Goal: Task Accomplishment & Management: Use online tool/utility

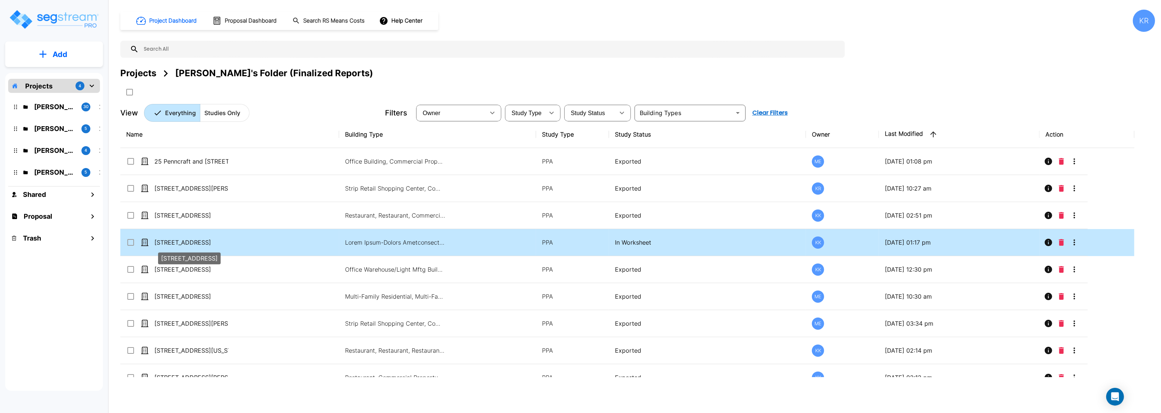
click at [195, 242] on p "[STREET_ADDRESS]" at bounding box center [191, 242] width 74 height 9
checkbox input "true"
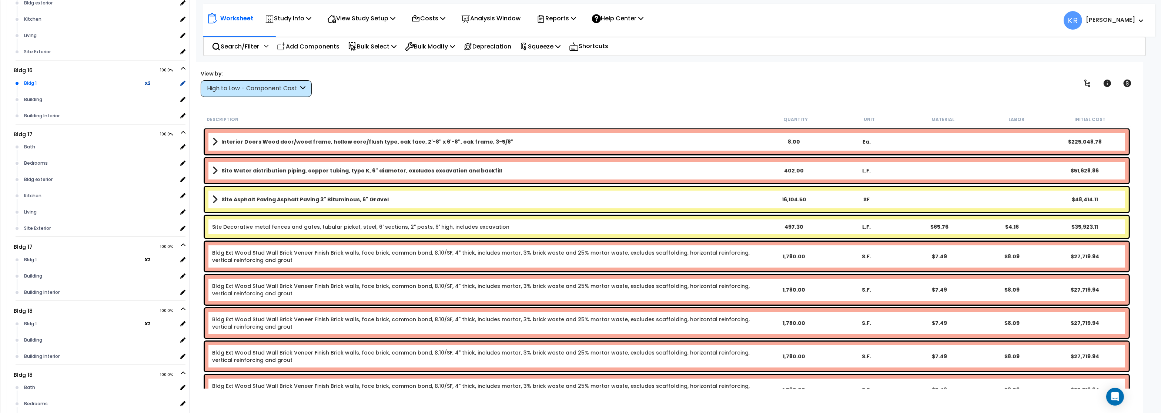
scroll to position [3287, 0]
click at [235, 86] on div "High to Low - Component Cost" at bounding box center [252, 88] width 91 height 9
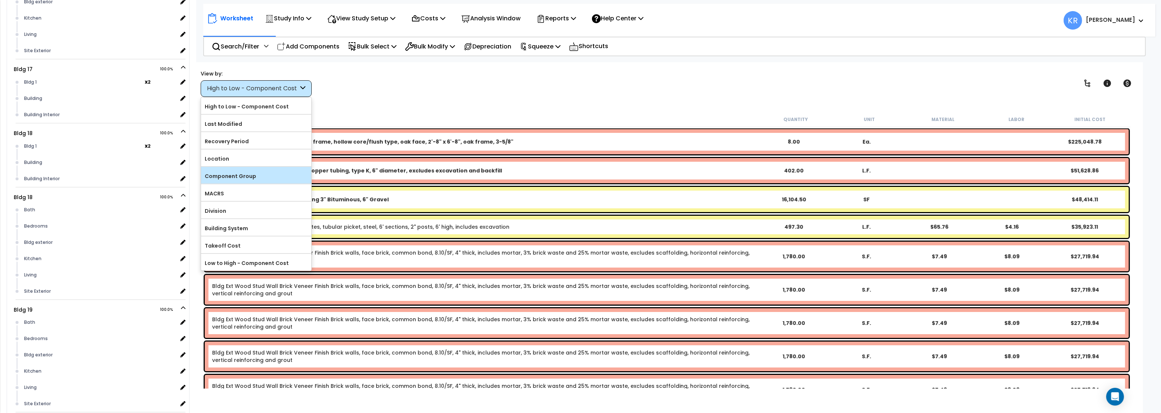
click at [231, 174] on label "Component Group" at bounding box center [256, 176] width 110 height 11
click at [0, 0] on input "Component Group" at bounding box center [0, 0] width 0 height 0
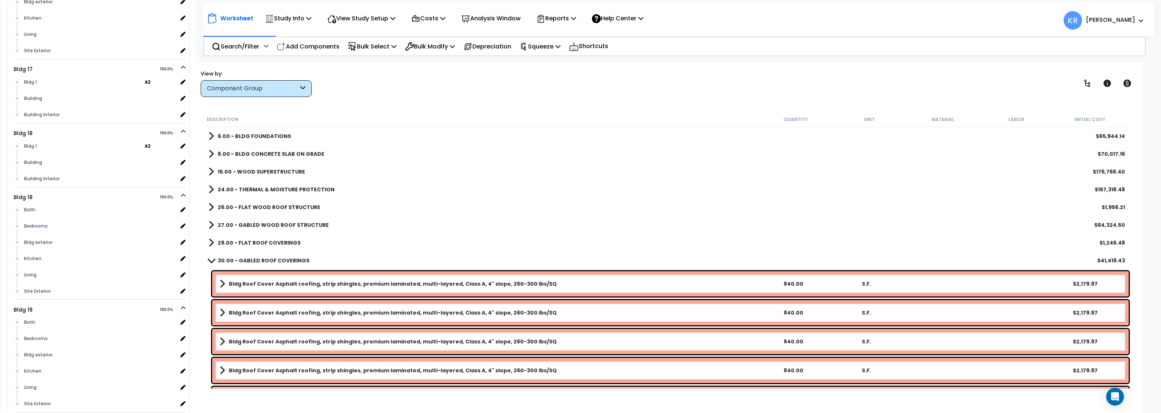
click at [225, 264] on b "30.00 - GABLED ROOF COVERINGS" at bounding box center [264, 260] width 92 height 7
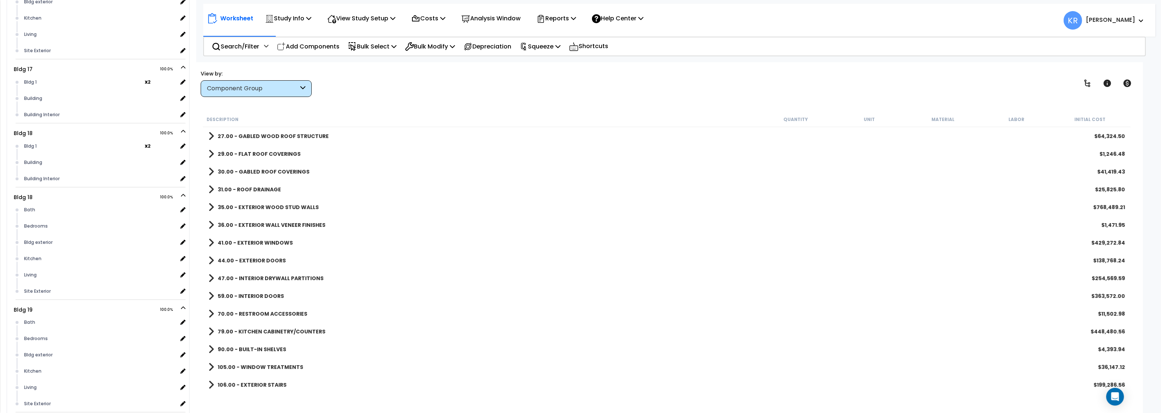
scroll to position [0, 0]
click at [234, 133] on b "6.00 - BLDG FOUNDATIONS" at bounding box center [254, 136] width 73 height 7
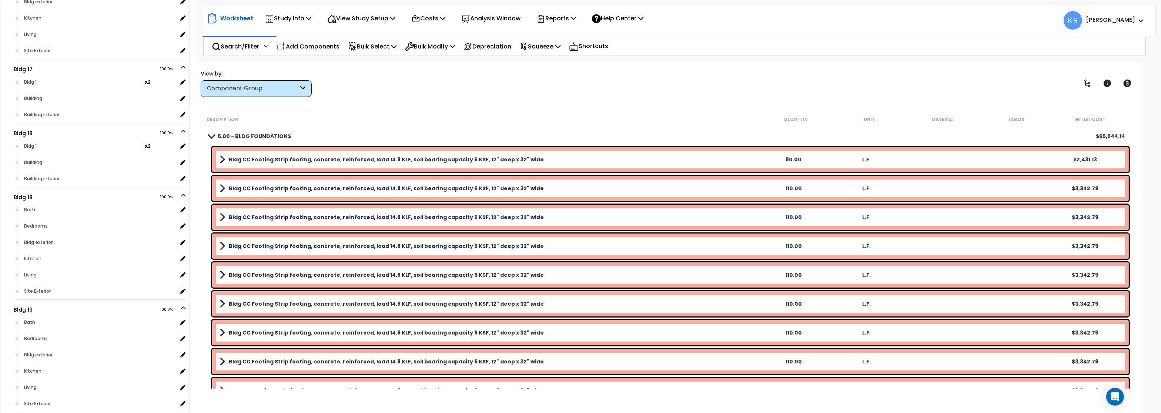
click at [234, 133] on b "6.00 - BLDG FOUNDATIONS" at bounding box center [254, 136] width 73 height 7
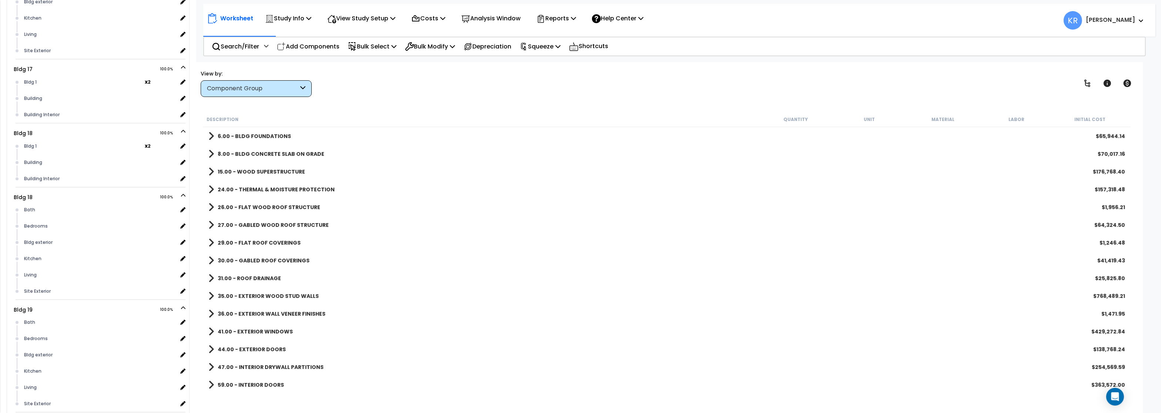
click at [259, 123] on div "Description Quantity Unit Material Labor Initial Cost" at bounding box center [667, 120] width 928 height 16
click at [248, 137] on b "6.00 - BLDG FOUNDATIONS" at bounding box center [254, 136] width 73 height 7
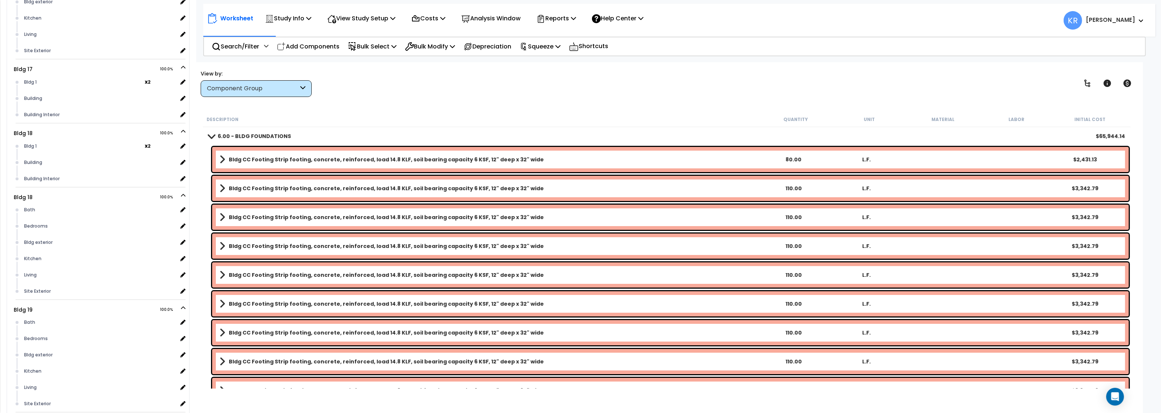
click at [247, 134] on b "6.00 - BLDG FOUNDATIONS" at bounding box center [254, 136] width 73 height 7
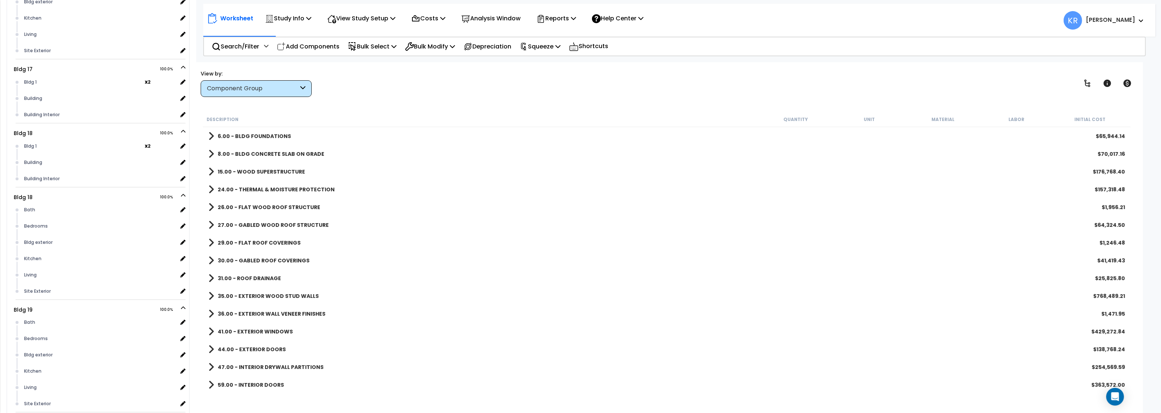
click at [261, 171] on b "15.00 - WOOD SUPERSTRUCTURE" at bounding box center [261, 171] width 87 height 7
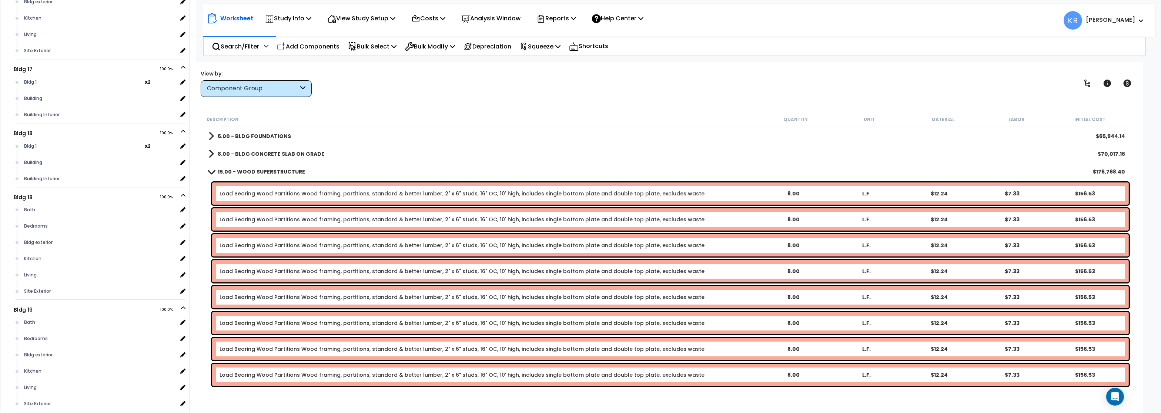
click at [265, 175] on link "15.00 - WOOD SUPERSTRUCTURE" at bounding box center [256, 172] width 97 height 10
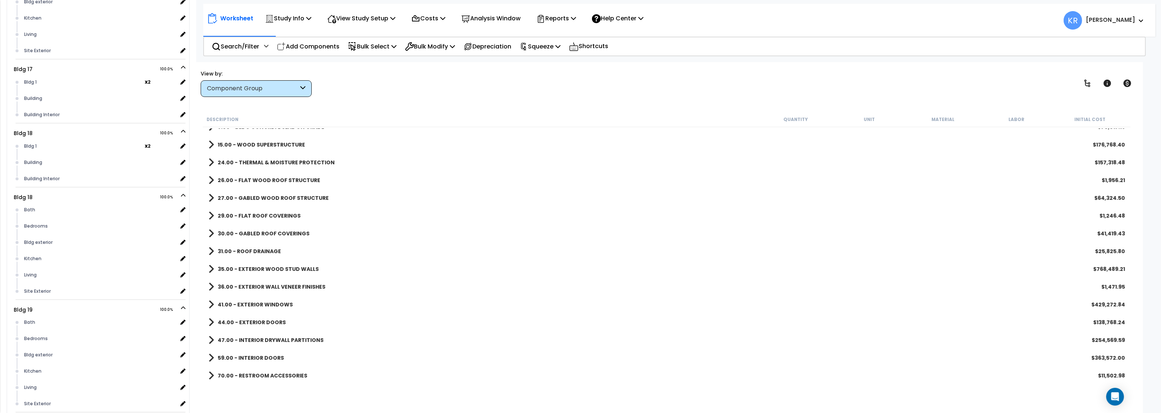
scroll to position [44, 0]
click at [253, 233] on b "31.00 - ROOF DRAINAGE" at bounding box center [249, 233] width 63 height 7
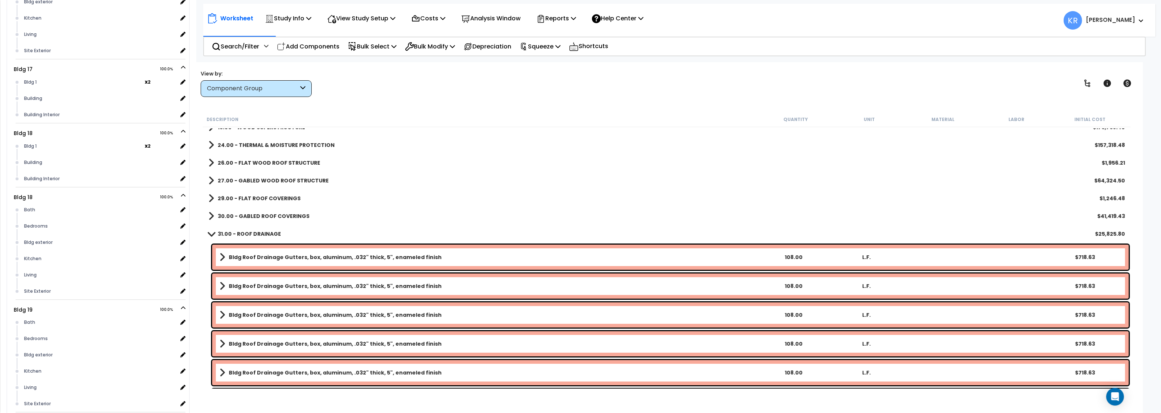
click at [255, 239] on link "31.00 - ROOF DRAINAGE" at bounding box center [244, 234] width 73 height 10
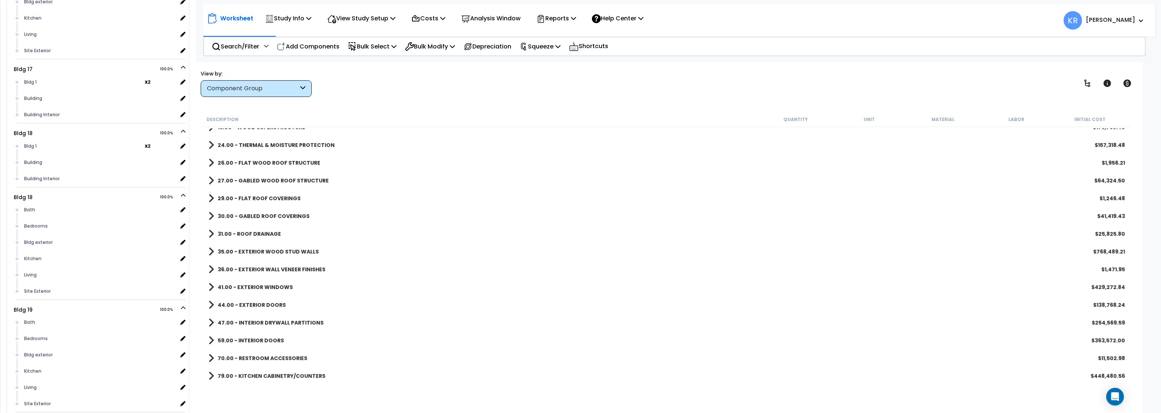
click at [252, 252] on b "35.00 - EXTERIOR WOOD STUD WALLS" at bounding box center [268, 251] width 101 height 7
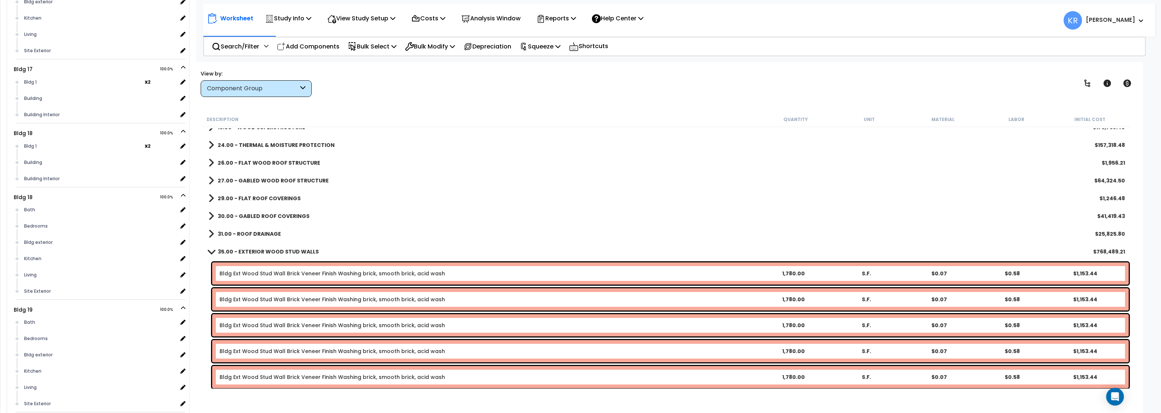
click at [251, 250] on b "35.00 - EXTERIOR WOOD STUD WALLS" at bounding box center [268, 251] width 101 height 7
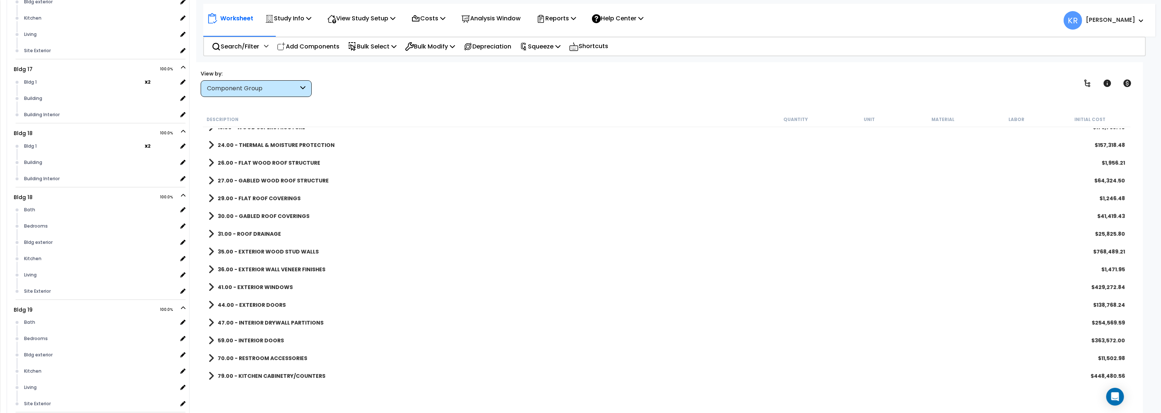
click at [253, 265] on link "36.00 - EXTERIOR WALL VENEER FINISHES" at bounding box center [266, 269] width 117 height 10
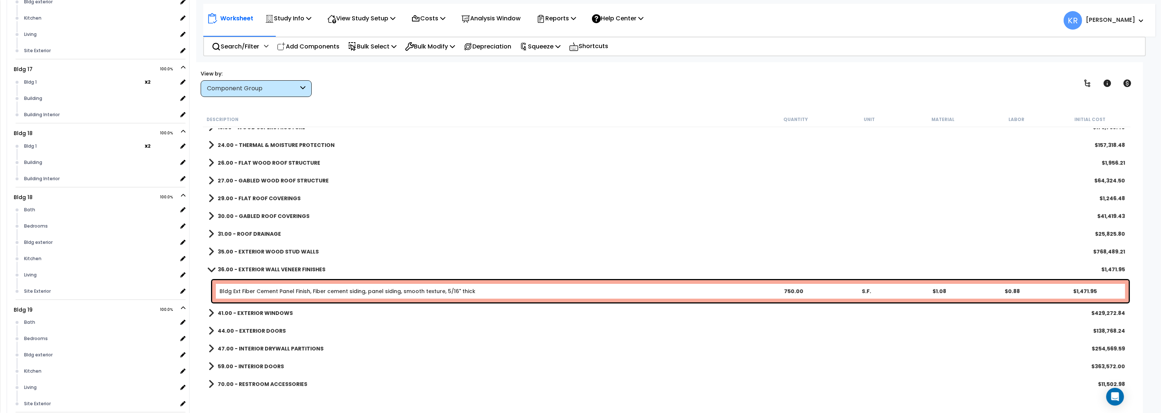
click at [253, 265] on link "36.00 - EXTERIOR WALL VENEER FINISHES" at bounding box center [266, 269] width 117 height 10
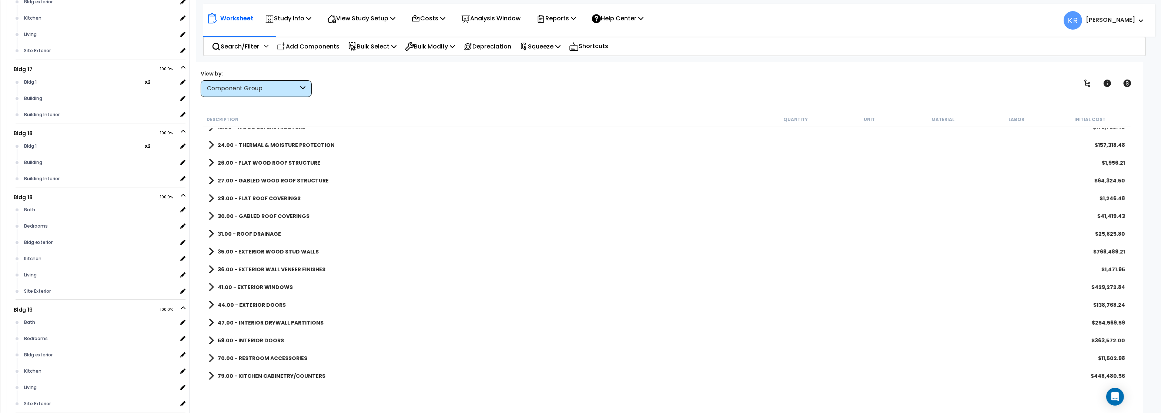
click at [255, 285] on b "41.00 - EXTERIOR WINDOWS" at bounding box center [255, 287] width 75 height 7
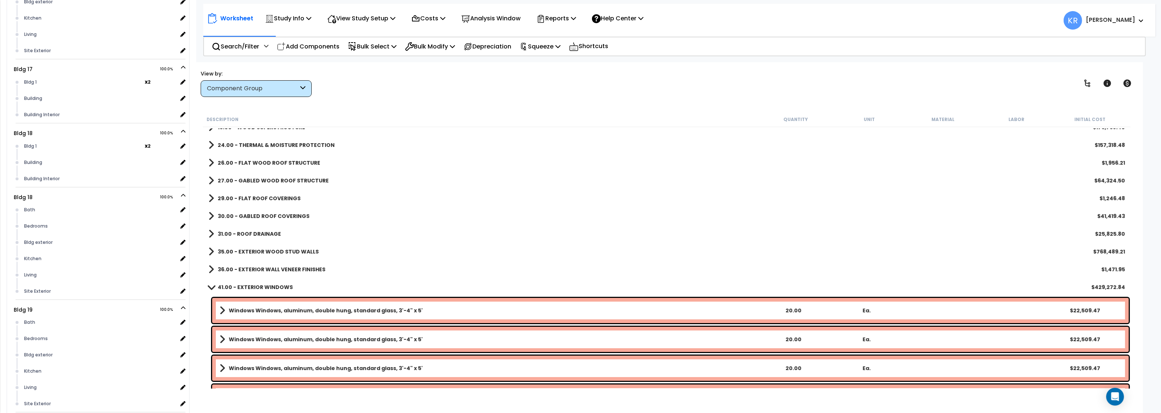
click at [250, 288] on b "41.00 - EXTERIOR WINDOWS" at bounding box center [255, 287] width 75 height 7
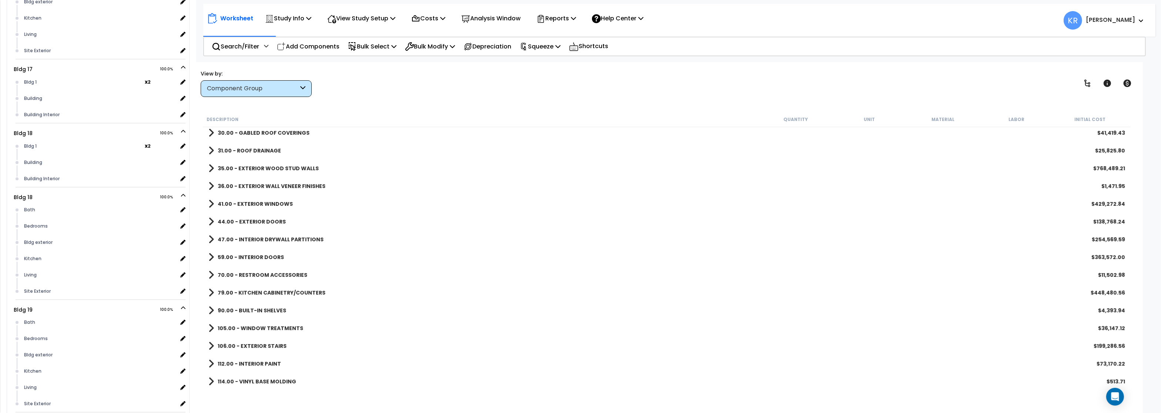
scroll to position [133, 0]
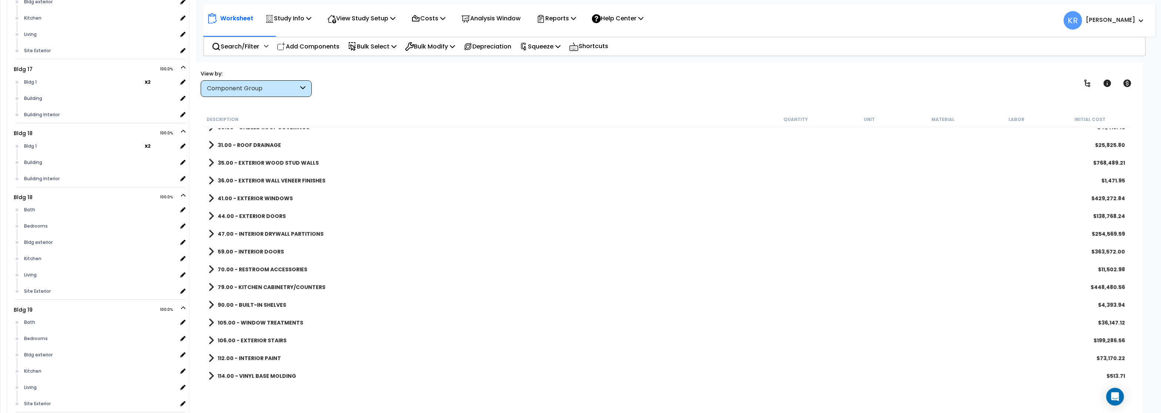
click at [256, 272] on b "70.00 - RESTROOM ACCESSORIES" at bounding box center [263, 269] width 90 height 7
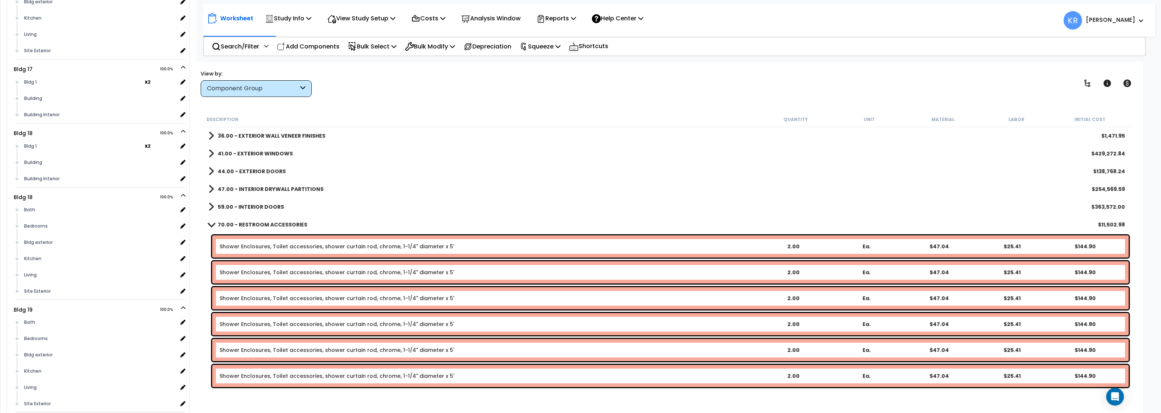
scroll to position [178, 0]
click at [229, 224] on b "70.00 - RESTROOM ACCESSORIES" at bounding box center [263, 224] width 90 height 7
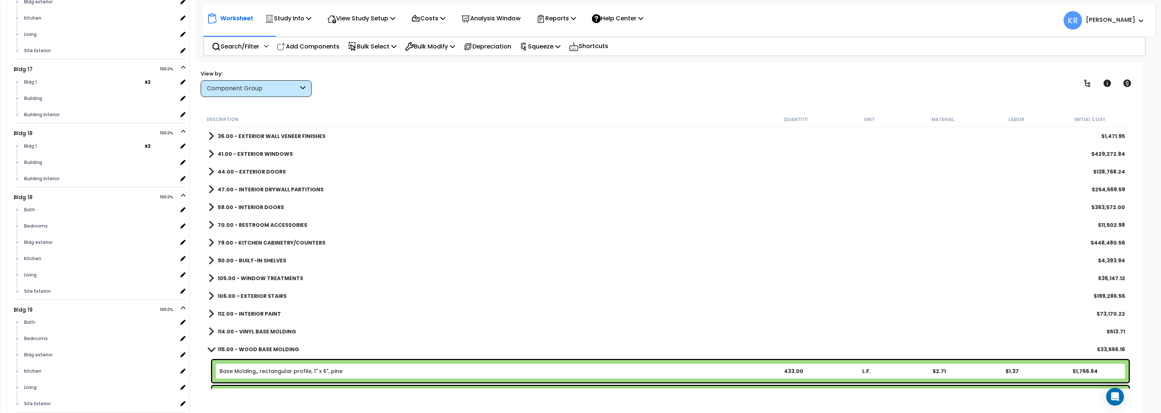
click at [226, 241] on b "79.00 - KITCHEN CABINETRY/COUNTERS" at bounding box center [272, 242] width 108 height 7
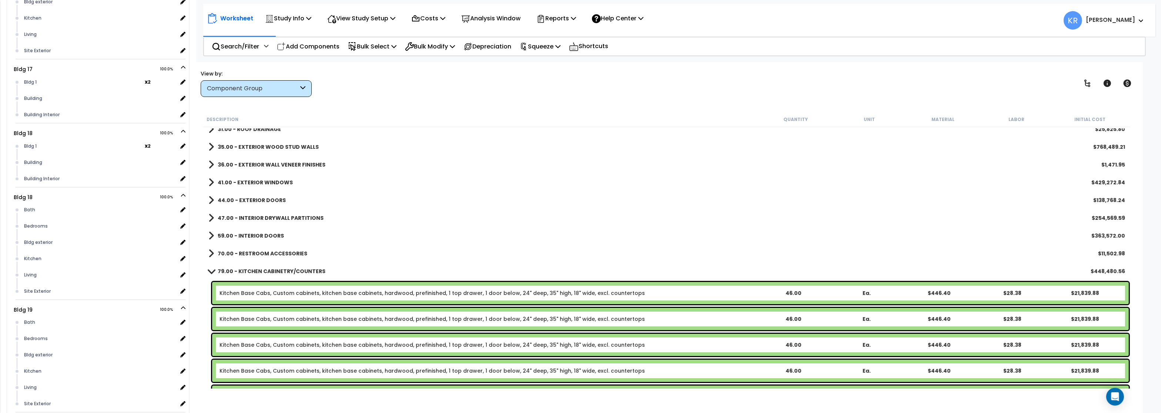
scroll to position [133, 0]
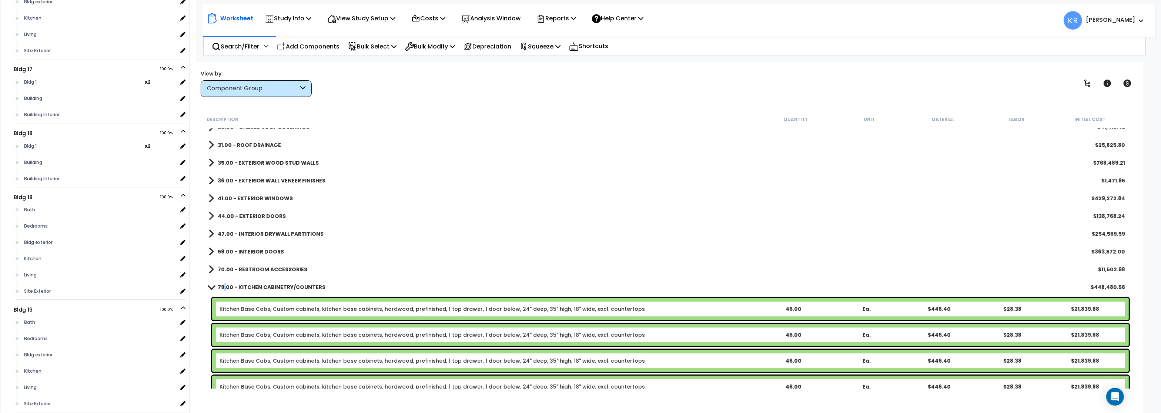
click at [225, 279] on div "79.00 - KITCHEN CABINETRY/COUNTERS $448,480.56" at bounding box center [667, 287] width 924 height 18
click at [224, 284] on link "79.00 - KITCHEN CABINETRY/COUNTERS" at bounding box center [266, 287] width 117 height 10
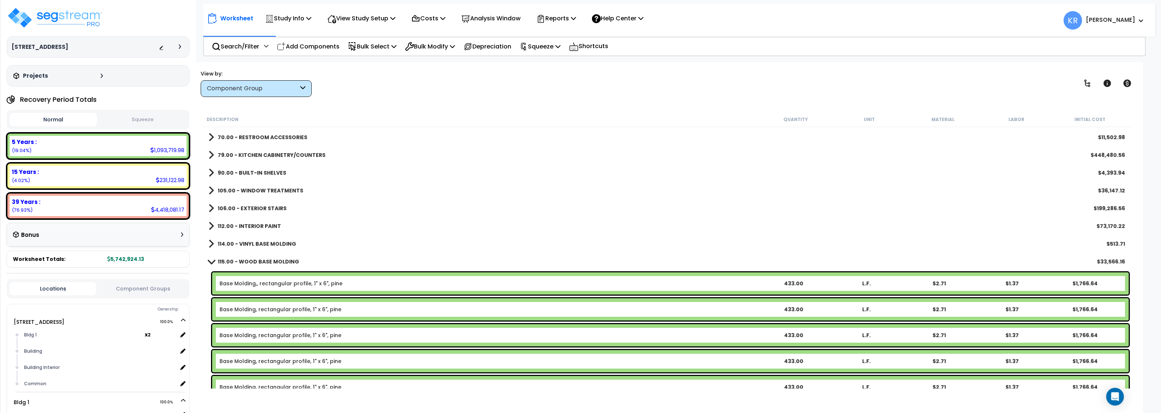
scroll to position [267, 0]
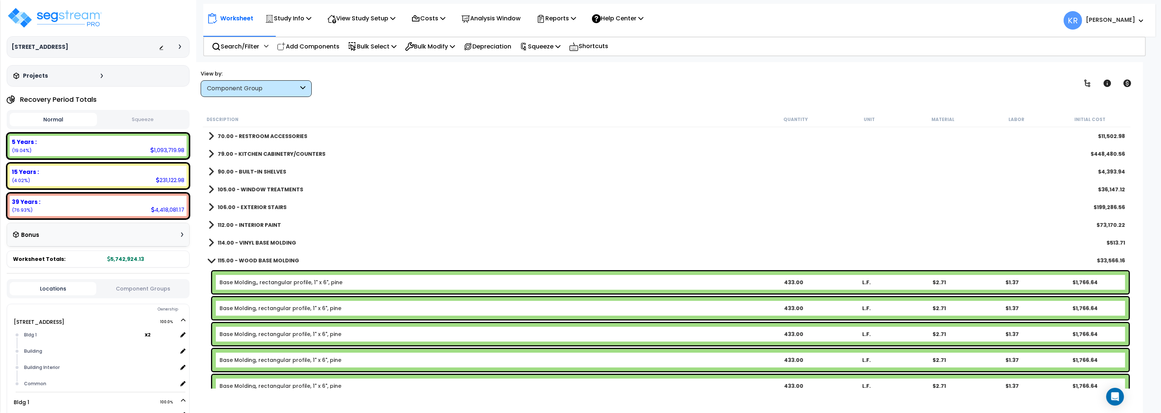
click at [262, 171] on b "90.00 - BUILT-IN SHELVES" at bounding box center [252, 171] width 68 height 7
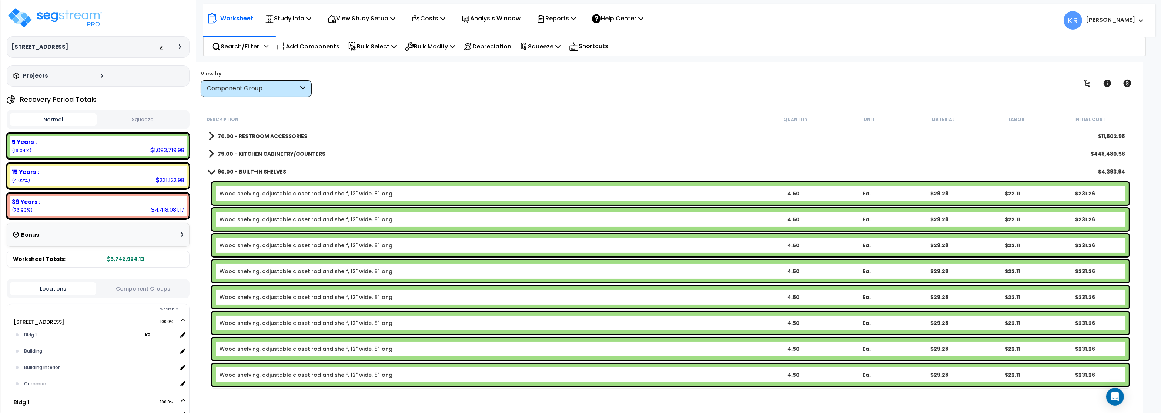
click at [228, 173] on b "90.00 - BUILT-IN SHELVES" at bounding box center [252, 171] width 68 height 7
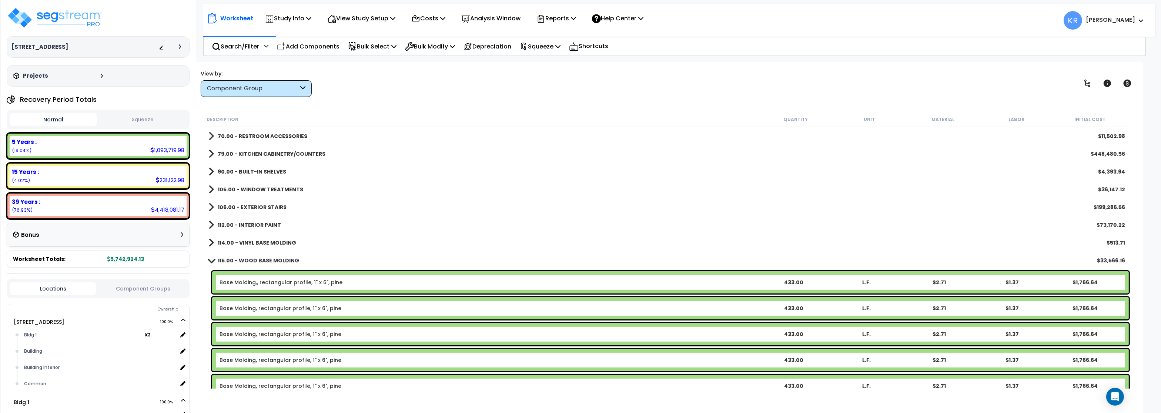
click at [233, 192] on b "105.00 - WINDOW TREATMENTS" at bounding box center [261, 189] width 86 height 7
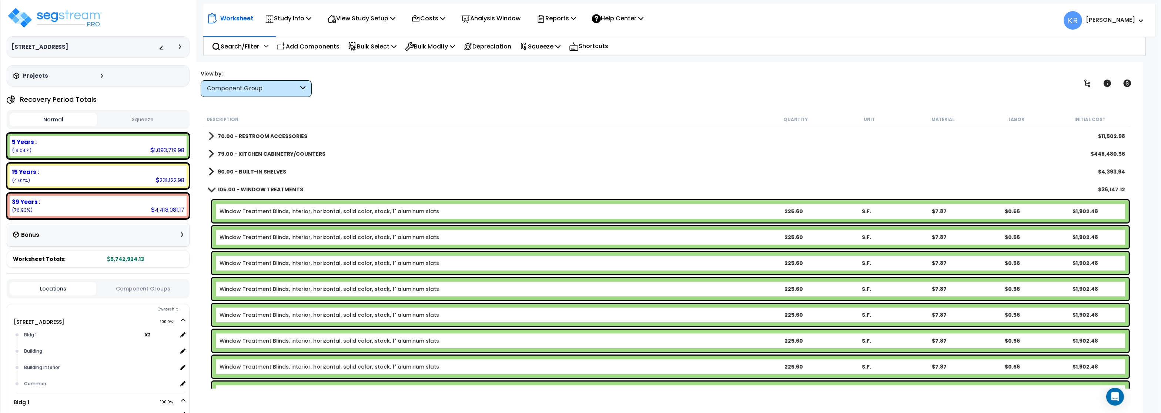
click at [233, 192] on b "105.00 - WINDOW TREATMENTS" at bounding box center [261, 189] width 86 height 7
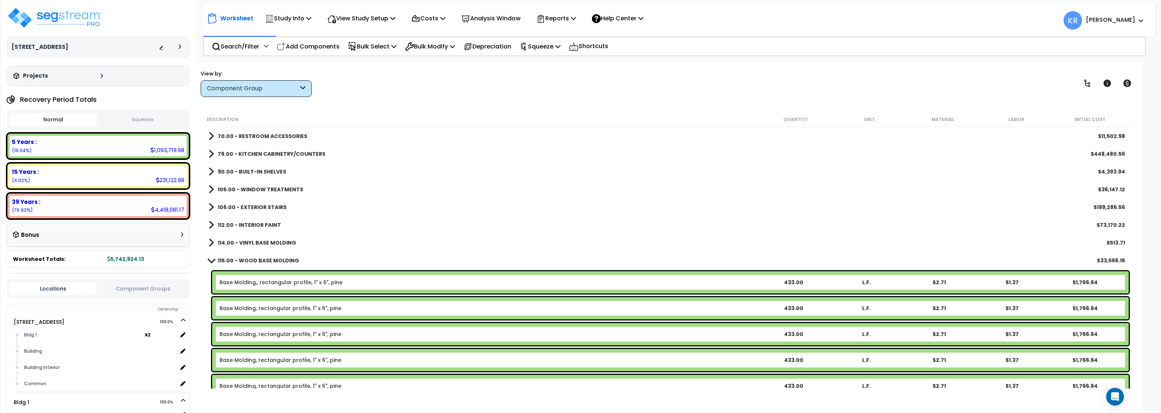
click at [236, 207] on b "106.00 - EXTERIOR STAIRS" at bounding box center [252, 207] width 69 height 7
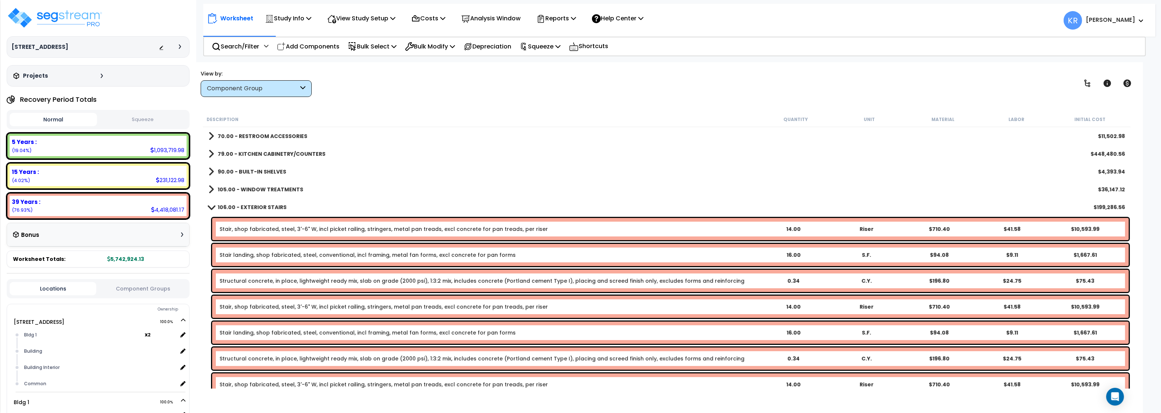
click at [236, 207] on b "106.00 - EXTERIOR STAIRS" at bounding box center [252, 207] width 69 height 7
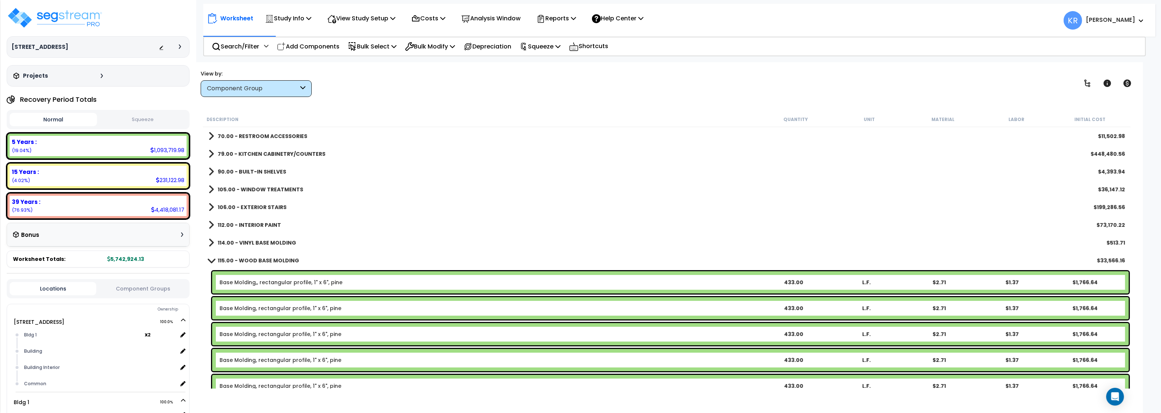
click at [241, 208] on b "106.00 - EXTERIOR STAIRS" at bounding box center [252, 207] width 69 height 7
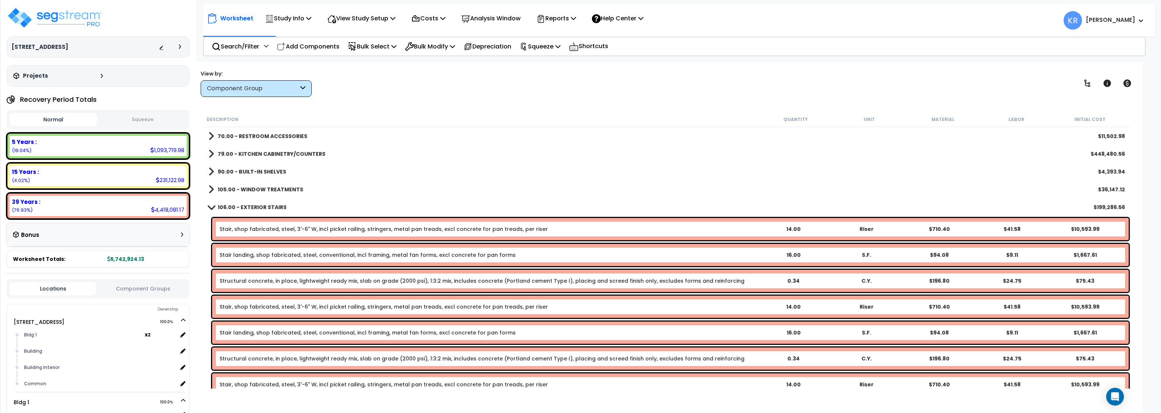
click at [242, 208] on b "106.00 - EXTERIOR STAIRS" at bounding box center [252, 207] width 69 height 7
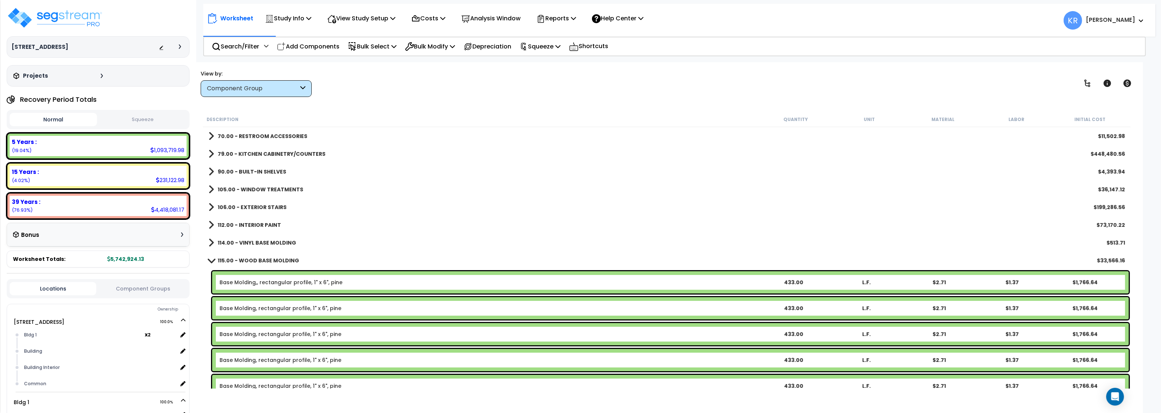
click at [236, 224] on b "112.00 - INTERIOR PAINT" at bounding box center [249, 224] width 63 height 7
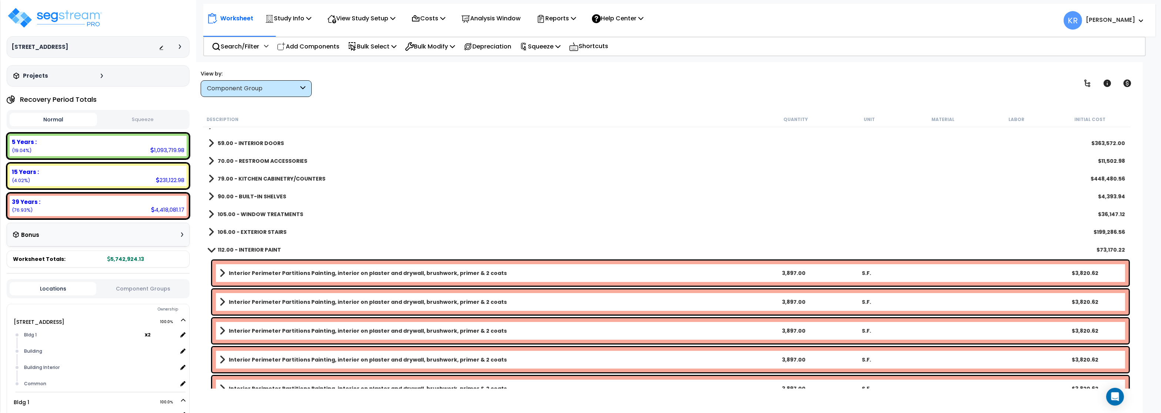
scroll to position [222, 0]
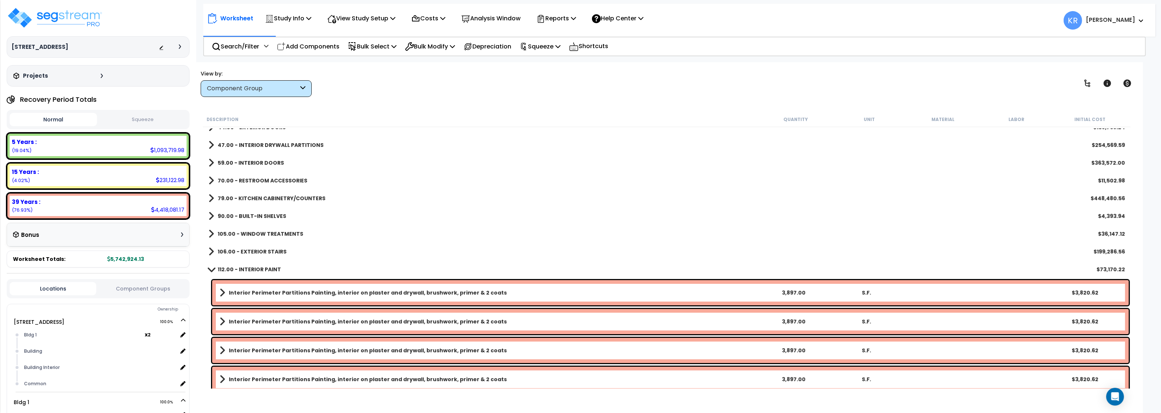
click at [231, 268] on b "112.00 - INTERIOR PAINT" at bounding box center [249, 269] width 63 height 7
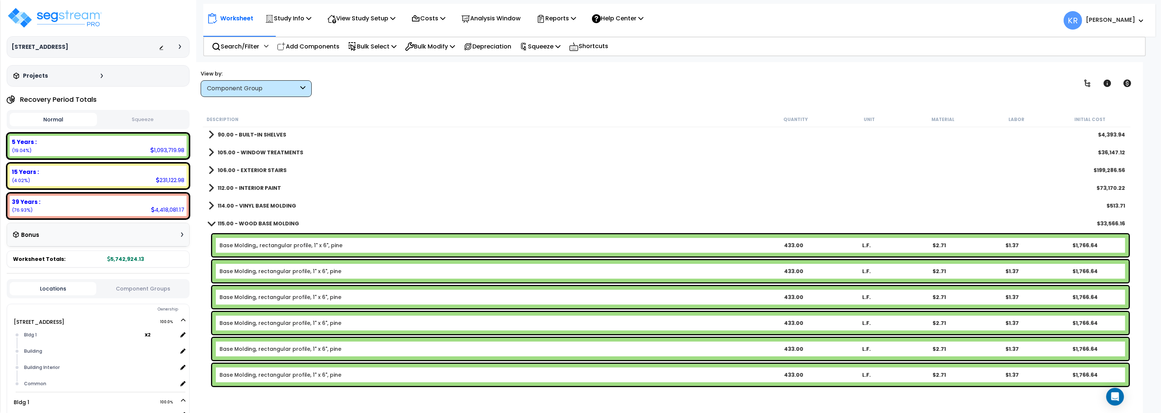
scroll to position [311, 0]
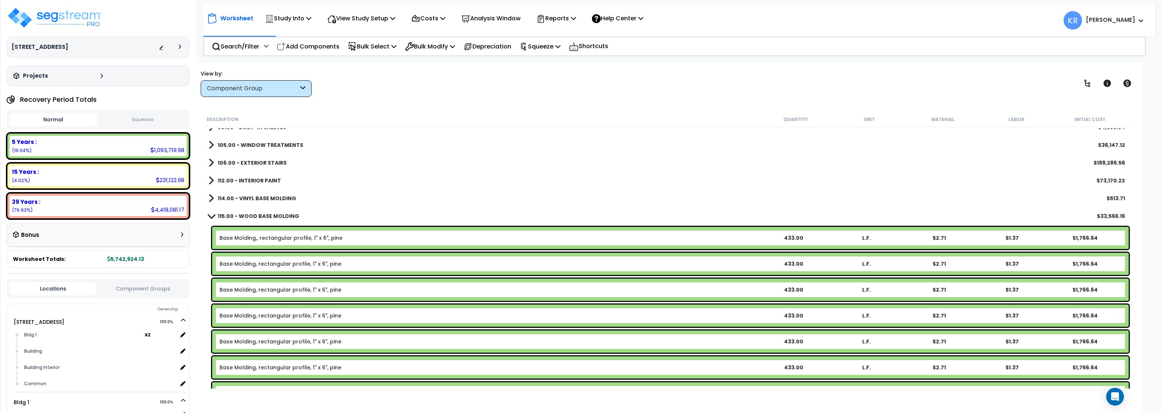
click at [247, 197] on b "114.00 - VINYL BASE MOLDING" at bounding box center [257, 198] width 78 height 7
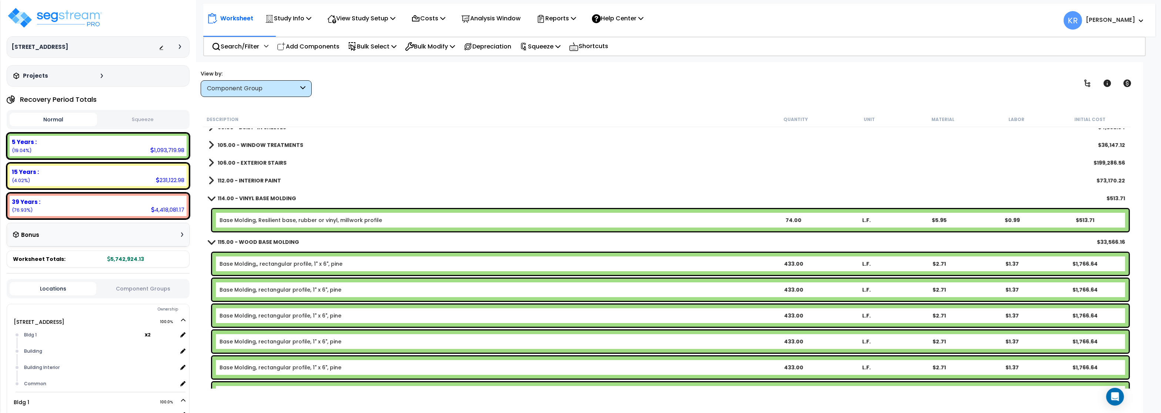
click at [247, 197] on b "114.00 - VINYL BASE MOLDING" at bounding box center [257, 198] width 78 height 7
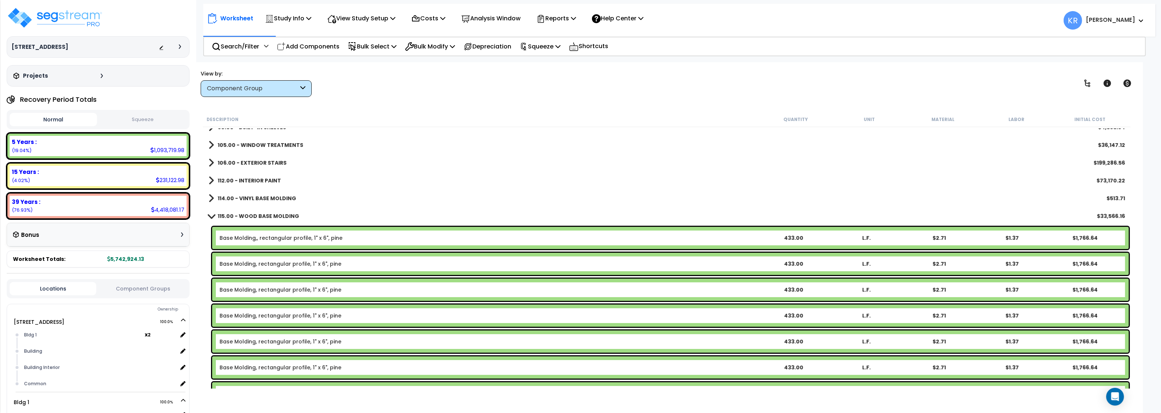
click at [222, 216] on b "115.00 - WOOD BASE MOLDING" at bounding box center [258, 215] width 81 height 7
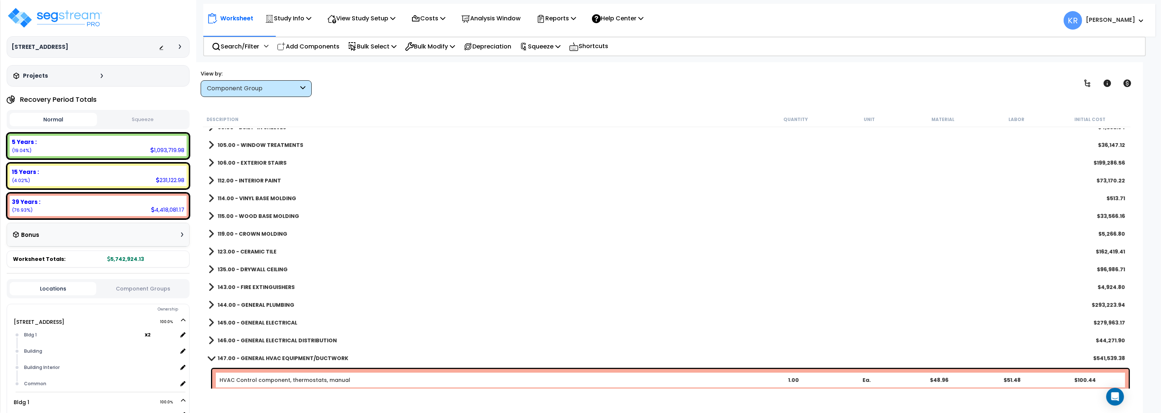
click at [223, 234] on b "119.00 - CROWN MOLDING" at bounding box center [253, 233] width 70 height 7
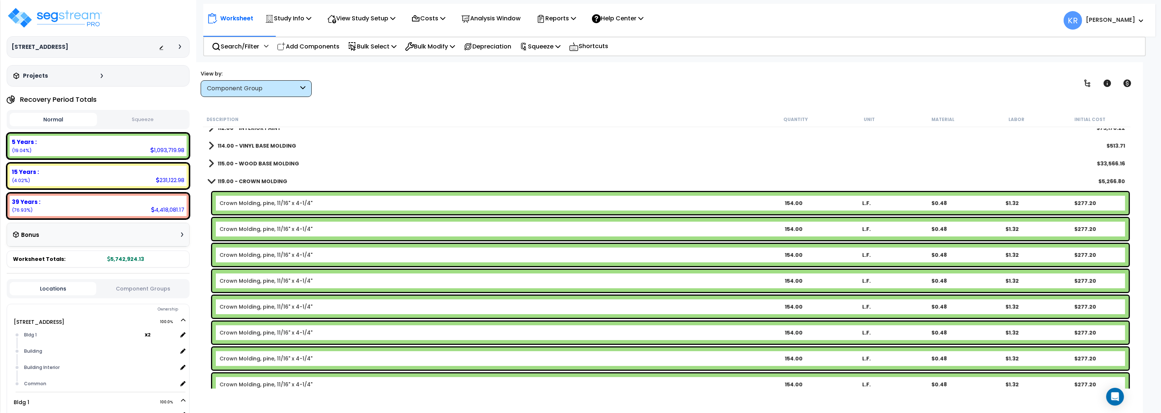
scroll to position [355, 0]
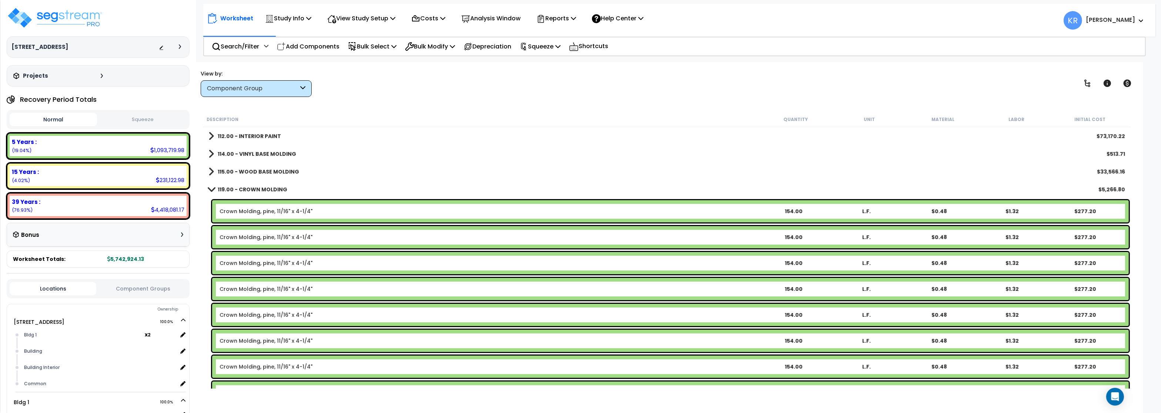
click at [255, 187] on b "119.00 - CROWN MOLDING" at bounding box center [253, 189] width 70 height 7
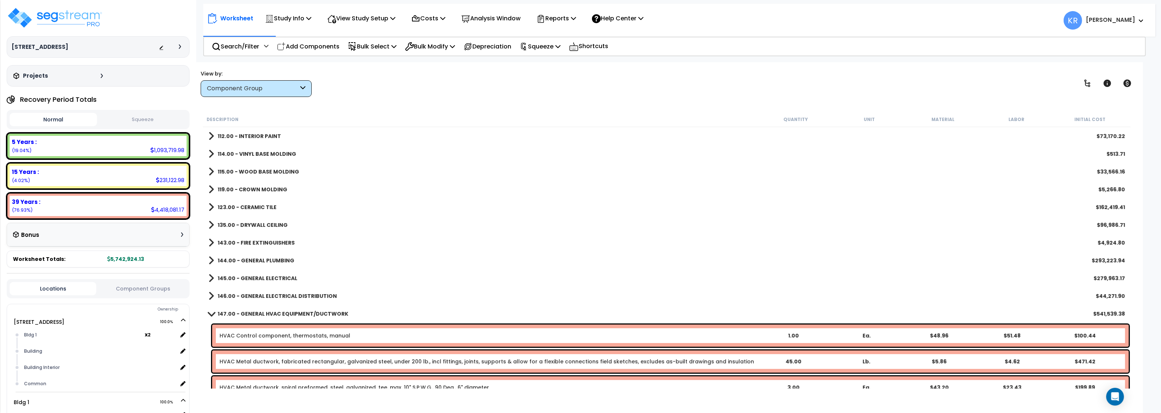
click at [259, 186] on b "119.00 - CROWN MOLDING" at bounding box center [253, 189] width 70 height 7
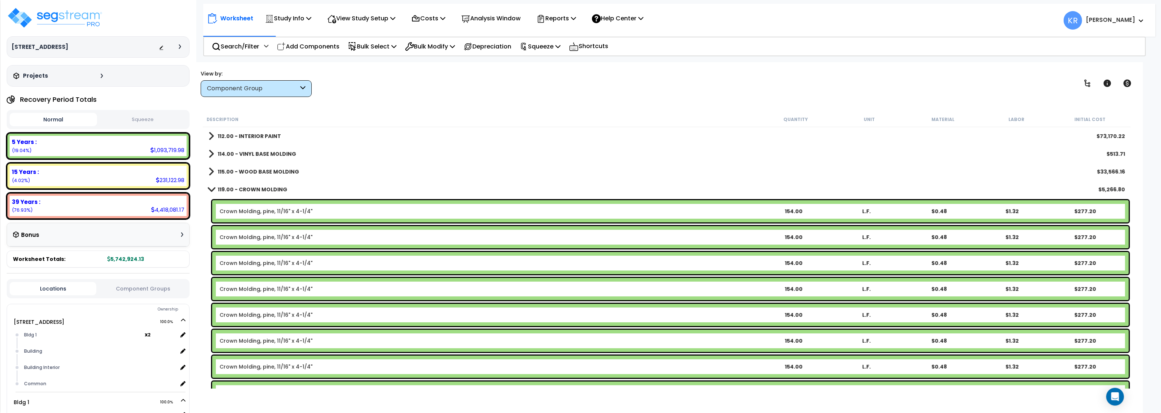
click at [261, 212] on link "Crown Molding, pine, 11/16" x 4-1/4"" at bounding box center [266, 211] width 93 height 7
click at [253, 189] on b "119.00 - CROWN MOLDING" at bounding box center [253, 189] width 70 height 7
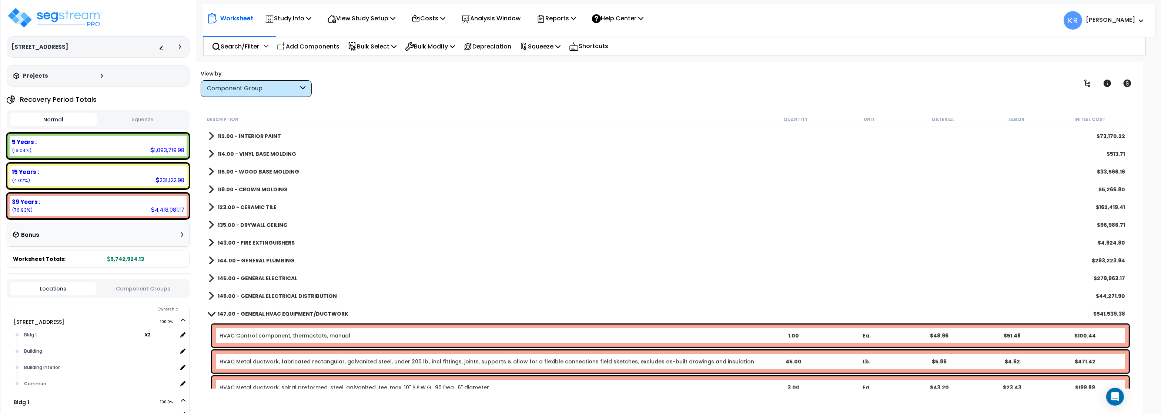
click at [251, 207] on b "123.00 - CERAMIC TILE" at bounding box center [247, 207] width 59 height 7
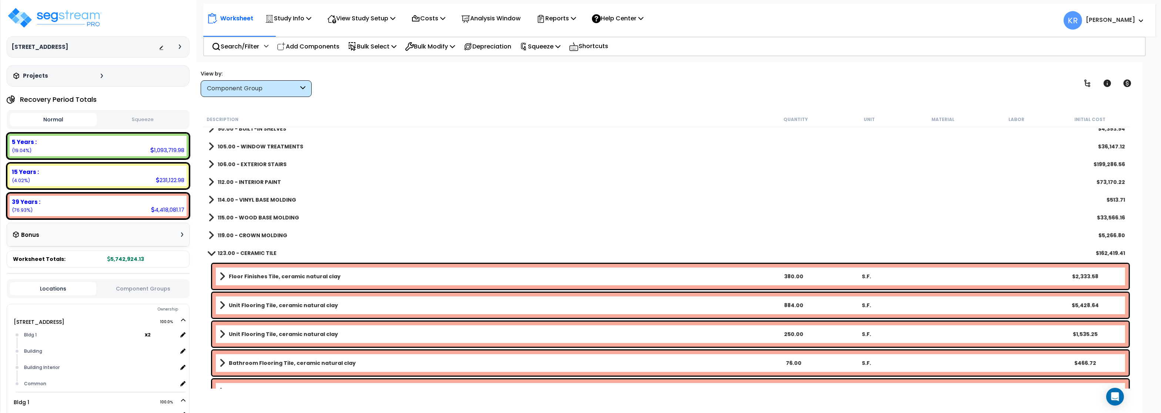
scroll to position [267, 0]
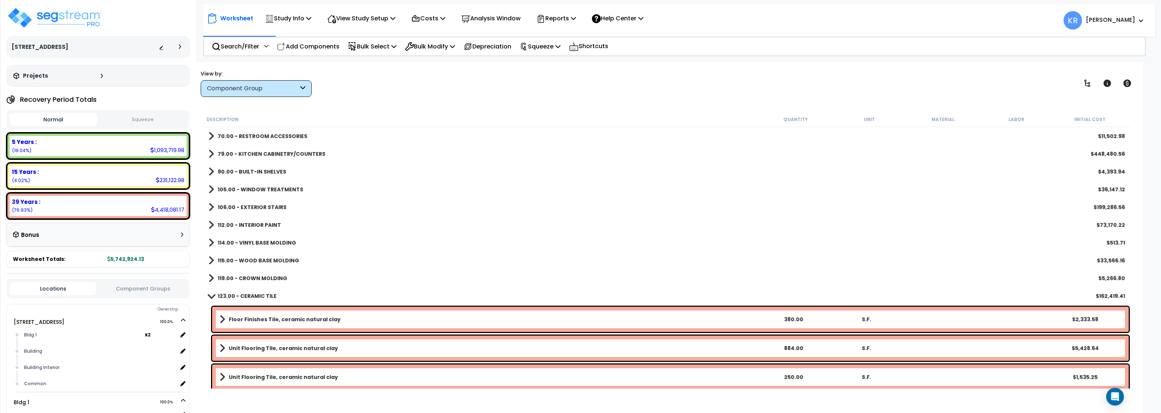
click at [253, 287] on div "119.00 - CROWN MOLDING $5,266.80" at bounding box center [667, 279] width 924 height 18
click at [252, 298] on b "123.00 - CERAMIC TILE" at bounding box center [247, 295] width 59 height 7
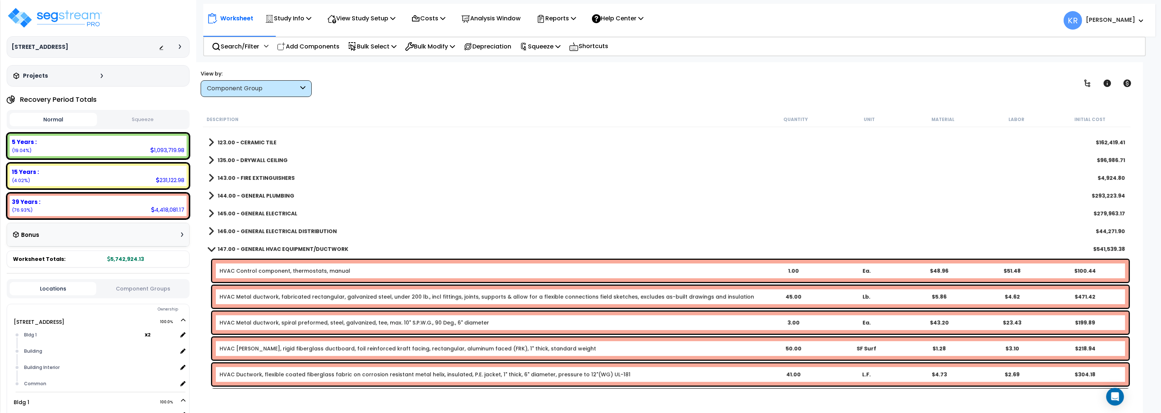
scroll to position [444, 0]
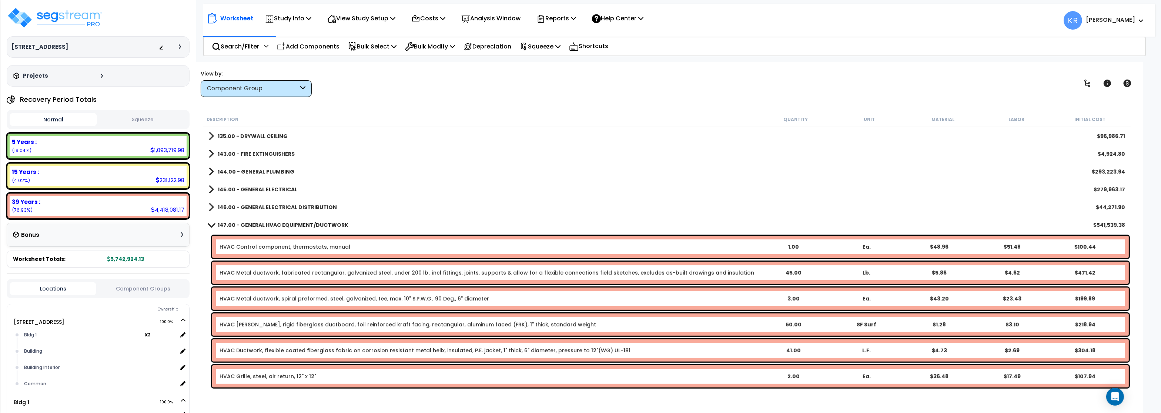
click at [266, 150] on b "143.00 - FIRE EXTINGUISHERS" at bounding box center [256, 153] width 77 height 7
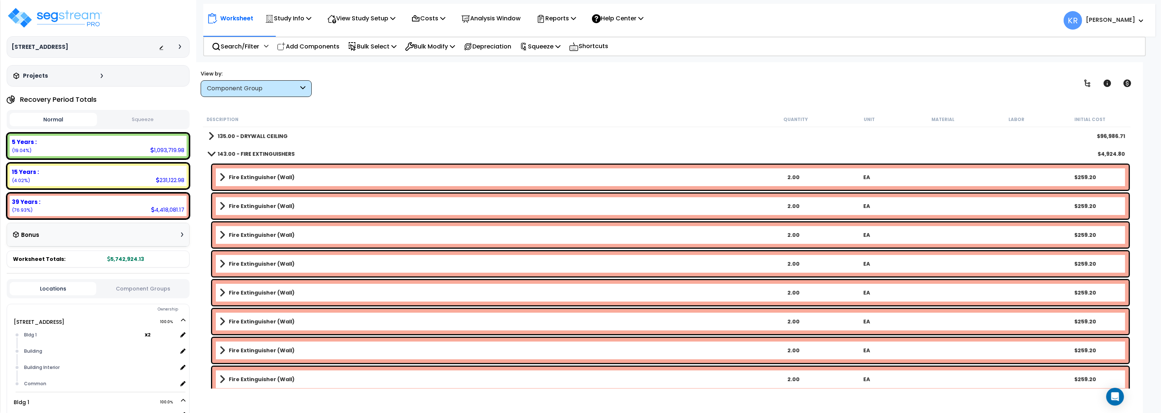
click at [266, 150] on b "143.00 - FIRE EXTINGUISHERS" at bounding box center [256, 153] width 77 height 7
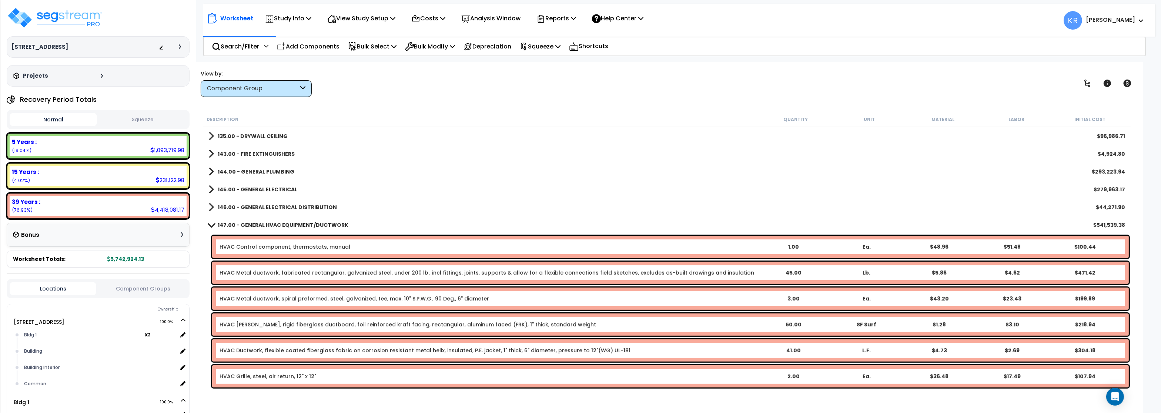
click at [264, 171] on b "144.00 - GENERAL PLUMBING" at bounding box center [256, 171] width 77 height 7
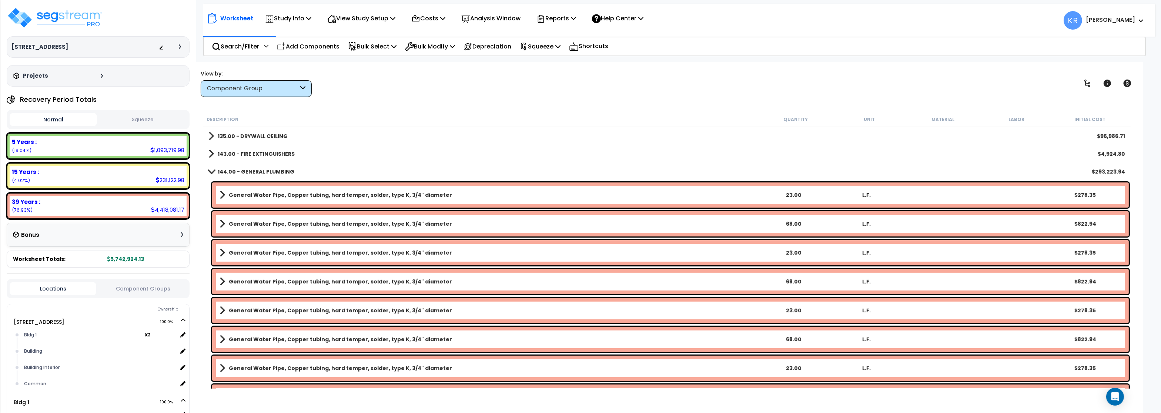
click at [264, 171] on b "144.00 - GENERAL PLUMBING" at bounding box center [256, 171] width 77 height 7
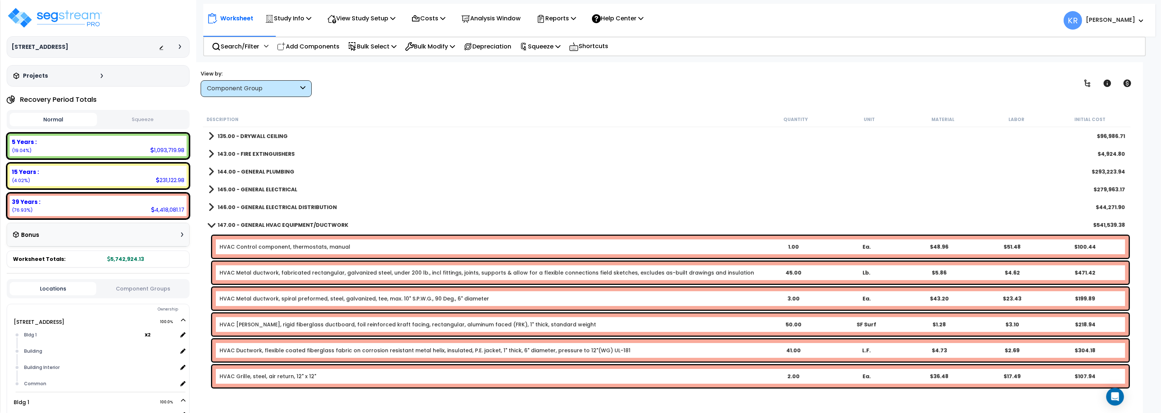
click at [263, 189] on b "145.00 - GENERAL ELECTRICAL" at bounding box center [258, 189] width 80 height 7
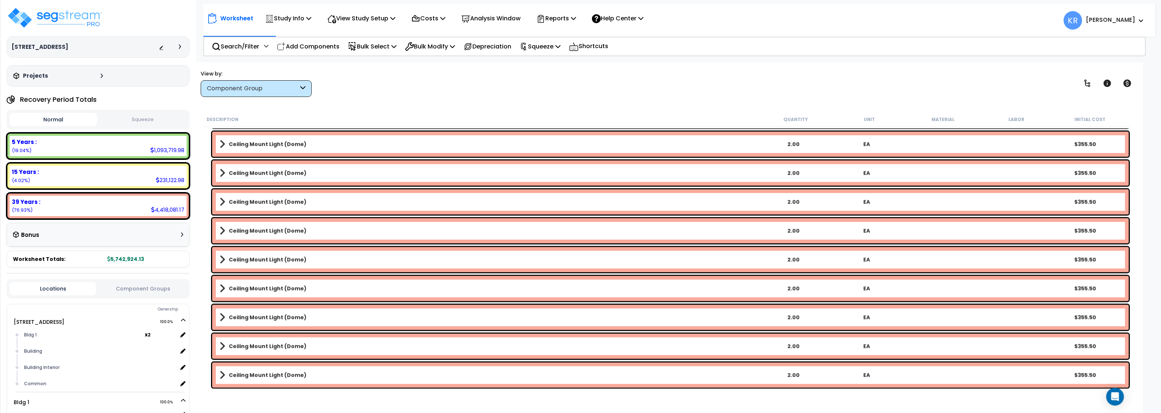
scroll to position [2132, 0]
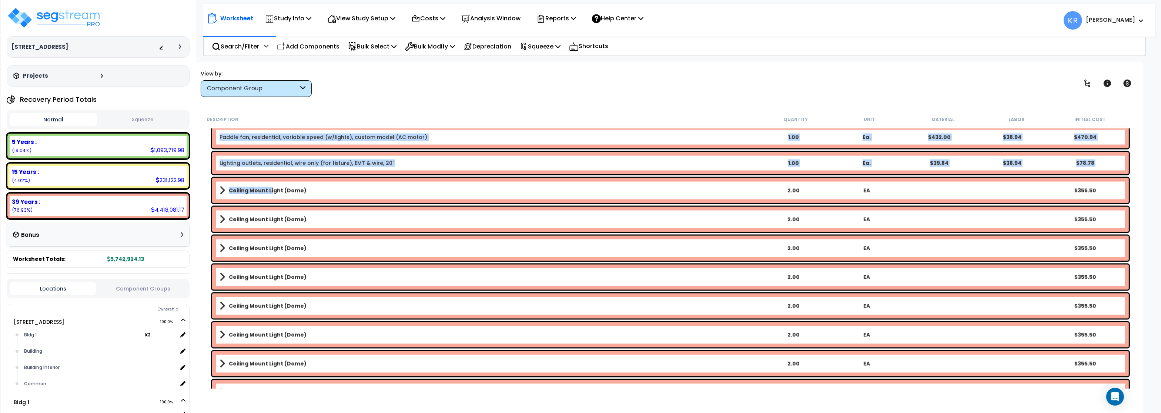
click at [272, 187] on link "Ceiling Mount Light (Dome)" at bounding box center [488, 190] width 537 height 10
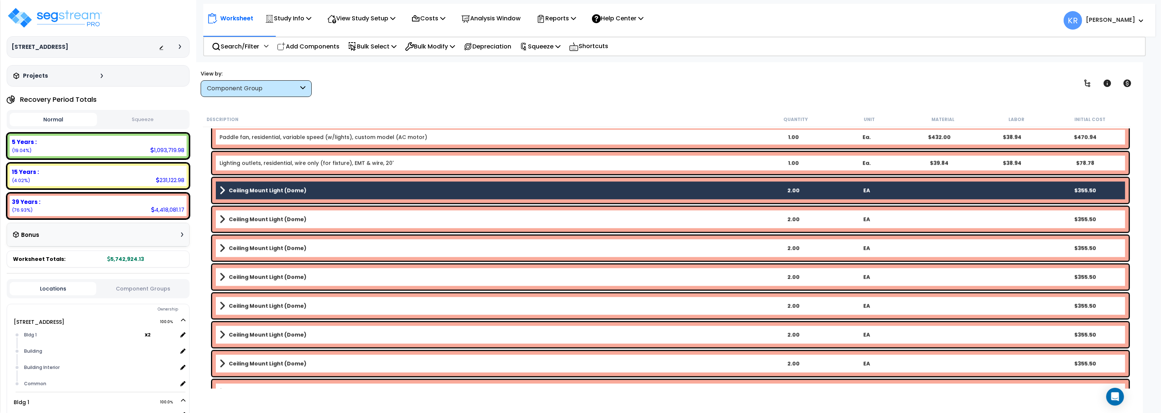
click at [250, 219] on b "Ceiling Mount Light (Dome)" at bounding box center [268, 219] width 78 height 7
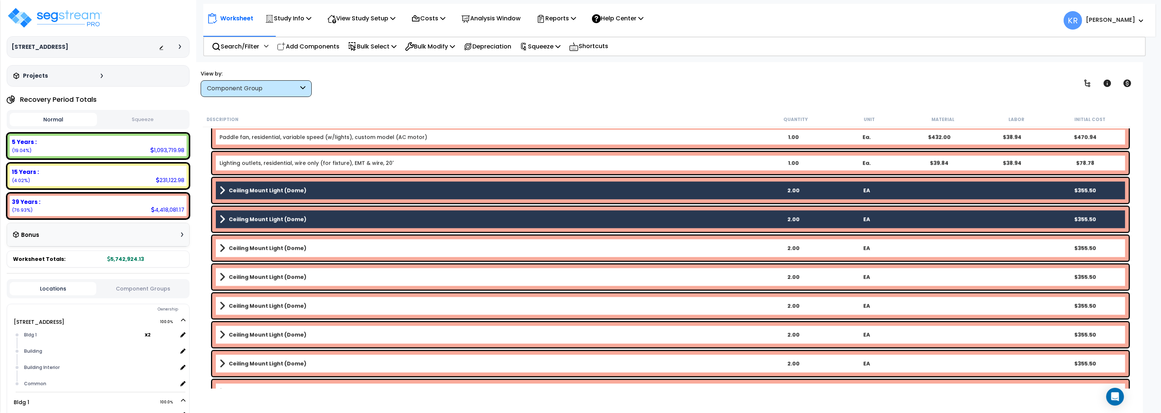
click at [244, 247] on b "Ceiling Mount Light (Dome)" at bounding box center [268, 248] width 78 height 7
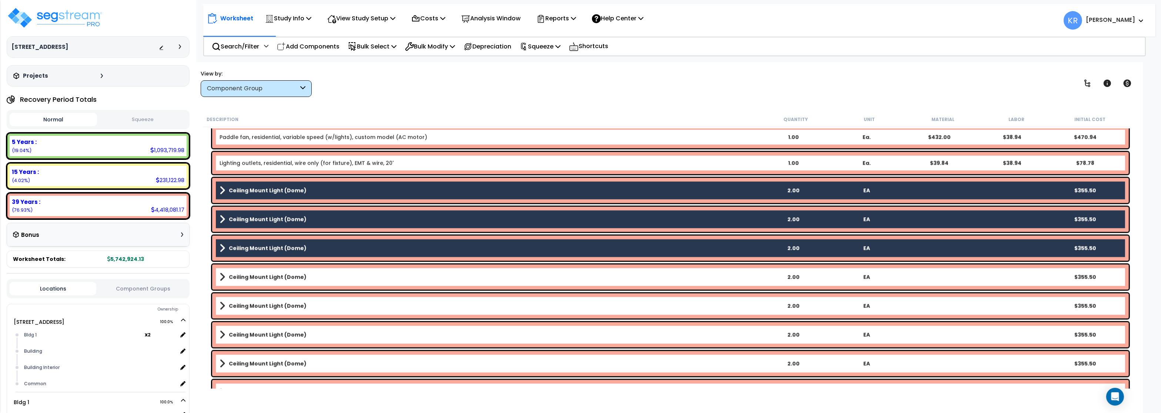
click at [242, 272] on div "Ceiling Mount Light (Dome) 2.00 EA $355.50" at bounding box center [670, 277] width 917 height 25
drag, startPoint x: 248, startPoint y: 302, endPoint x: 248, endPoint y: 288, distance: 13.3
click at [248, 302] on link "Ceiling Mount Light (Dome)" at bounding box center [488, 306] width 537 height 10
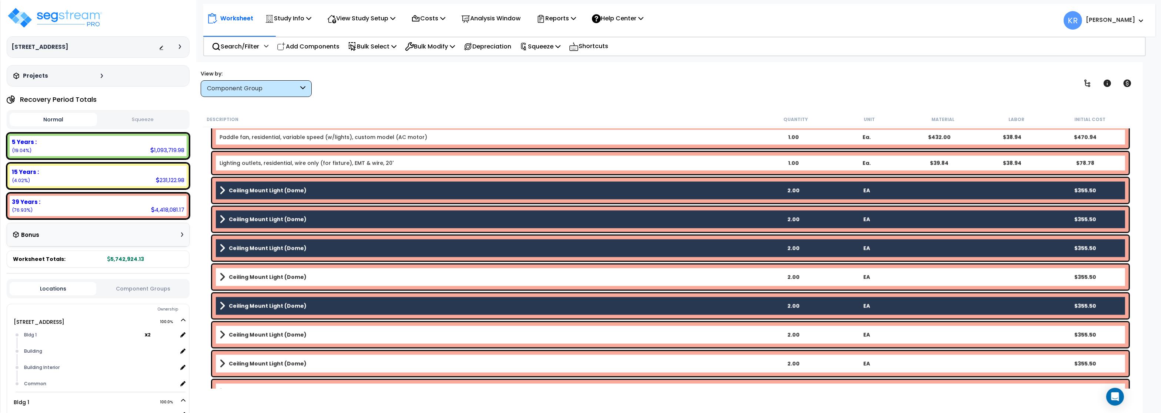
click at [250, 274] on link "Ceiling Mount Light (Dome)" at bounding box center [488, 277] width 537 height 10
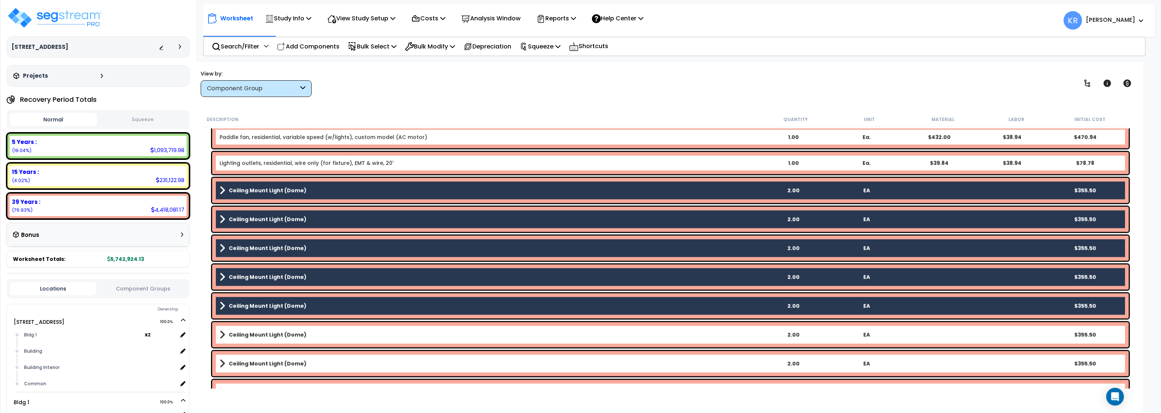
click at [247, 335] on b "Ceiling Mount Light (Dome)" at bounding box center [268, 334] width 78 height 7
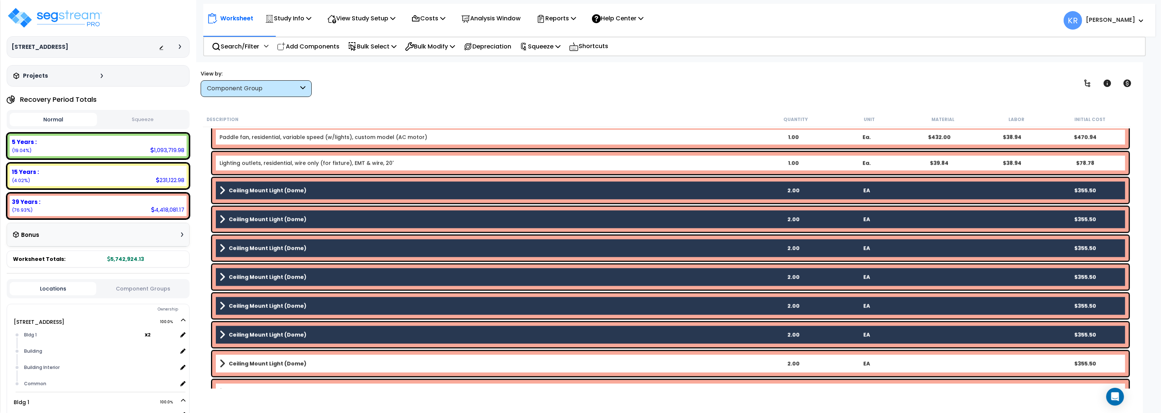
click at [255, 365] on b "Ceiling Mount Light (Dome)" at bounding box center [268, 363] width 78 height 7
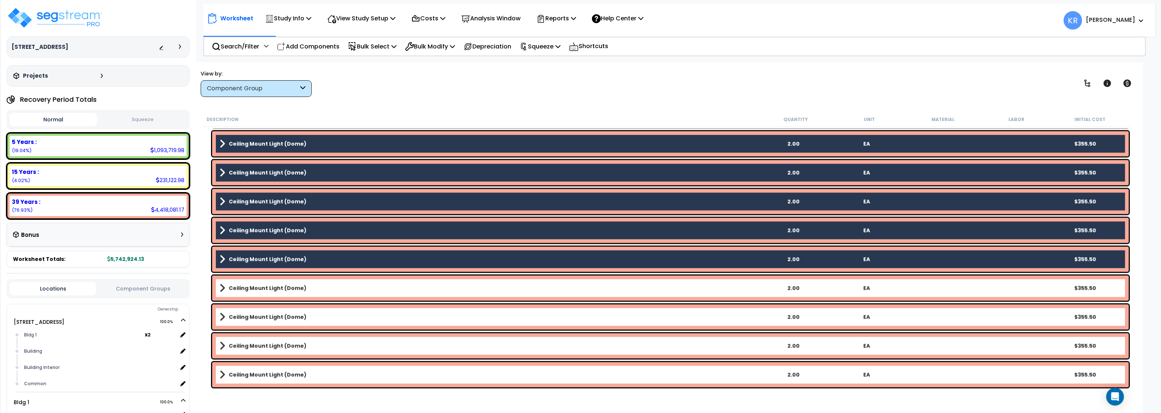
scroll to position [2310, 0]
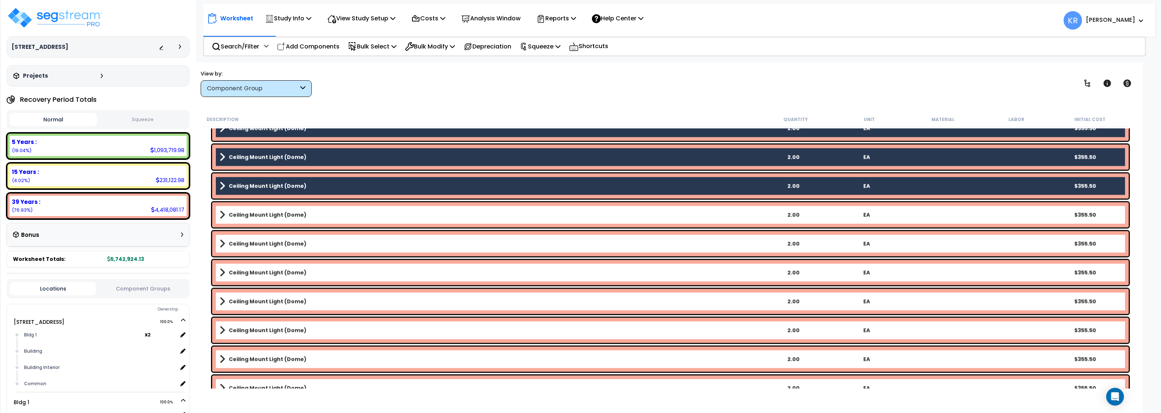
click at [259, 217] on b "Ceiling Mount Light (Dome)" at bounding box center [268, 214] width 78 height 7
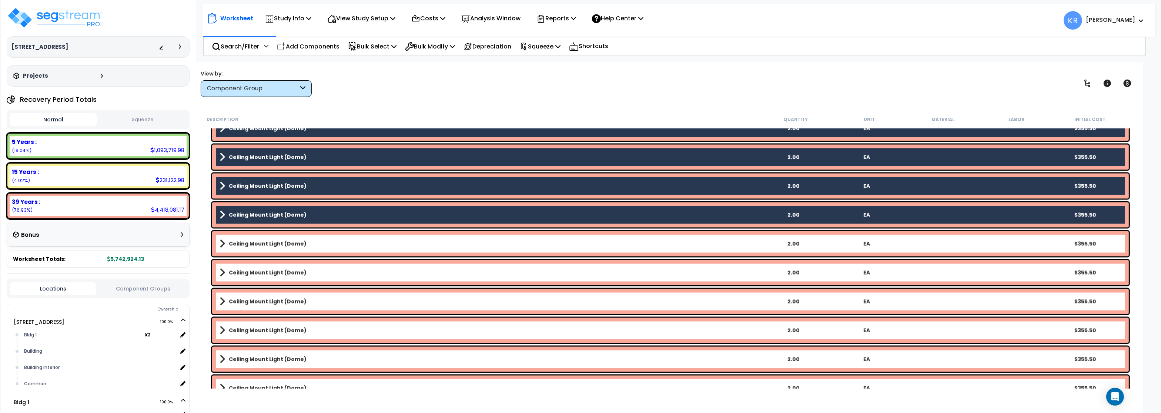
click at [258, 241] on b "Ceiling Mount Light (Dome)" at bounding box center [268, 243] width 78 height 7
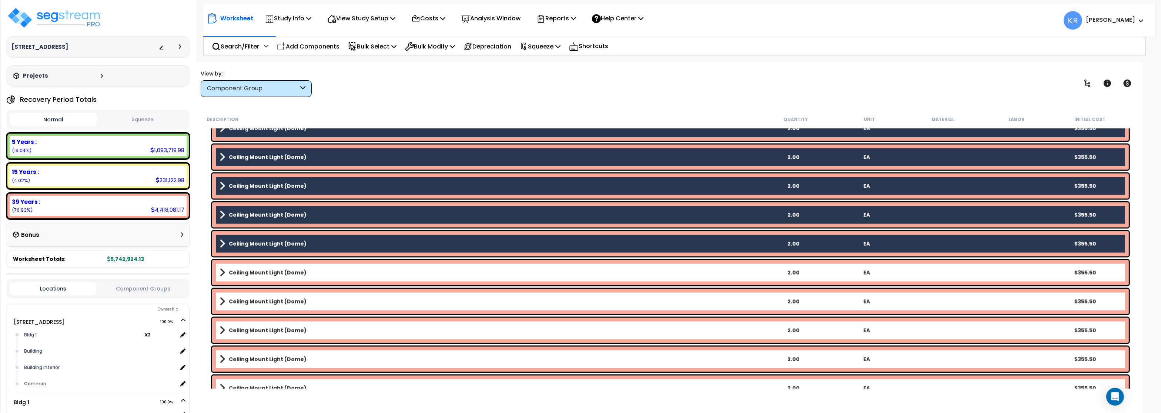
click at [252, 274] on b "Ceiling Mount Light (Dome)" at bounding box center [268, 272] width 78 height 7
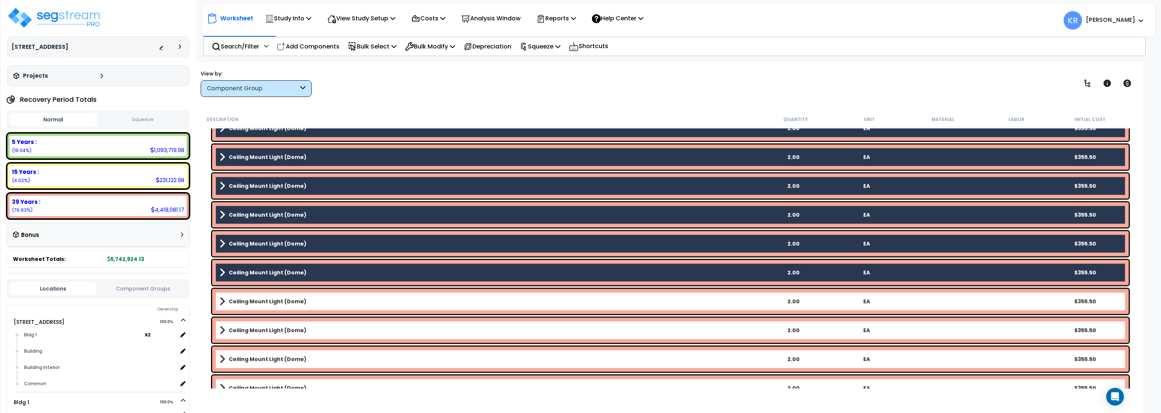
click at [253, 305] on b "Ceiling Mount Light (Dome)" at bounding box center [268, 301] width 78 height 7
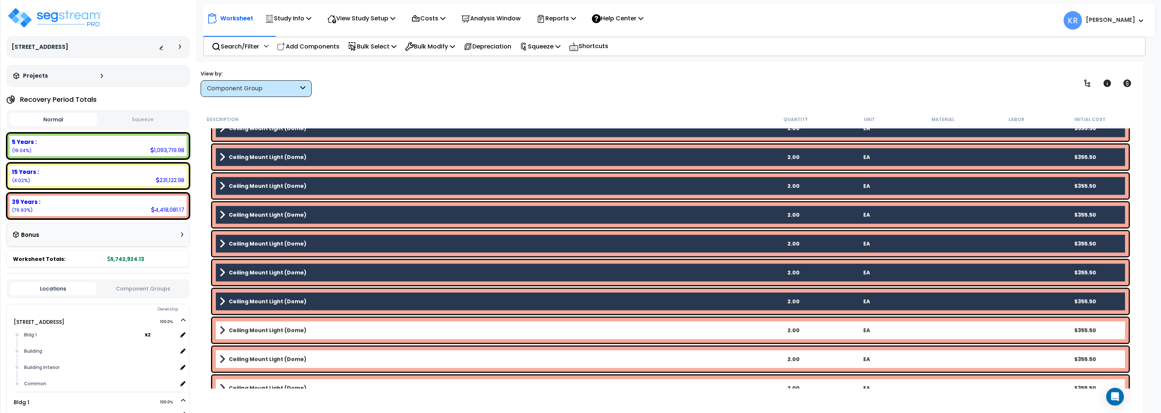
click at [249, 333] on b "Ceiling Mount Light (Dome)" at bounding box center [268, 330] width 78 height 7
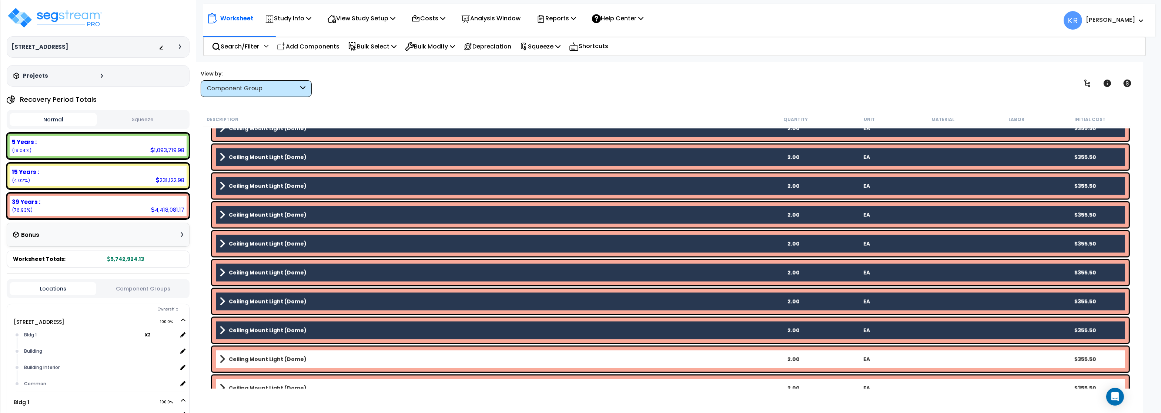
click at [248, 357] on b "Ceiling Mount Light (Dome)" at bounding box center [268, 359] width 78 height 7
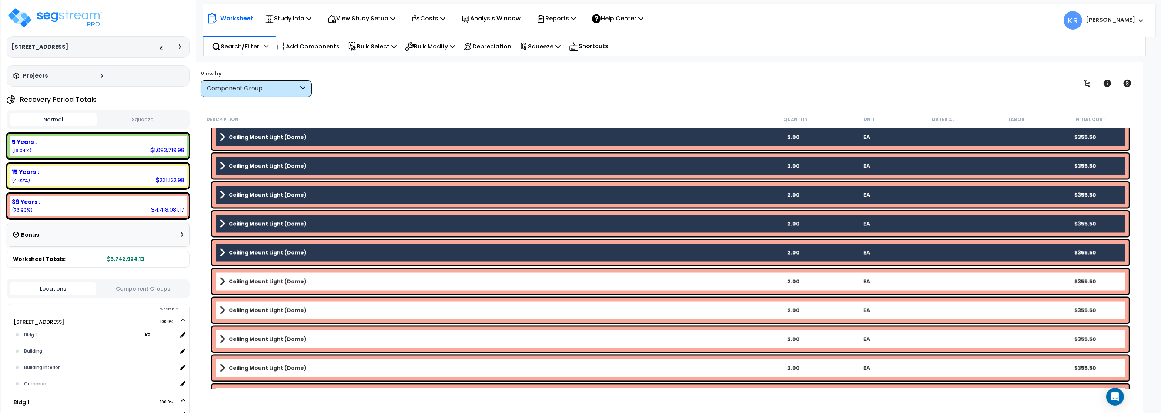
scroll to position [2488, 0]
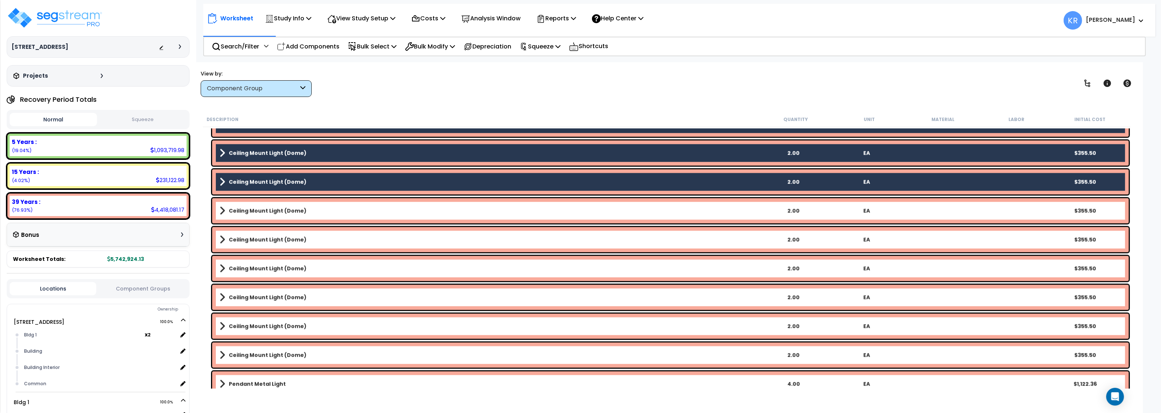
click at [264, 207] on b "Ceiling Mount Light (Dome)" at bounding box center [268, 210] width 78 height 7
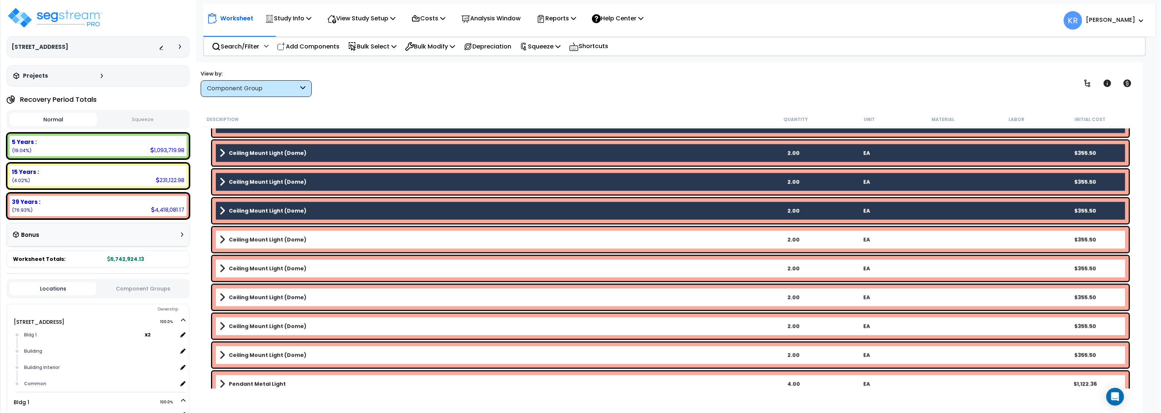
click at [255, 244] on link "Ceiling Mount Light (Dome)" at bounding box center [488, 239] width 537 height 10
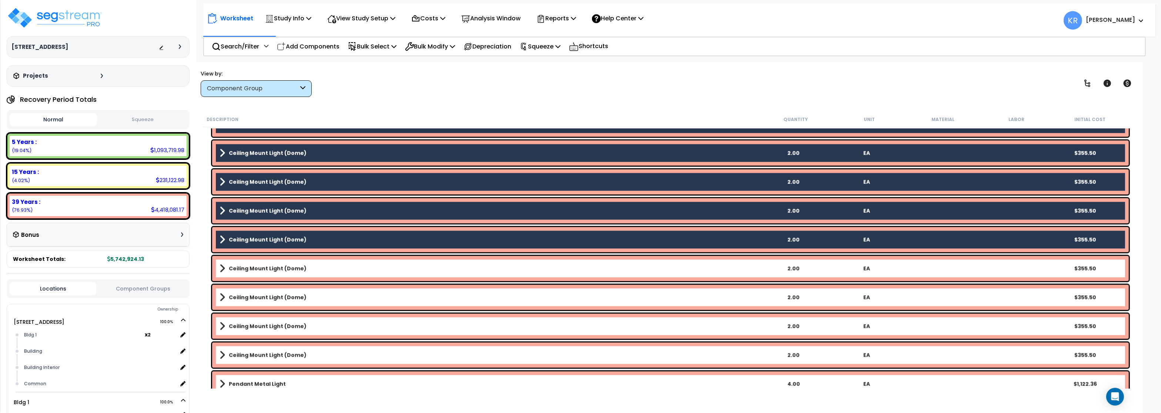
click at [251, 274] on div "Ceiling Mount Light (Dome) 2.00 EA $355.50" at bounding box center [670, 268] width 917 height 25
click at [248, 298] on b "Ceiling Mount Light (Dome)" at bounding box center [268, 297] width 78 height 7
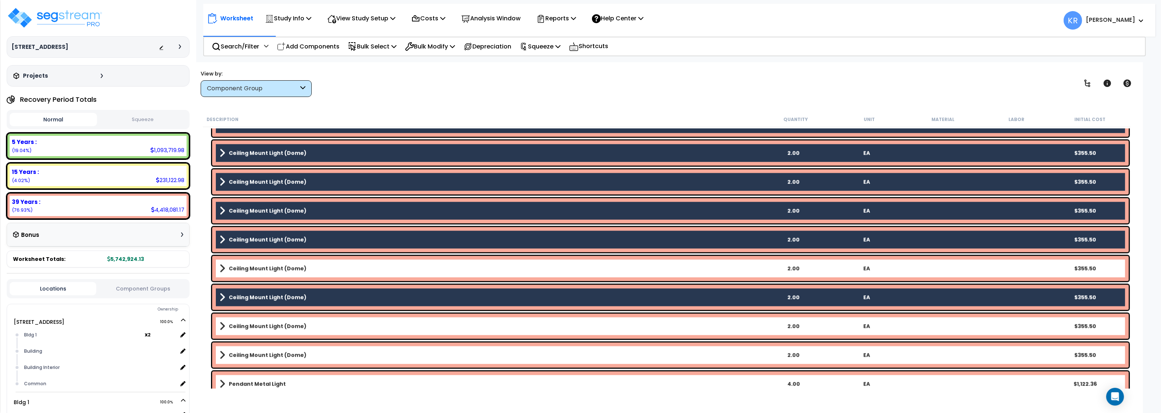
click at [248, 272] on link "Ceiling Mount Light (Dome)" at bounding box center [488, 268] width 537 height 10
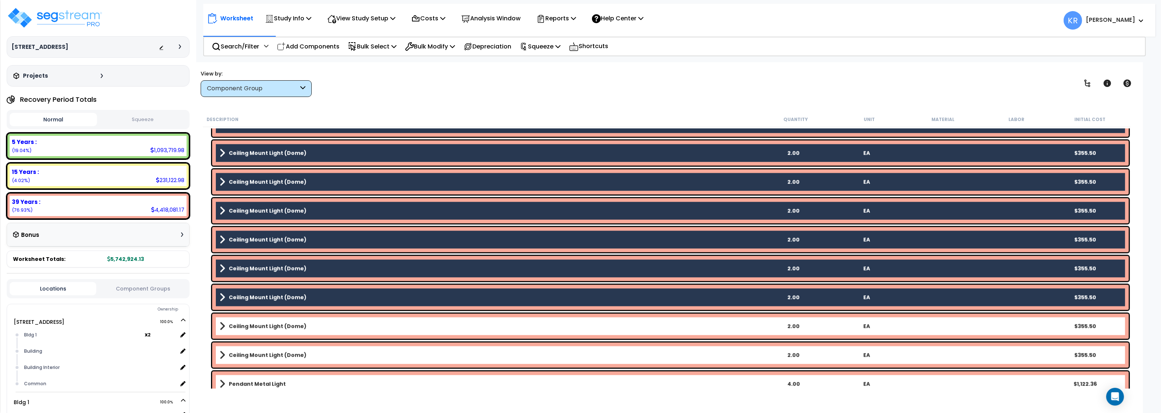
drag, startPoint x: 248, startPoint y: 326, endPoint x: 248, endPoint y: 354, distance: 27.8
click at [248, 326] on b "Ceiling Mount Light (Dome)" at bounding box center [268, 325] width 78 height 7
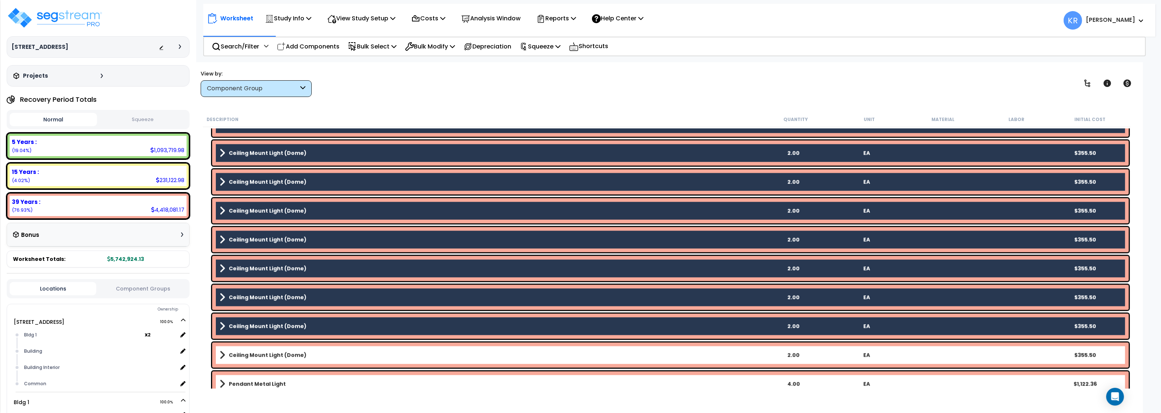
click at [248, 357] on b "Ceiling Mount Light (Dome)" at bounding box center [268, 354] width 78 height 7
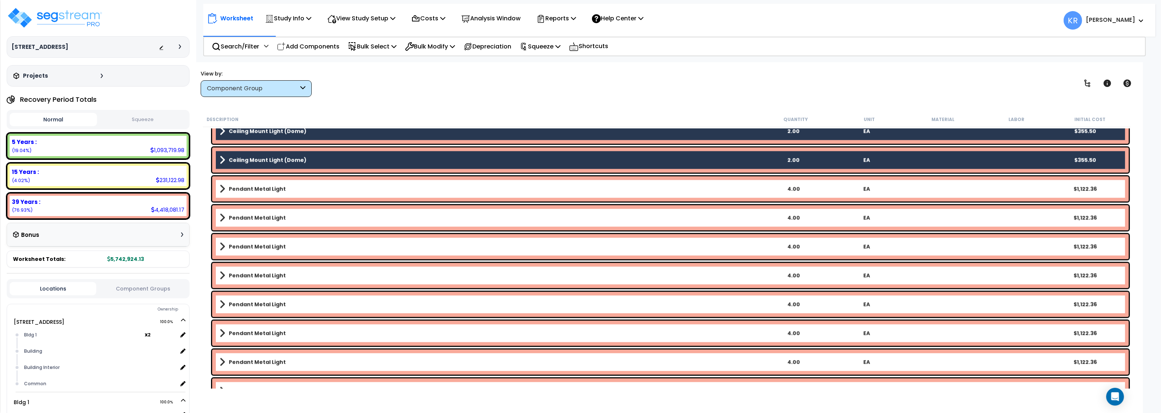
scroll to position [2710, 0]
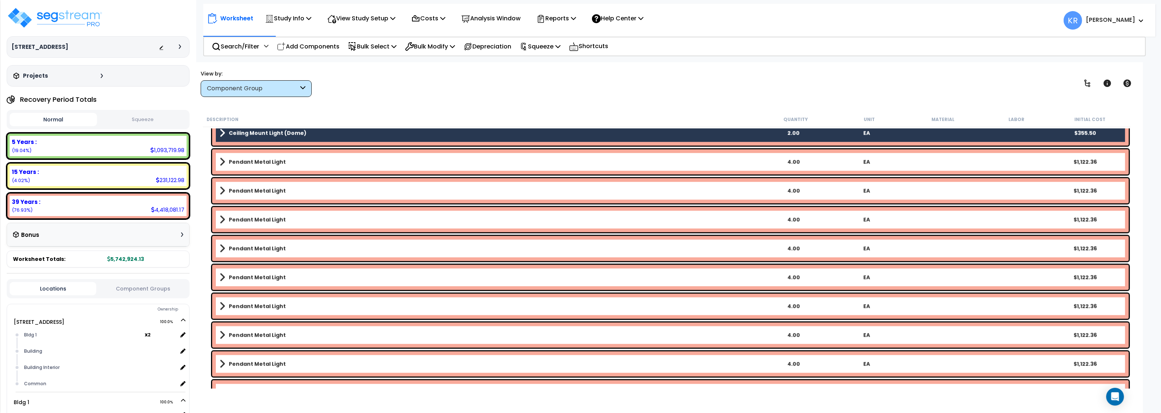
click at [271, 161] on b "Pendant Metal Light" at bounding box center [257, 161] width 57 height 7
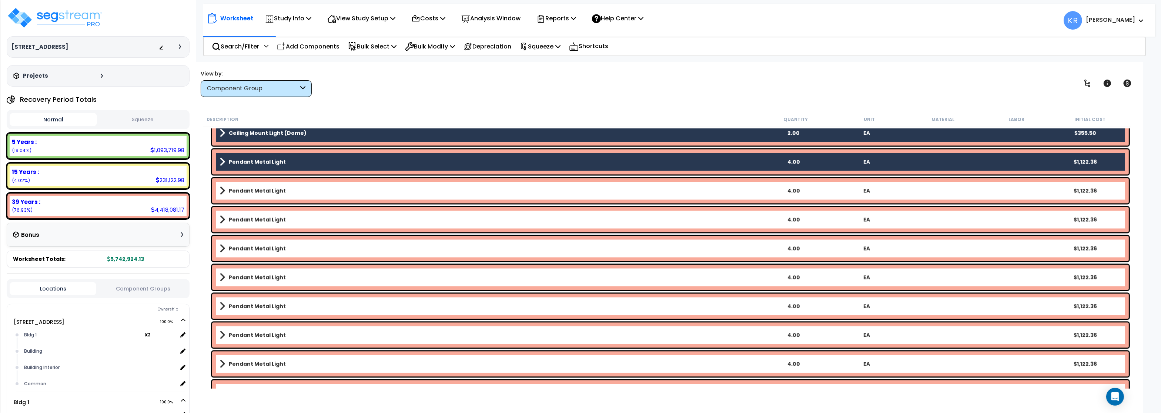
click at [268, 196] on div "Pendant Metal Light 4.00 EA $1,122.36" at bounding box center [670, 190] width 917 height 25
click at [270, 215] on link "Pendant Metal Light" at bounding box center [488, 219] width 537 height 10
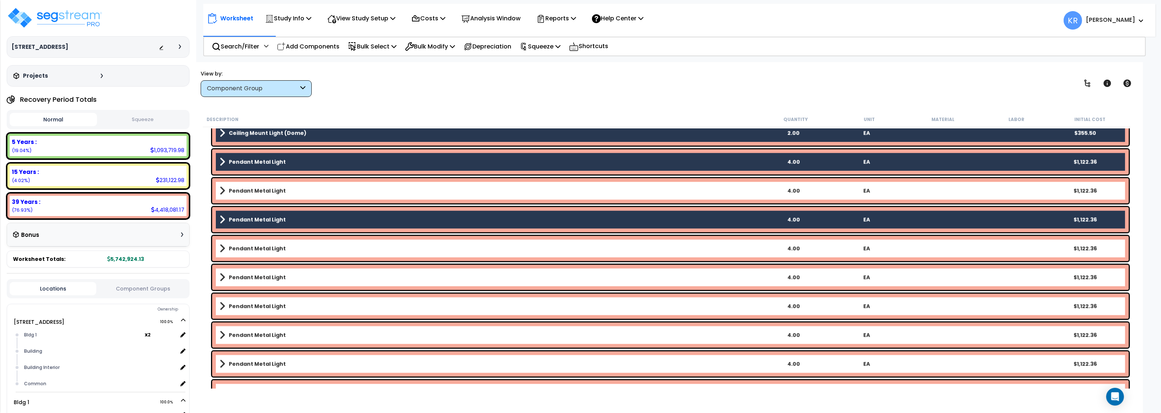
click at [269, 192] on b "Pendant Metal Light" at bounding box center [257, 190] width 57 height 7
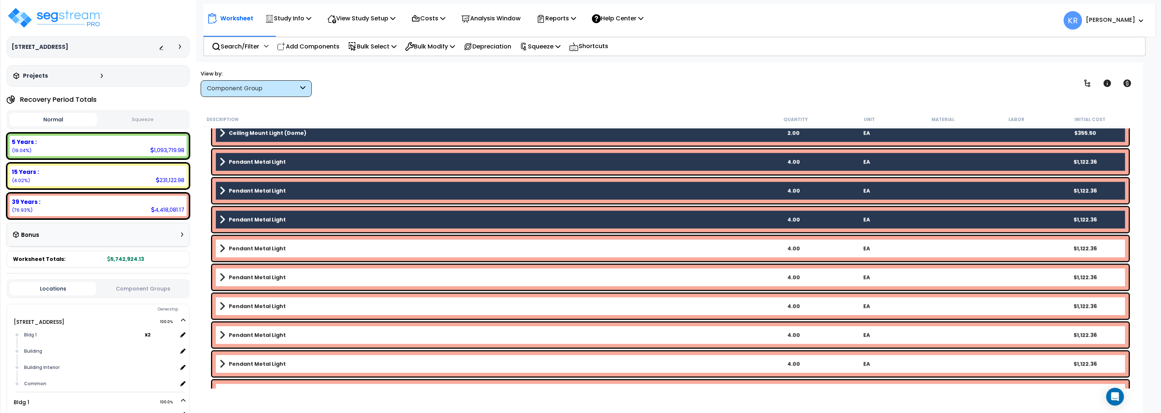
click at [261, 240] on div "Pendant Metal Light 4.00 EA $1,122.36" at bounding box center [670, 248] width 917 height 25
click at [262, 255] on div "Pendant Metal Light 4.00 EA $1,122.36" at bounding box center [670, 248] width 917 height 25
click at [268, 251] on b "Pendant Metal Light" at bounding box center [257, 248] width 57 height 7
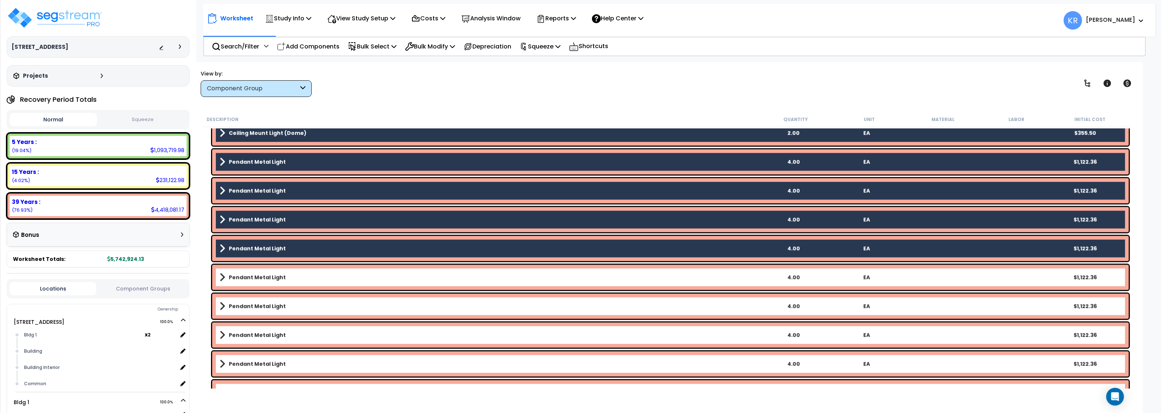
click at [268, 279] on b "Pendant Metal Light" at bounding box center [257, 277] width 57 height 7
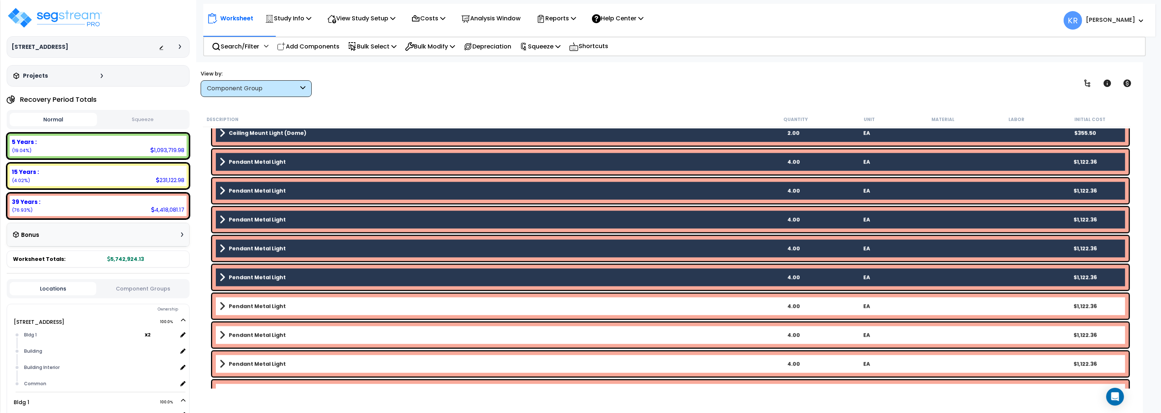
click at [262, 306] on b "Pendant Metal Light" at bounding box center [257, 305] width 57 height 7
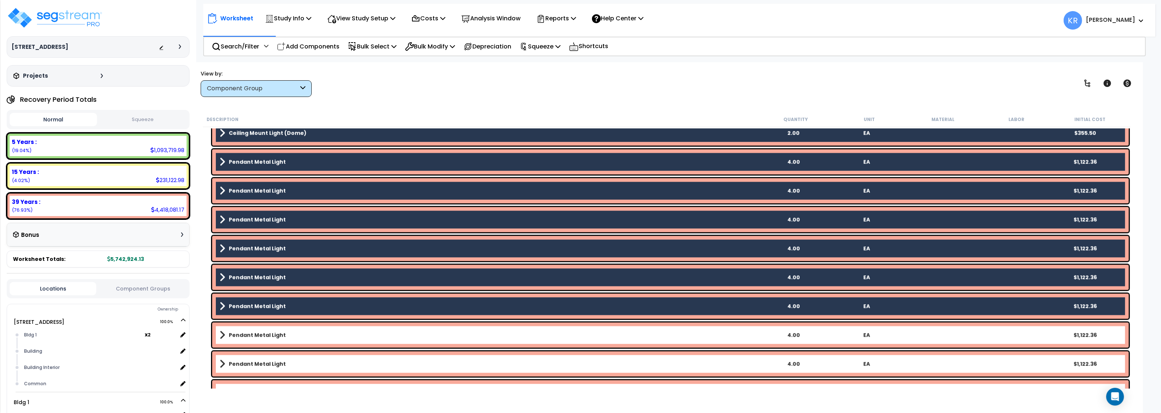
click at [257, 331] on link "Pendant Metal Light" at bounding box center [488, 335] width 537 height 10
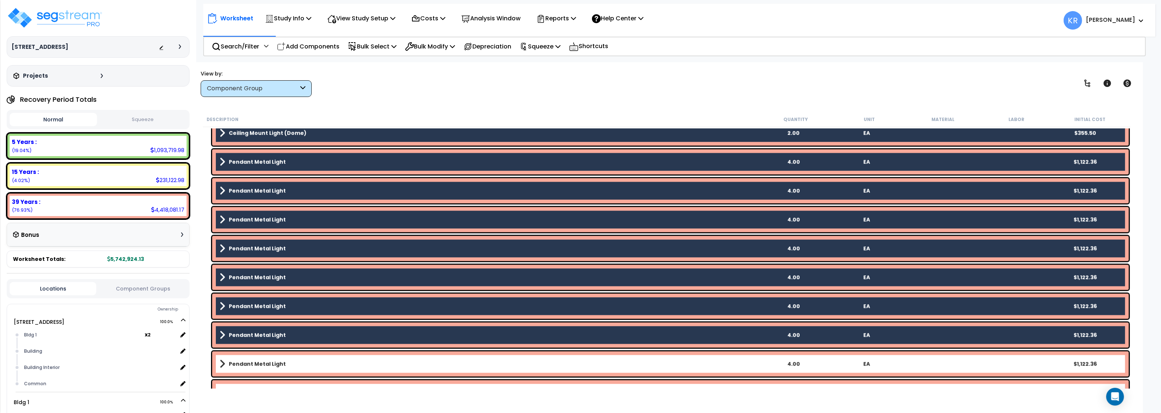
click at [249, 359] on link "Pendant Metal Light" at bounding box center [488, 364] width 537 height 10
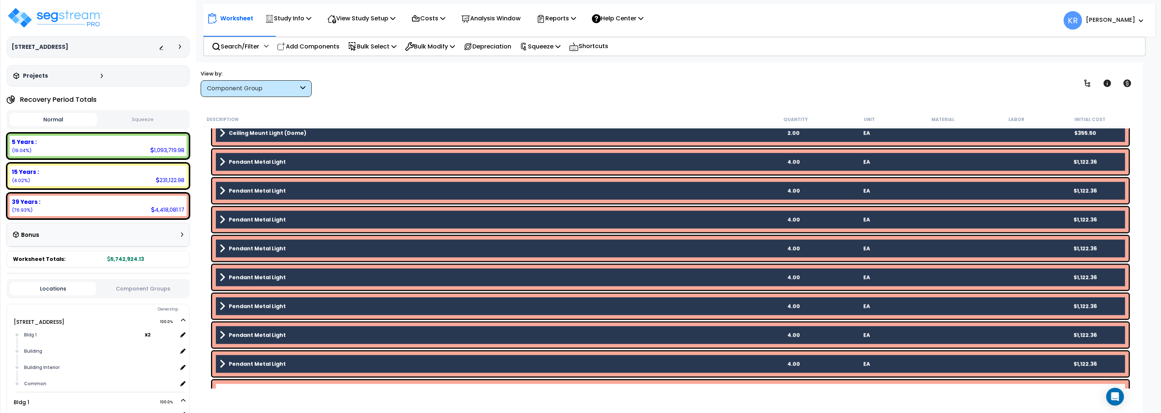
scroll to position [2932, 0]
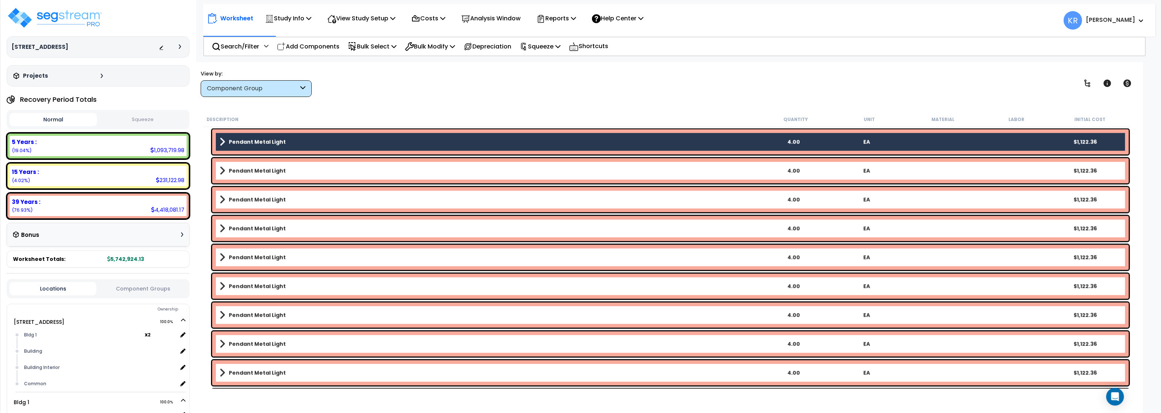
click at [256, 168] on b "Pendant Metal Light" at bounding box center [257, 170] width 57 height 7
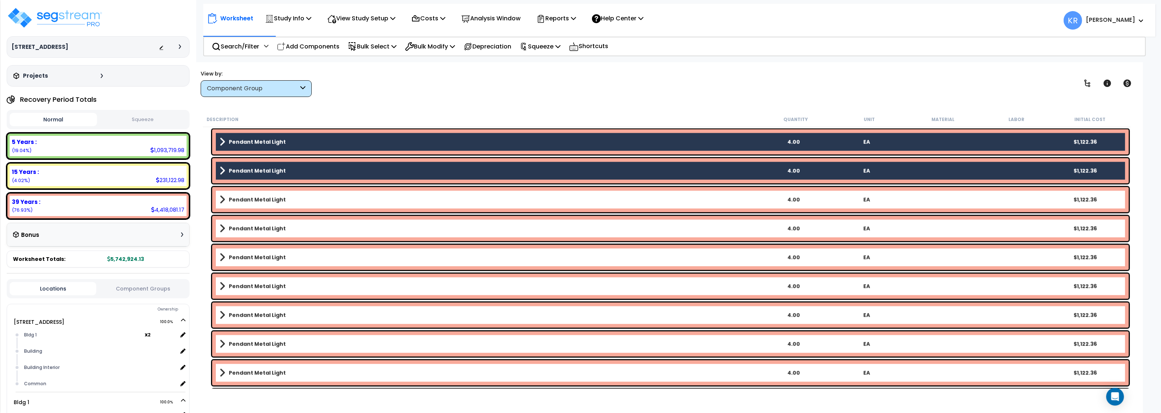
click at [257, 199] on b "Pendant Metal Light" at bounding box center [257, 199] width 57 height 7
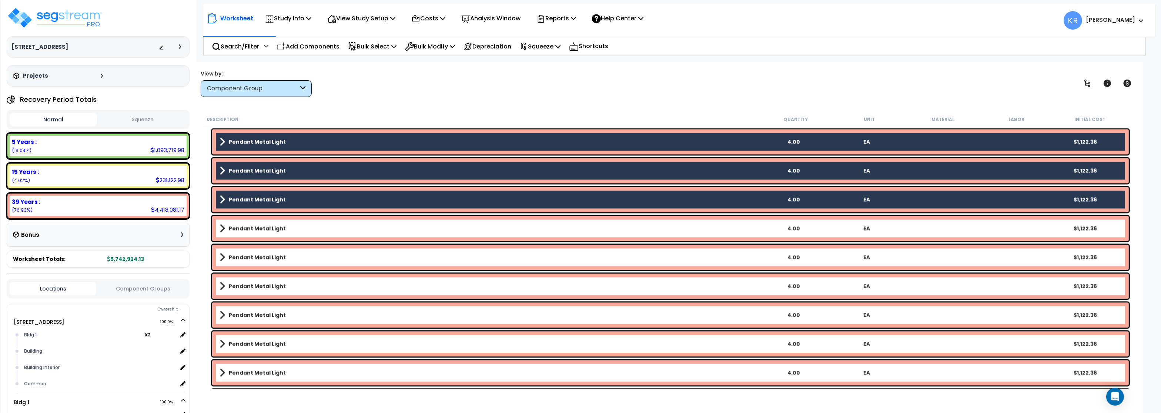
click at [253, 222] on div "Pendant Metal Light 4.00 EA $1,122.36" at bounding box center [670, 228] width 917 height 25
click at [250, 256] on b "Pendant Metal Light" at bounding box center [257, 257] width 57 height 7
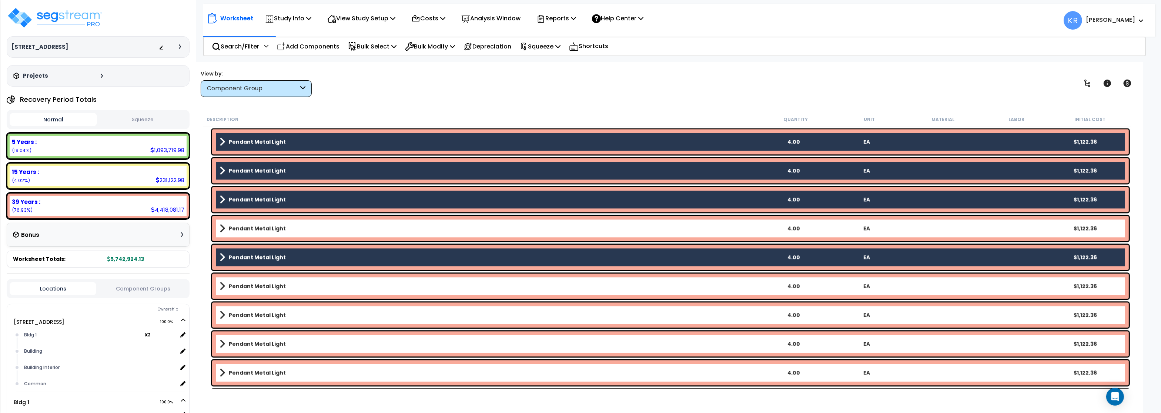
click at [246, 224] on link "Pendant Metal Light" at bounding box center [488, 228] width 537 height 10
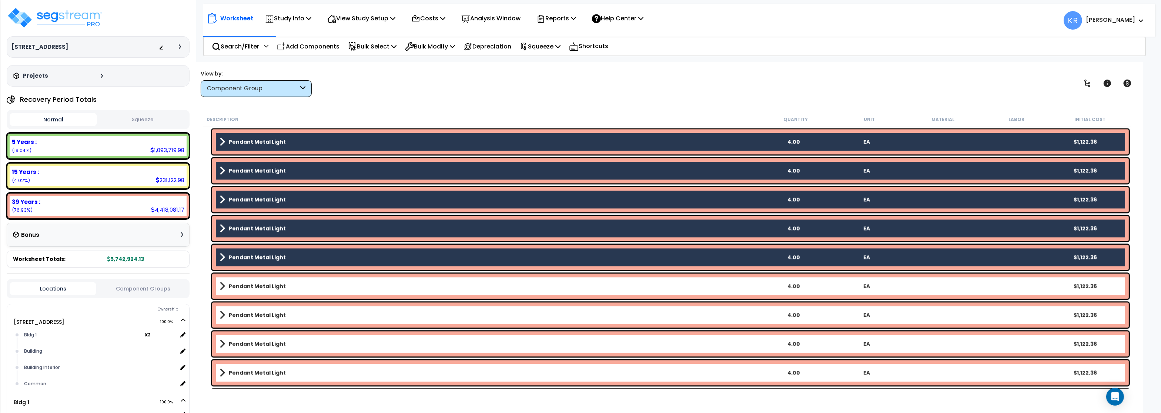
click at [247, 283] on b "Pendant Metal Light" at bounding box center [257, 285] width 57 height 7
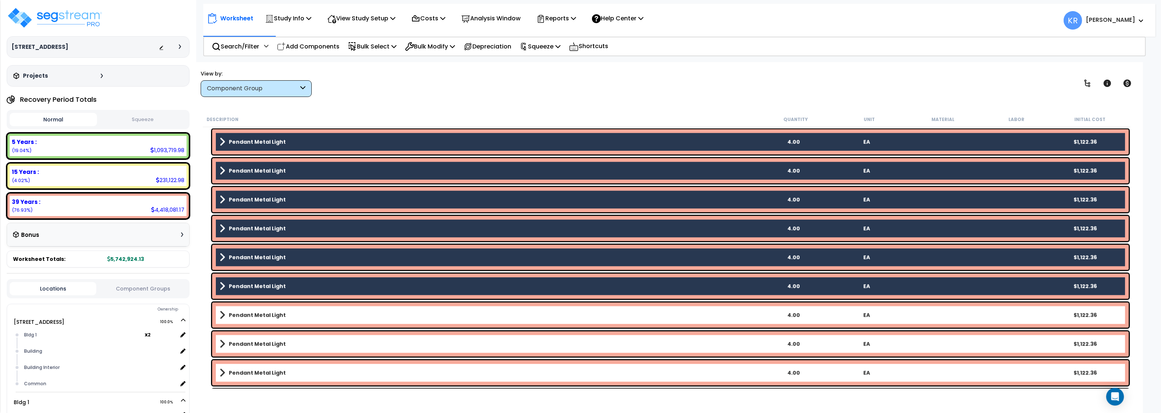
click at [252, 314] on b "Pendant Metal Light" at bounding box center [257, 314] width 57 height 7
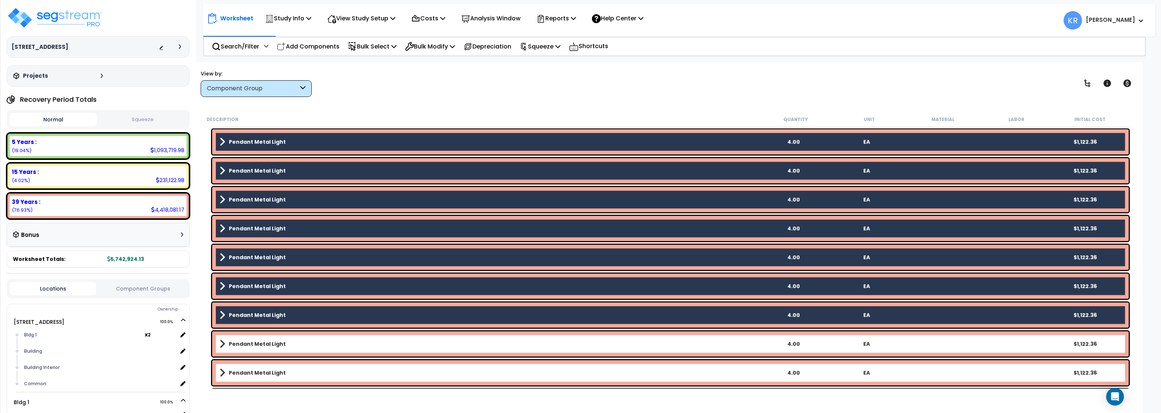
click at [258, 340] on link "Pendant Metal Light" at bounding box center [488, 344] width 537 height 10
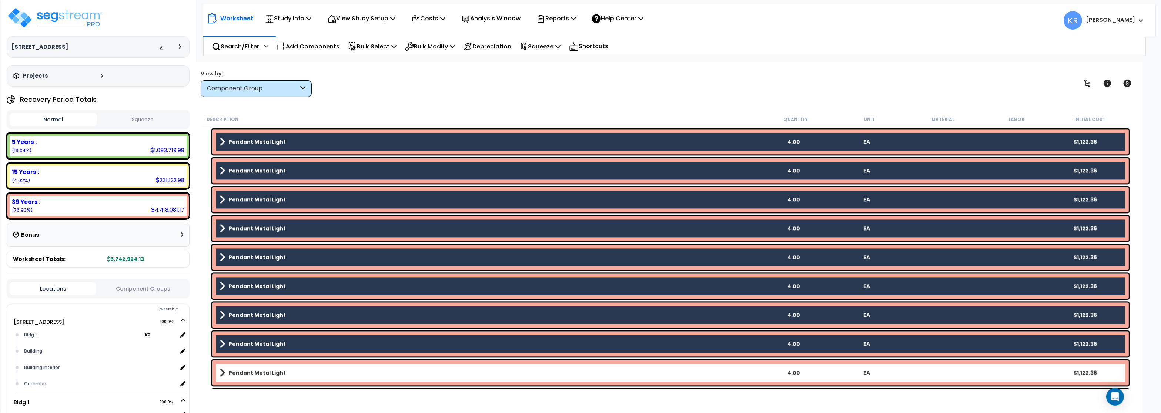
click at [262, 374] on b "Pendant Metal Light" at bounding box center [257, 372] width 57 height 7
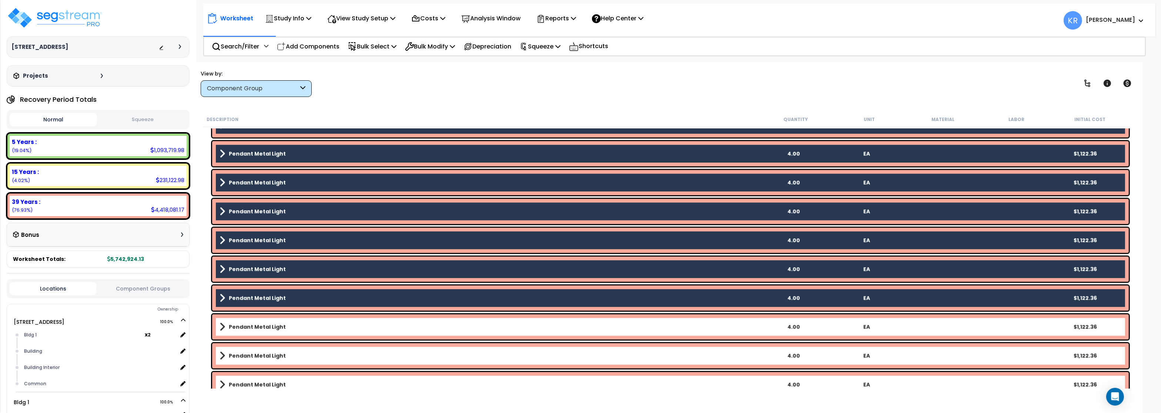
scroll to position [3154, 0]
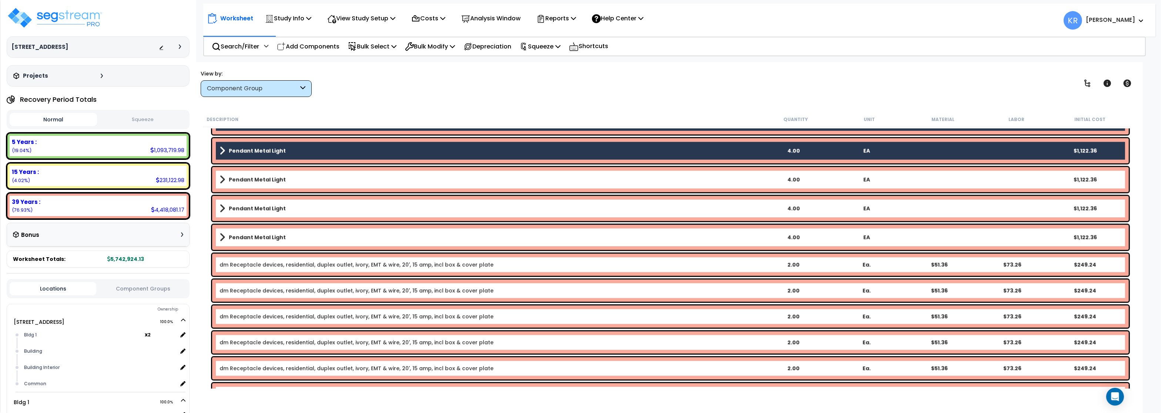
click at [269, 178] on b "Pendant Metal Light" at bounding box center [257, 179] width 57 height 7
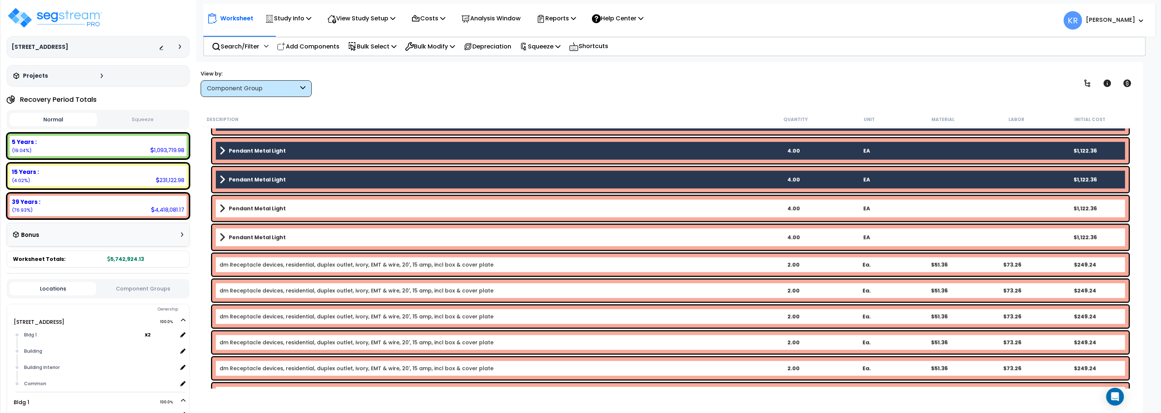
click at [266, 209] on b "Pendant Metal Light" at bounding box center [257, 208] width 57 height 7
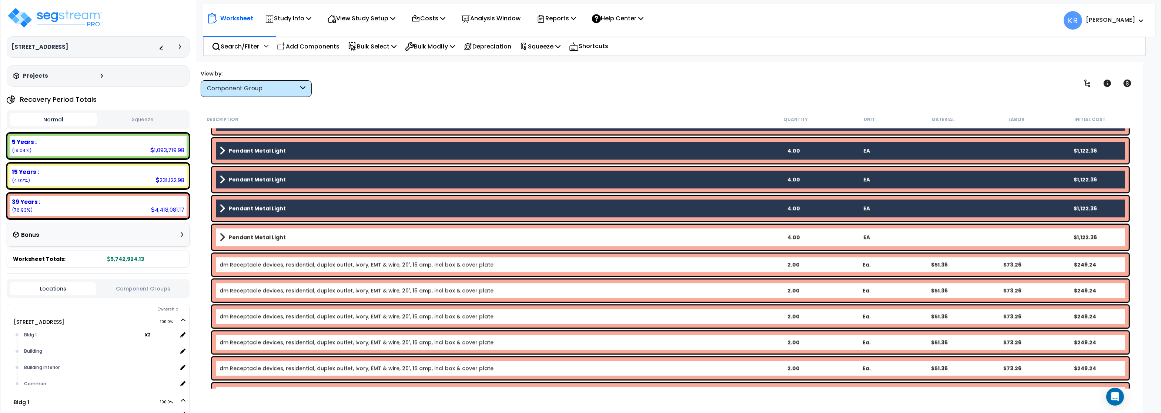
click at [260, 241] on b "Pendant Metal Light" at bounding box center [257, 237] width 57 height 7
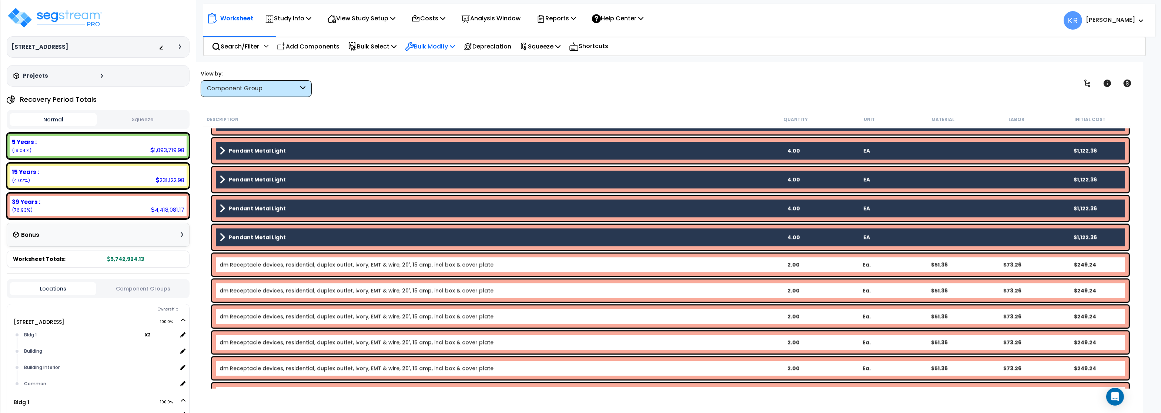
click at [431, 44] on p "Bulk Modify" at bounding box center [430, 46] width 50 height 10
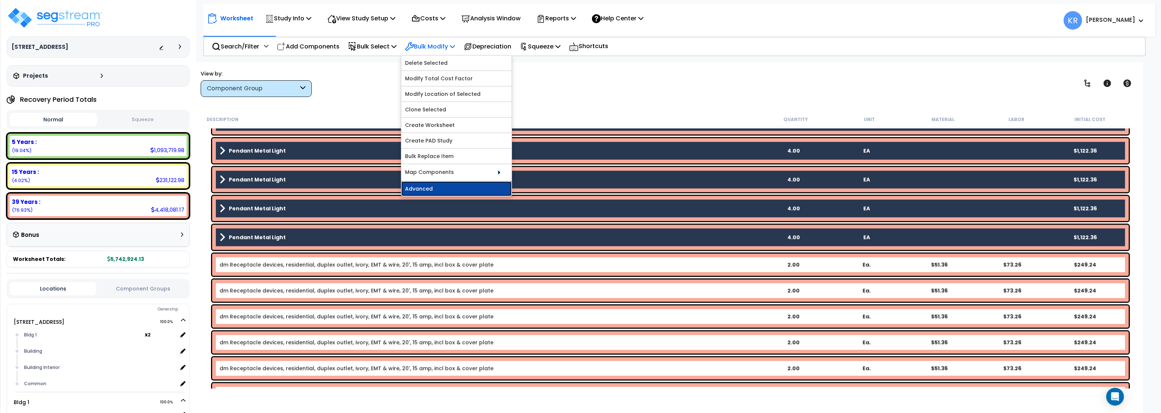
click at [428, 190] on link "Advanced" at bounding box center [456, 188] width 110 height 15
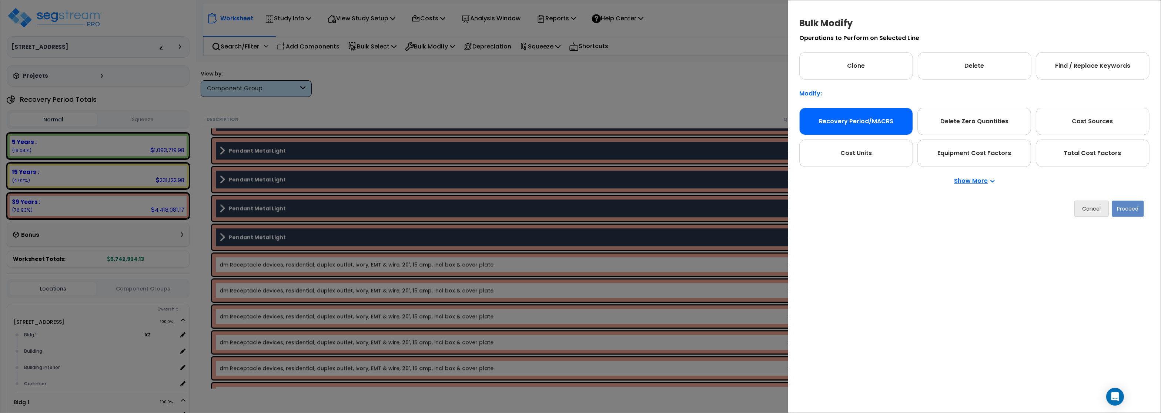
click at [878, 123] on div "Recovery Period/MACRS" at bounding box center [856, 121] width 114 height 27
click at [1132, 205] on button "Proceed" at bounding box center [1128, 209] width 32 height 16
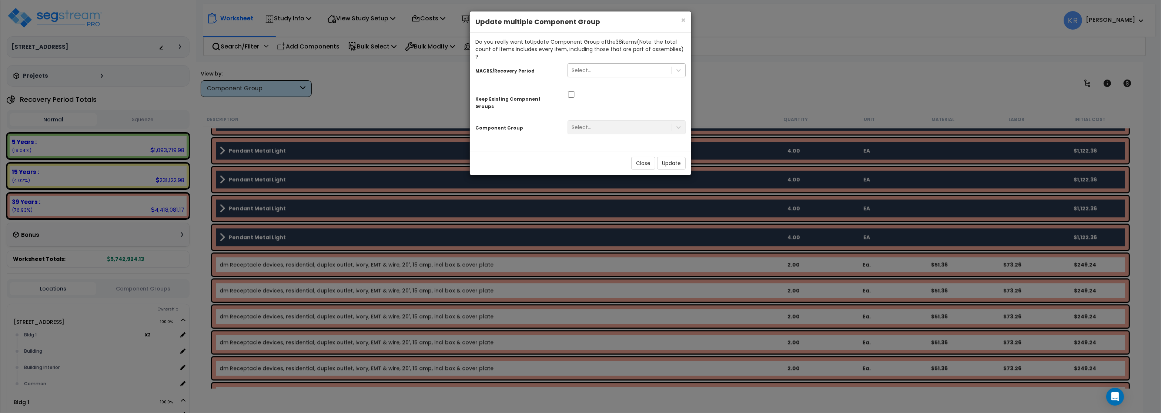
click at [592, 64] on div "Select..." at bounding box center [620, 70] width 104 height 12
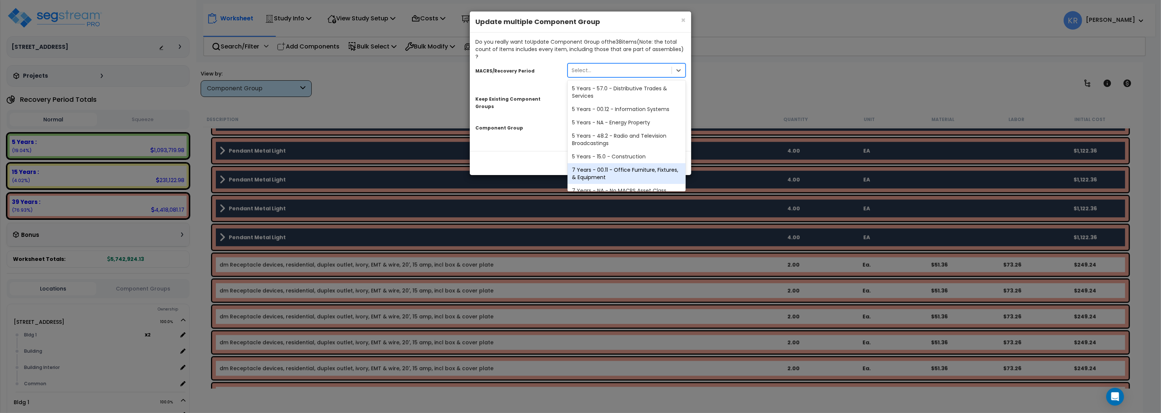
scroll to position [151, 0]
click at [649, 165] on div "39 Years - NA - Long-Life Property" at bounding box center [627, 169] width 118 height 13
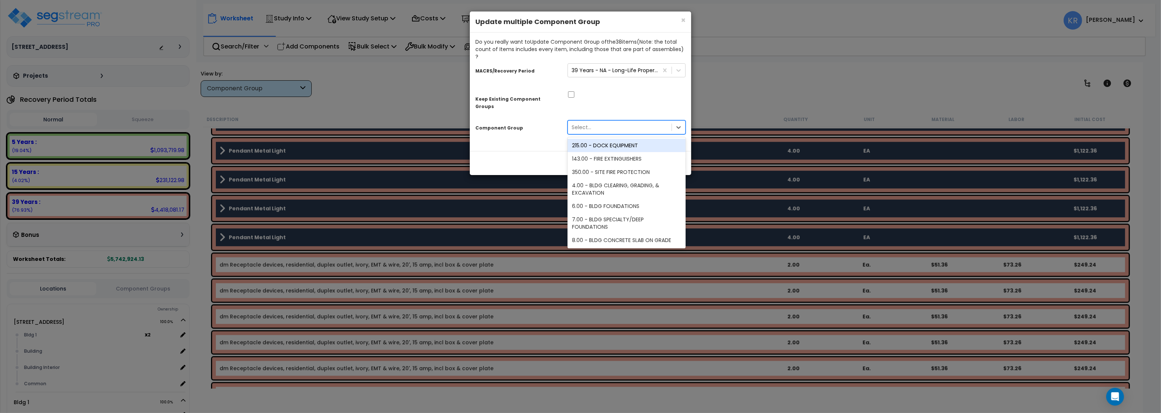
click at [596, 121] on div "Select..." at bounding box center [620, 127] width 104 height 12
type input "light"
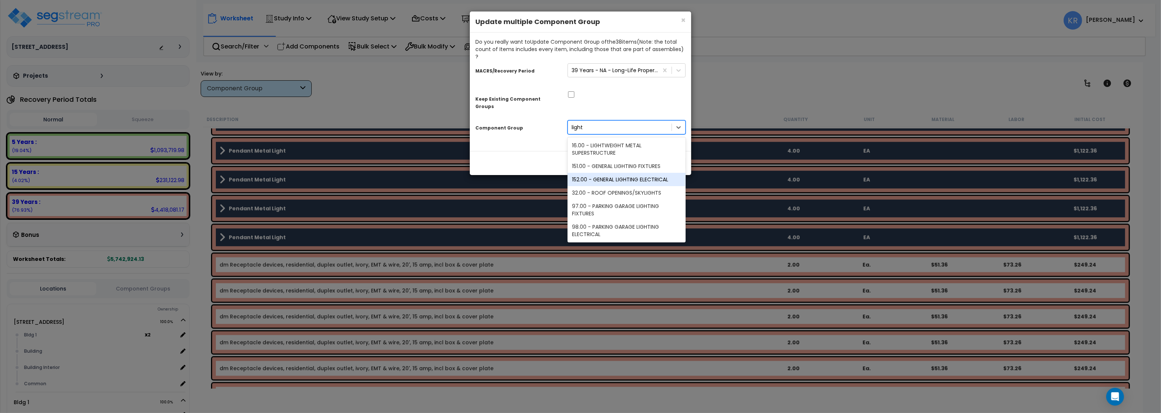
click at [628, 173] on div "152.00 - GENERAL LIGHTING ELECTRICAL" at bounding box center [627, 179] width 118 height 13
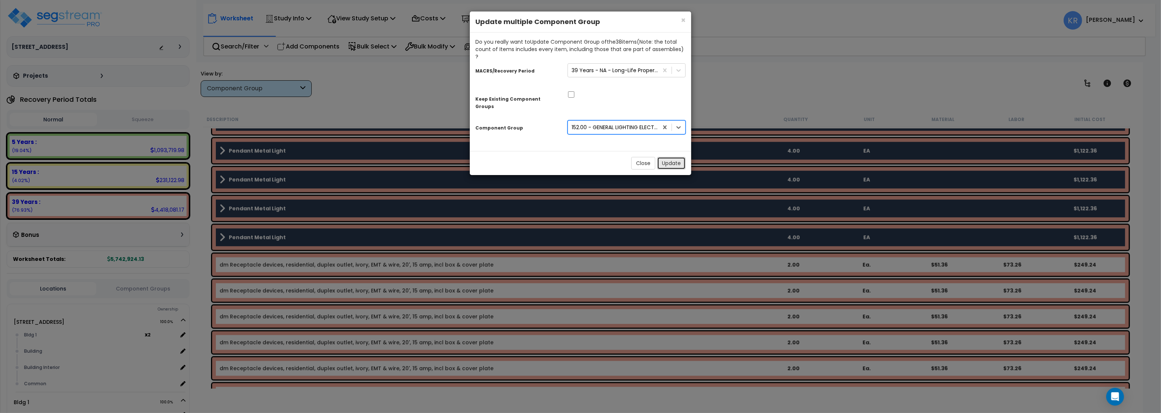
click at [669, 157] on button "Update" at bounding box center [671, 163] width 29 height 13
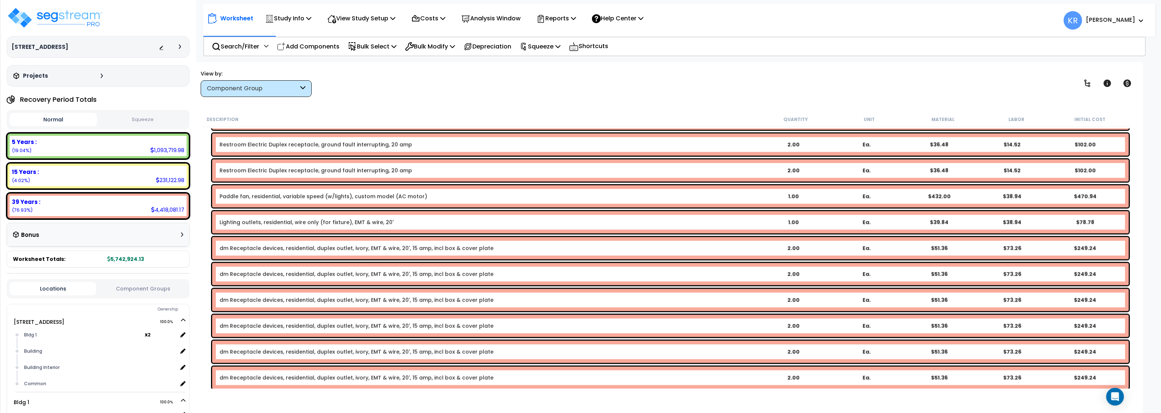
scroll to position [2088, 0]
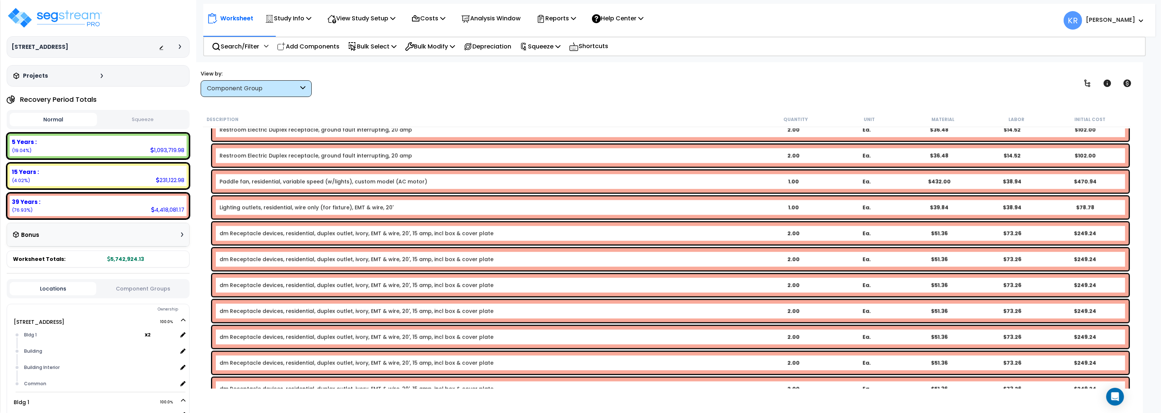
click at [282, 182] on link "Paddle fan, residential, variable speed (w/lights), custom model (AC motor)" at bounding box center [324, 181] width 208 height 7
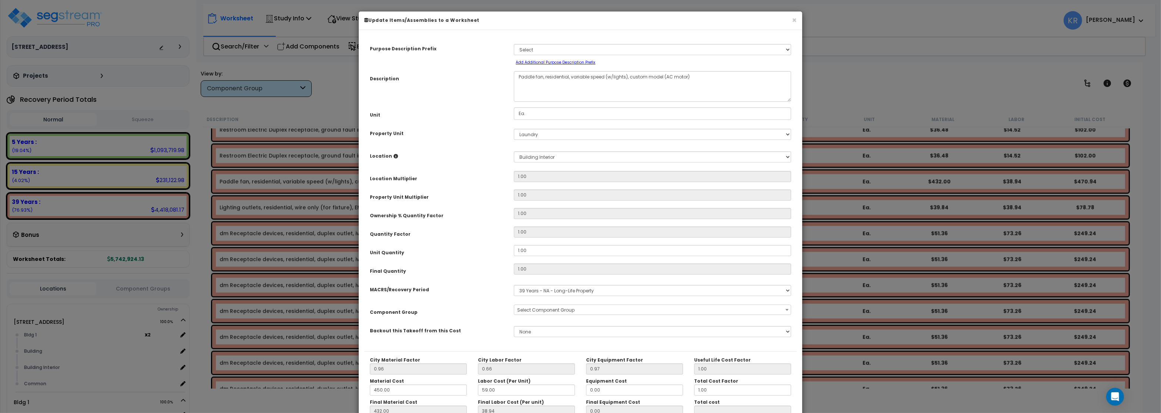
select select "56955"
click at [568, 309] on span "× 145.00 - GENERAL ELECTRICAL" at bounding box center [652, 310] width 276 height 10
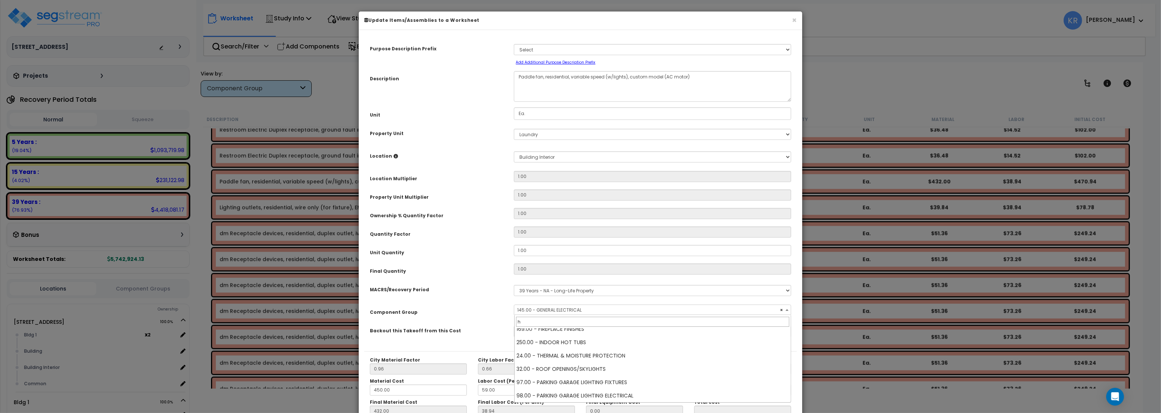
scroll to position [0, 0]
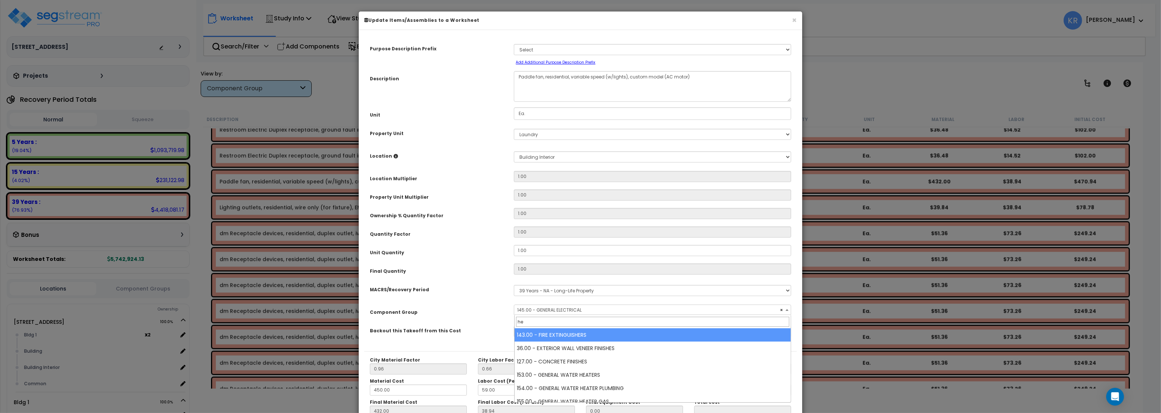
type input "h"
type input "hvac"
select select "56957"
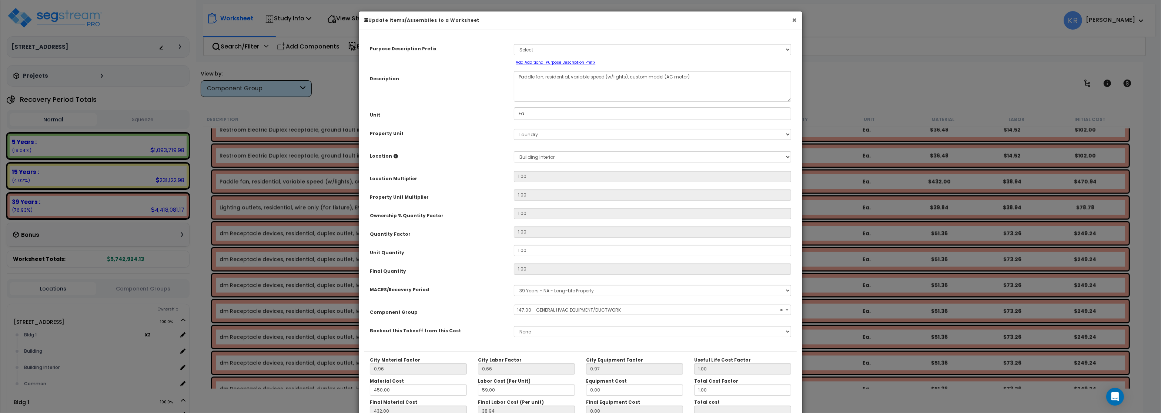
click at [792, 21] on button "×" at bounding box center [794, 20] width 5 height 8
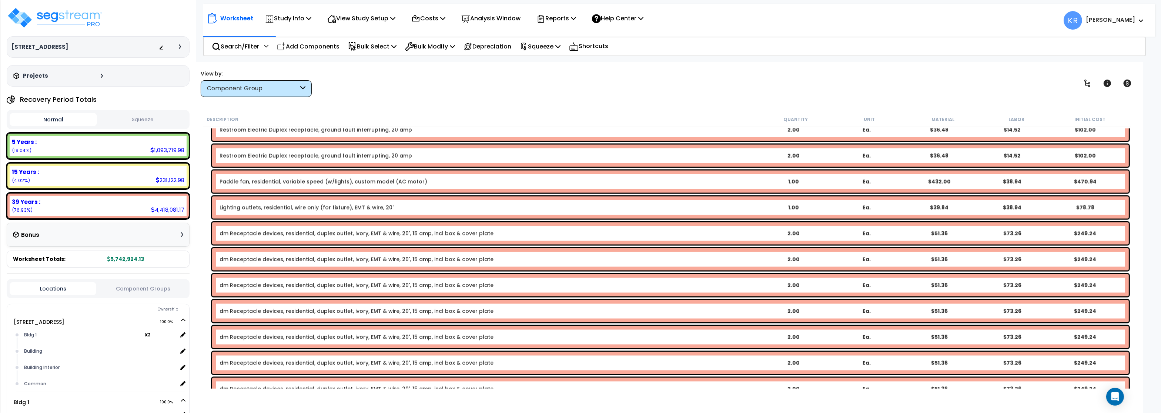
click at [242, 206] on link "Lighting outlets, residential, wire only (for fixture), EMT & wire, 20'" at bounding box center [307, 207] width 174 height 7
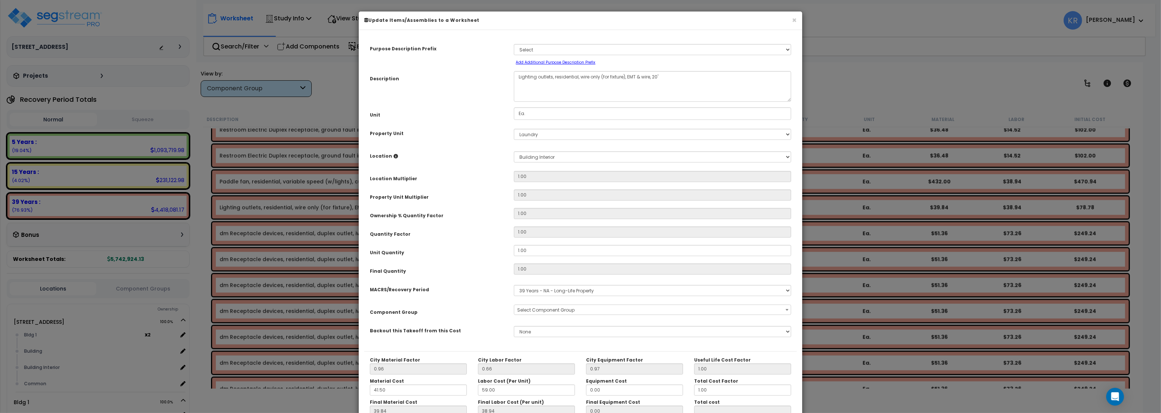
select select "56955"
click at [559, 311] on span "× 145.00 - GENERAL ELECTRICAL" at bounding box center [652, 310] width 276 height 10
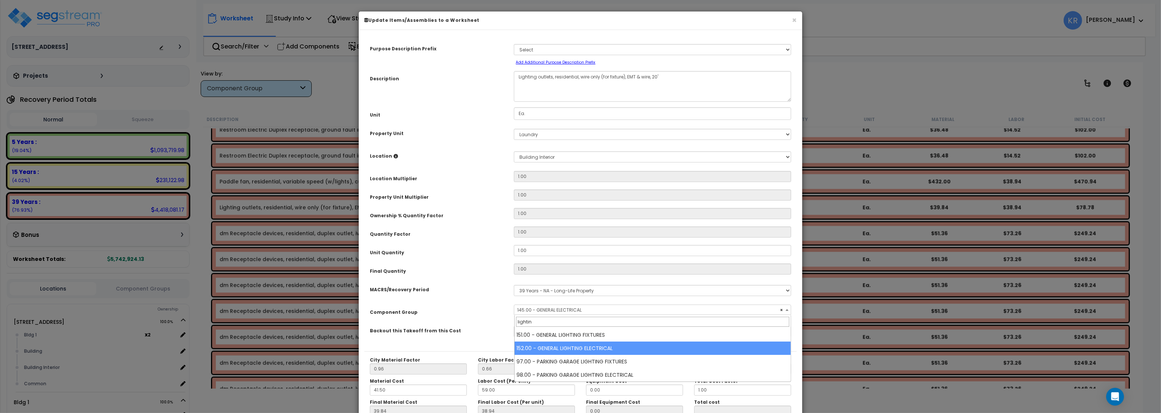
type input "lightin"
select select "56962"
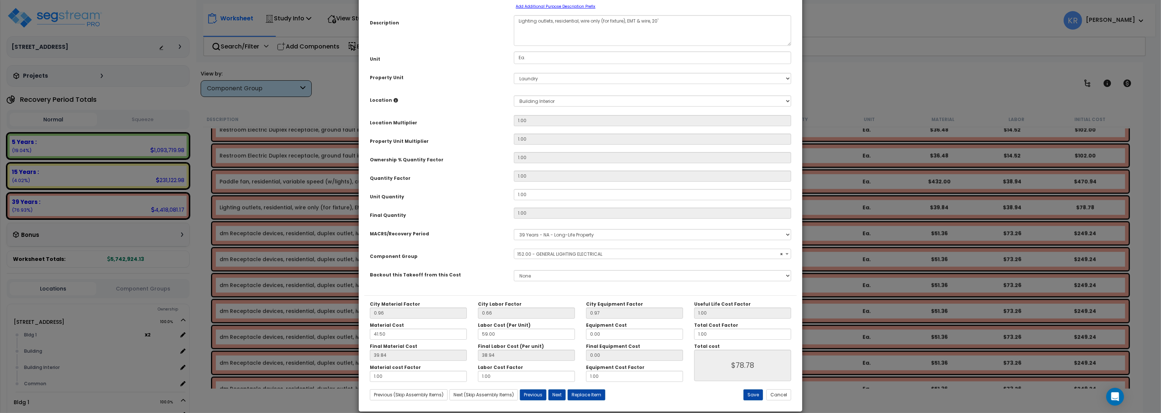
scroll to position [66, 0]
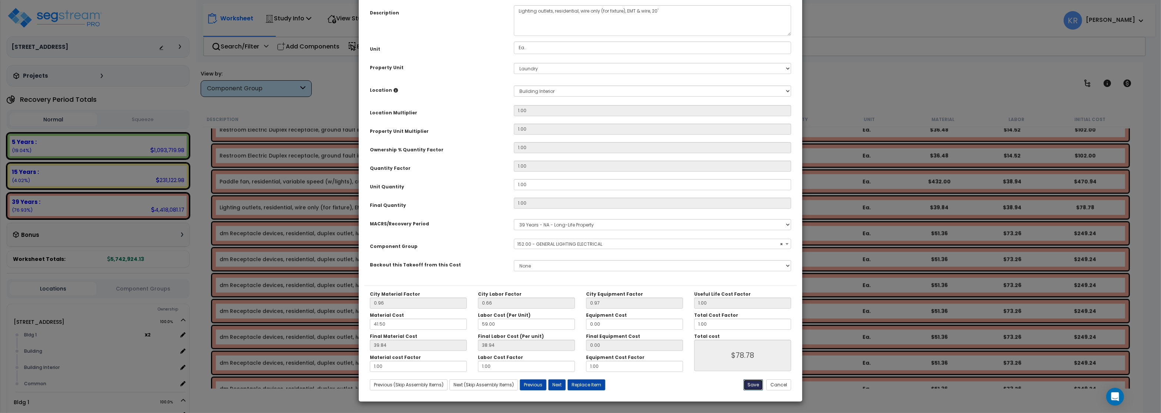
click at [753, 385] on button "Save" at bounding box center [753, 384] width 20 height 11
type input "78.78"
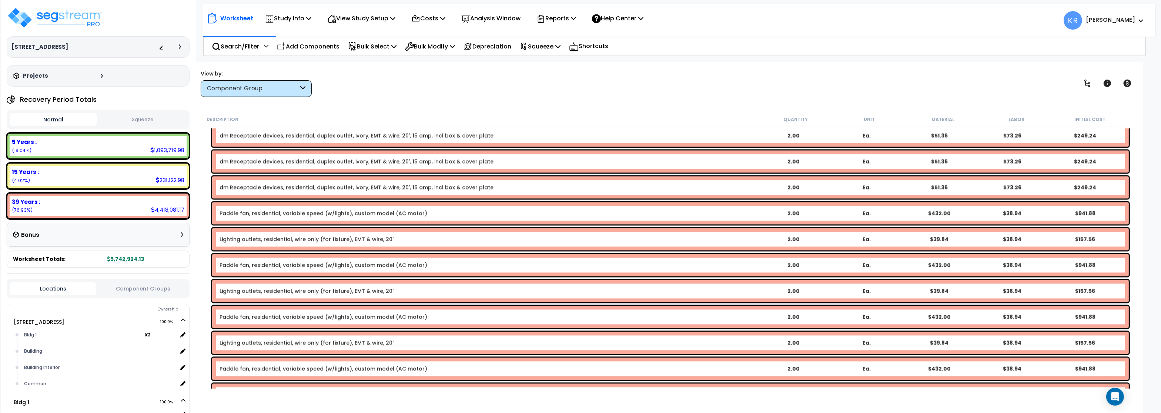
scroll to position [2577, 0]
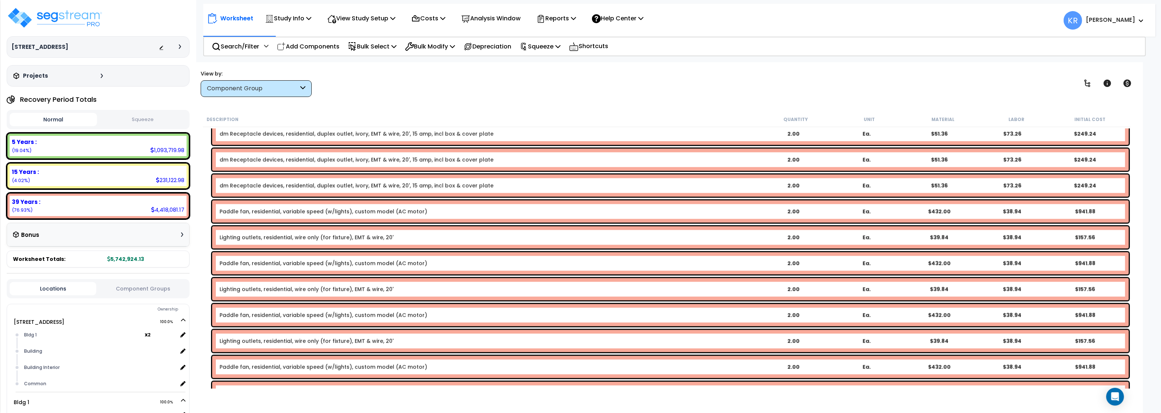
click at [257, 235] on link "Lighting outlets, residential, wire only (for fixture), EMT & wire, 20'" at bounding box center [307, 237] width 174 height 7
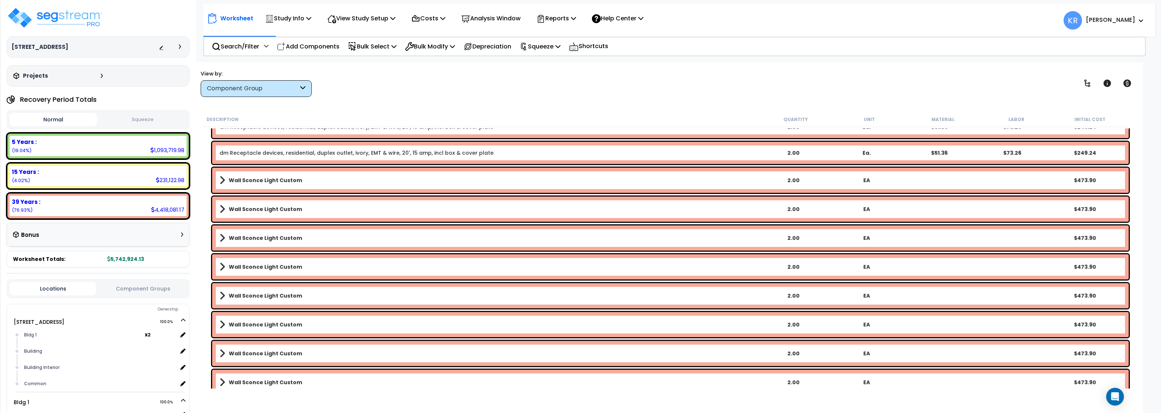
scroll to position [4087, 0]
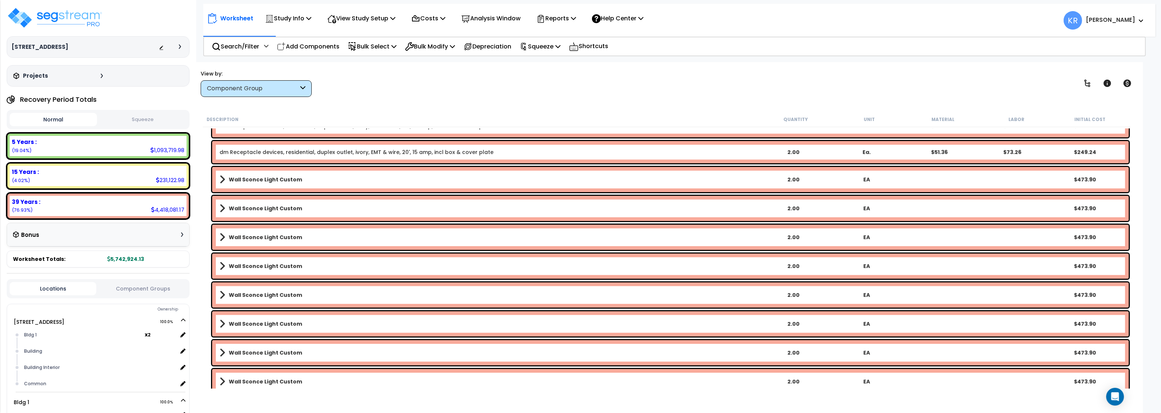
click at [250, 183] on b "Wall Sconce Light Custom" at bounding box center [265, 179] width 73 height 7
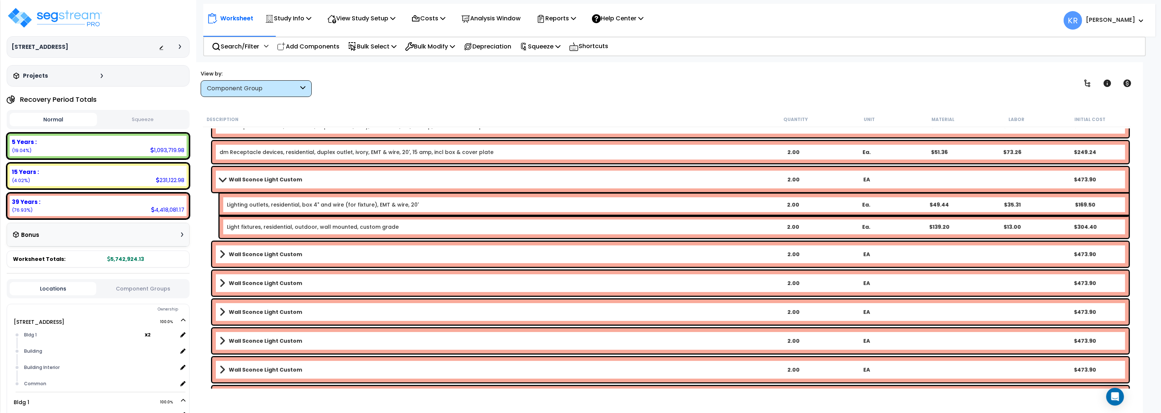
click at [251, 181] on b "Wall Sconce Light Custom" at bounding box center [265, 179] width 73 height 7
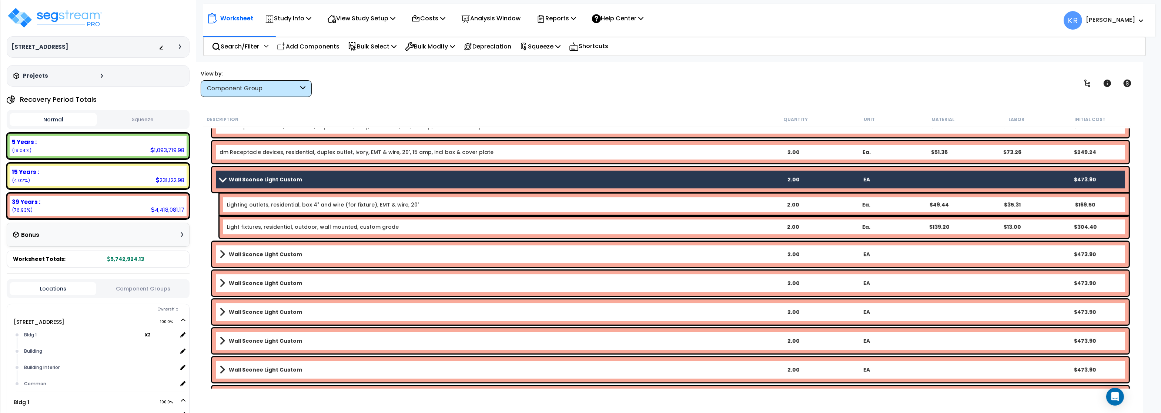
click at [248, 251] on b "Wall Sconce Light Custom" at bounding box center [265, 254] width 73 height 7
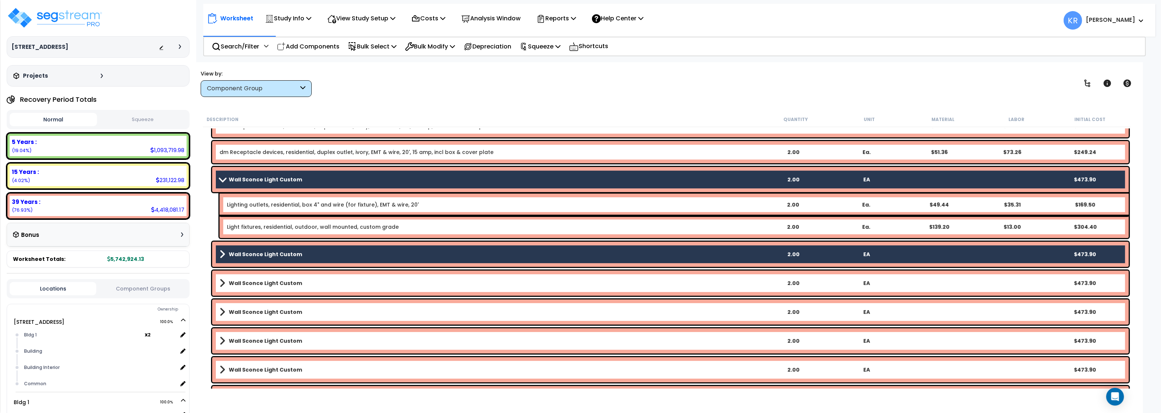
click at [255, 285] on b "Wall Sconce Light Custom" at bounding box center [265, 283] width 73 height 7
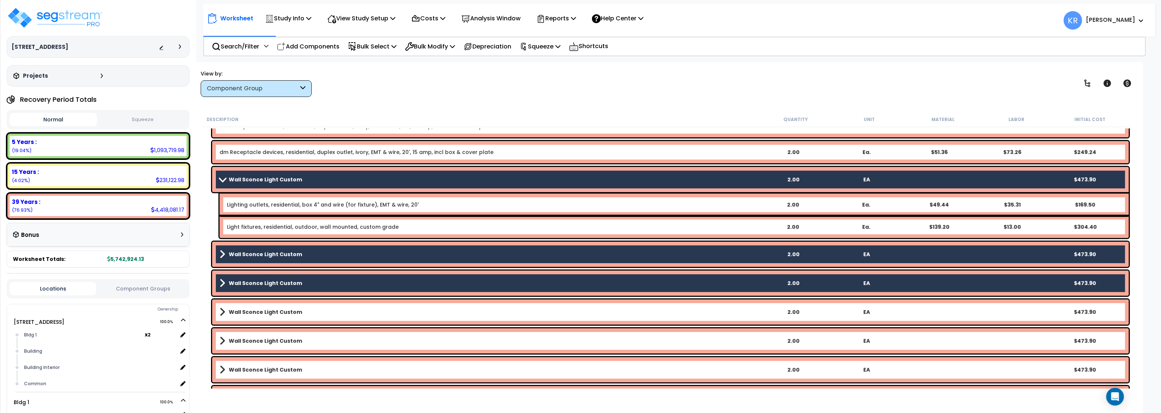
click at [255, 311] on b "Wall Sconce Light Custom" at bounding box center [265, 311] width 73 height 7
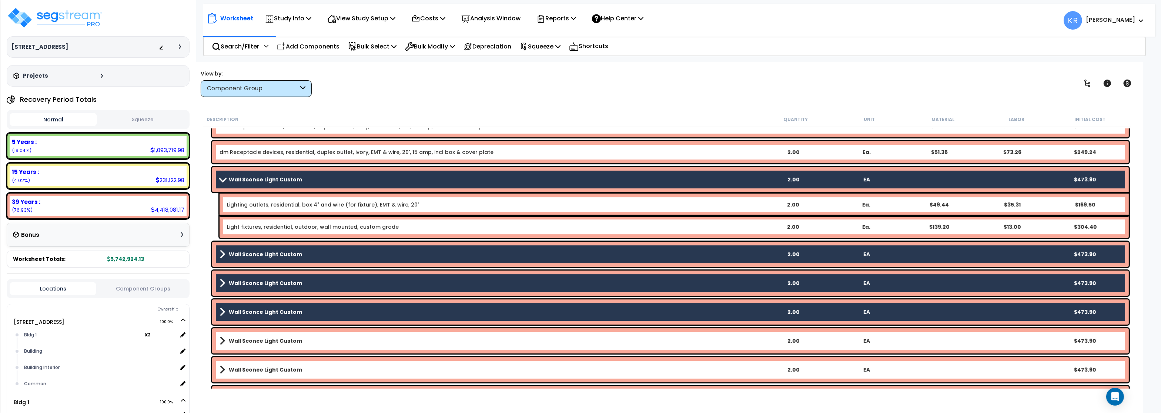
click at [248, 344] on b "Wall Sconce Light Custom" at bounding box center [265, 340] width 73 height 7
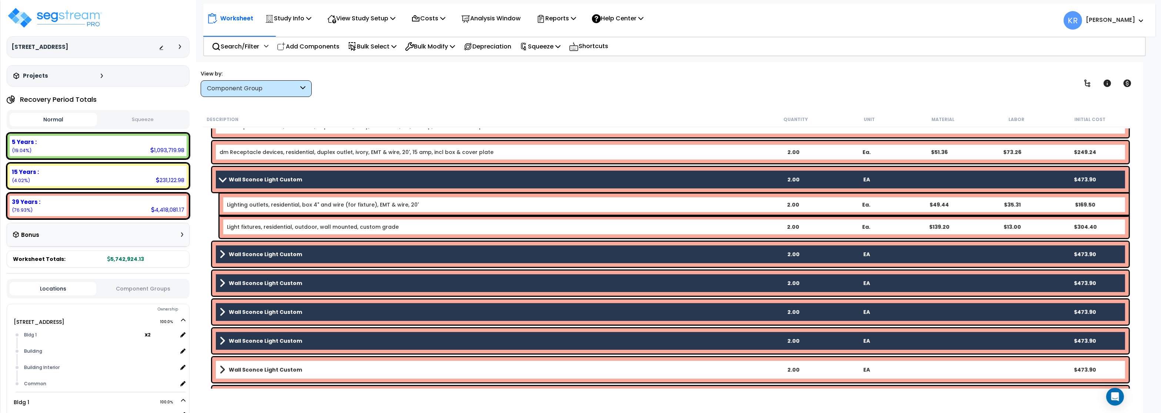
click at [250, 370] on b "Wall Sconce Light Custom" at bounding box center [265, 369] width 73 height 7
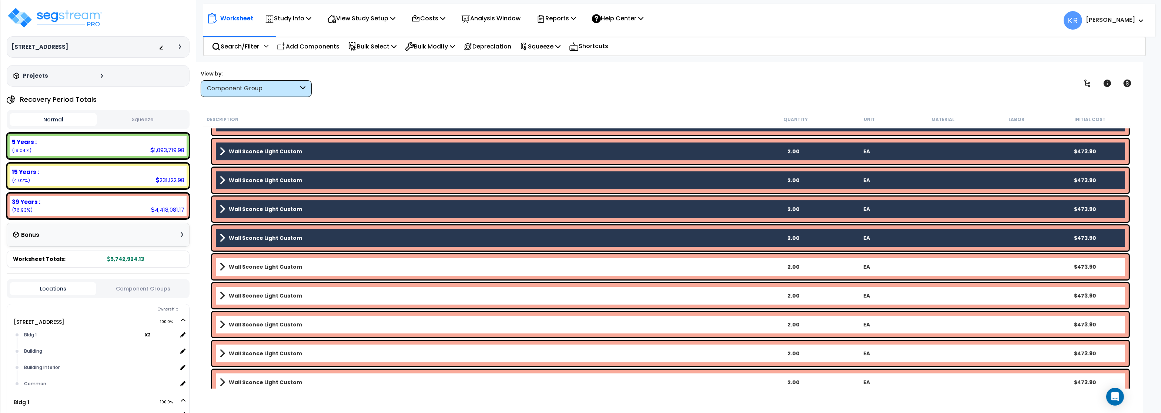
scroll to position [4309, 0]
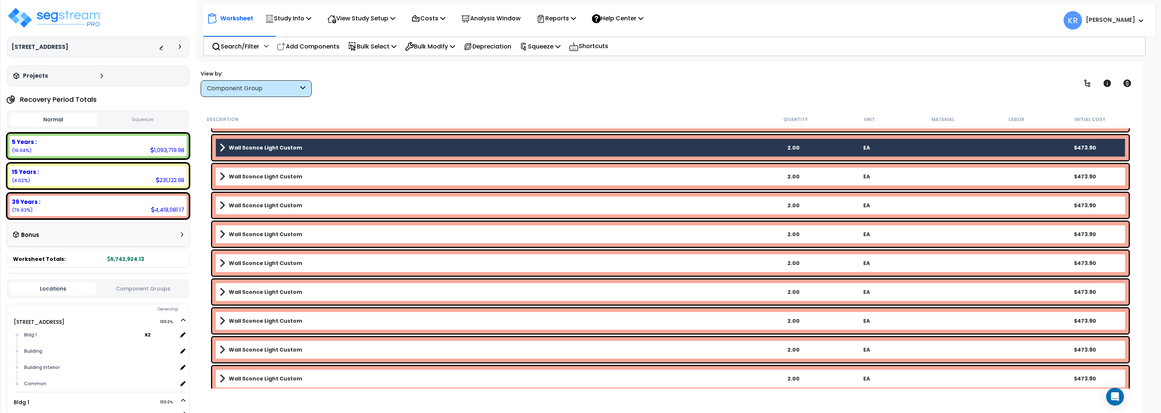
click at [235, 179] on b "Wall Sconce Light Custom" at bounding box center [265, 176] width 73 height 7
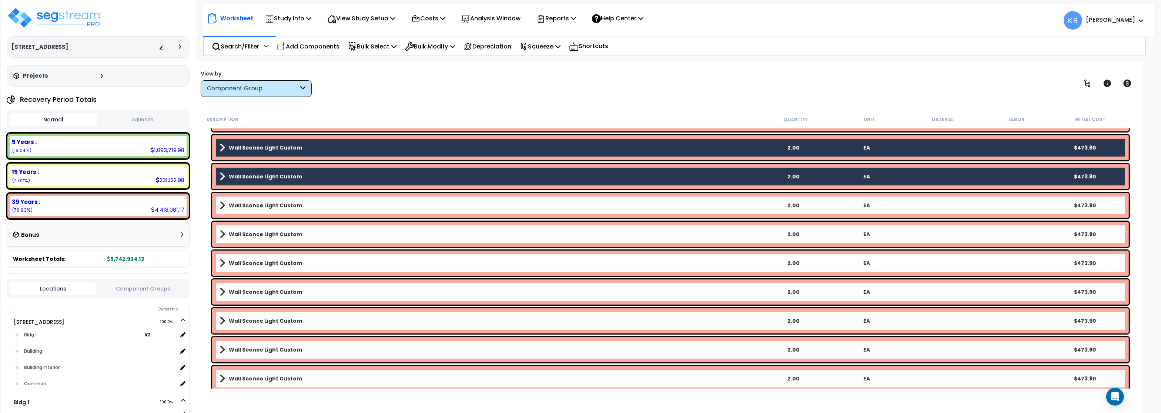
click at [237, 200] on div "Wall Sconce Light Custom 2.00 EA $473.90" at bounding box center [670, 205] width 917 height 25
click at [244, 200] on div "Wall Sconce Light Custom 2.00 EA $473.90" at bounding box center [670, 205] width 917 height 25
click at [238, 203] on b "Wall Sconce Light Custom" at bounding box center [265, 205] width 73 height 7
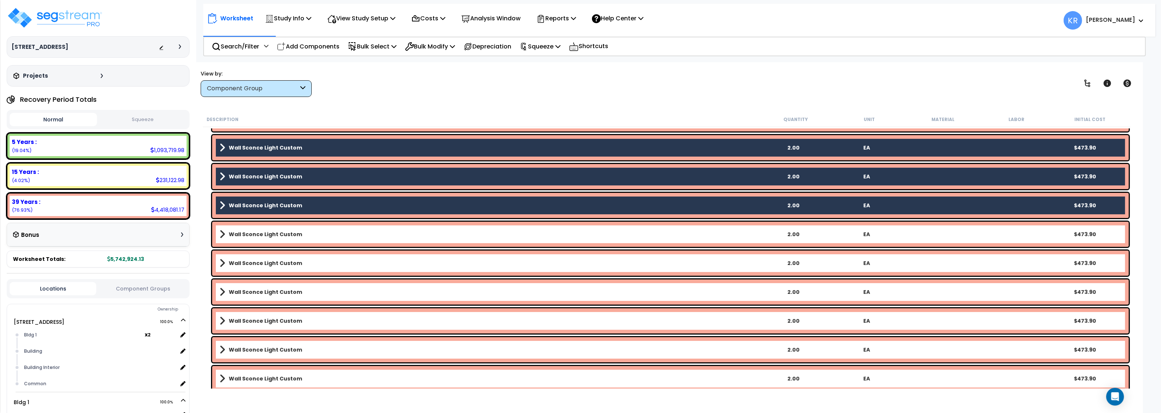
click at [247, 238] on link "Wall Sconce Light Custom" at bounding box center [488, 234] width 537 height 10
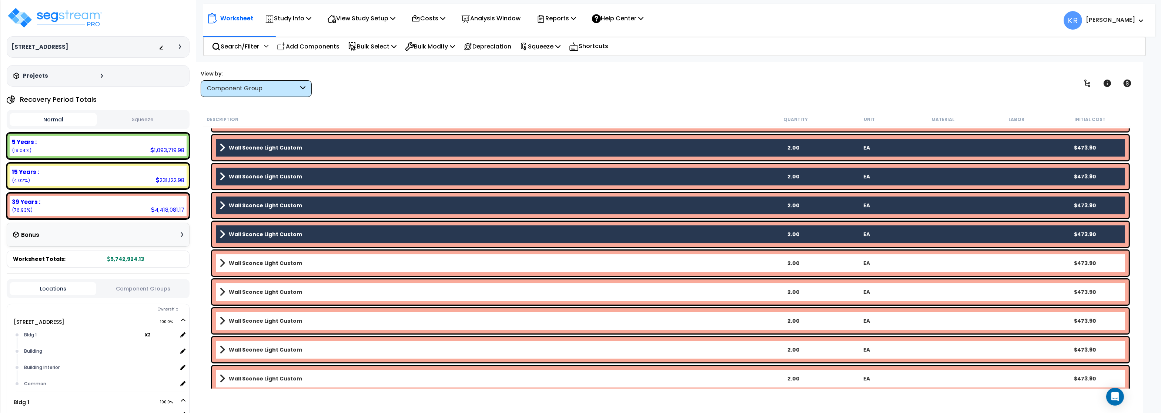
click at [256, 265] on b "Wall Sconce Light Custom" at bounding box center [265, 263] width 73 height 7
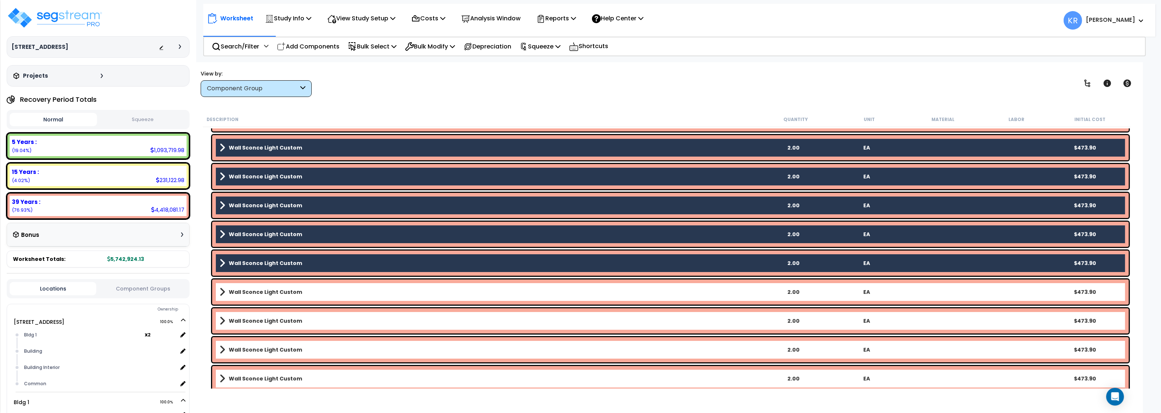
click at [257, 294] on b "Wall Sconce Light Custom" at bounding box center [265, 291] width 73 height 7
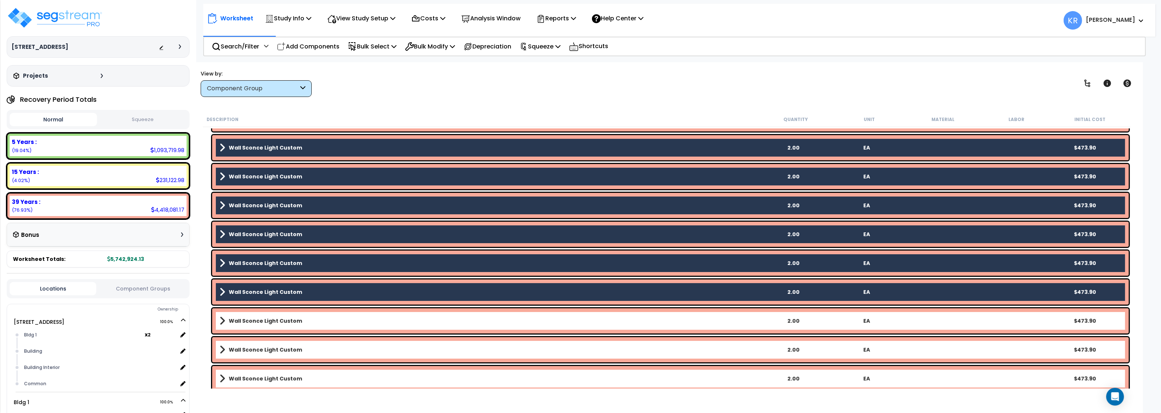
click at [260, 325] on link "Wall Sconce Light Custom" at bounding box center [488, 321] width 537 height 10
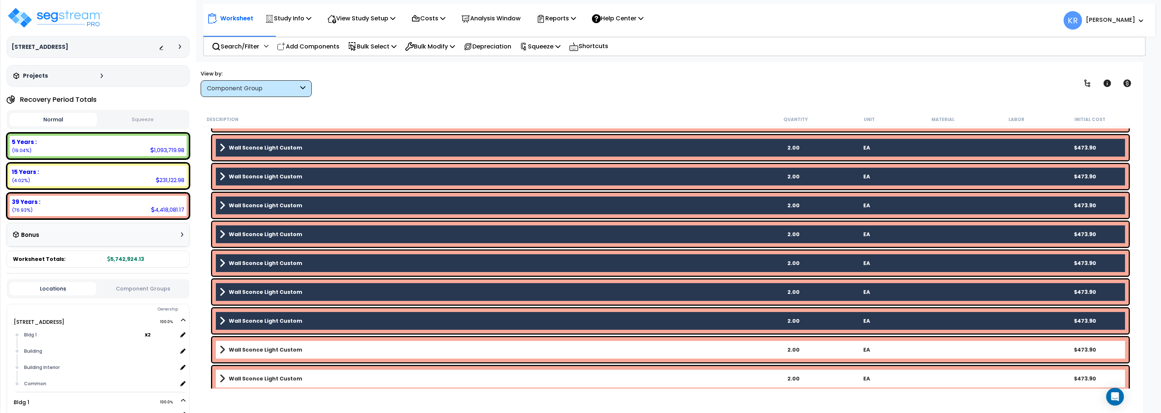
click at [260, 351] on b "Wall Sconce Light Custom" at bounding box center [265, 349] width 73 height 7
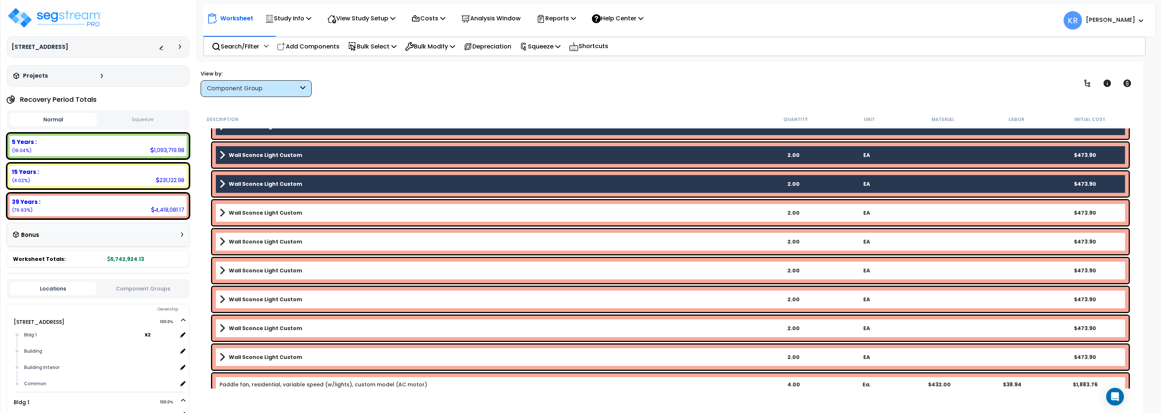
scroll to position [4487, 0]
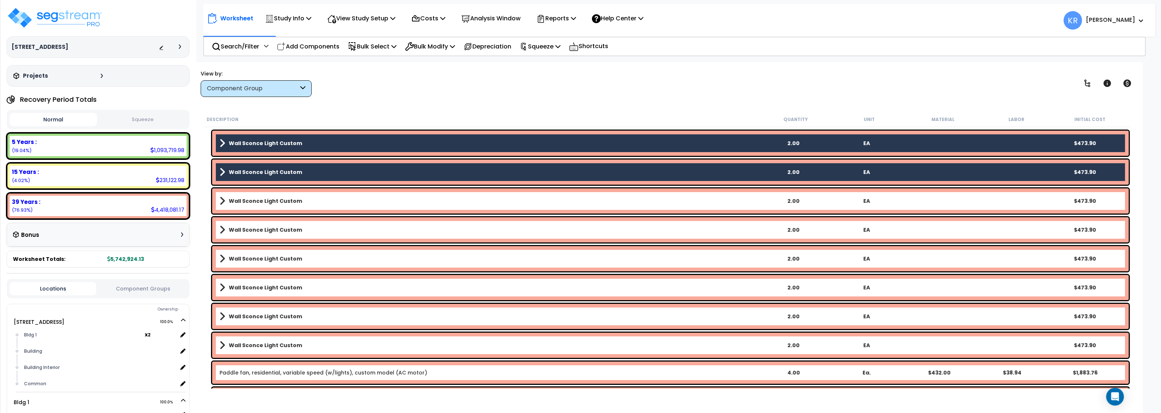
click at [267, 203] on b "Wall Sconce Light Custom" at bounding box center [265, 200] width 73 height 7
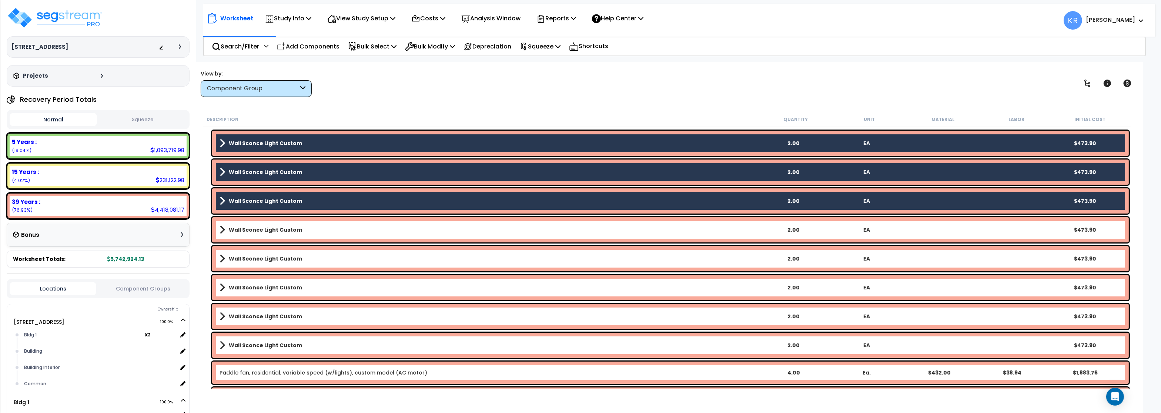
click at [276, 229] on b "Wall Sconce Light Custom" at bounding box center [265, 229] width 73 height 7
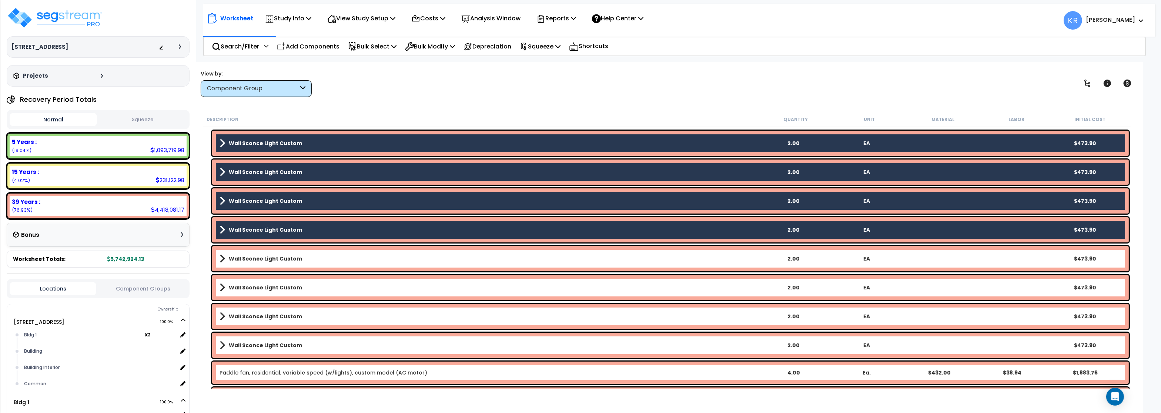
click at [274, 258] on b "Wall Sconce Light Custom" at bounding box center [265, 258] width 73 height 7
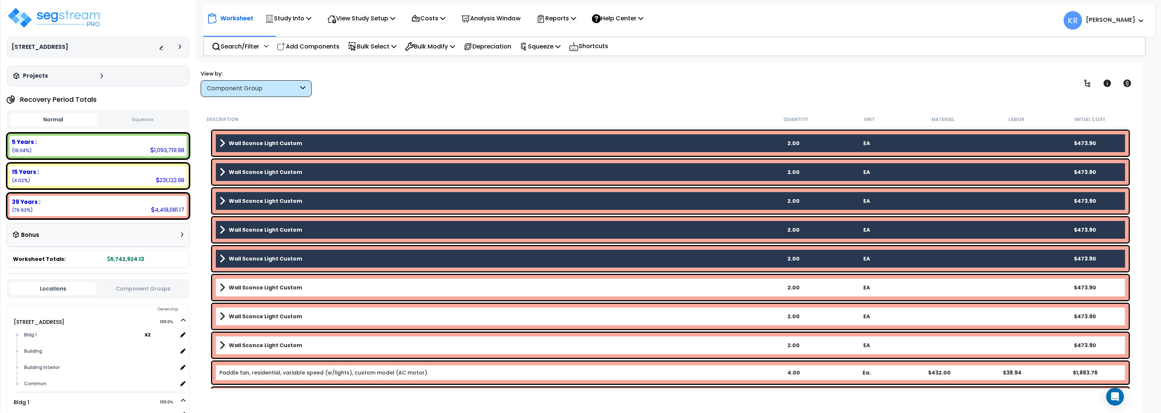
click at [296, 291] on b "Wall Sconce Light Custom" at bounding box center [265, 287] width 73 height 7
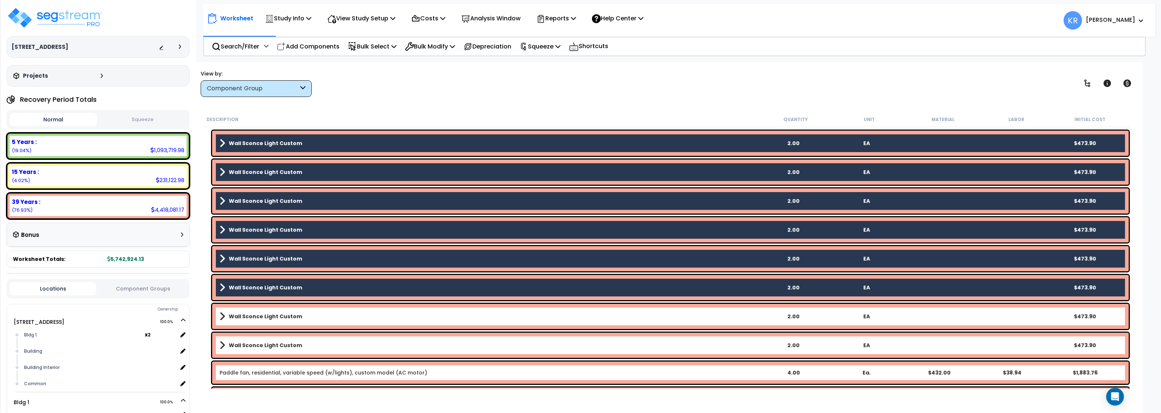
click at [286, 322] on link "Wall Sconce Light Custom" at bounding box center [488, 316] width 537 height 10
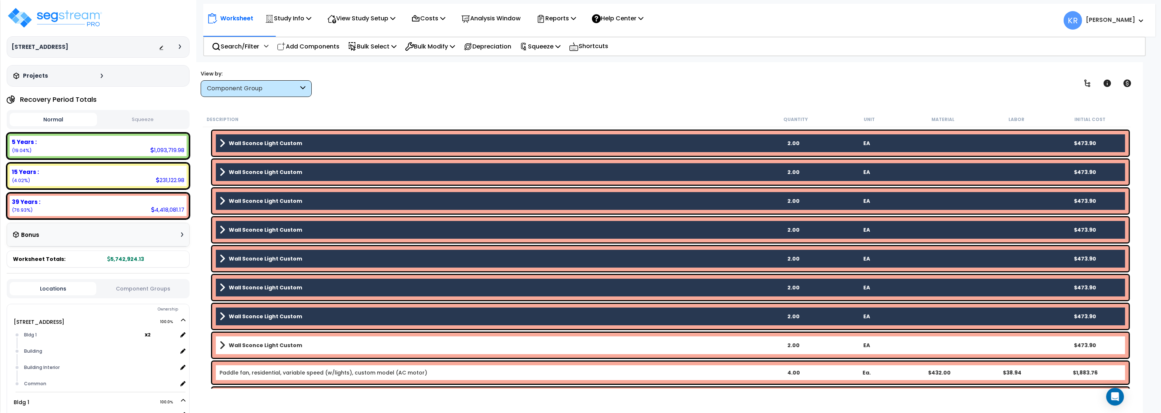
click at [292, 347] on b "Wall Sconce Light Custom" at bounding box center [265, 345] width 73 height 7
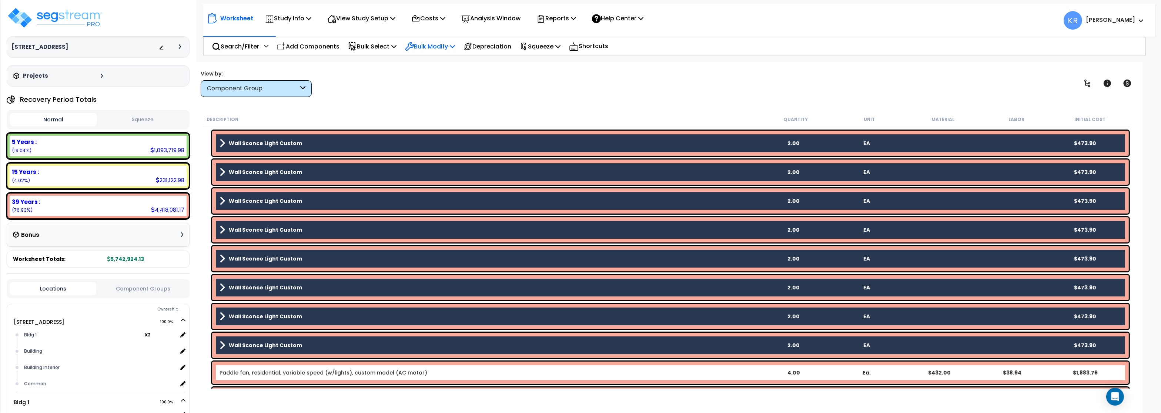
click at [432, 43] on p "Bulk Modify" at bounding box center [430, 46] width 50 height 10
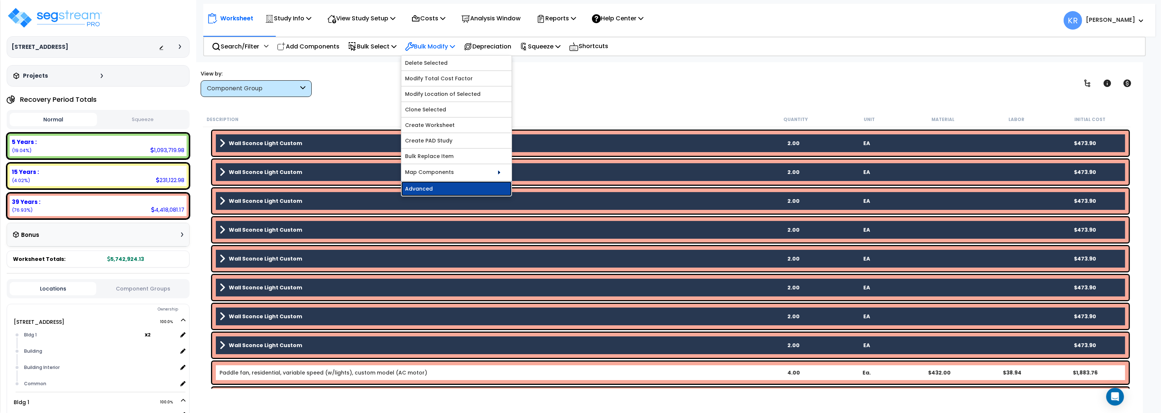
click at [437, 194] on link "Advanced" at bounding box center [456, 188] width 110 height 15
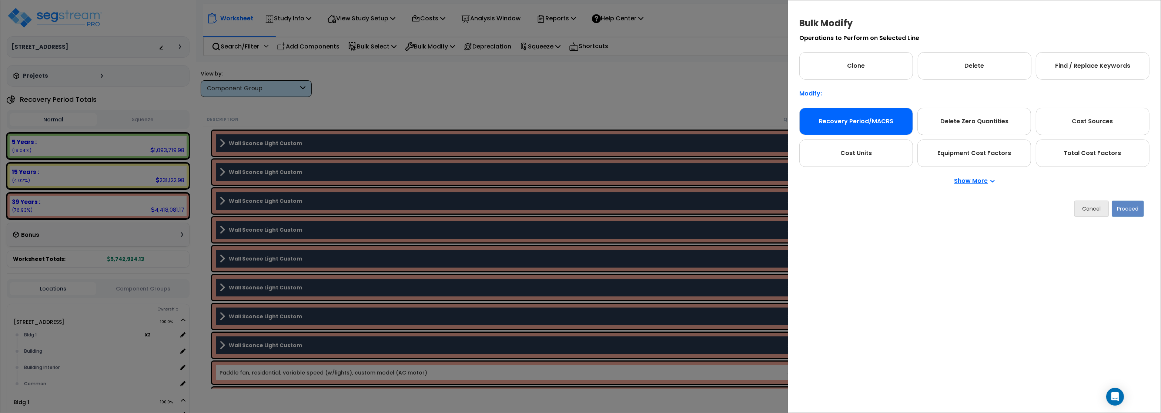
click at [846, 132] on div "Recovery Period/MACRS" at bounding box center [856, 121] width 114 height 27
click at [1140, 214] on button "Proceed" at bounding box center [1128, 209] width 32 height 16
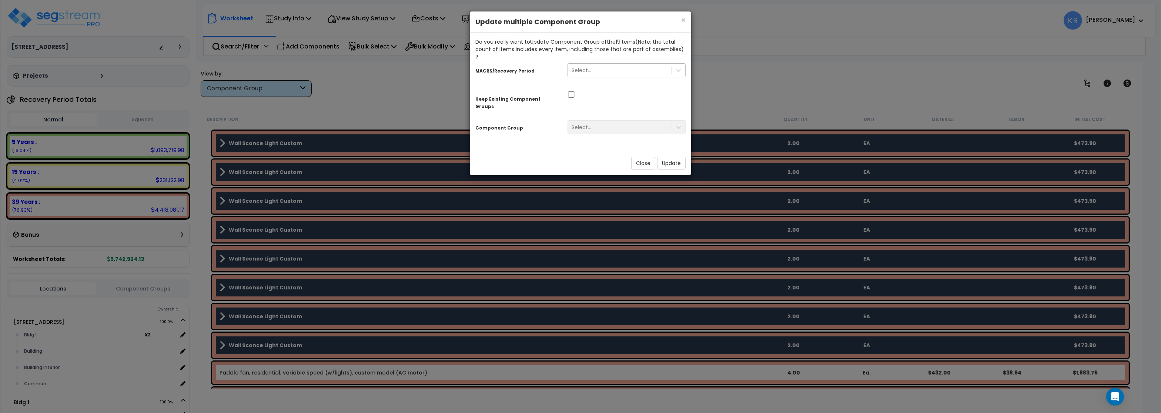
click at [580, 67] on div "Select..." at bounding box center [582, 70] width 20 height 7
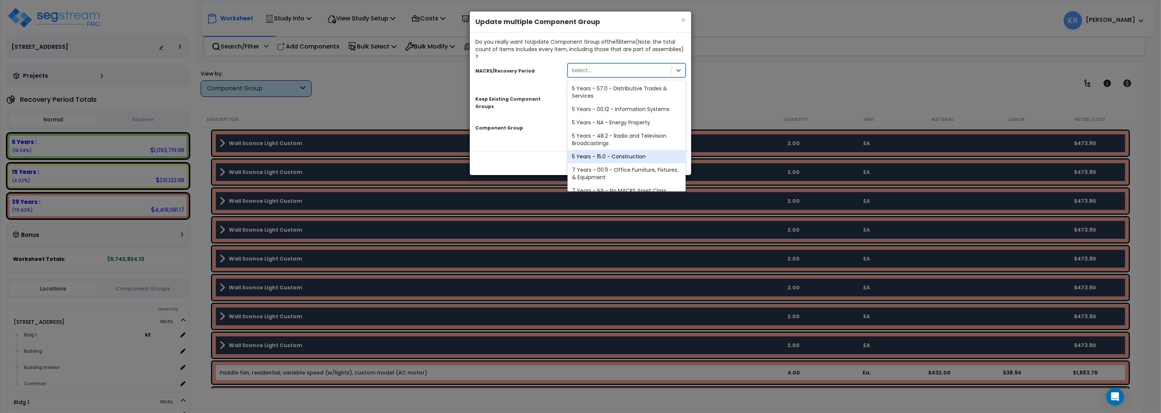
scroll to position [151, 0]
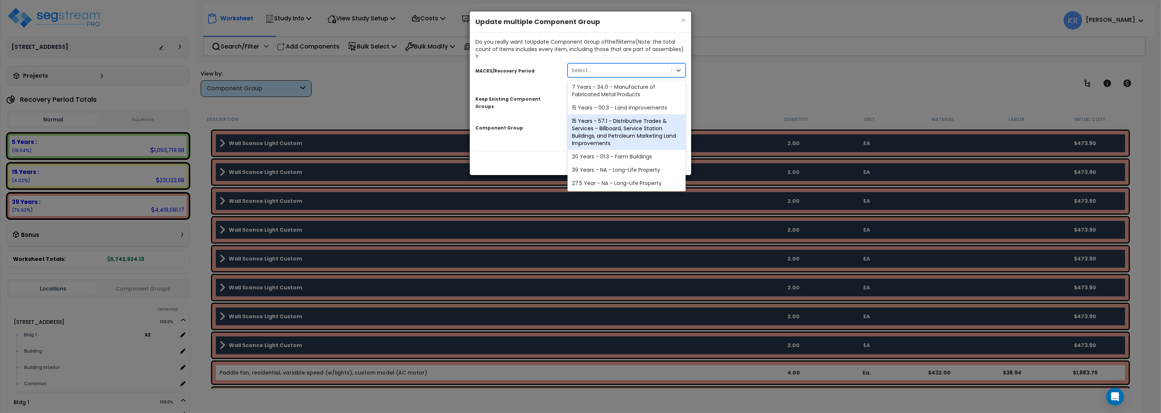
click at [628, 163] on div "39 Years - NA - Long-Life Property" at bounding box center [627, 169] width 118 height 13
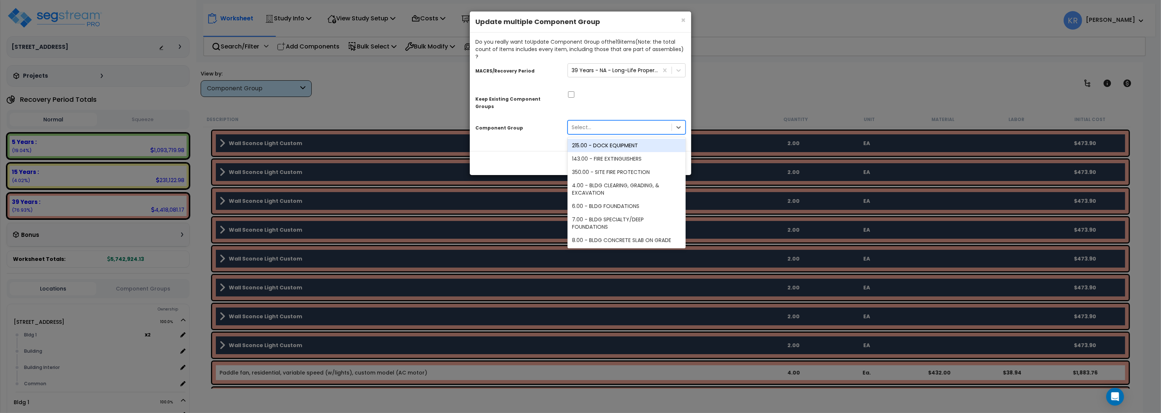
click at [590, 124] on div "Select..." at bounding box center [582, 127] width 20 height 7
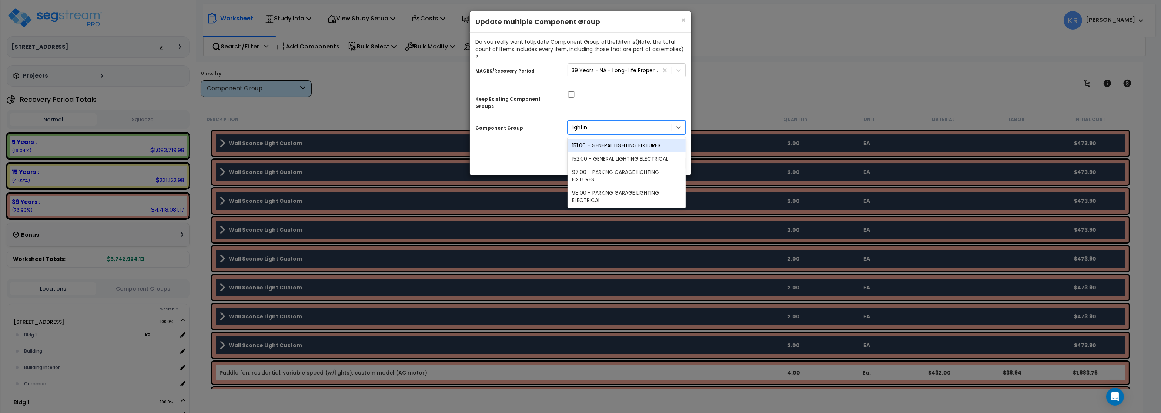
type input "lighting"
click at [615, 152] on div "152.00 - GENERAL LIGHTING ELECTRICAL" at bounding box center [627, 158] width 118 height 13
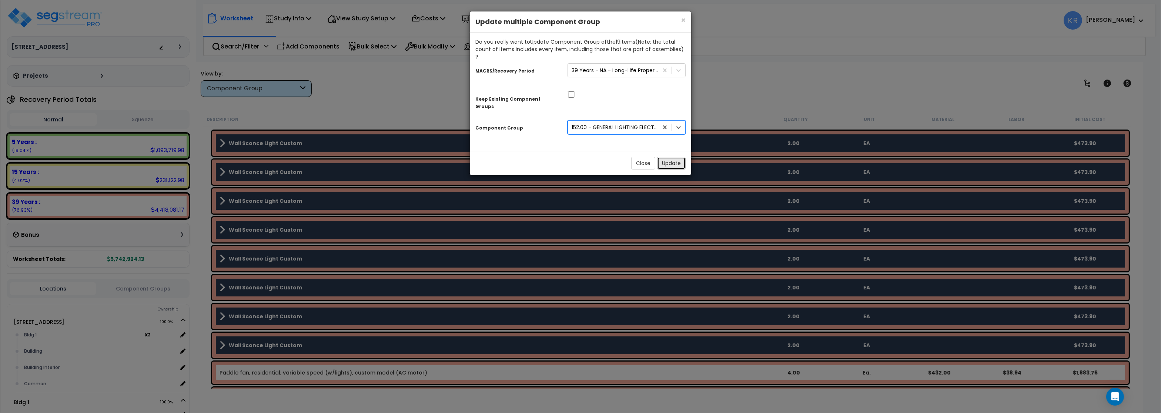
click at [670, 157] on button "Update" at bounding box center [671, 163] width 29 height 13
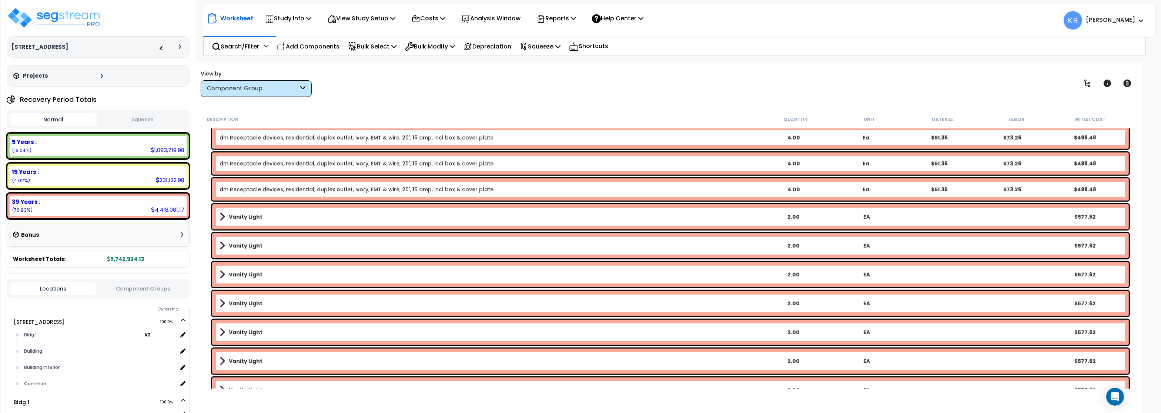
scroll to position [5597, 0]
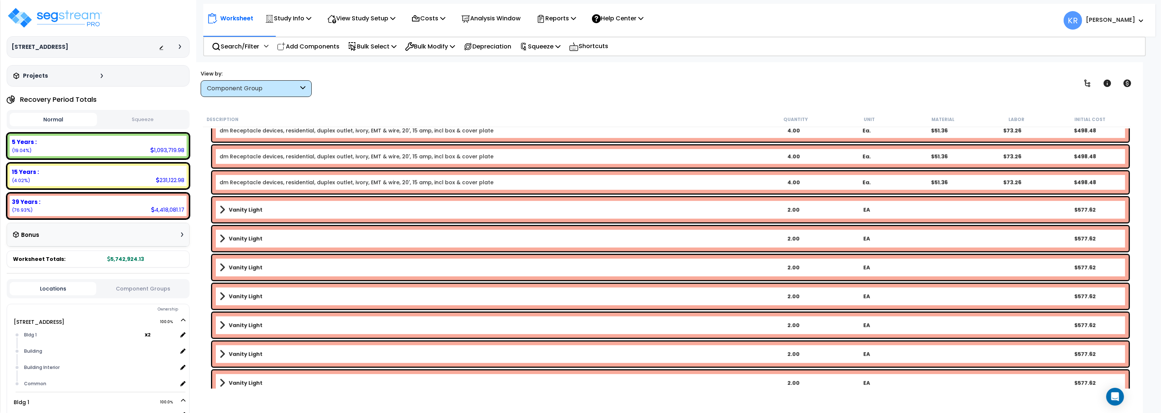
click at [251, 212] on b "Vanity Light" at bounding box center [246, 209] width 34 height 7
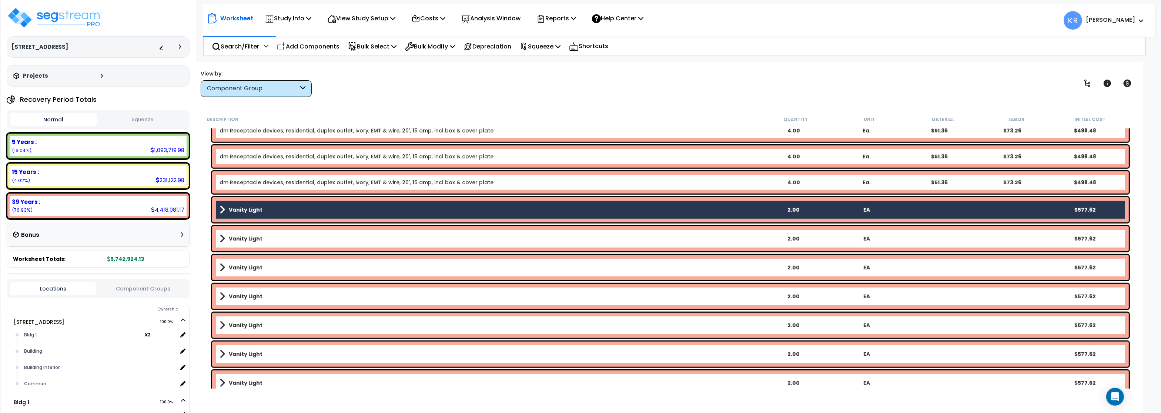
click at [253, 244] on div "Vanity Light 2.00 EA $577.62" at bounding box center [670, 238] width 917 height 25
click at [256, 267] on b "Vanity Light" at bounding box center [246, 267] width 34 height 7
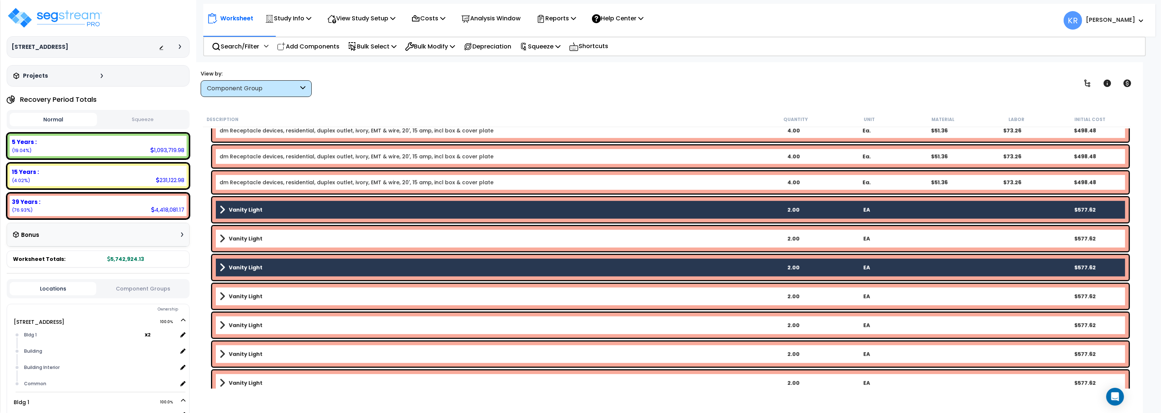
click at [259, 242] on link "Vanity Light" at bounding box center [488, 239] width 537 height 10
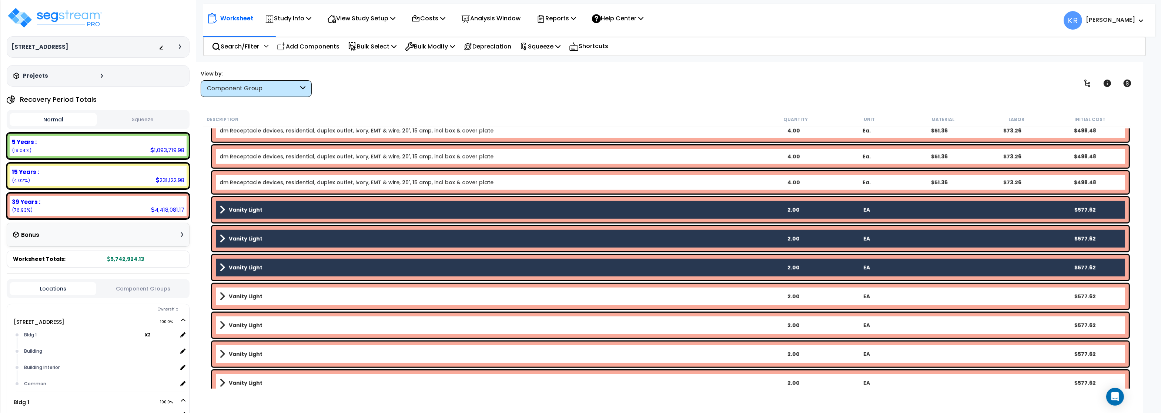
click at [259, 300] on link "Vanity Light" at bounding box center [488, 296] width 537 height 10
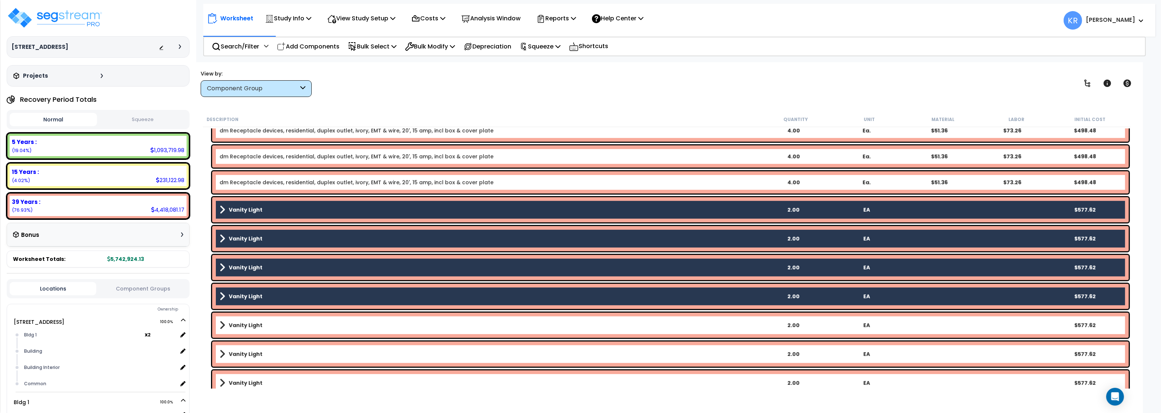
click at [259, 325] on b "Vanity Light" at bounding box center [246, 325] width 34 height 7
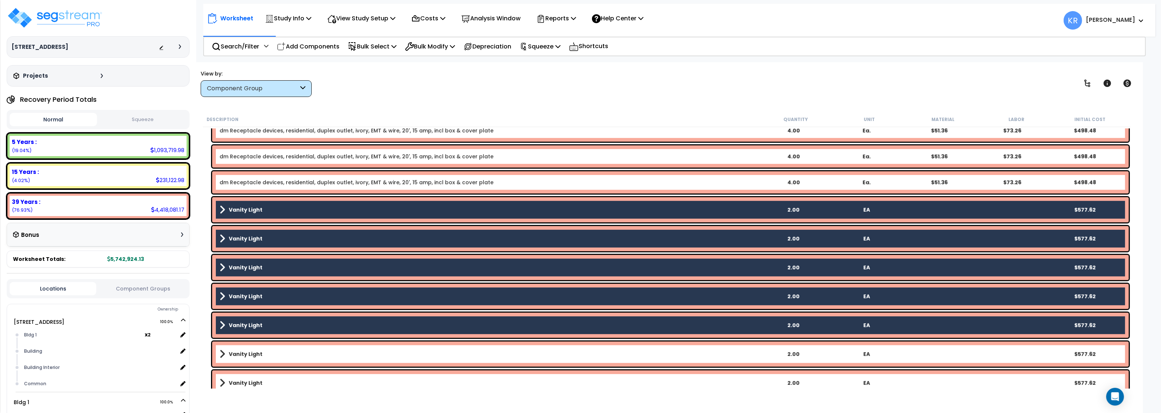
click at [255, 356] on b "Vanity Light" at bounding box center [246, 354] width 34 height 7
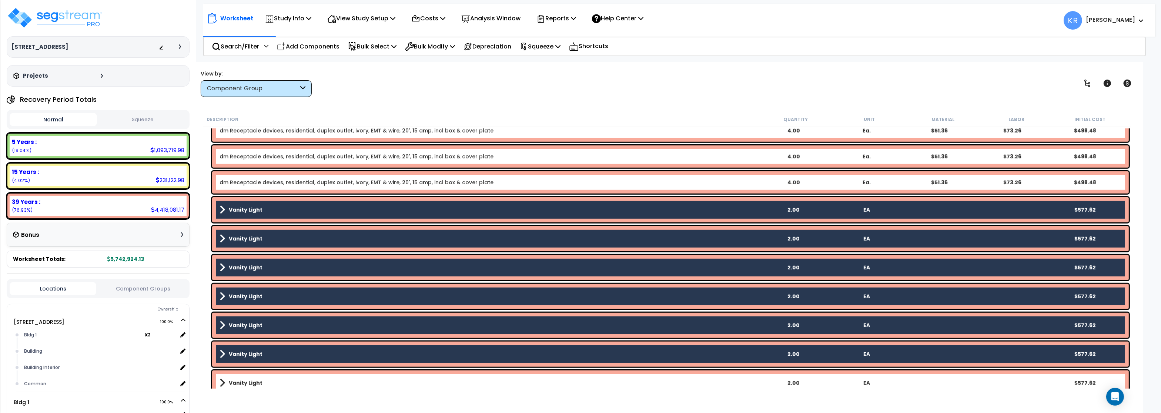
click at [251, 377] on div "Vanity Light 2.00 EA $577.62" at bounding box center [670, 383] width 917 height 25
click at [268, 379] on link "Vanity Light" at bounding box center [488, 383] width 537 height 10
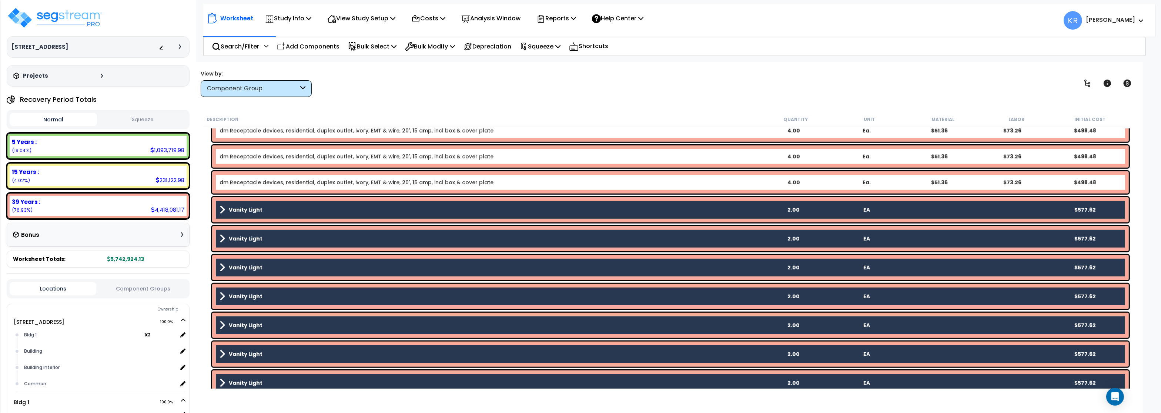
scroll to position [5775, 0]
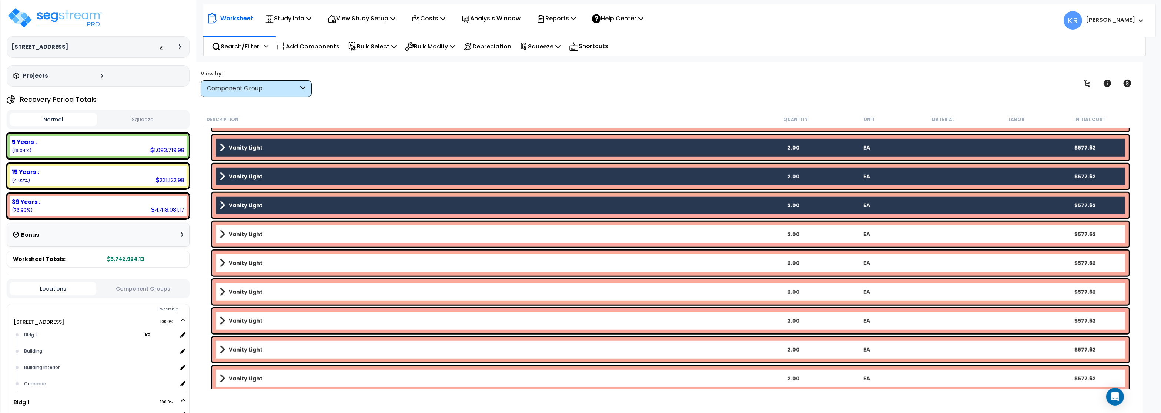
click at [248, 237] on b "Vanity Light" at bounding box center [246, 234] width 34 height 7
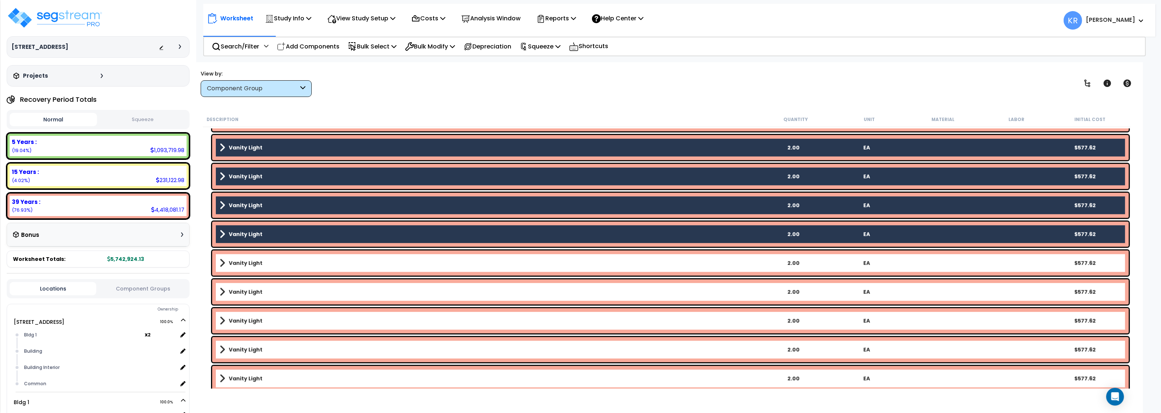
click at [244, 261] on b "Vanity Light" at bounding box center [246, 263] width 34 height 7
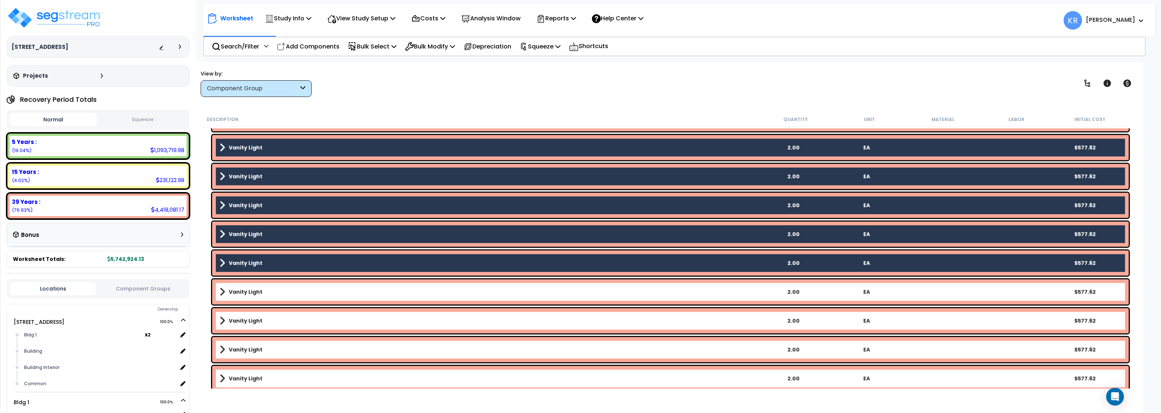
click at [248, 297] on link "Vanity Light" at bounding box center [488, 292] width 537 height 10
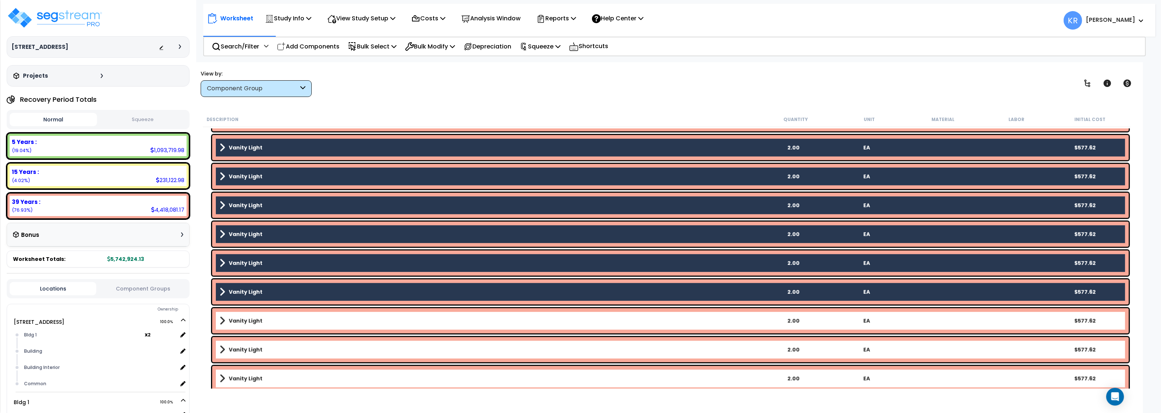
click at [252, 318] on b "Vanity Light" at bounding box center [246, 320] width 34 height 7
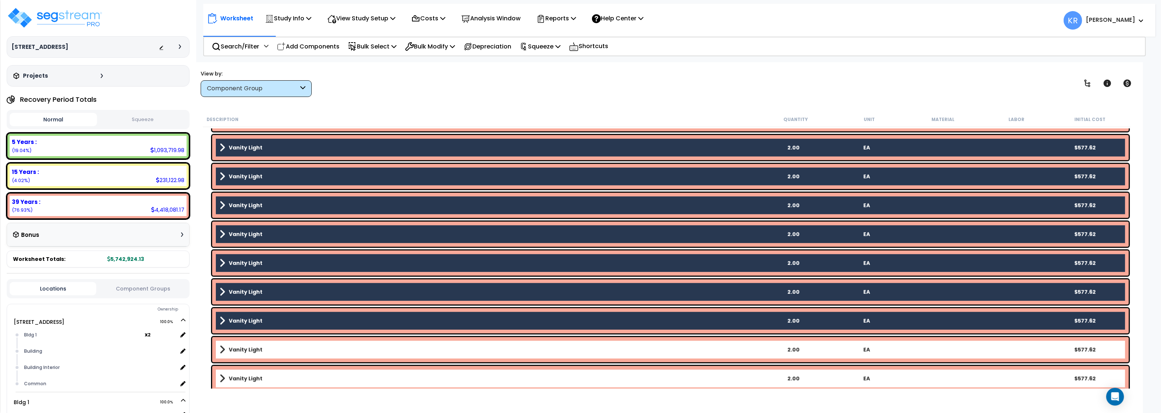
click at [257, 353] on b "Vanity Light" at bounding box center [246, 349] width 34 height 7
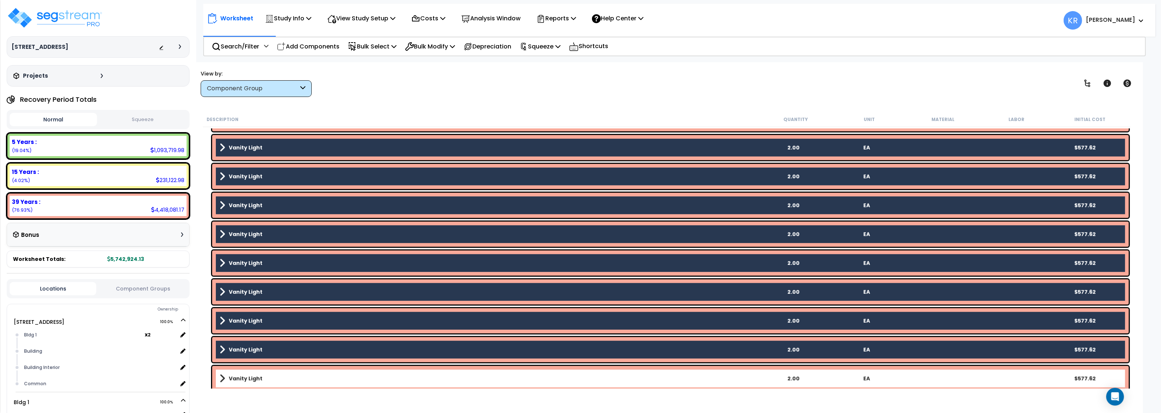
drag, startPoint x: 254, startPoint y: 377, endPoint x: 263, endPoint y: 372, distance: 10.9
click at [254, 376] on b "Vanity Light" at bounding box center [246, 378] width 34 height 7
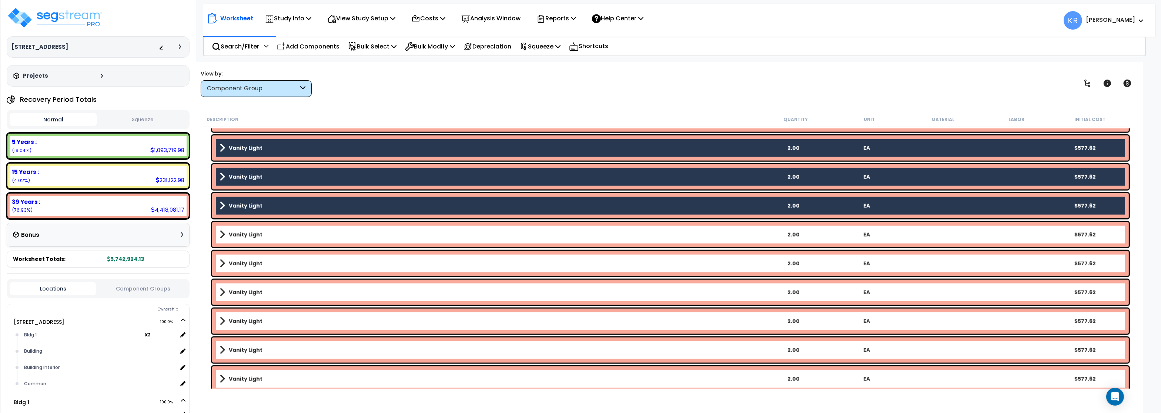
scroll to position [5953, 0]
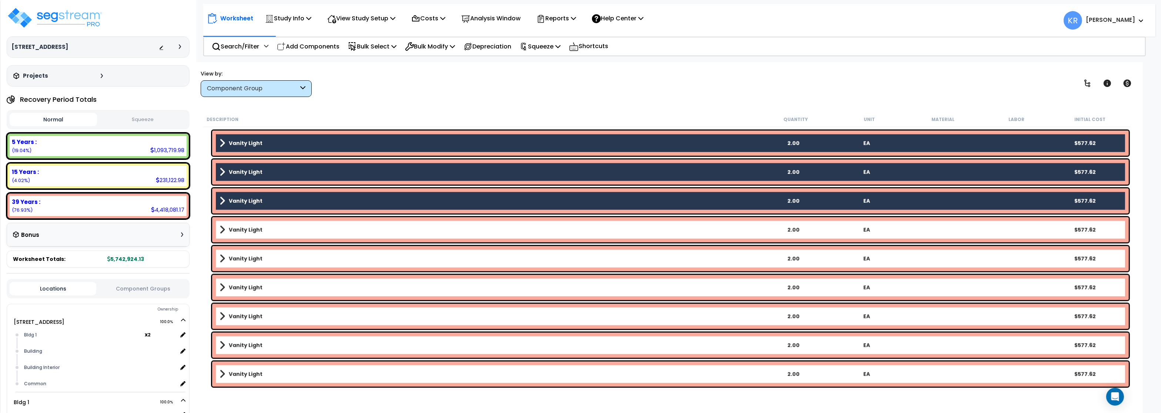
click at [258, 235] on link "Vanity Light" at bounding box center [488, 230] width 537 height 10
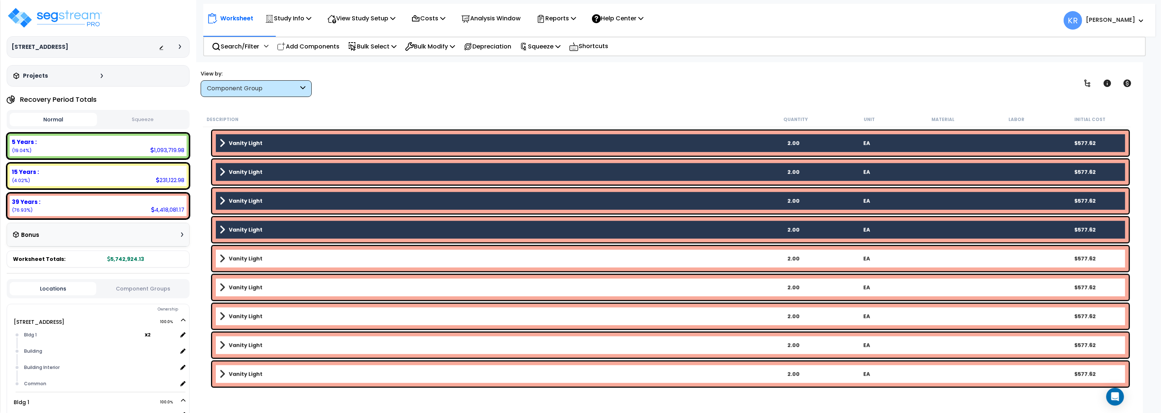
click at [255, 261] on b "Vanity Light" at bounding box center [246, 258] width 34 height 7
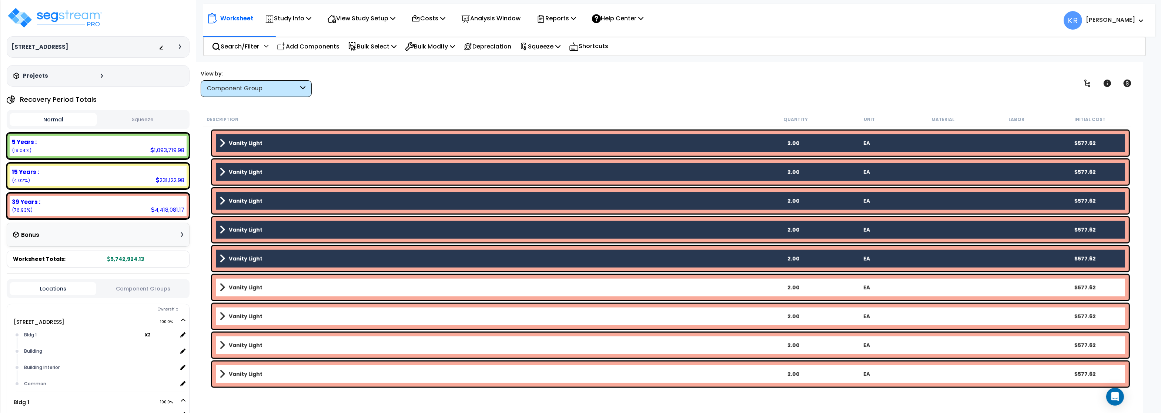
click at [253, 290] on b "Vanity Light" at bounding box center [246, 287] width 34 height 7
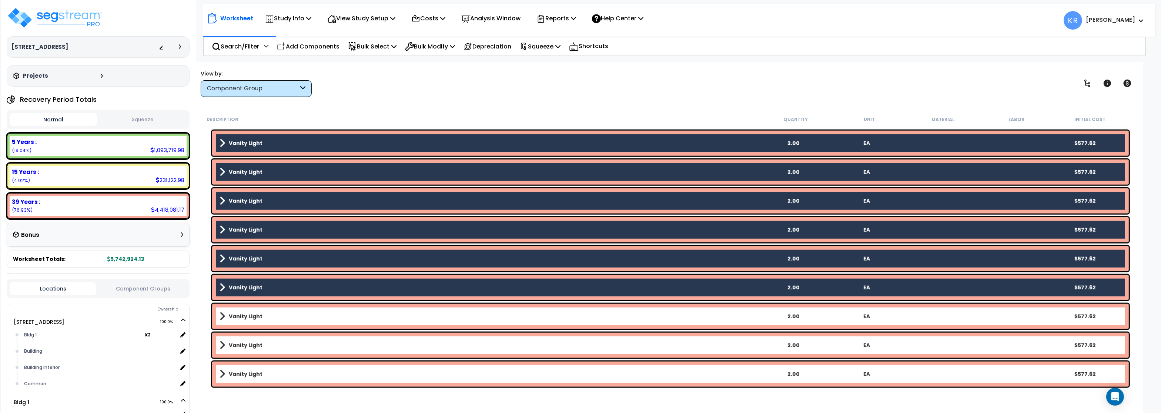
drag, startPoint x: 251, startPoint y: 316, endPoint x: 252, endPoint y: 322, distance: 6.3
click at [252, 316] on b "Vanity Light" at bounding box center [246, 316] width 34 height 7
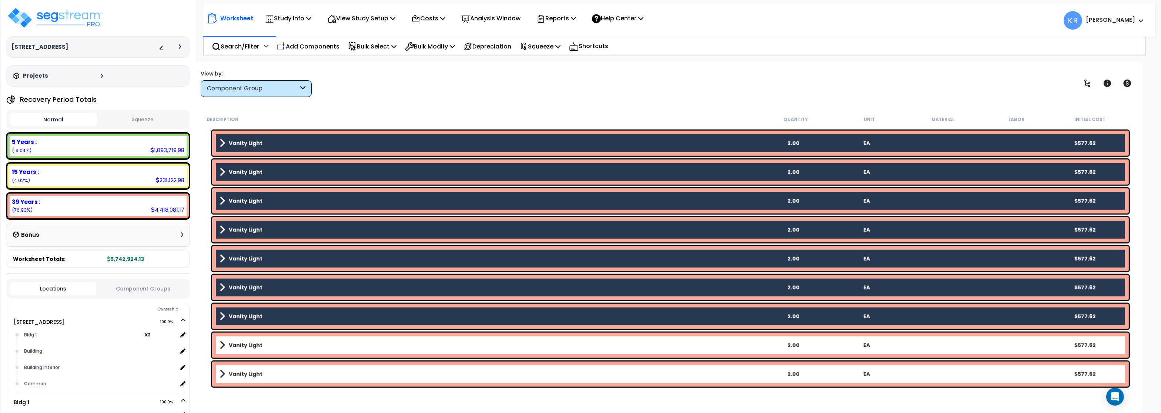
click at [253, 349] on b "Vanity Light" at bounding box center [246, 345] width 34 height 7
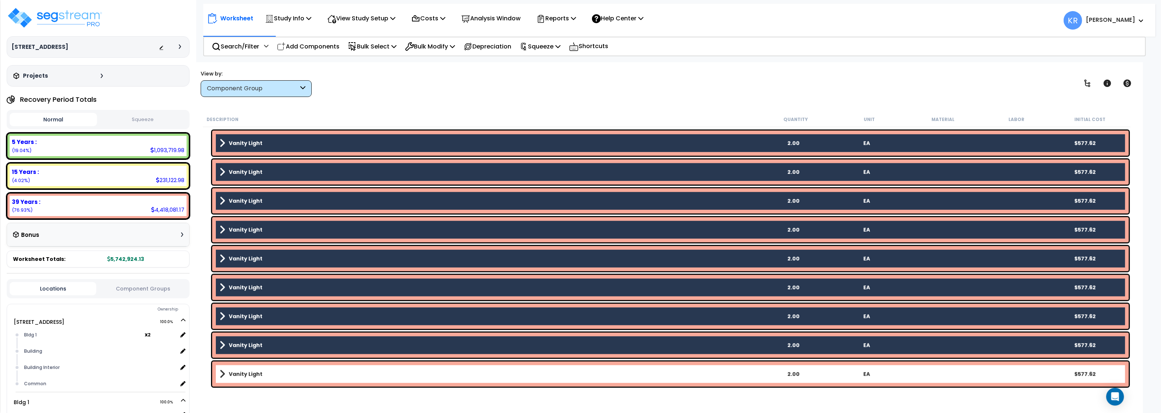
click at [248, 375] on b "Vanity Light" at bounding box center [246, 374] width 34 height 7
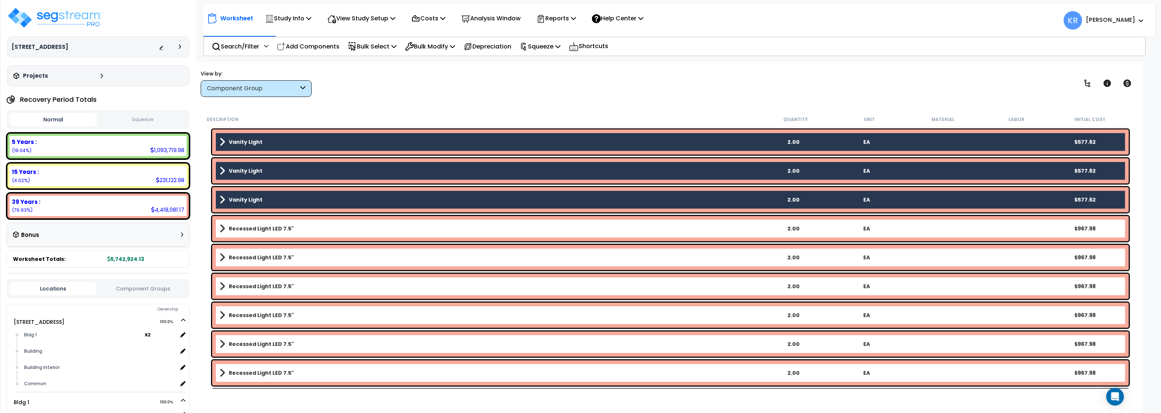
scroll to position [6131, 0]
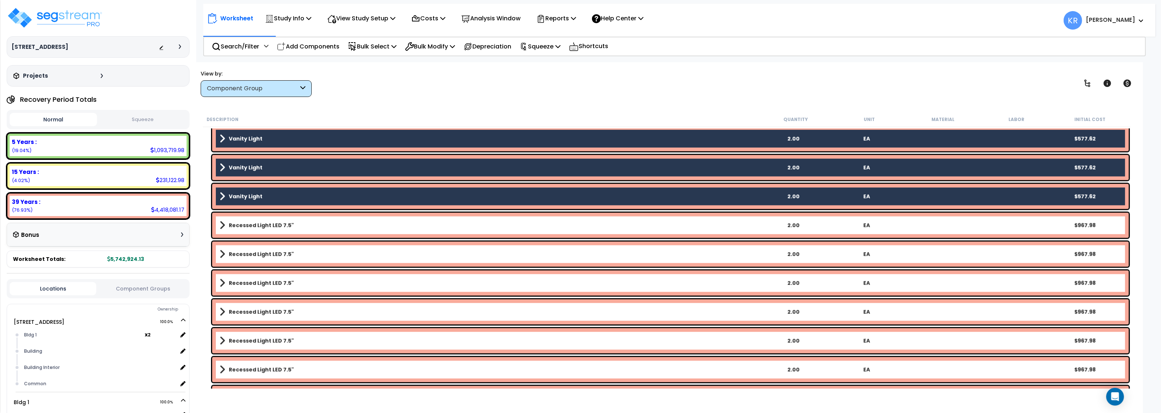
click at [258, 222] on link "Recessed Light LED 7.5"" at bounding box center [488, 225] width 537 height 10
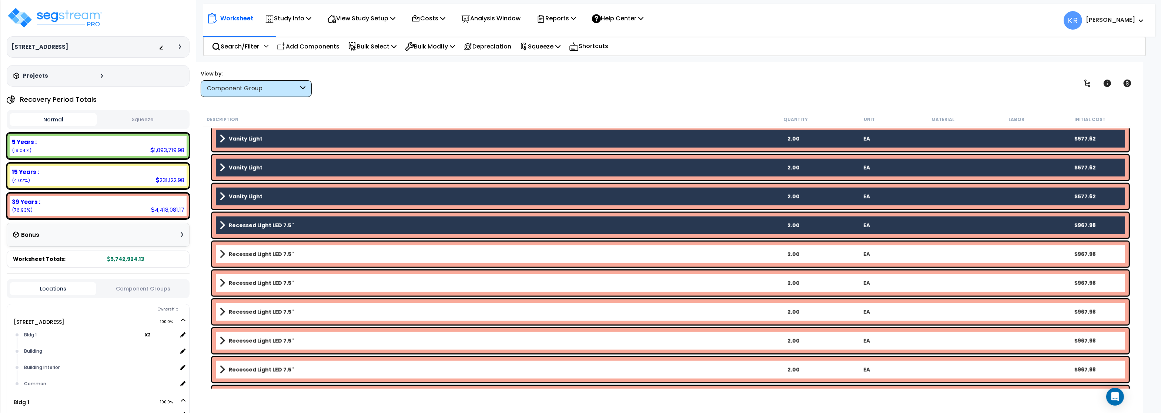
click at [257, 252] on b "Recessed Light LED 7.5"" at bounding box center [261, 254] width 65 height 7
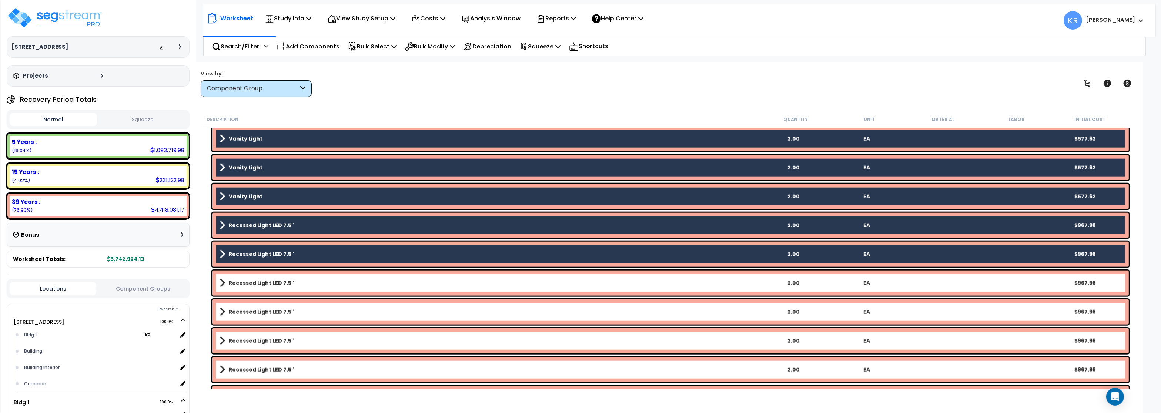
click at [255, 291] on div "Recessed Light LED 7.5" 2.00 EA $967.98" at bounding box center [670, 283] width 917 height 25
click at [263, 284] on b "Recessed Light LED 7.5"" at bounding box center [261, 283] width 65 height 7
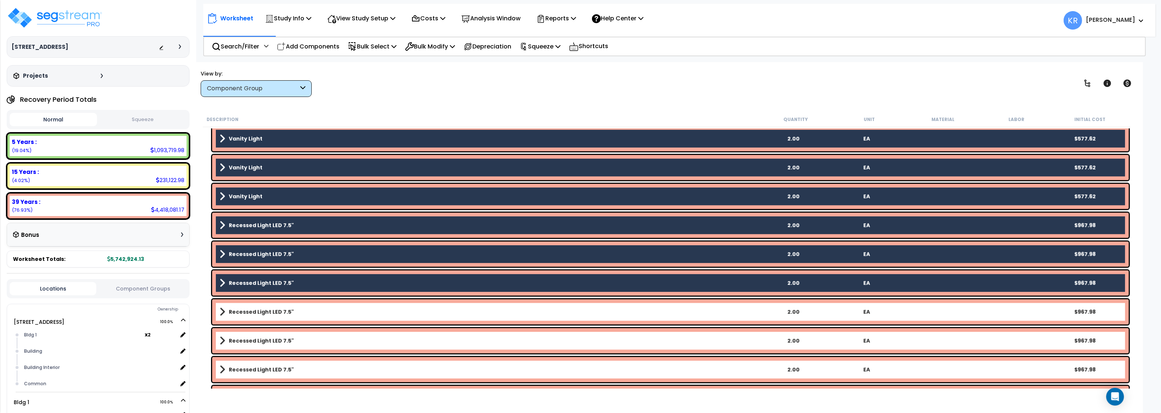
click at [258, 309] on b "Recessed Light LED 7.5"" at bounding box center [261, 311] width 65 height 7
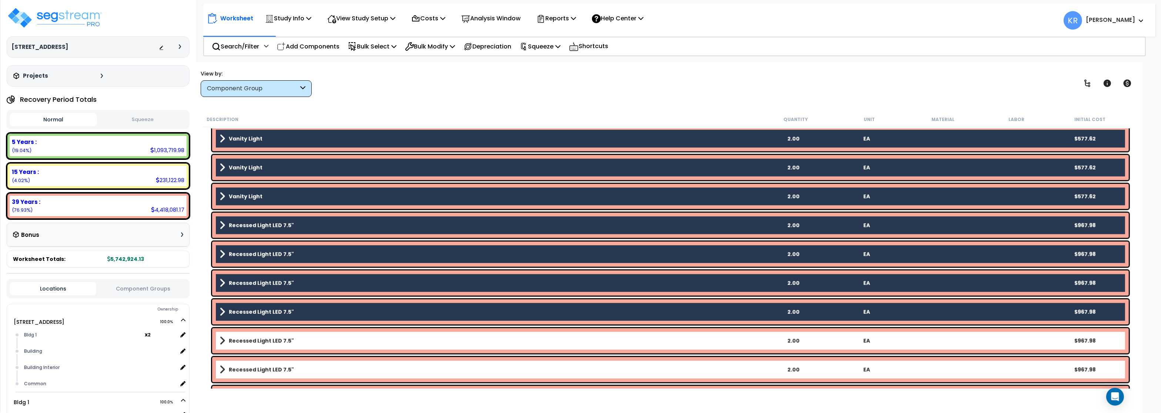
click at [255, 341] on b "Recessed Light LED 7.5"" at bounding box center [261, 340] width 65 height 7
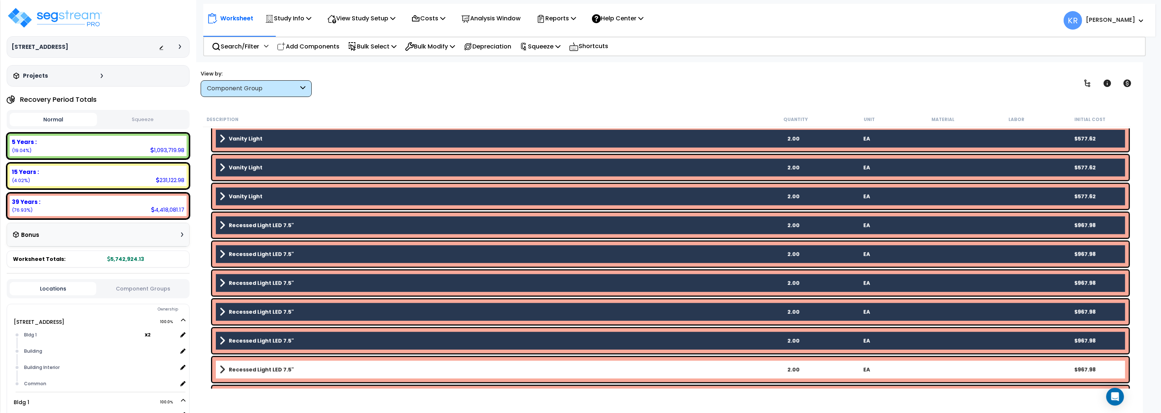
click at [257, 368] on b "Recessed Light LED 7.5"" at bounding box center [261, 369] width 65 height 7
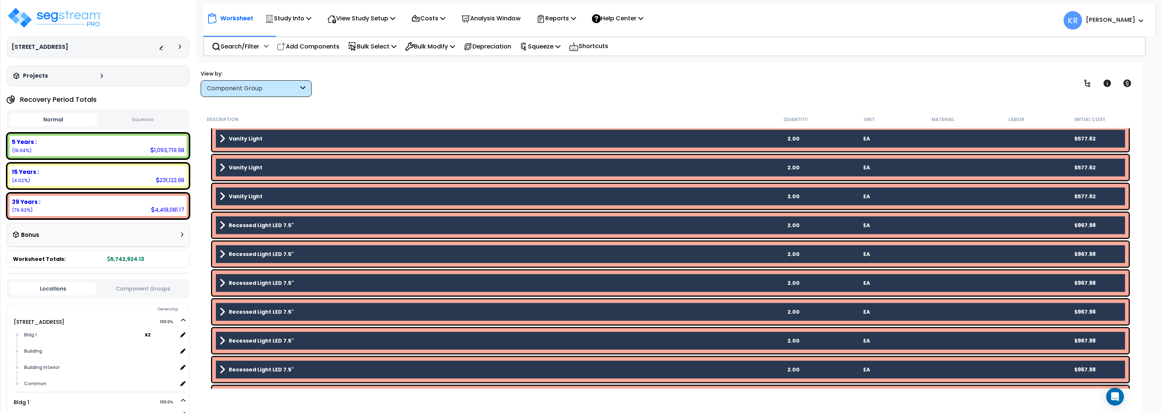
scroll to position [6308, 0]
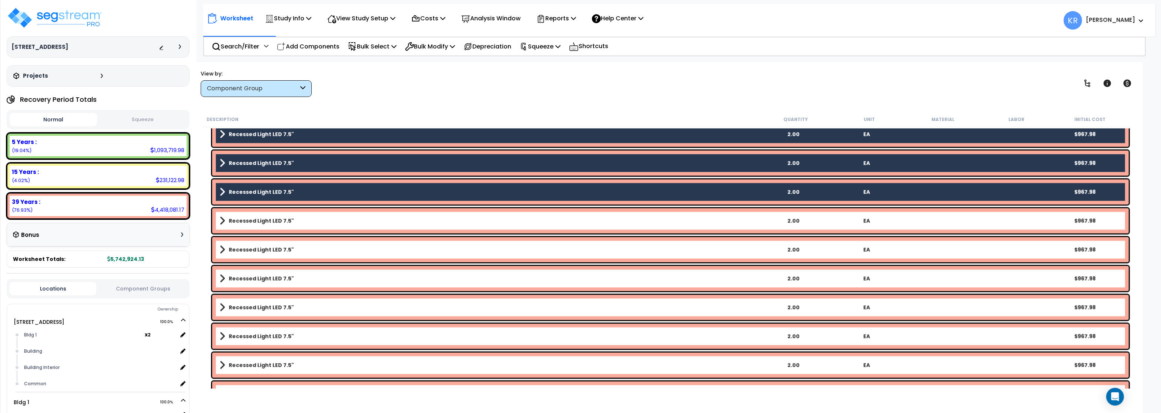
click at [273, 223] on b "Recessed Light LED 7.5"" at bounding box center [261, 220] width 65 height 7
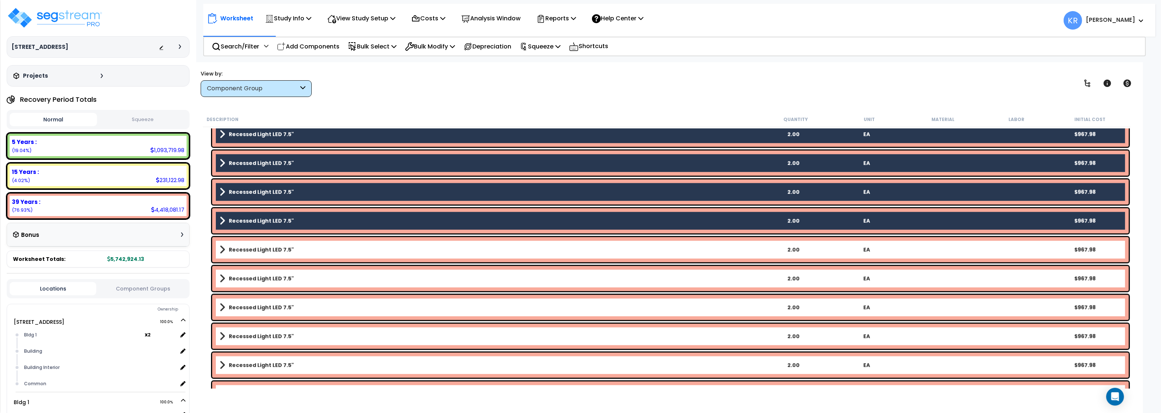
click at [267, 252] on b "Recessed Light LED 7.5"" at bounding box center [261, 249] width 65 height 7
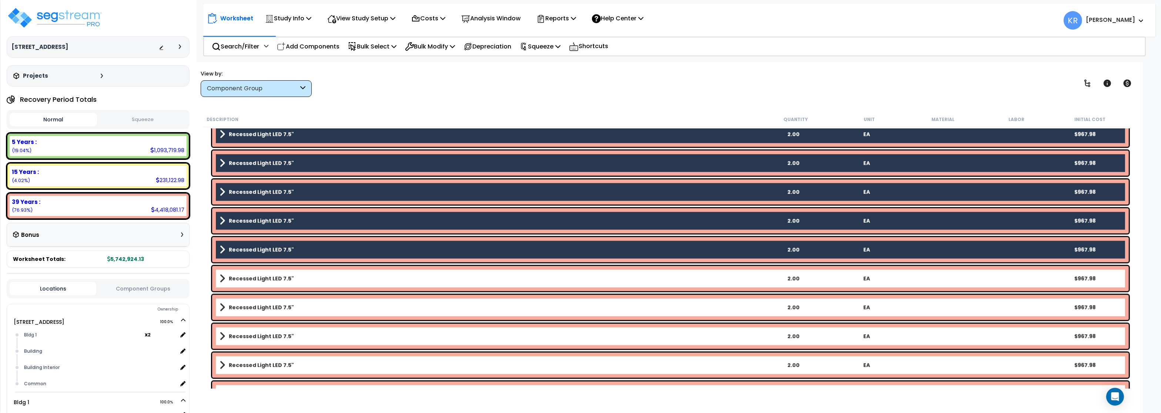
click at [260, 281] on b "Recessed Light LED 7.5"" at bounding box center [261, 278] width 65 height 7
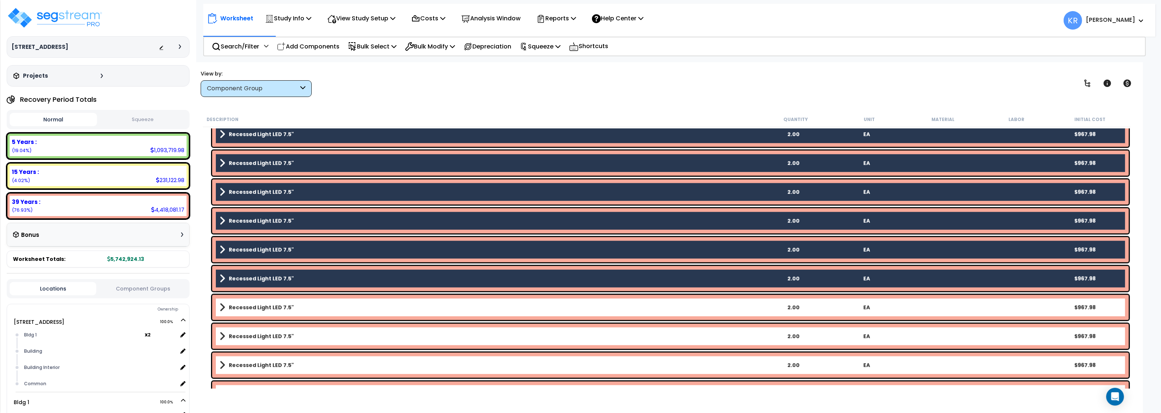
click at [258, 308] on b "Recessed Light LED 7.5"" at bounding box center [261, 307] width 65 height 7
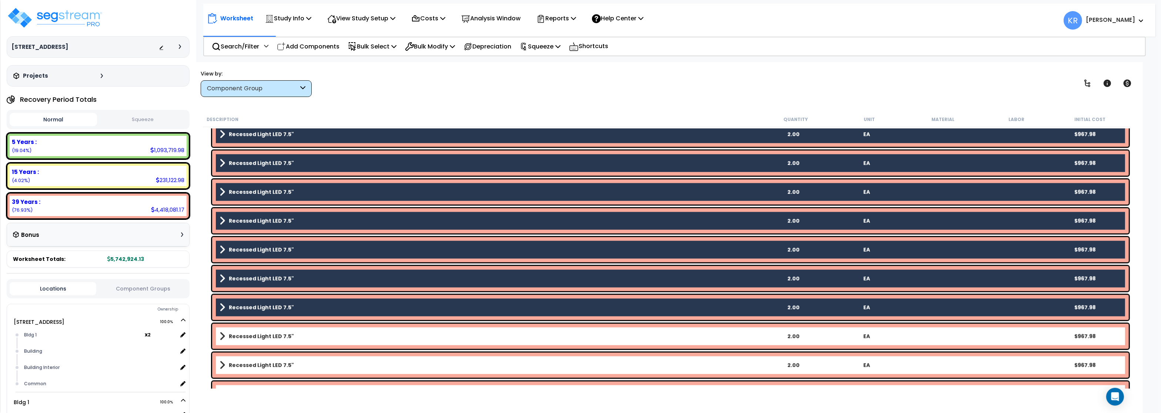
click at [257, 341] on link "Recessed Light LED 7.5"" at bounding box center [488, 336] width 537 height 10
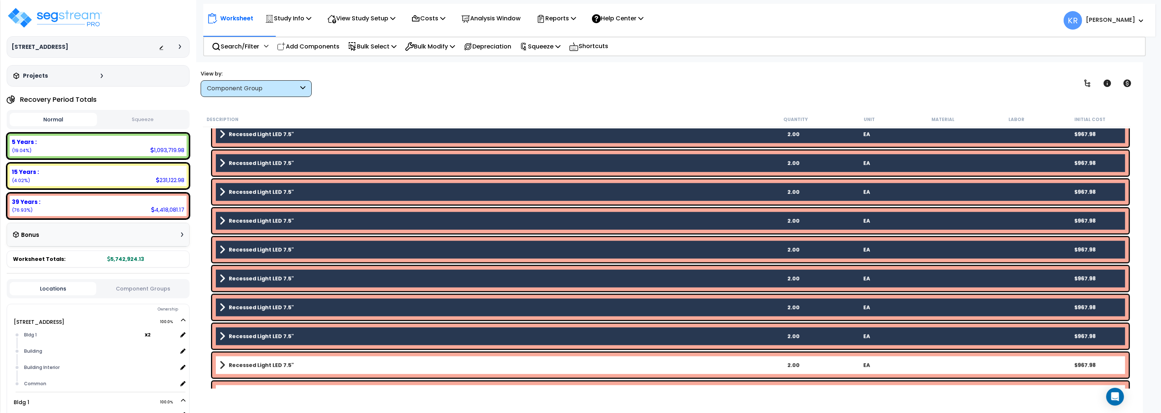
click at [255, 367] on b "Recessed Light LED 7.5"" at bounding box center [261, 365] width 65 height 7
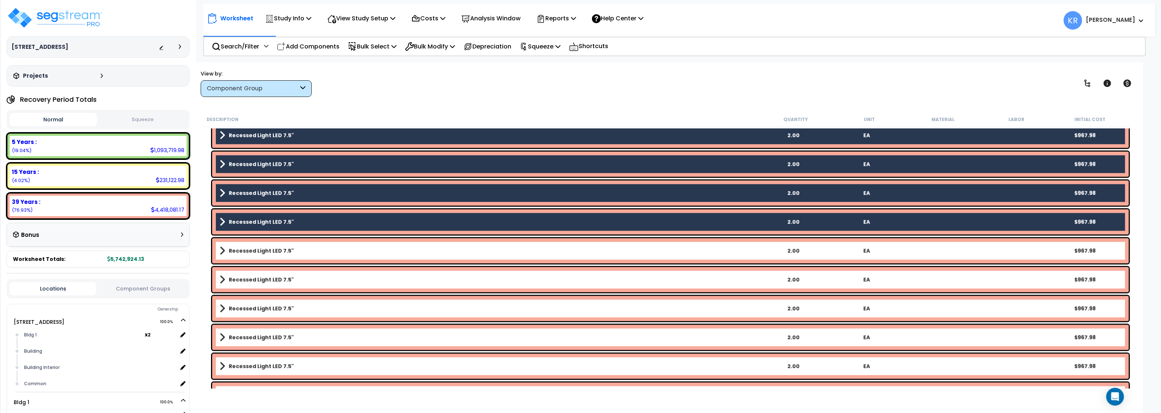
scroll to position [6486, 0]
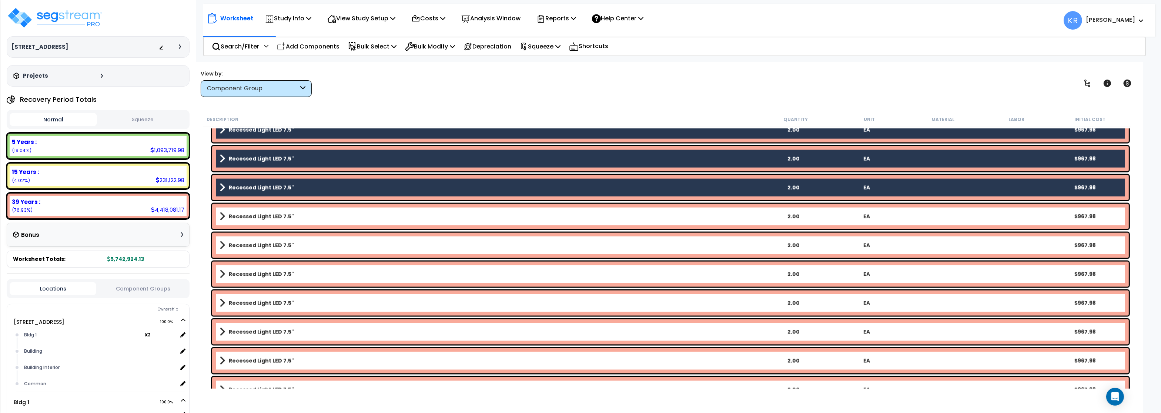
click at [258, 214] on b "Recessed Light LED 7.5"" at bounding box center [261, 216] width 65 height 7
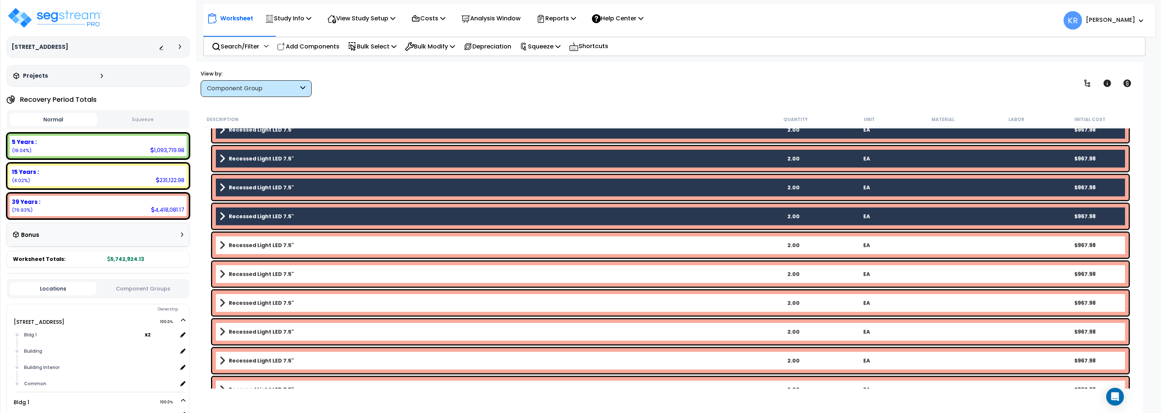
click at [255, 247] on b "Recessed Light LED 7.5"" at bounding box center [261, 245] width 65 height 7
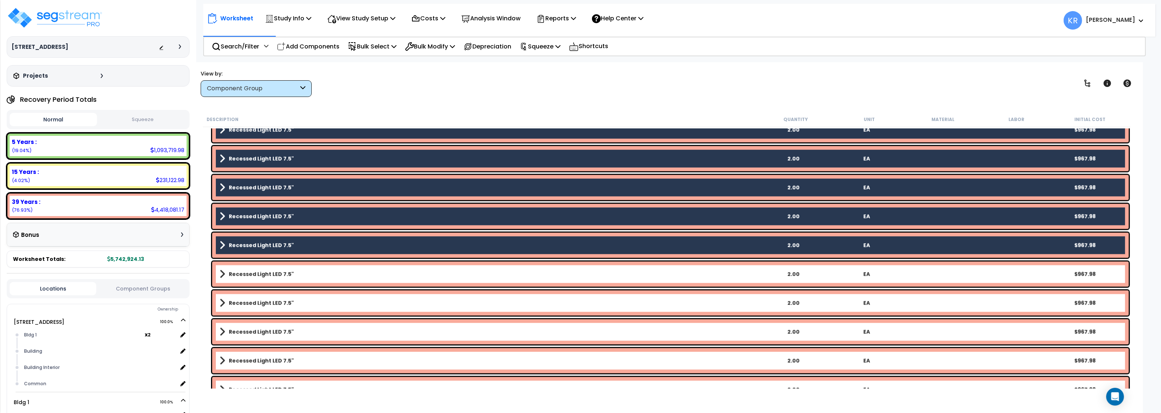
click at [255, 274] on b "Recessed Light LED 7.5"" at bounding box center [261, 274] width 65 height 7
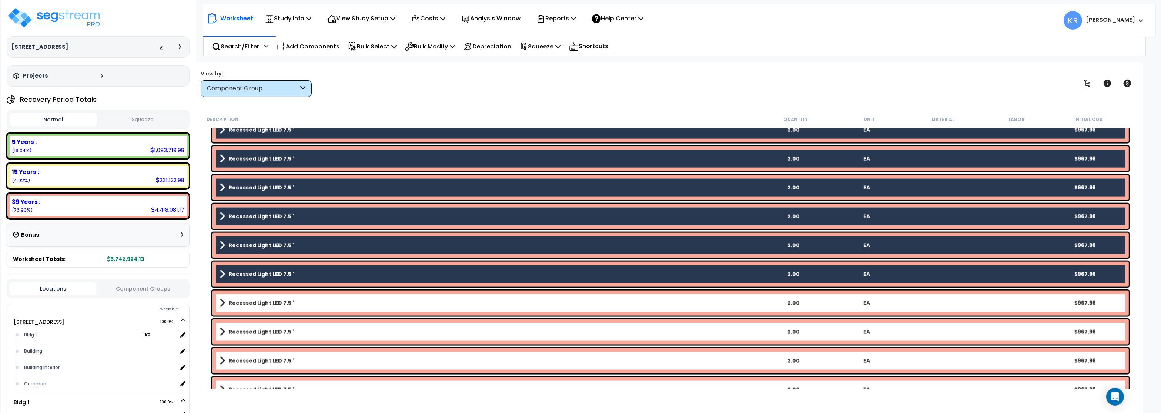
click at [268, 303] on b "Recessed Light LED 7.5"" at bounding box center [261, 302] width 65 height 7
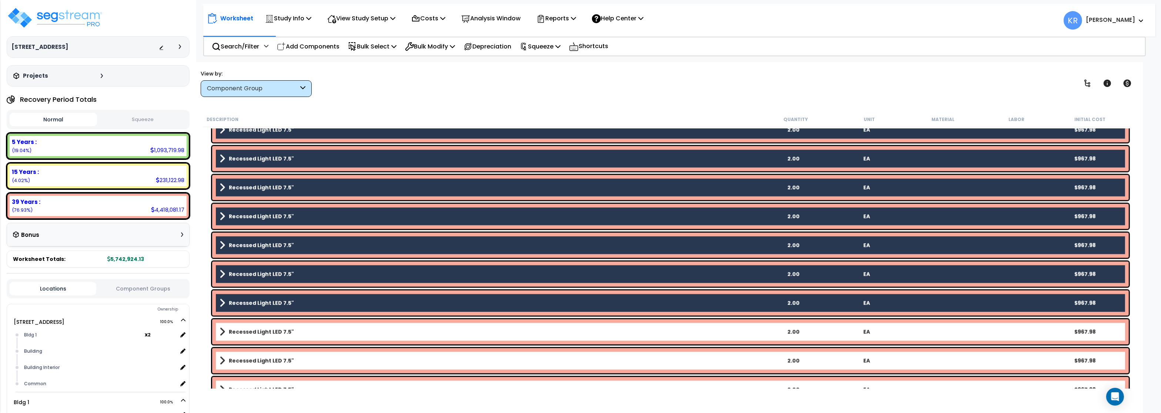
click at [263, 336] on link "Recessed Light LED 7.5"" at bounding box center [488, 332] width 537 height 10
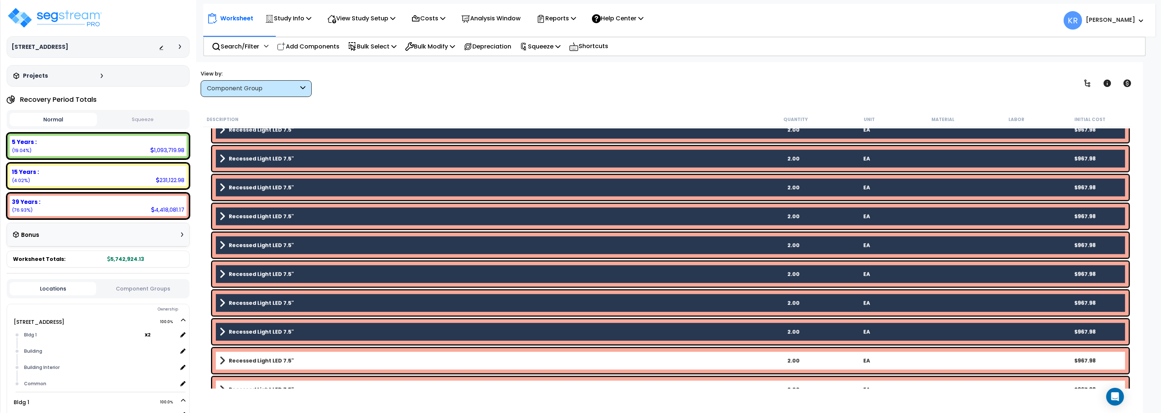
click at [262, 361] on b "Recessed Light LED 7.5"" at bounding box center [261, 360] width 65 height 7
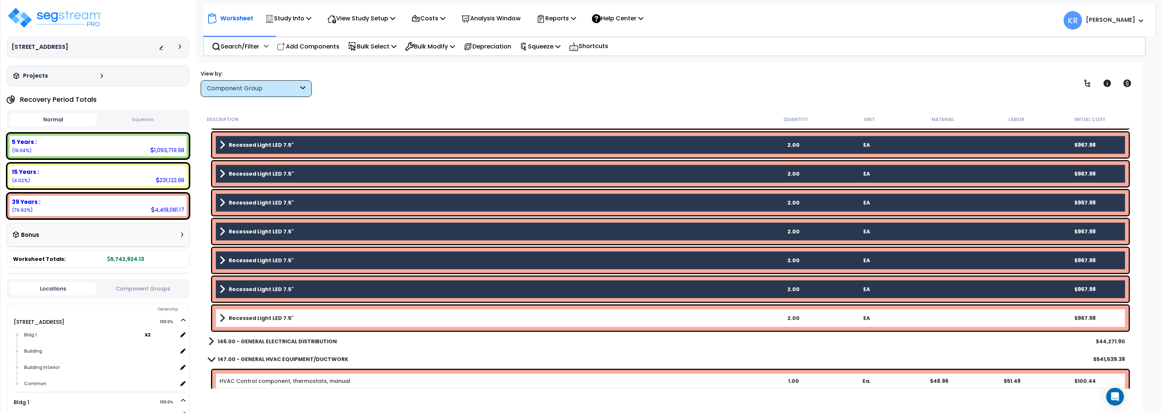
scroll to position [6575, 0]
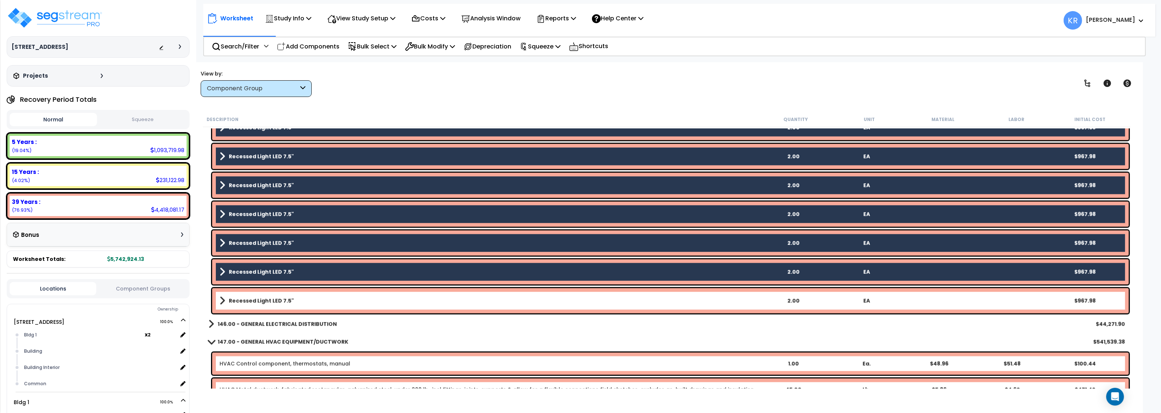
click at [281, 296] on link "Recessed Light LED 7.5"" at bounding box center [488, 301] width 537 height 10
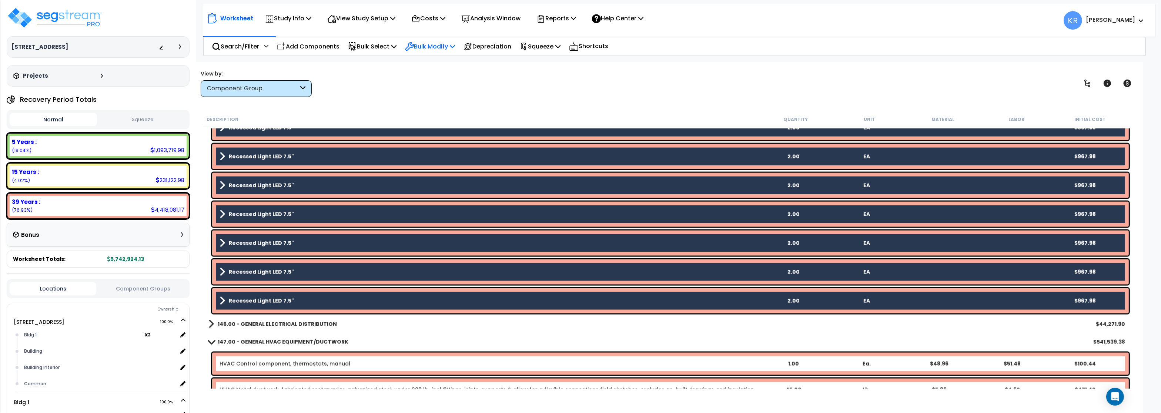
click at [432, 47] on p "Bulk Modify" at bounding box center [430, 46] width 50 height 10
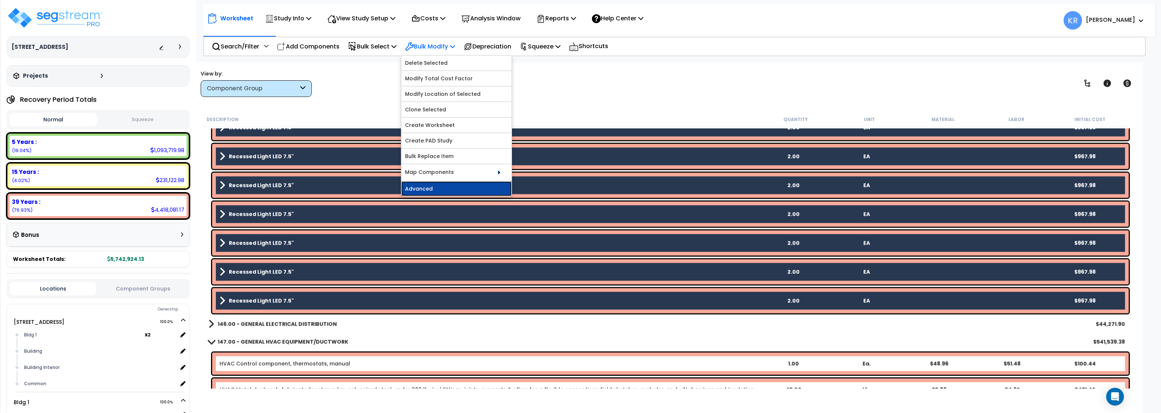
click at [448, 192] on link "Advanced" at bounding box center [456, 188] width 110 height 15
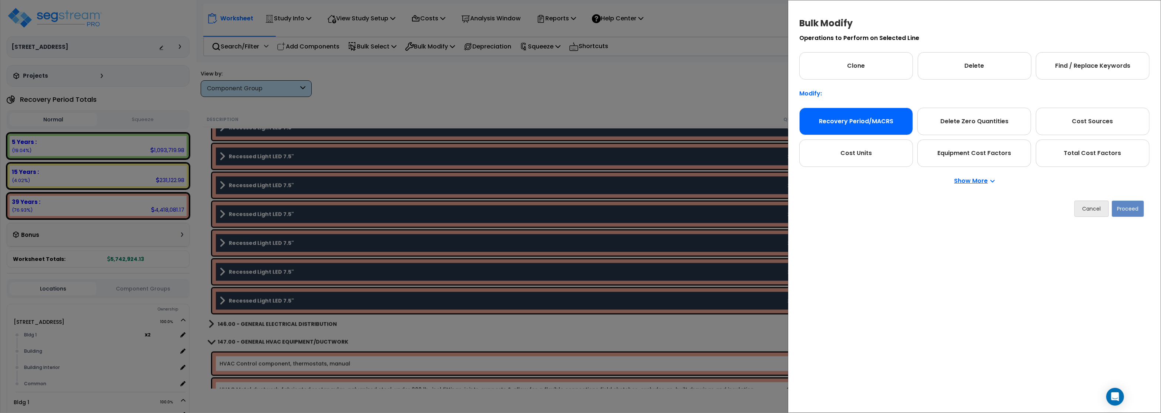
click at [831, 124] on div "Recovery Period/MACRS" at bounding box center [856, 121] width 114 height 27
click at [1123, 207] on button "Proceed" at bounding box center [1128, 209] width 32 height 16
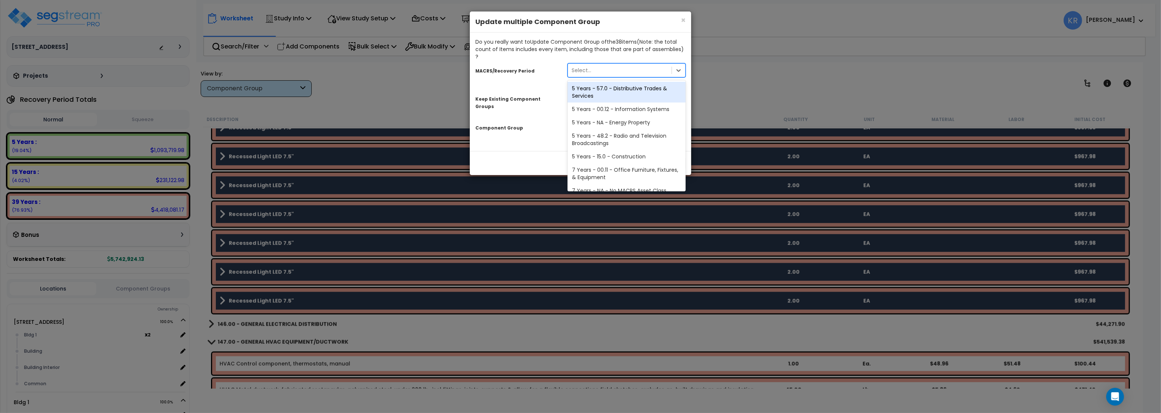
click at [600, 64] on div "Select..." at bounding box center [620, 70] width 104 height 12
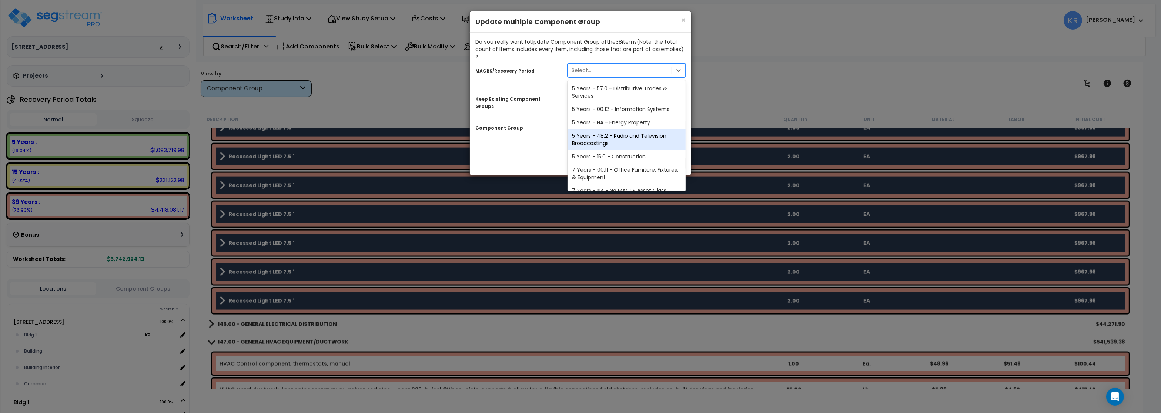
scroll to position [151, 0]
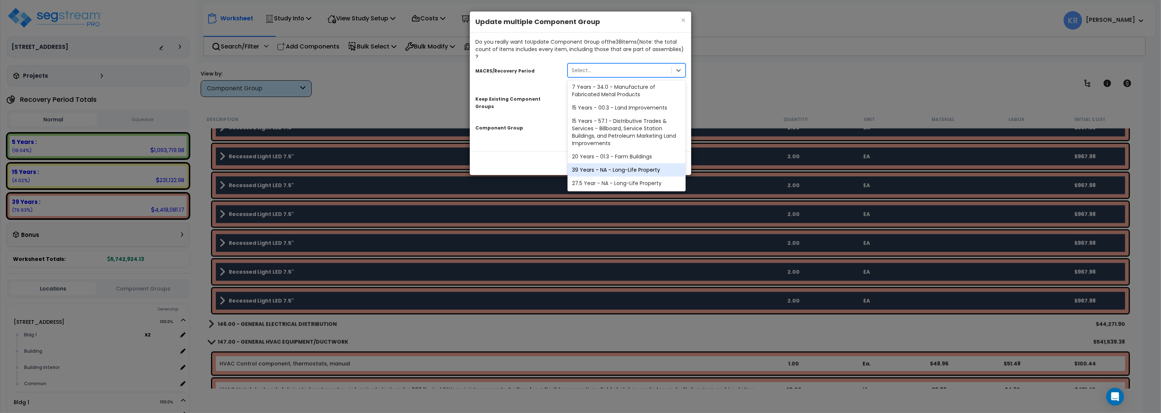
click at [608, 166] on div "39 Years - NA - Long-Life Property" at bounding box center [627, 169] width 118 height 13
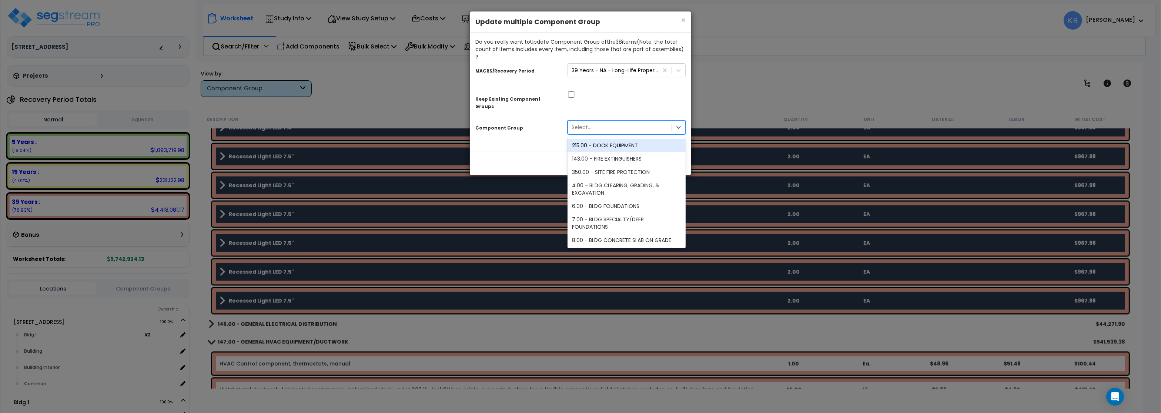
click at [588, 124] on div "Select..." at bounding box center [582, 127] width 20 height 7
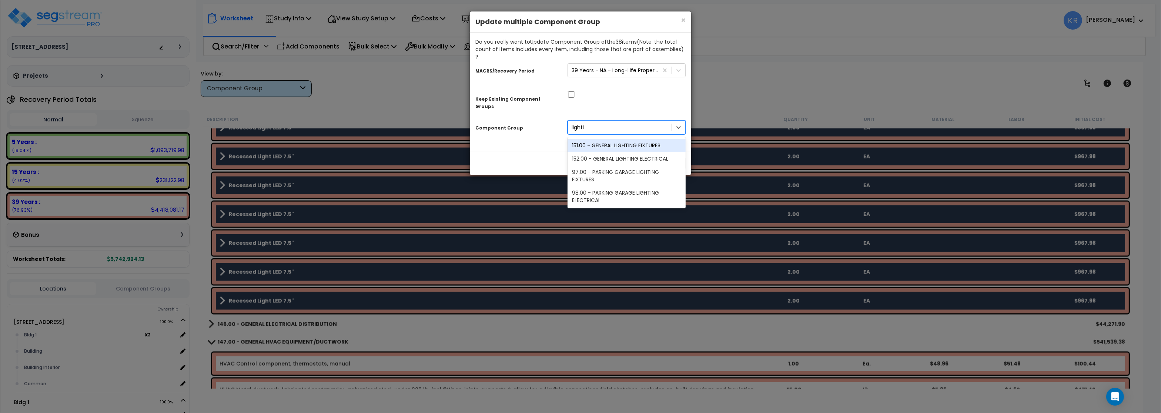
type input "lightin"
click at [632, 152] on div "152.00 - GENERAL LIGHTING ELECTRICAL" at bounding box center [627, 158] width 118 height 13
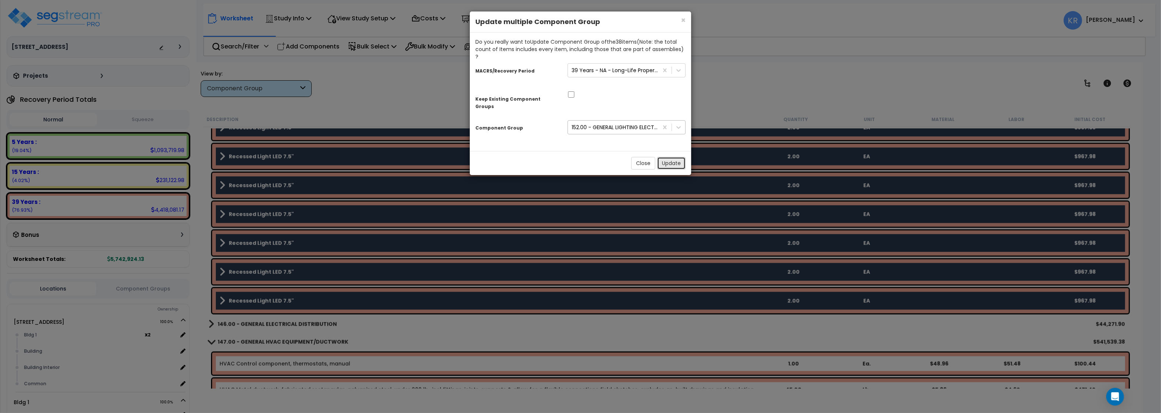
click at [675, 157] on button "Update" at bounding box center [671, 163] width 29 height 13
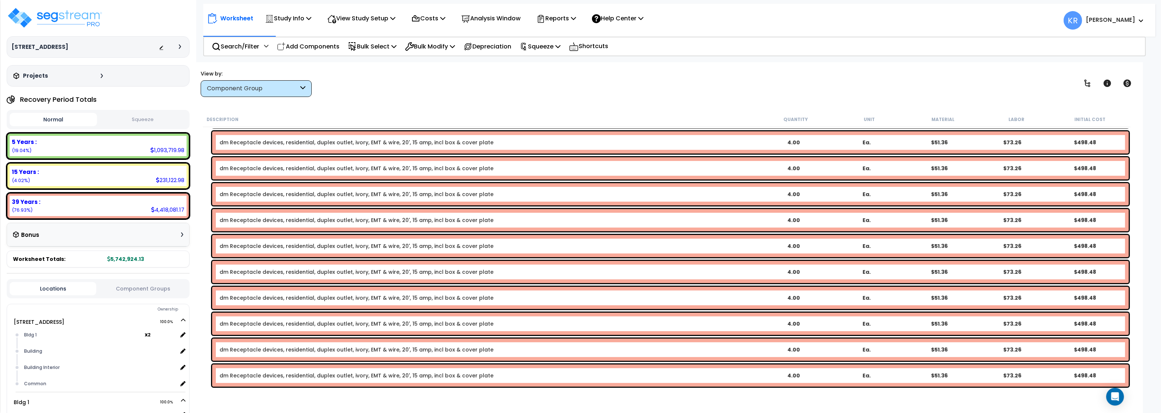
scroll to position [5553, 0]
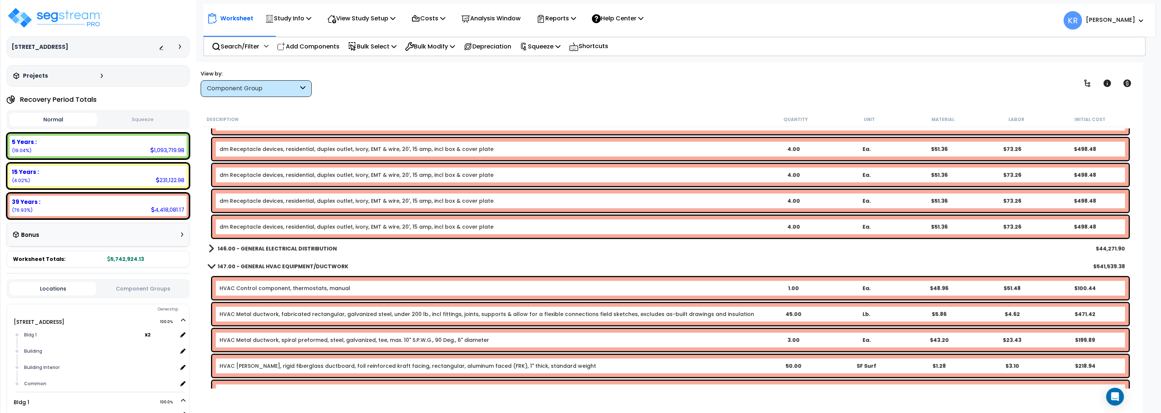
click at [245, 247] on b "146.00 - GENERAL ELECTRICAL DISTRIBUTION" at bounding box center [277, 248] width 119 height 7
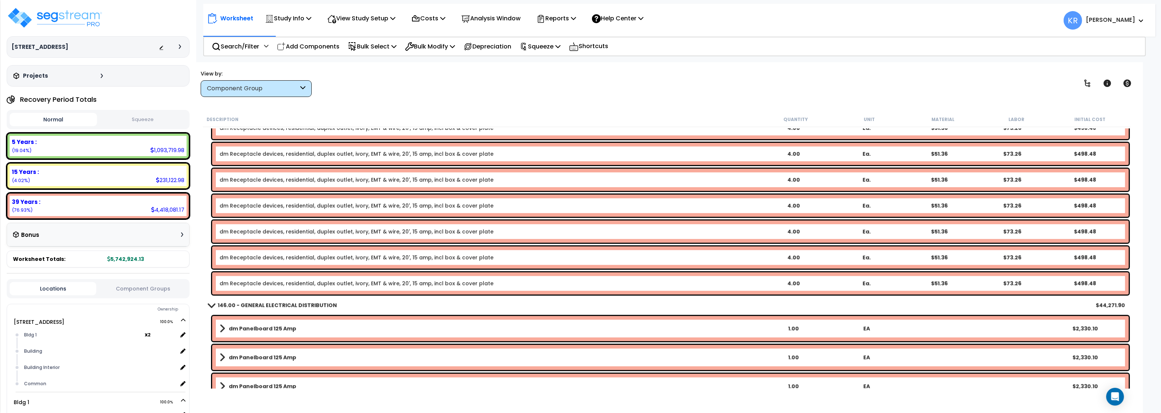
scroll to position [5509, 0]
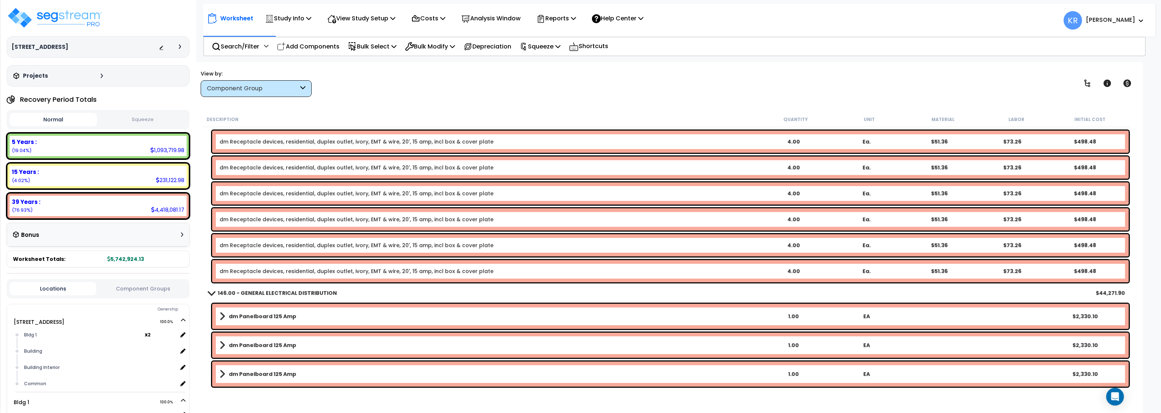
click at [247, 294] on b "146.00 - GENERAL ELECTRICAL DISTRIBUTION" at bounding box center [277, 292] width 119 height 7
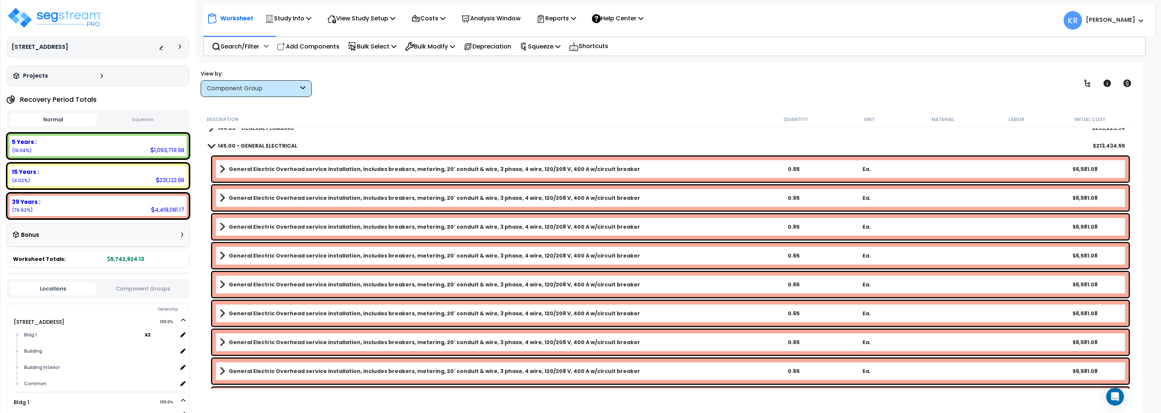
scroll to position [489, 0]
click at [253, 142] on b "145.00 - GENERAL ELECTRICAL" at bounding box center [258, 144] width 80 height 7
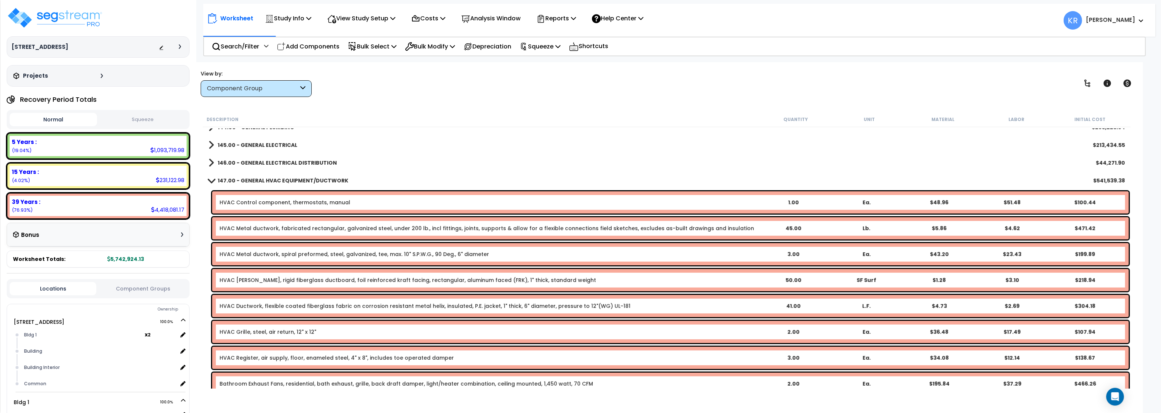
click at [252, 183] on b "147.00 - GENERAL HVAC EQUIPMENT/DUCTWORK" at bounding box center [283, 180] width 131 height 7
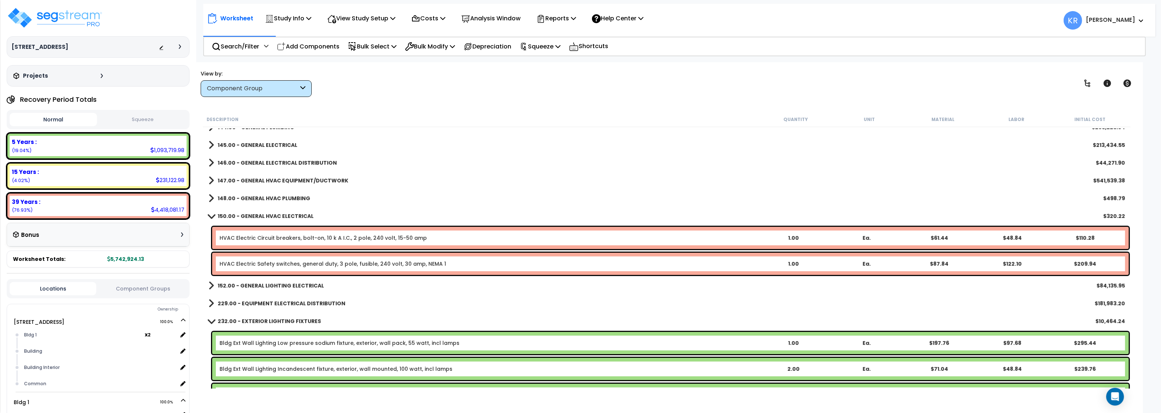
click at [246, 216] on b "150.00 - GENERAL HVAC ELECTRICAL" at bounding box center [266, 215] width 96 height 7
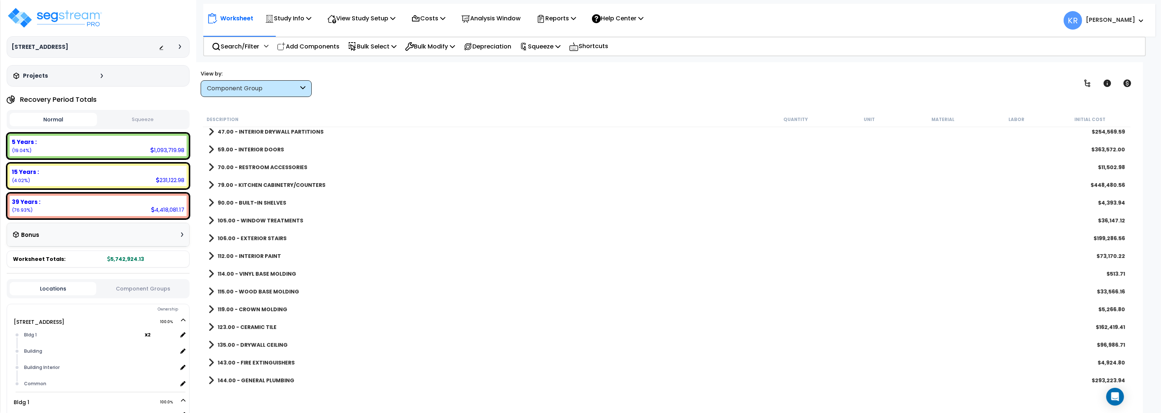
scroll to position [222, 0]
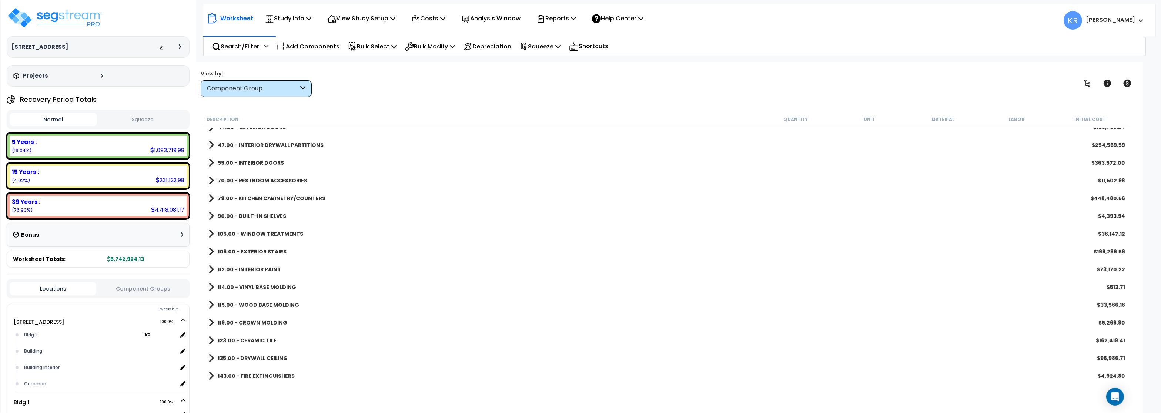
click at [248, 278] on div "114.00 - VINYL BASE MOLDING $513.71" at bounding box center [667, 287] width 924 height 18
click at [251, 284] on b "114.00 - VINYL BASE MOLDING" at bounding box center [257, 287] width 78 height 7
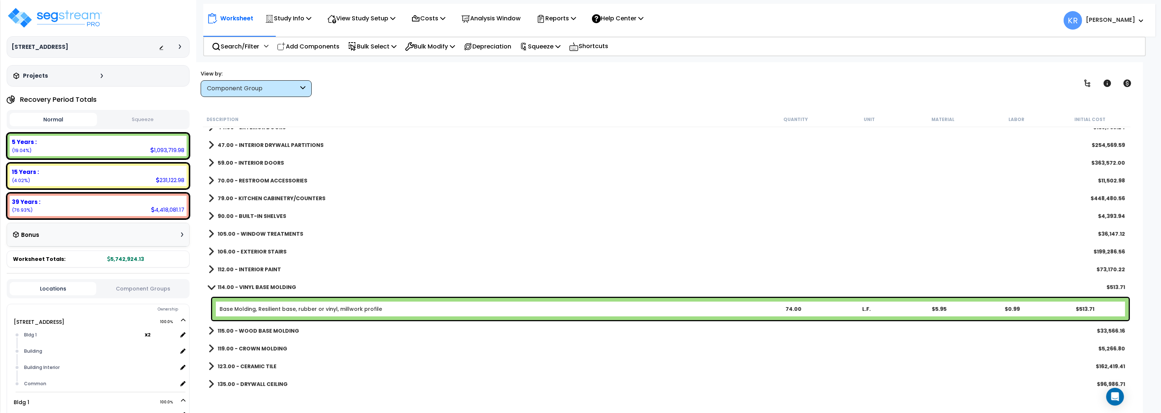
click at [251, 284] on b "114.00 - VINYL BASE MOLDING" at bounding box center [257, 287] width 78 height 7
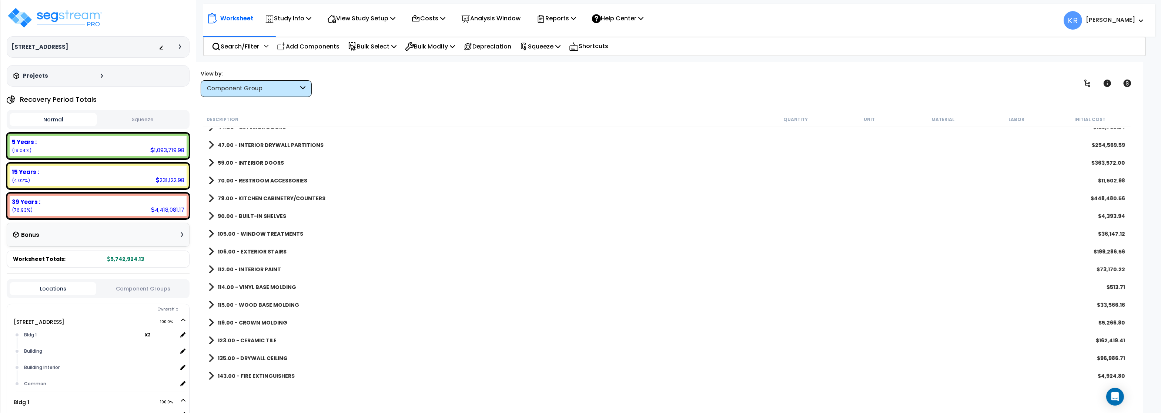
click at [248, 304] on b "115.00 - WOOD BASE MOLDING" at bounding box center [258, 304] width 81 height 7
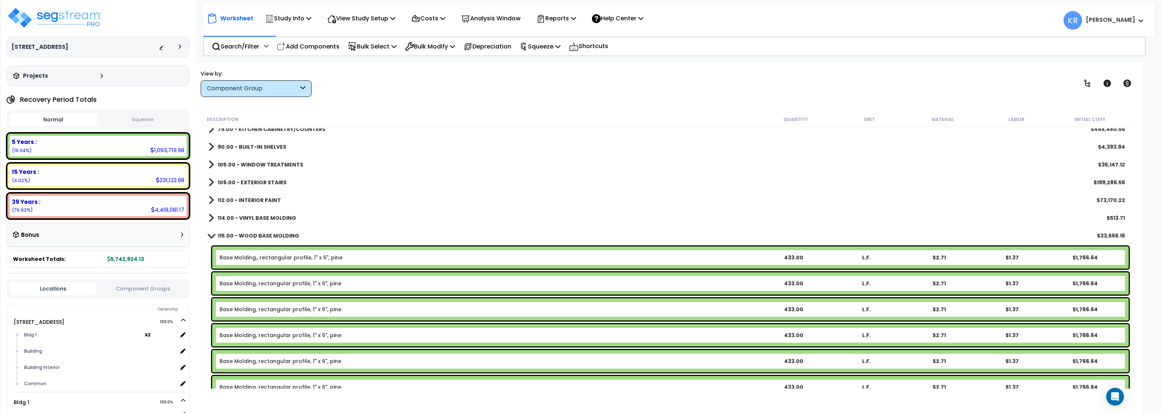
scroll to position [355, 0]
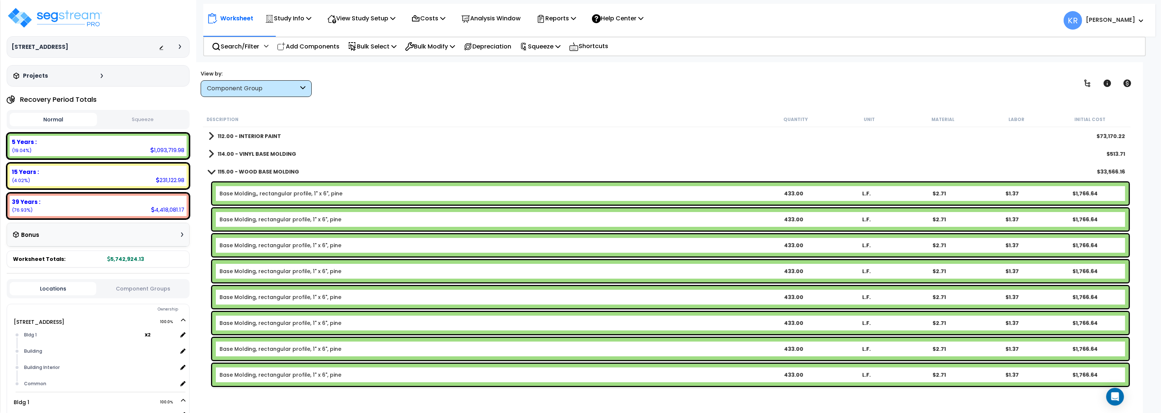
click at [260, 171] on b "115.00 - WOOD BASE MOLDING" at bounding box center [258, 171] width 81 height 7
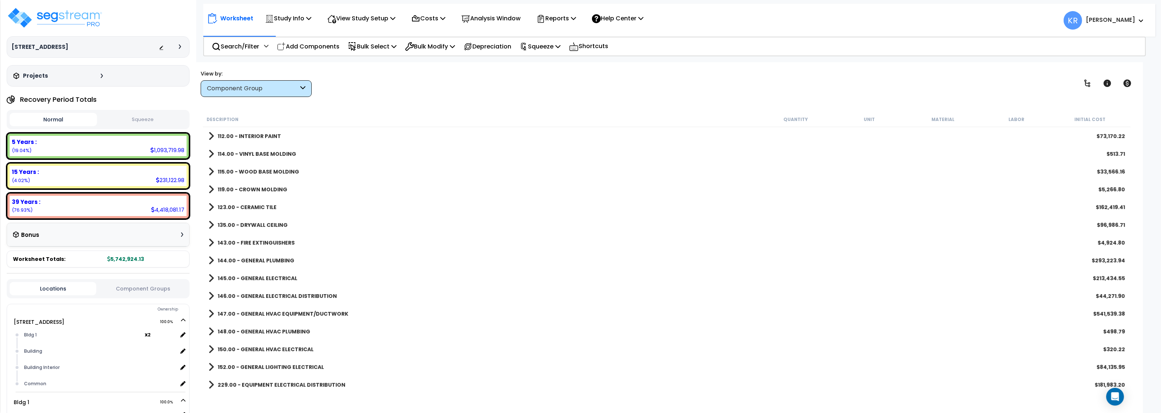
click at [258, 135] on b "112.00 - INTERIOR PAINT" at bounding box center [249, 136] width 63 height 7
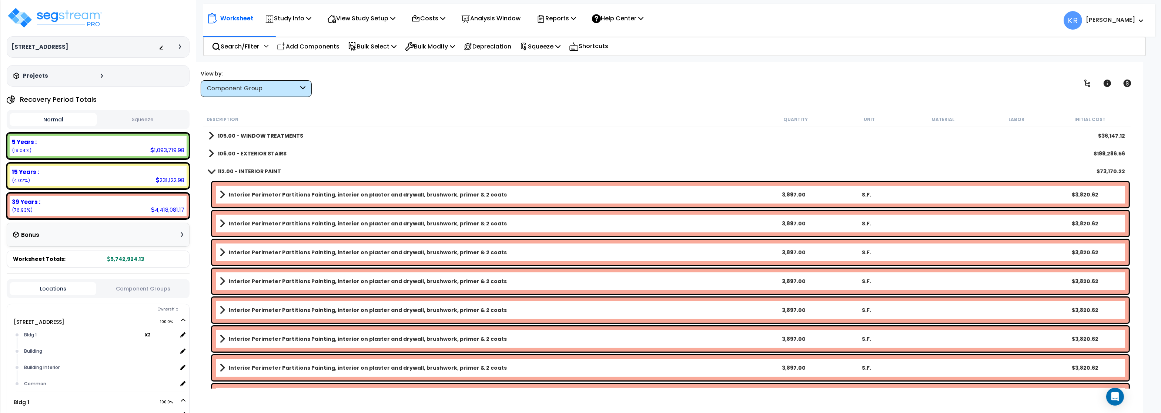
scroll to position [267, 0]
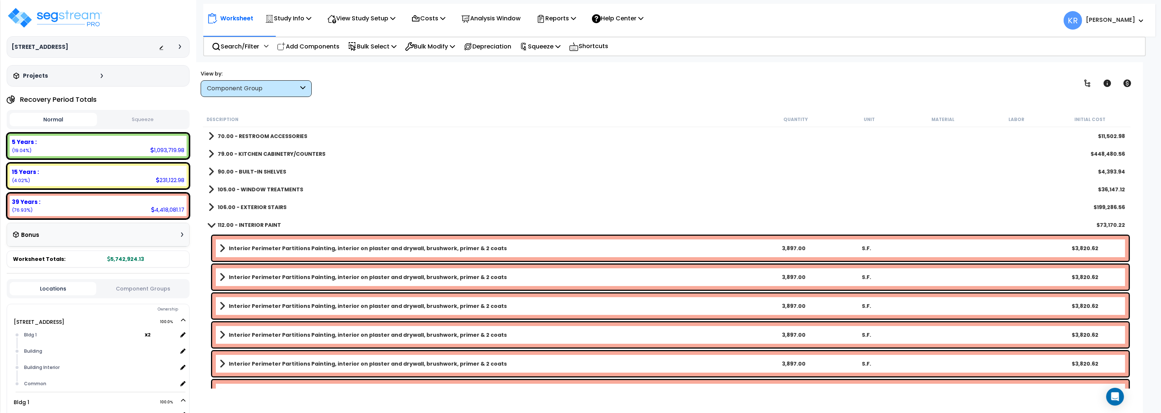
click at [261, 224] on b "112.00 - INTERIOR PAINT" at bounding box center [249, 224] width 63 height 7
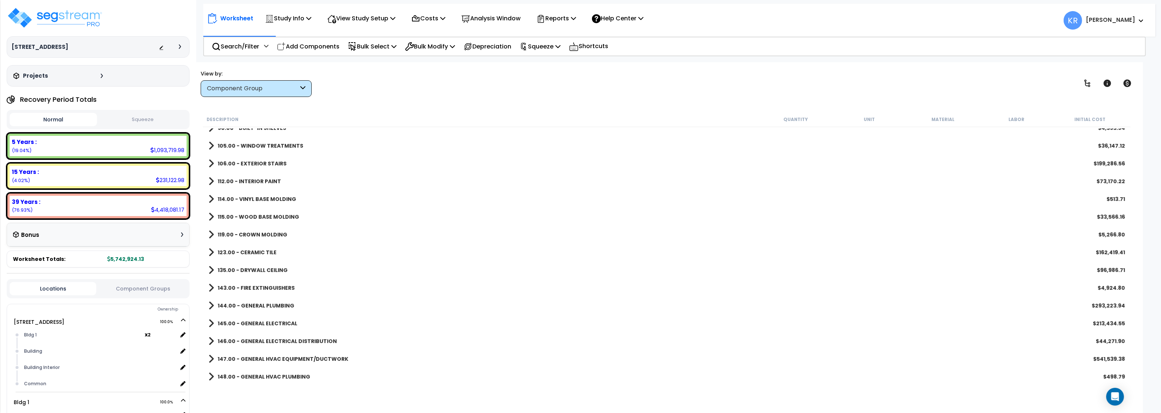
scroll to position [311, 0]
click at [261, 218] on b "115.00 - WOOD BASE MOLDING" at bounding box center [258, 215] width 81 height 7
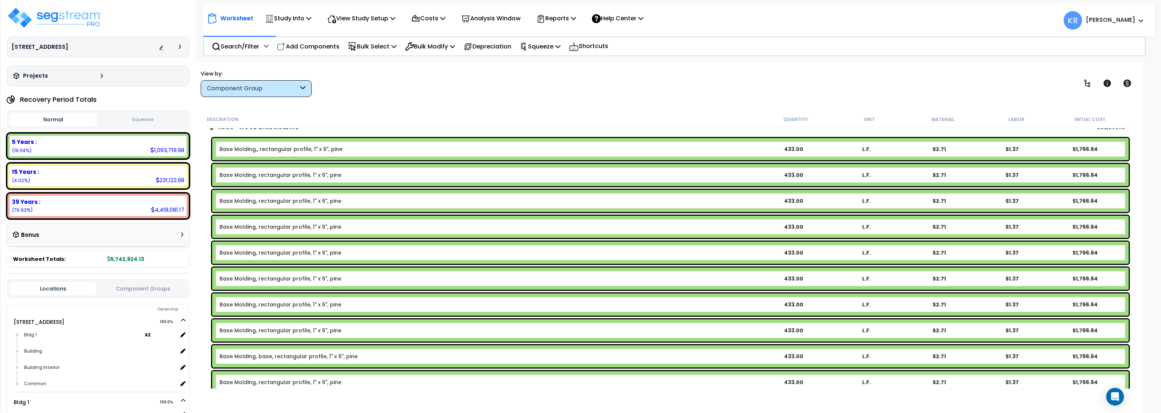
scroll to position [355, 0]
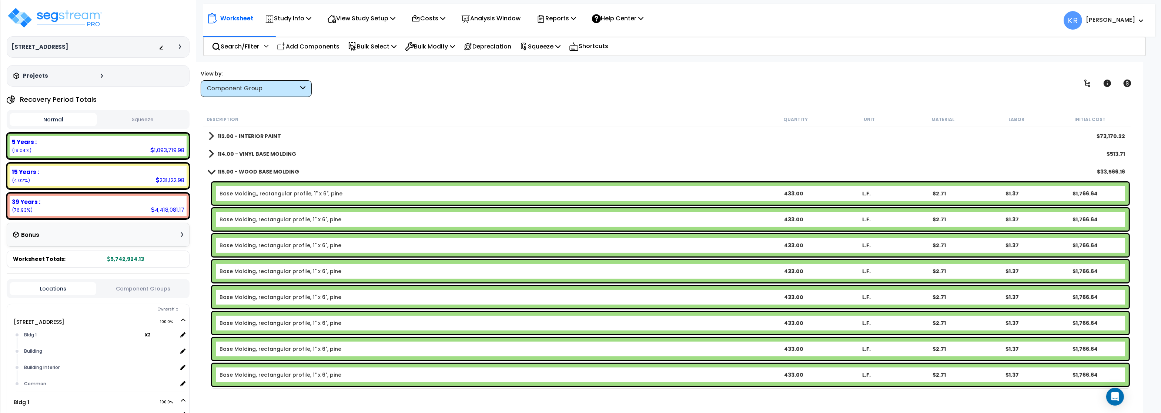
click at [250, 170] on b "115.00 - WOOD BASE MOLDING" at bounding box center [258, 171] width 81 height 7
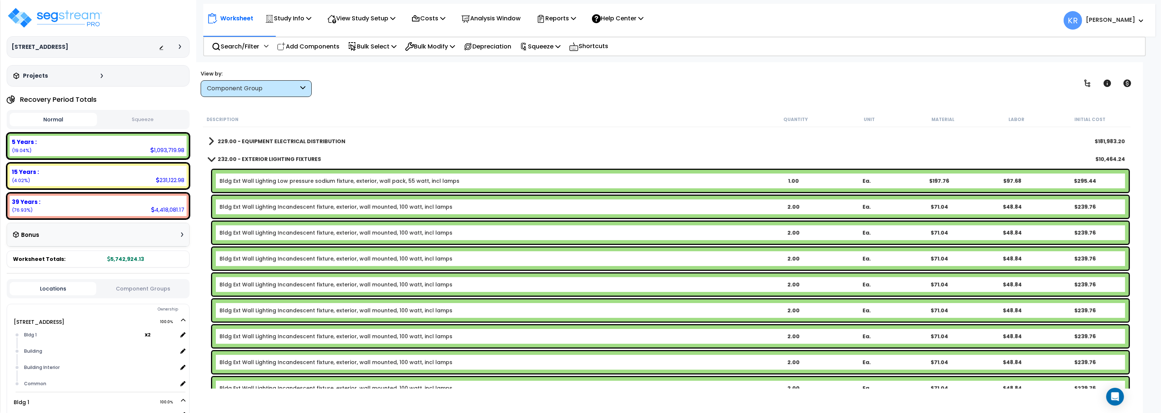
scroll to position [578, 0]
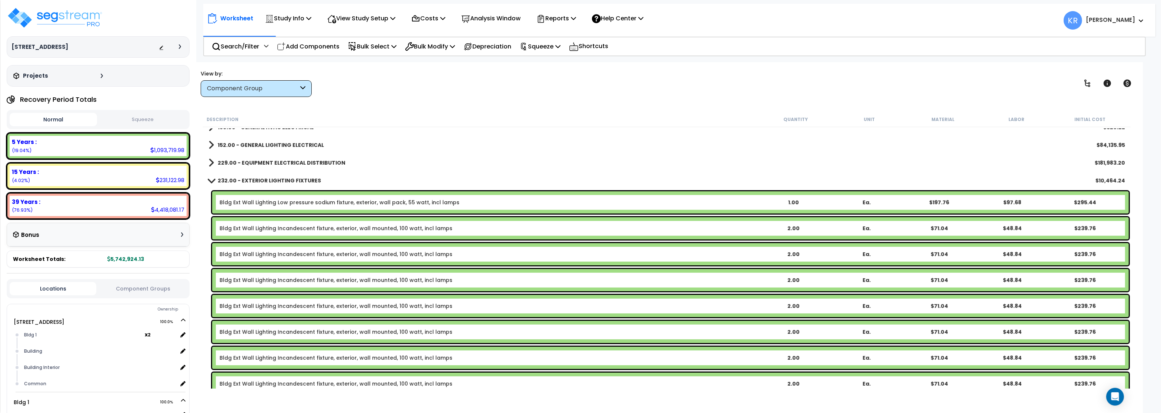
click at [242, 180] on b "232.00 - EXTERIOR LIGHTING FIXTURES" at bounding box center [269, 180] width 103 height 7
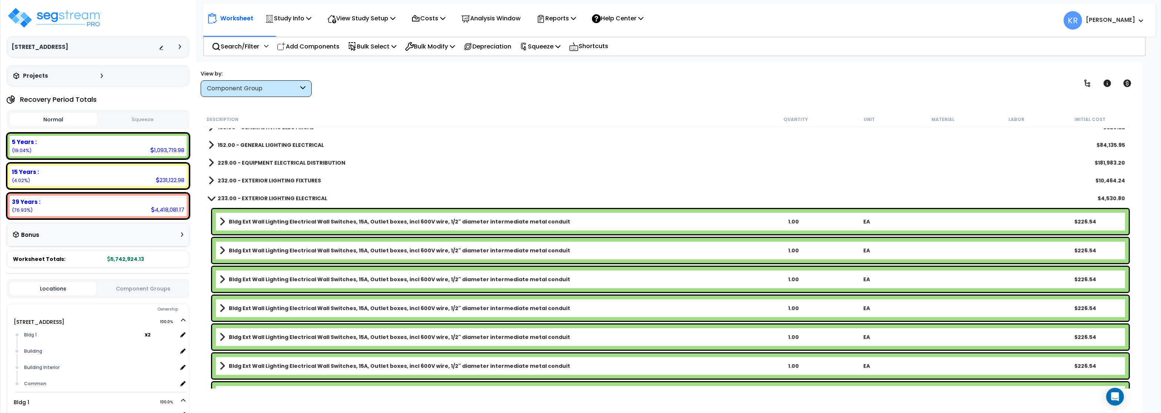
click at [243, 180] on b "232.00 - EXTERIOR LIGHTING FIXTURES" at bounding box center [269, 180] width 103 height 7
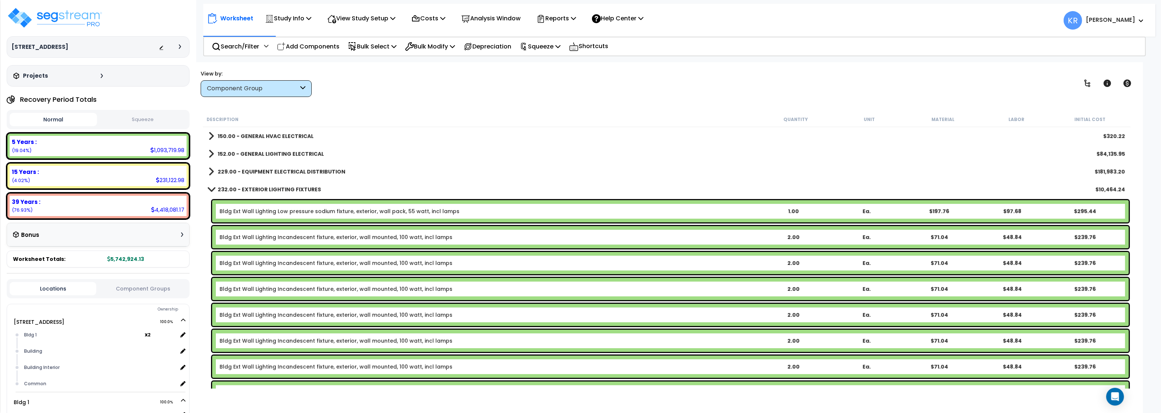
scroll to position [533, 0]
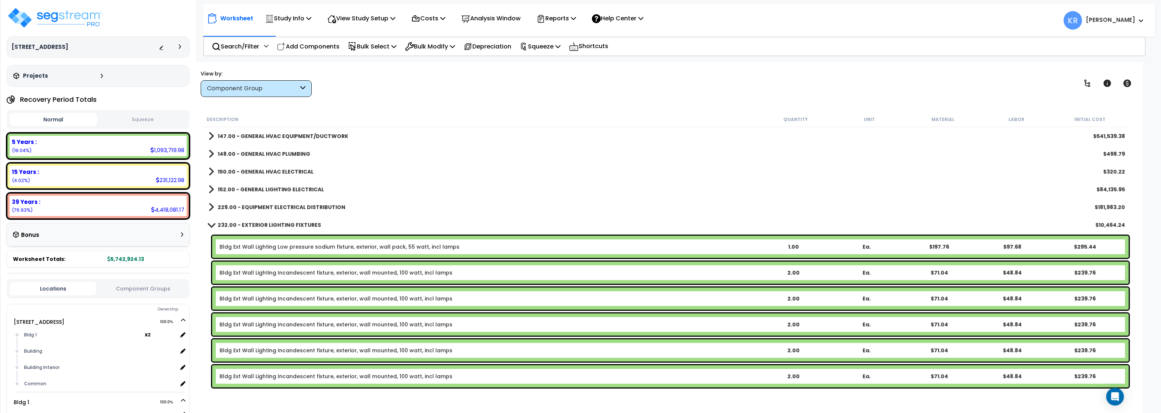
click at [272, 242] on div "Bldg Ext Wall Lighting Low pressure sodium fixture, exterior, wall pack, 55 wat…" at bounding box center [670, 247] width 917 height 22
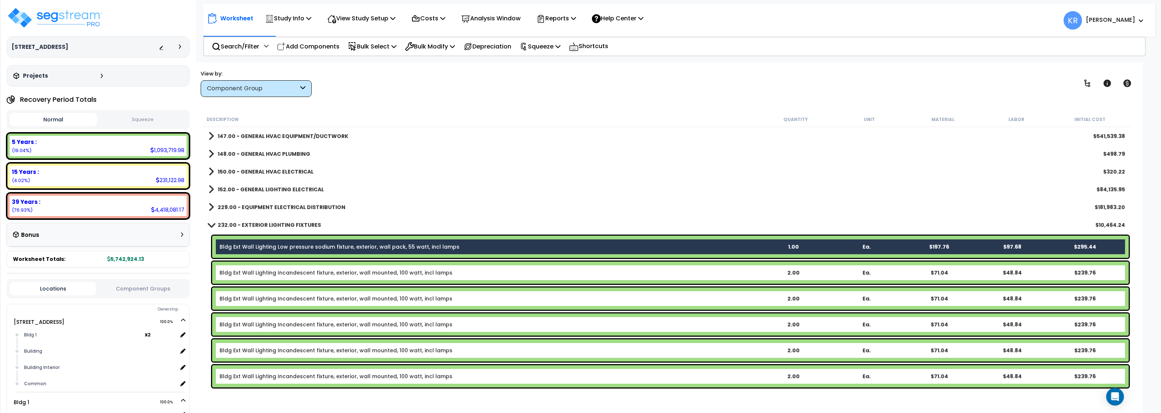
click at [280, 267] on div "Bldg Ext Wall Lighting Incandescent fixture, exterior, wall mounted, 100 watt, …" at bounding box center [670, 273] width 917 height 22
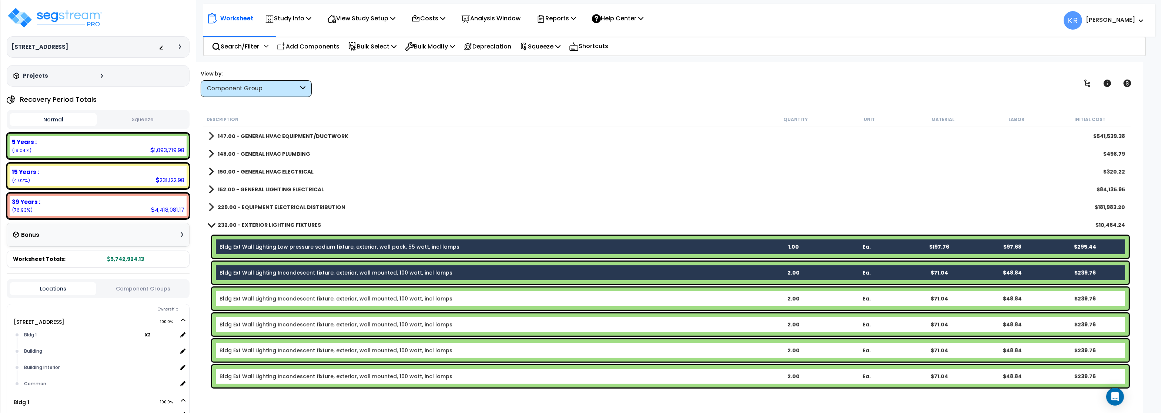
click at [278, 300] on link "Bldg Ext Wall Lighting Incandescent fixture, exterior, wall mounted, 100 watt, …" at bounding box center [336, 298] width 233 height 7
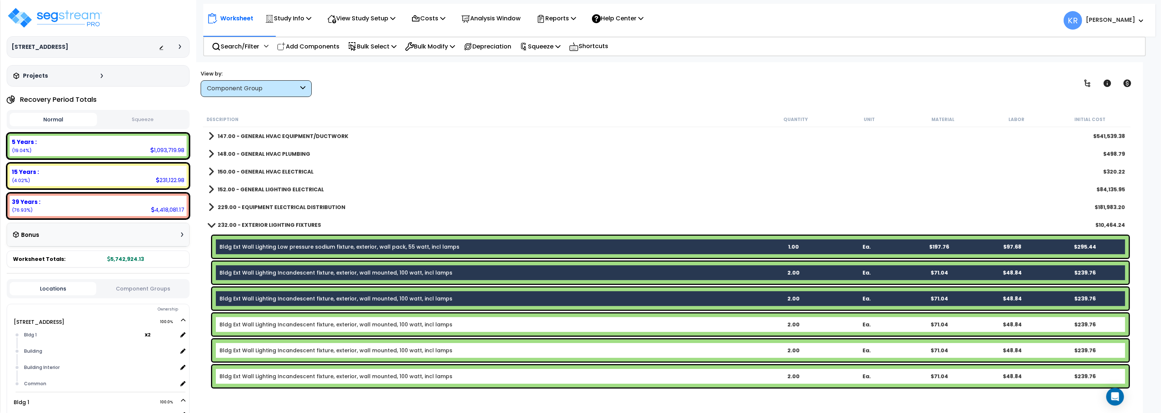
click at [281, 324] on link "Bldg Ext Wall Lighting Incandescent fixture, exterior, wall mounted, 100 watt, …" at bounding box center [336, 324] width 233 height 7
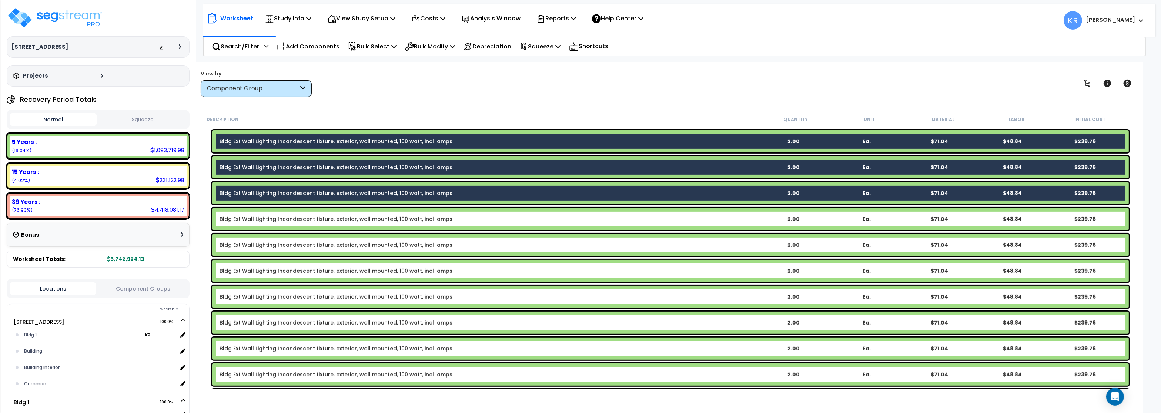
scroll to position [666, 0]
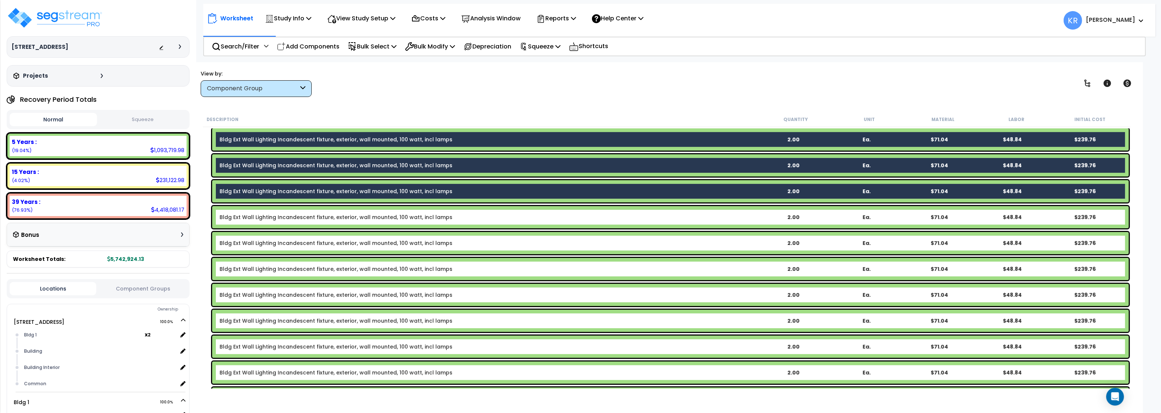
click at [337, 212] on div "Bldg Ext Wall Lighting Incandescent fixture, exterior, wall mounted, 100 watt, …" at bounding box center [670, 217] width 917 height 22
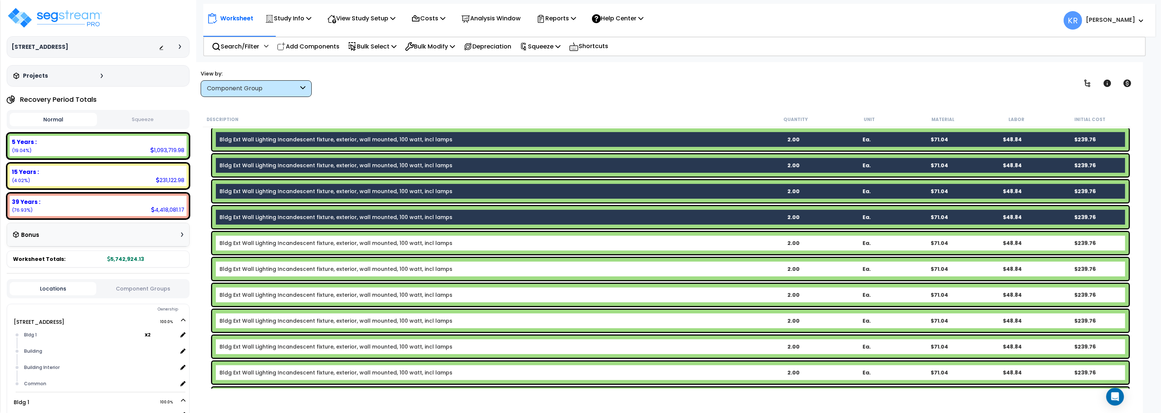
click at [269, 242] on link "Bldg Ext Wall Lighting Incandescent fixture, exterior, wall mounted, 100 watt, …" at bounding box center [336, 243] width 233 height 7
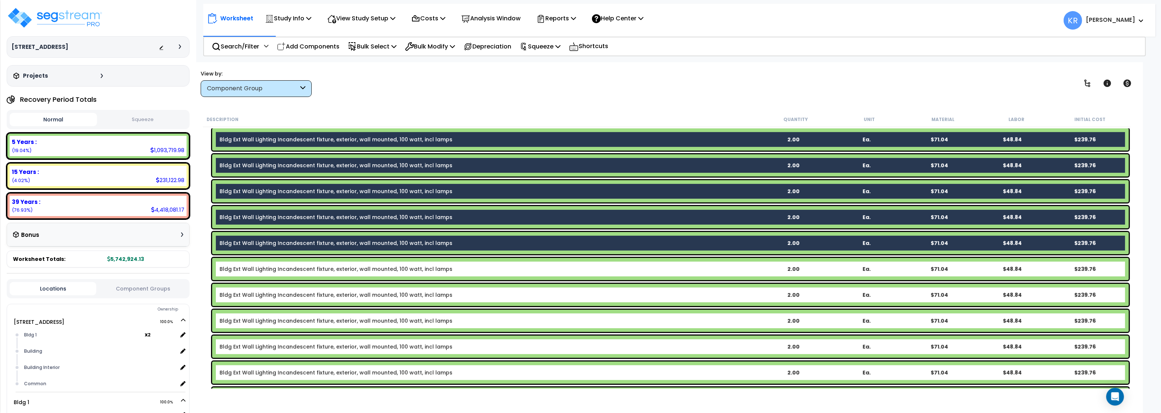
click at [277, 274] on div "Bldg Ext Wall Lighting Incandescent fixture, exterior, wall mounted, 100 watt, …" at bounding box center [670, 269] width 917 height 22
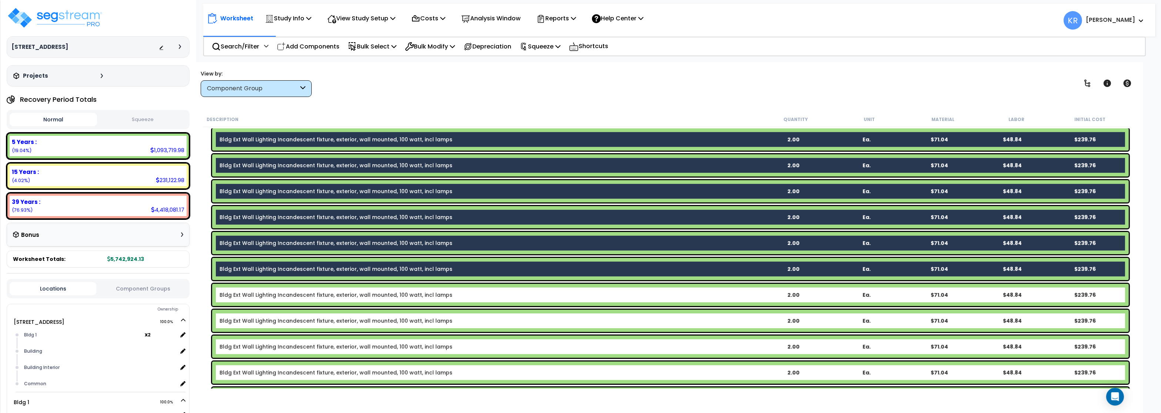
click at [296, 298] on div "Bldg Ext Wall Lighting Incandescent fixture, exterior, wall mounted, 100 watt, …" at bounding box center [670, 295] width 917 height 22
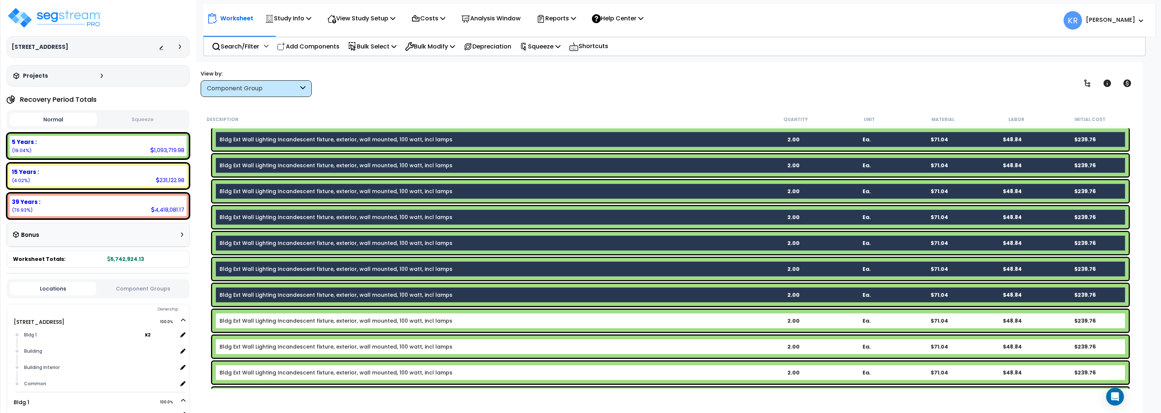
click at [296, 319] on link "Bldg Ext Wall Lighting Incandescent fixture, exterior, wall mounted, 100 watt, …" at bounding box center [336, 320] width 233 height 7
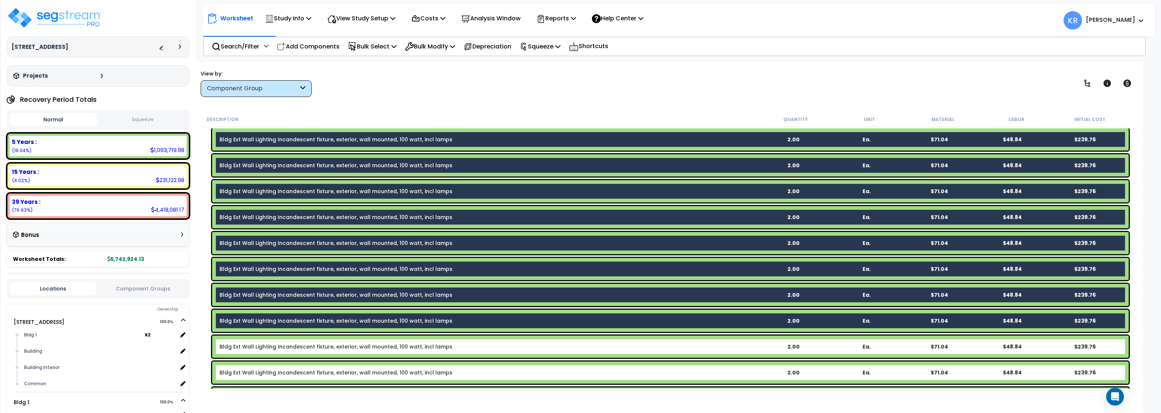
click at [295, 346] on link "Bldg Ext Wall Lighting Incandescent fixture, exterior, wall mounted, 100 watt, …" at bounding box center [336, 346] width 233 height 7
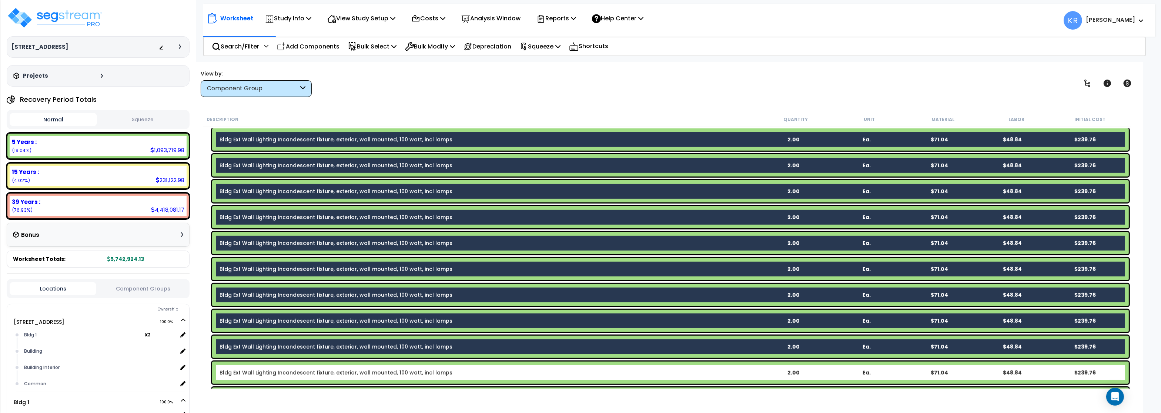
click at [297, 372] on link "Bldg Ext Wall Lighting Incandescent fixture, exterior, wall mounted, 100 watt, …" at bounding box center [336, 372] width 233 height 7
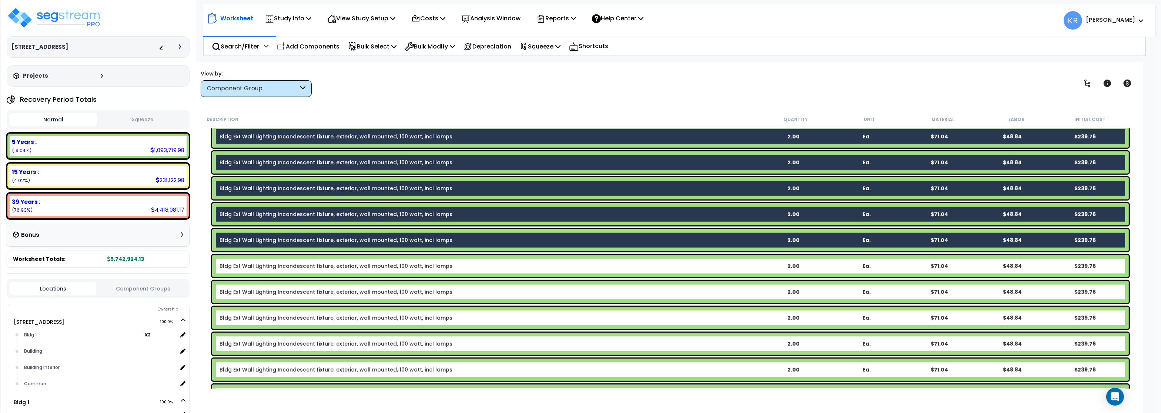
scroll to position [800, 0]
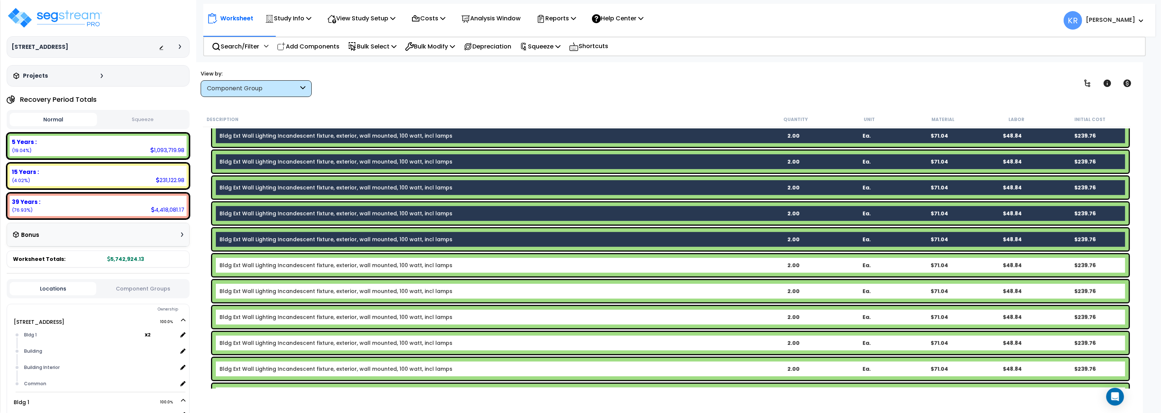
click at [327, 264] on link "Bldg Ext Wall Lighting Incandescent fixture, exterior, wall mounted, 100 watt, …" at bounding box center [336, 265] width 233 height 7
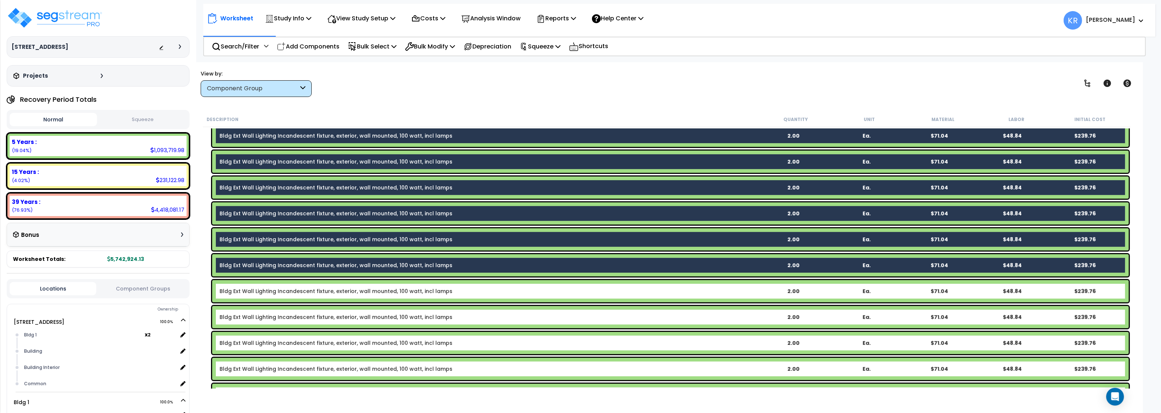
click at [310, 292] on link "Bldg Ext Wall Lighting Incandescent fixture, exterior, wall mounted, 100 watt, …" at bounding box center [336, 291] width 233 height 7
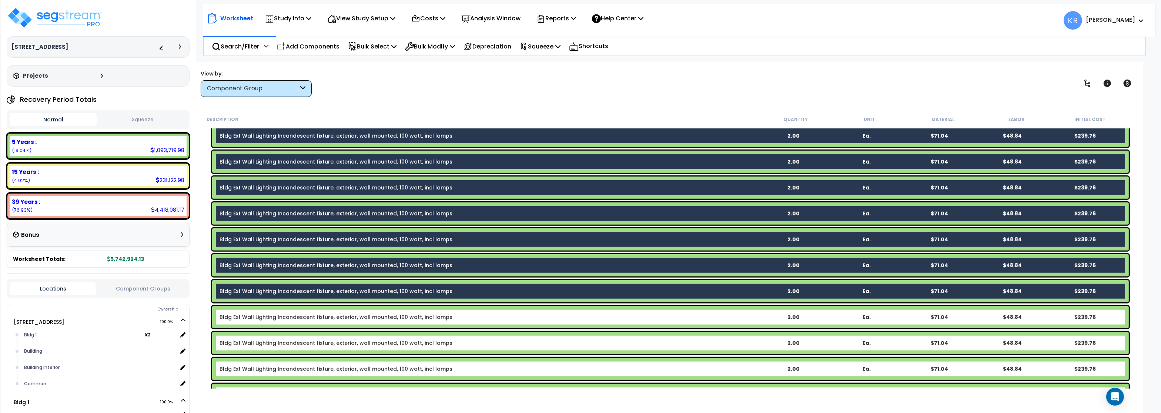
click at [297, 316] on link "Bldg Ext Wall Lighting Incandescent fixture, exterior, wall mounted, 100 watt, …" at bounding box center [336, 317] width 233 height 7
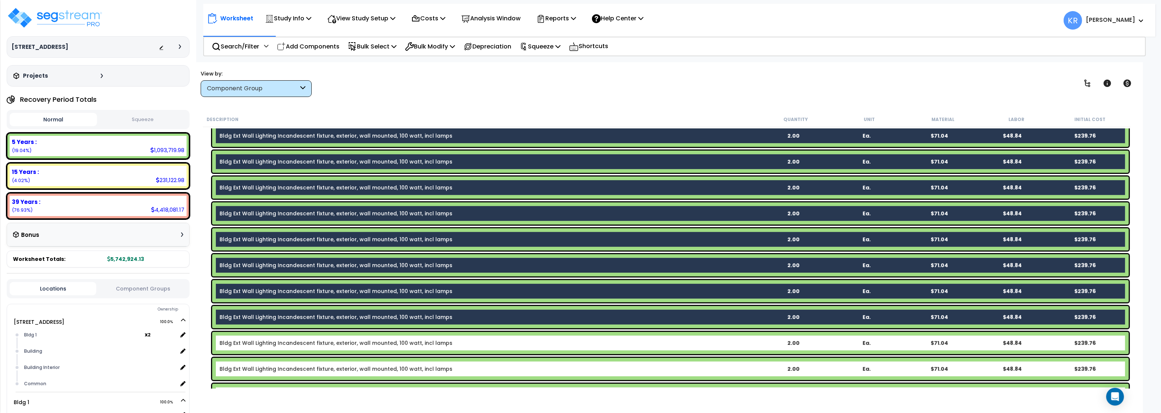
click at [294, 339] on div "Bldg Ext Wall Lighting Incandescent fixture, exterior, wall mounted, 100 watt, …" at bounding box center [670, 343] width 917 height 22
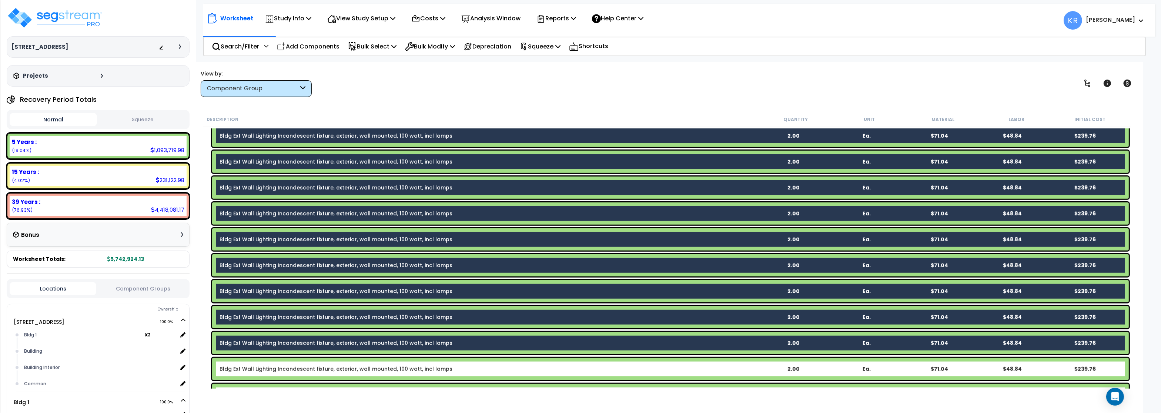
click at [292, 371] on link "Bldg Ext Wall Lighting Incandescent fixture, exterior, wall mounted, 100 watt, …" at bounding box center [336, 368] width 233 height 7
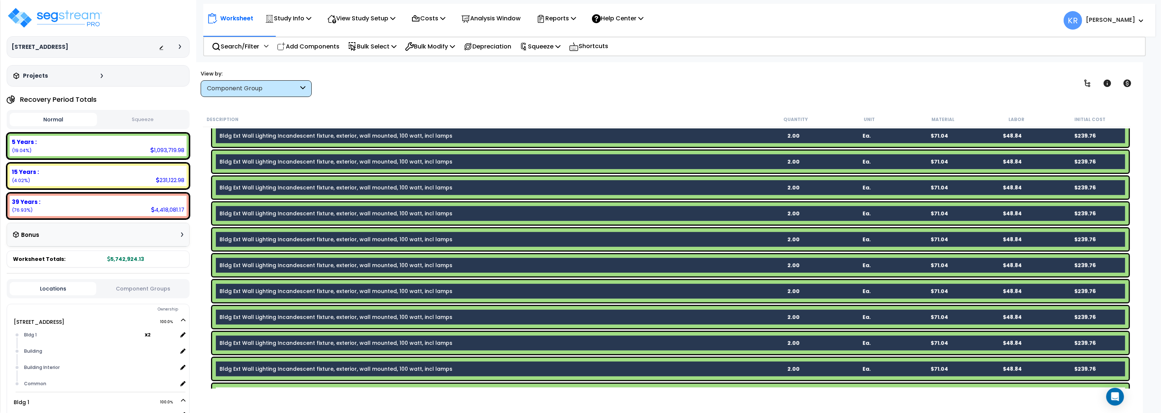
scroll to position [933, 0]
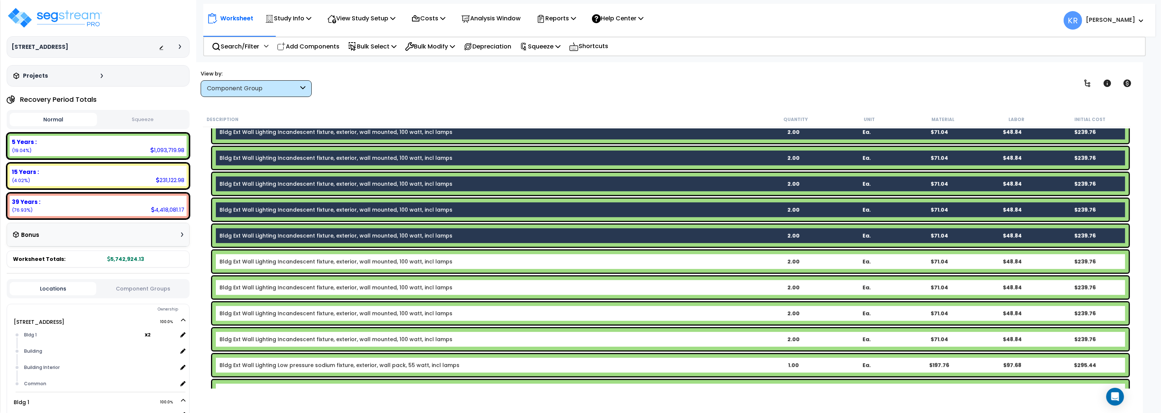
click at [305, 261] on link "Bldg Ext Wall Lighting Incandescent fixture, exterior, wall mounted, 100 watt, …" at bounding box center [336, 261] width 233 height 7
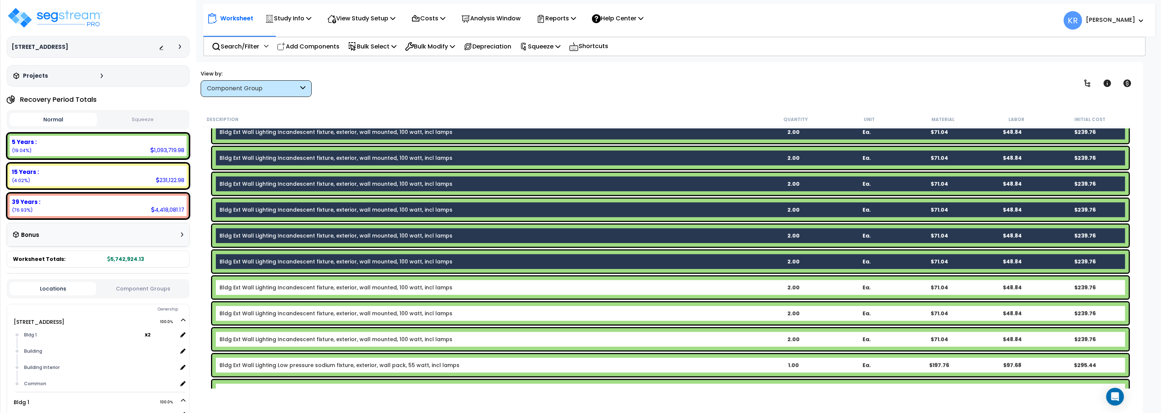
click at [297, 285] on link "Bldg Ext Wall Lighting Incandescent fixture, exterior, wall mounted, 100 watt, …" at bounding box center [336, 287] width 233 height 7
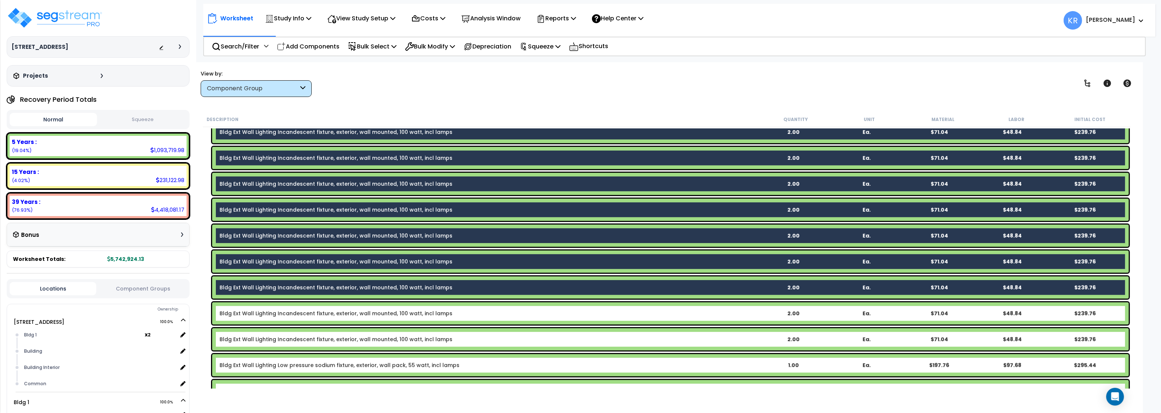
click at [297, 313] on link "Bldg Ext Wall Lighting Incandescent fixture, exterior, wall mounted, 100 watt, …" at bounding box center [336, 313] width 233 height 7
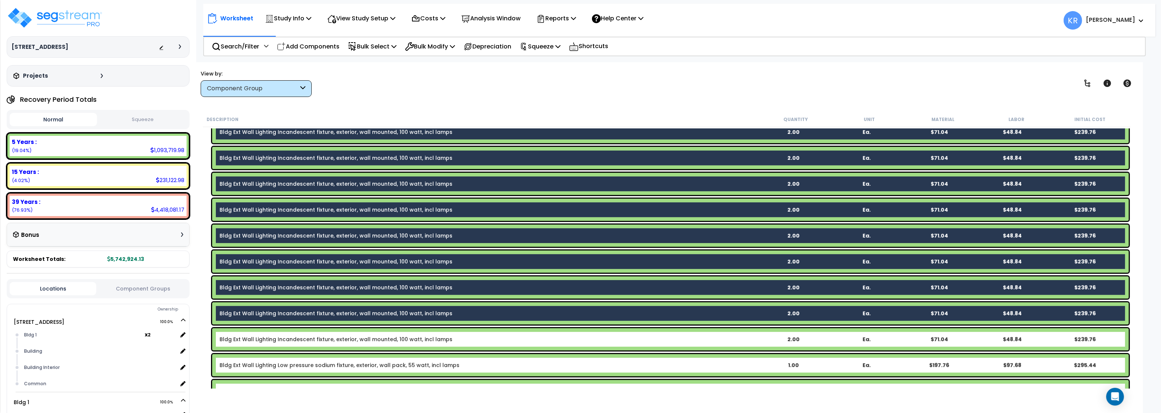
click at [304, 340] on link "Bldg Ext Wall Lighting Incandescent fixture, exterior, wall mounted, 100 watt, …" at bounding box center [336, 339] width 233 height 7
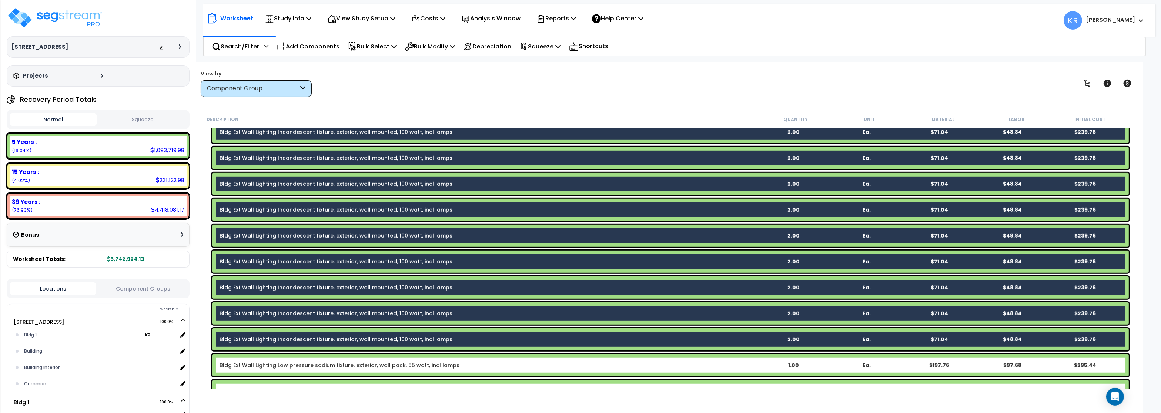
click at [307, 371] on div "Bldg Ext Wall Lighting Low pressure sodium fixture, exterior, wall pack, 55 wat…" at bounding box center [670, 365] width 917 height 22
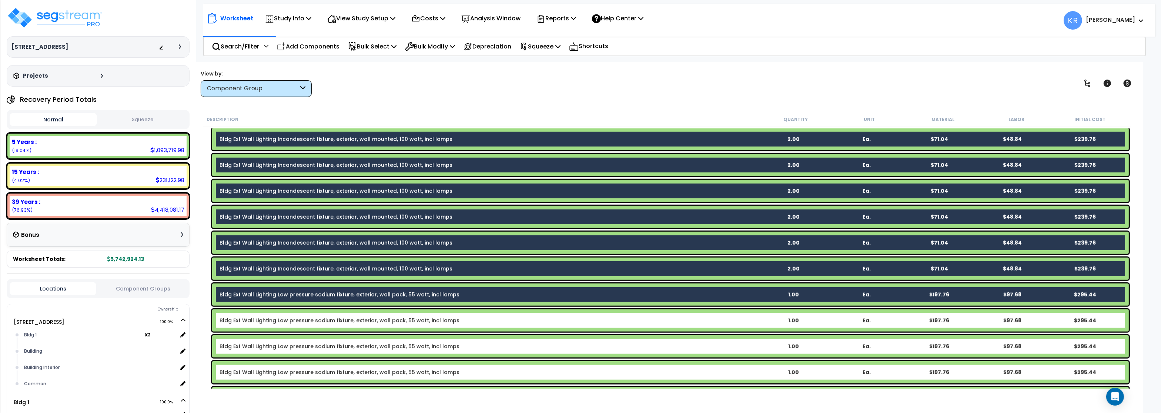
scroll to position [1111, 0]
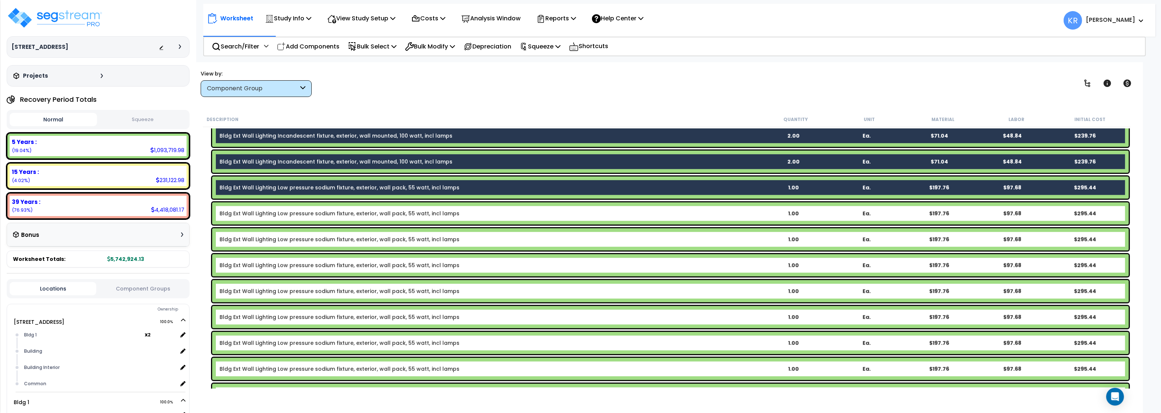
click at [305, 215] on link "Bldg Ext Wall Lighting Low pressure sodium fixture, exterior, wall pack, 55 wat…" at bounding box center [340, 213] width 240 height 7
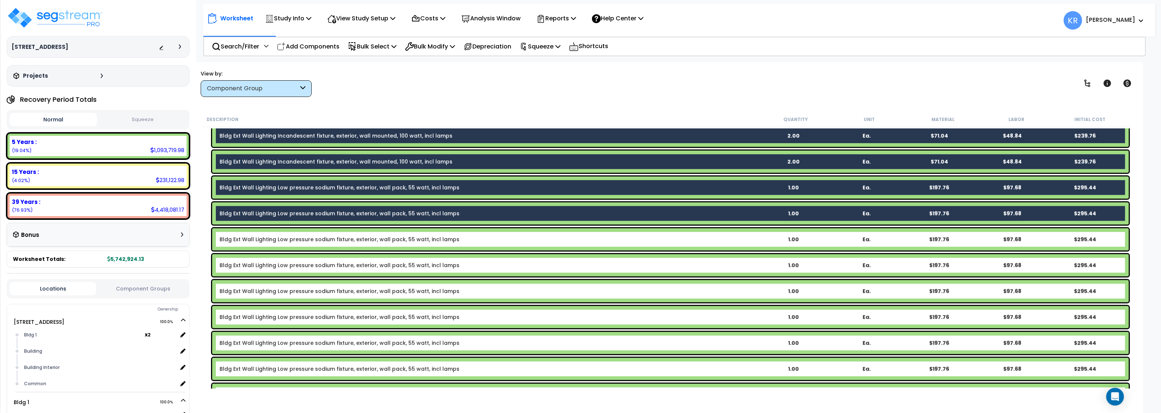
click at [303, 241] on link "Bldg Ext Wall Lighting Low pressure sodium fixture, exterior, wall pack, 55 wat…" at bounding box center [340, 239] width 240 height 7
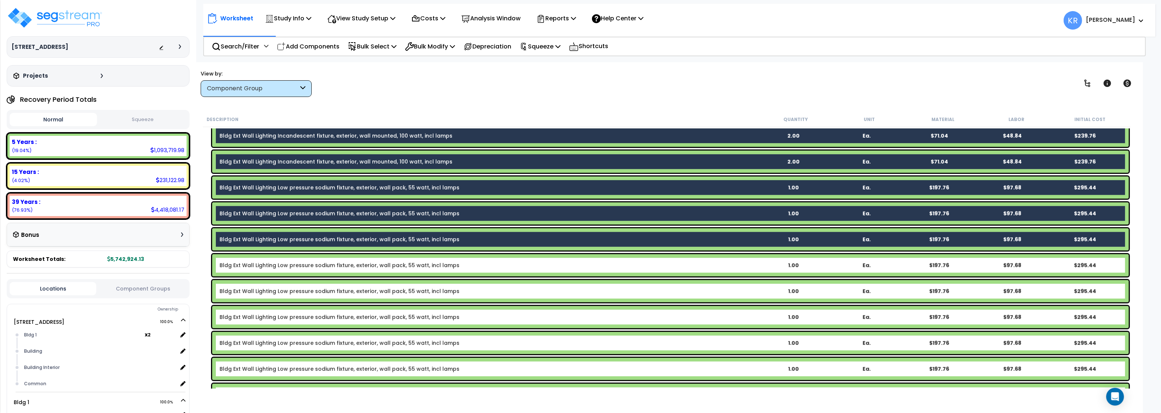
click at [299, 264] on link "Bldg Ext Wall Lighting Low pressure sodium fixture, exterior, wall pack, 55 wat…" at bounding box center [340, 265] width 240 height 7
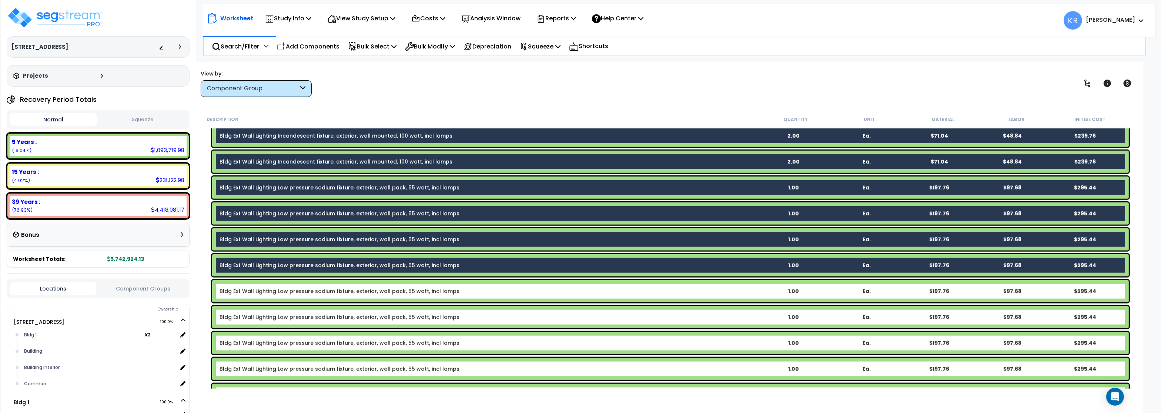
click at [322, 294] on link "Bldg Ext Wall Lighting Low pressure sodium fixture, exterior, wall pack, 55 wat…" at bounding box center [340, 291] width 240 height 7
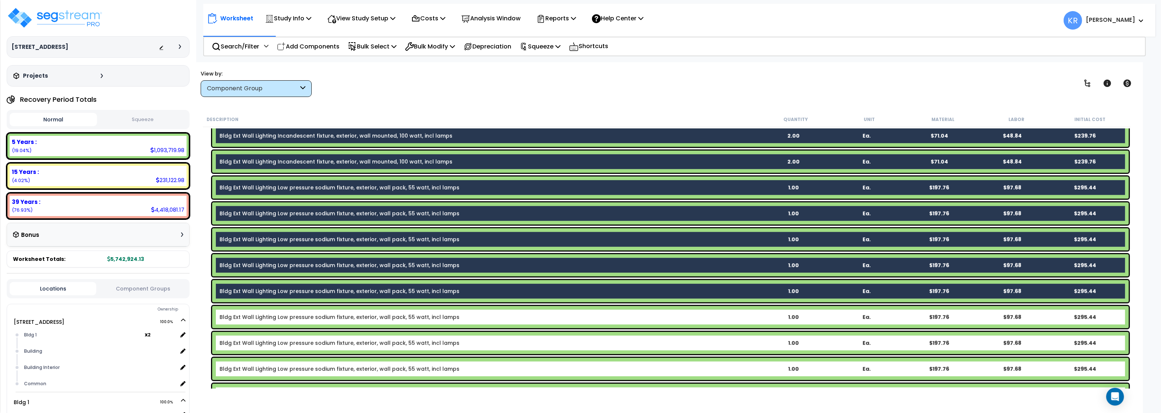
click at [319, 317] on link "Bldg Ext Wall Lighting Low pressure sodium fixture, exterior, wall pack, 55 wat…" at bounding box center [340, 317] width 240 height 7
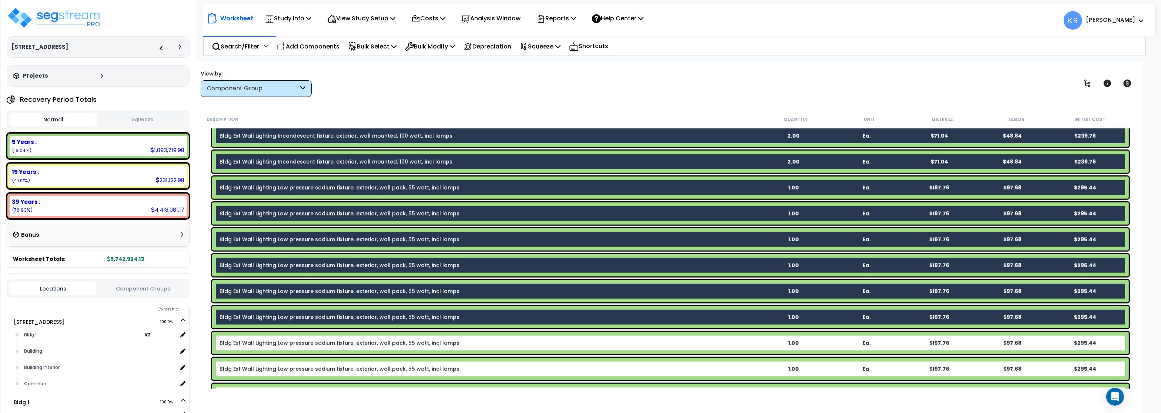
click at [313, 342] on link "Bldg Ext Wall Lighting Low pressure sodium fixture, exterior, wall pack, 55 wat…" at bounding box center [340, 342] width 240 height 7
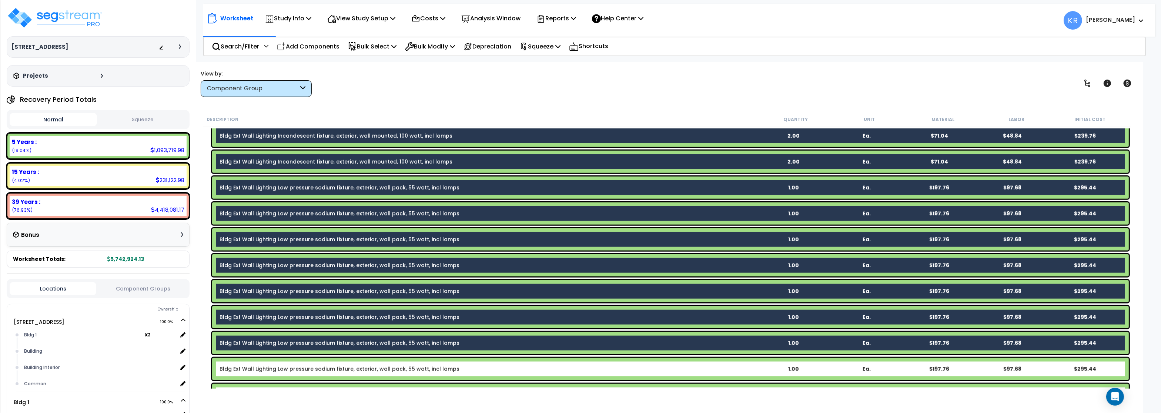
click at [311, 368] on link "Bldg Ext Wall Lighting Low pressure sodium fixture, exterior, wall pack, 55 wat…" at bounding box center [340, 368] width 240 height 7
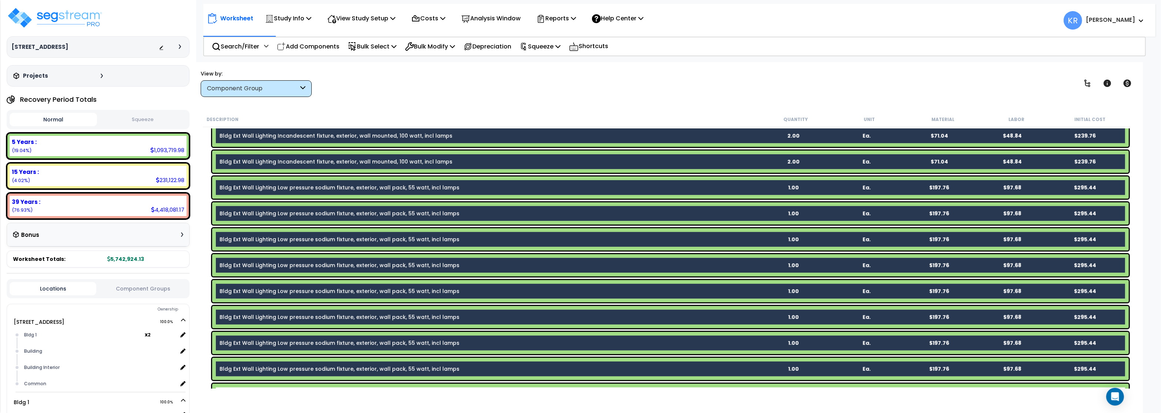
scroll to position [1244, 0]
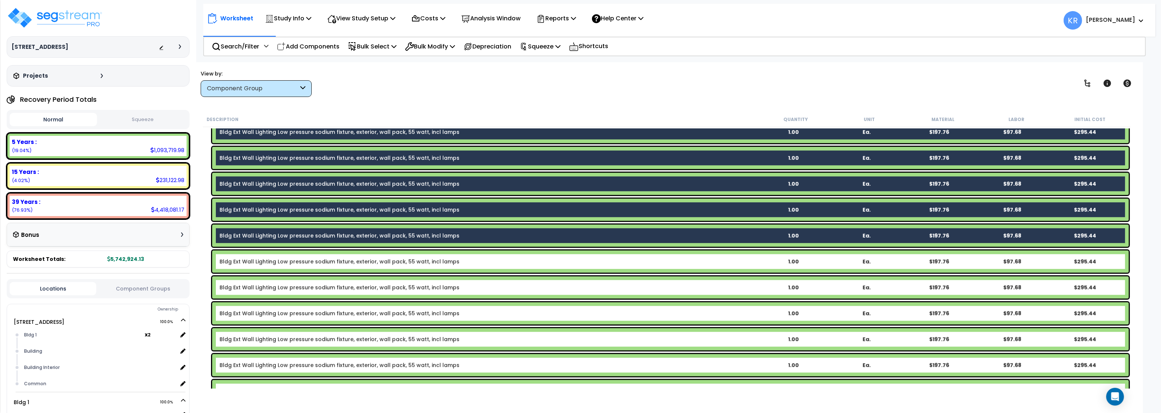
click at [361, 260] on link "Bldg Ext Wall Lighting Low pressure sodium fixture, exterior, wall pack, 55 wat…" at bounding box center [340, 261] width 240 height 7
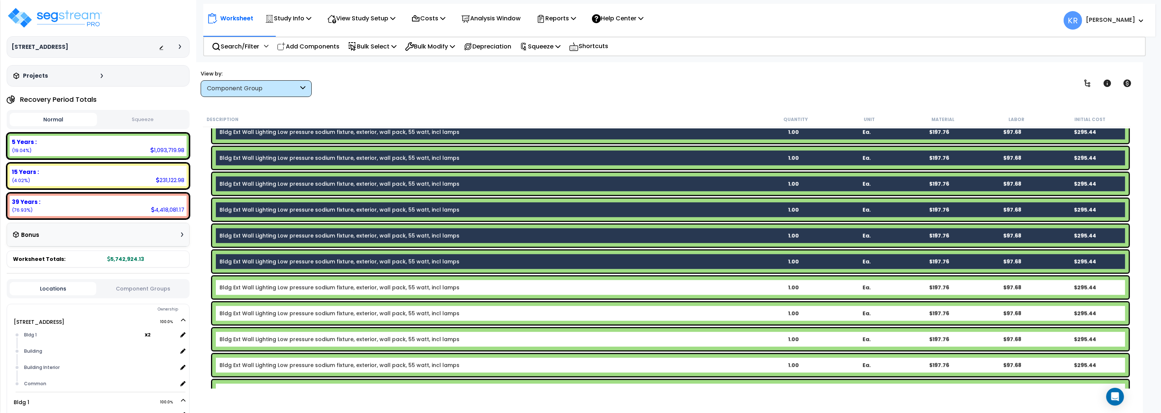
click at [349, 288] on link "Bldg Ext Wall Lighting Low pressure sodium fixture, exterior, wall pack, 55 wat…" at bounding box center [340, 287] width 240 height 7
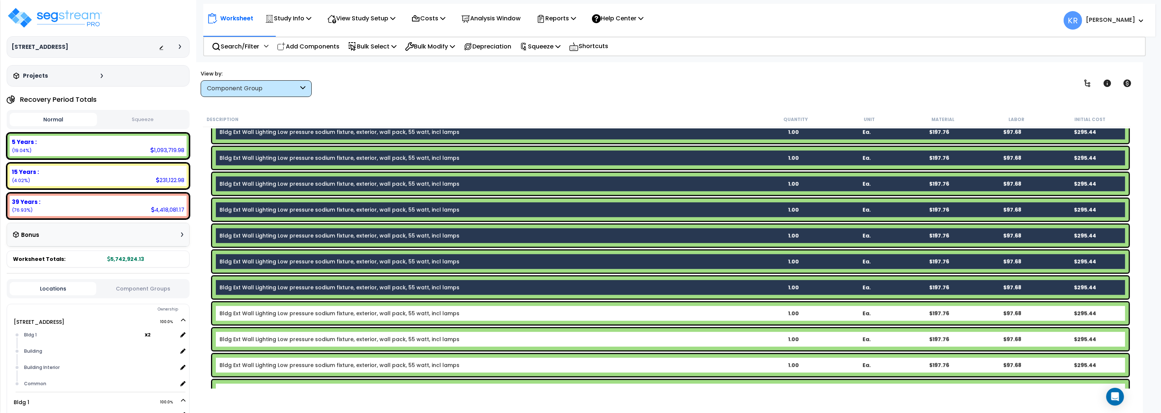
click at [351, 311] on link "Bldg Ext Wall Lighting Low pressure sodium fixture, exterior, wall pack, 55 wat…" at bounding box center [340, 313] width 240 height 7
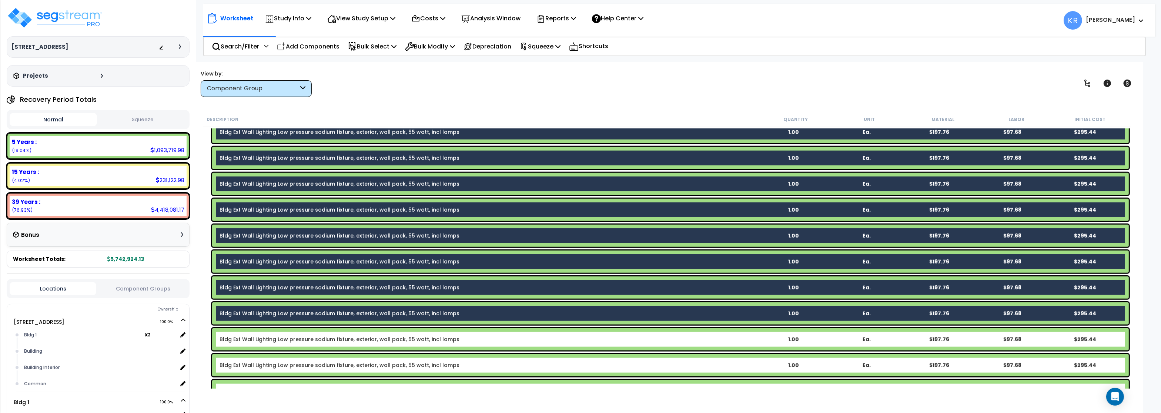
click at [352, 338] on link "Bldg Ext Wall Lighting Low pressure sodium fixture, exterior, wall pack, 55 wat…" at bounding box center [340, 339] width 240 height 7
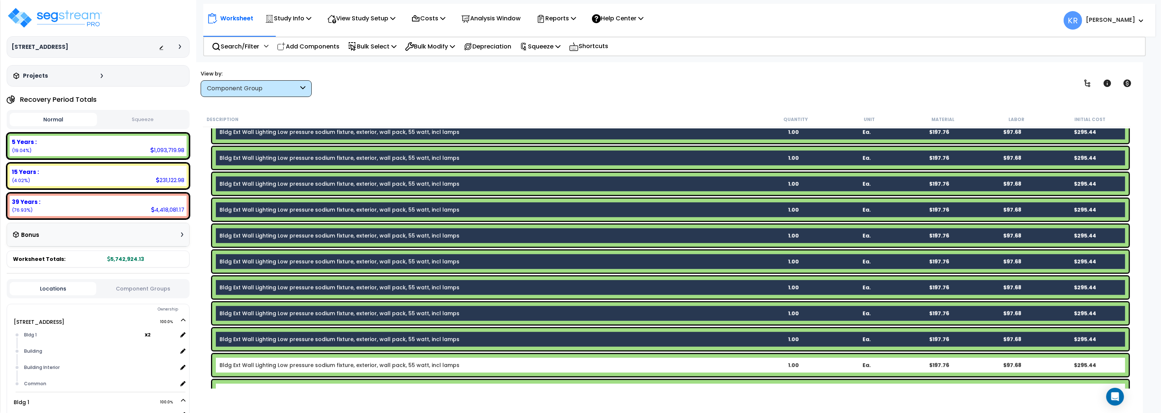
click at [353, 368] on link "Bldg Ext Wall Lighting Low pressure sodium fixture, exterior, wall pack, 55 wat…" at bounding box center [340, 365] width 240 height 7
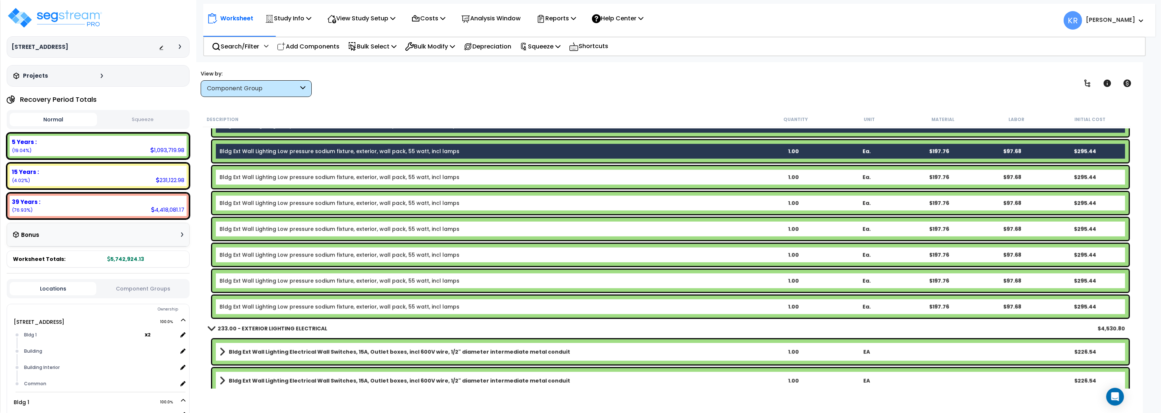
scroll to position [1466, 0]
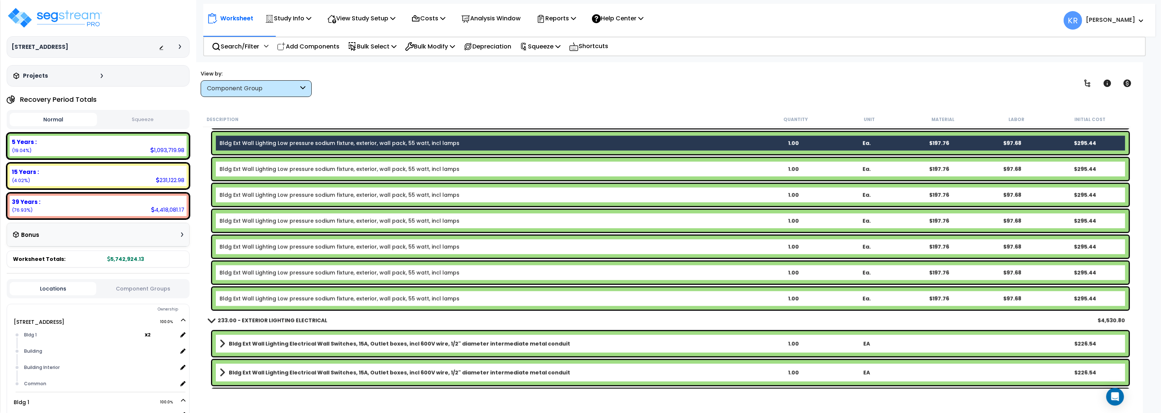
click at [292, 170] on link "Bldg Ext Wall Lighting Low pressure sodium fixture, exterior, wall pack, 55 wat…" at bounding box center [340, 168] width 240 height 7
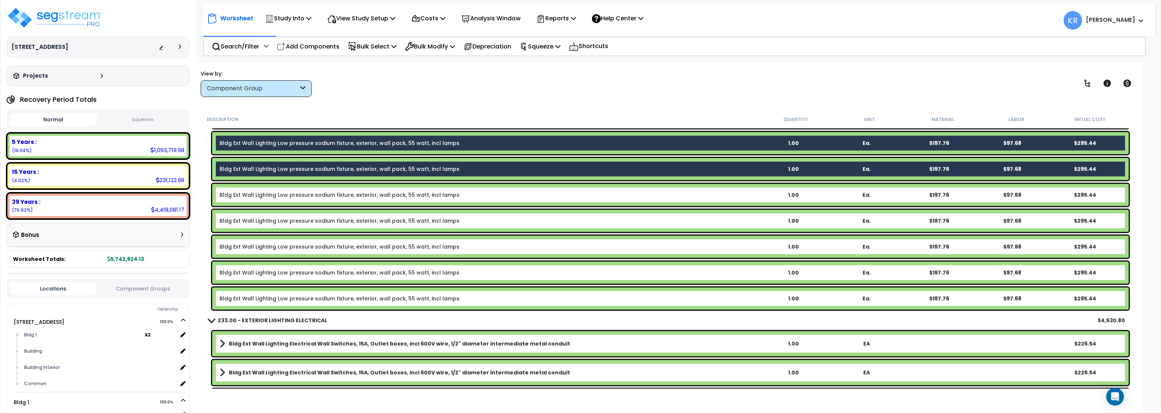
click at [286, 197] on link "Bldg Ext Wall Lighting Low pressure sodium fixture, exterior, wall pack, 55 wat…" at bounding box center [340, 194] width 240 height 7
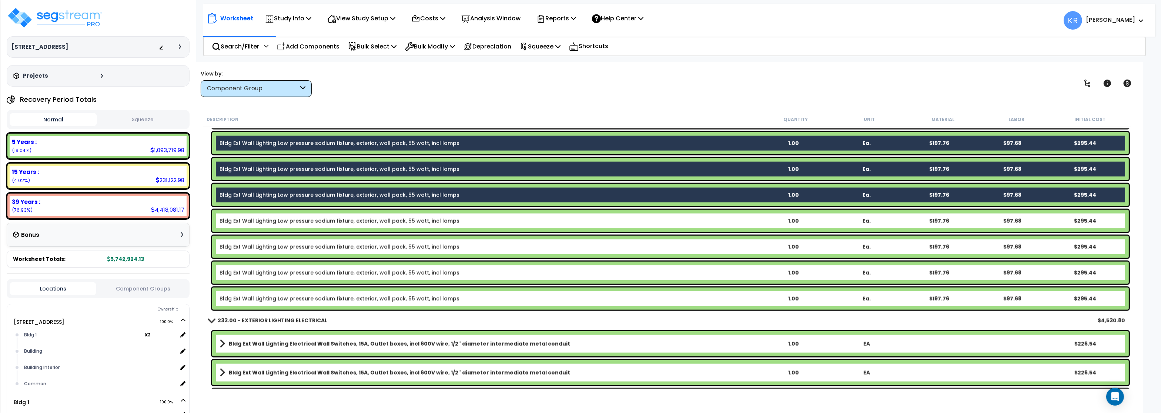
click at [284, 220] on link "Bldg Ext Wall Lighting Low pressure sodium fixture, exterior, wall pack, 55 wat…" at bounding box center [340, 220] width 240 height 7
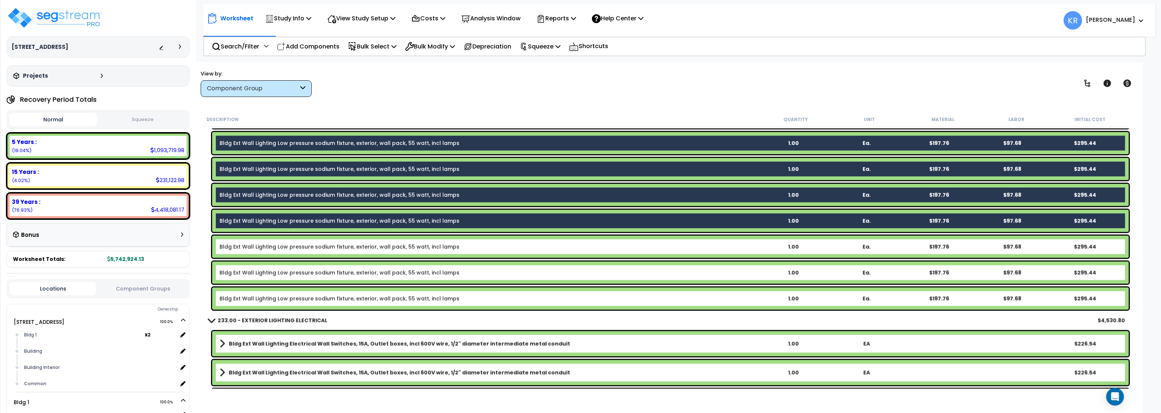
click at [281, 246] on link "Bldg Ext Wall Lighting Low pressure sodium fixture, exterior, wall pack, 55 wat…" at bounding box center [340, 246] width 240 height 7
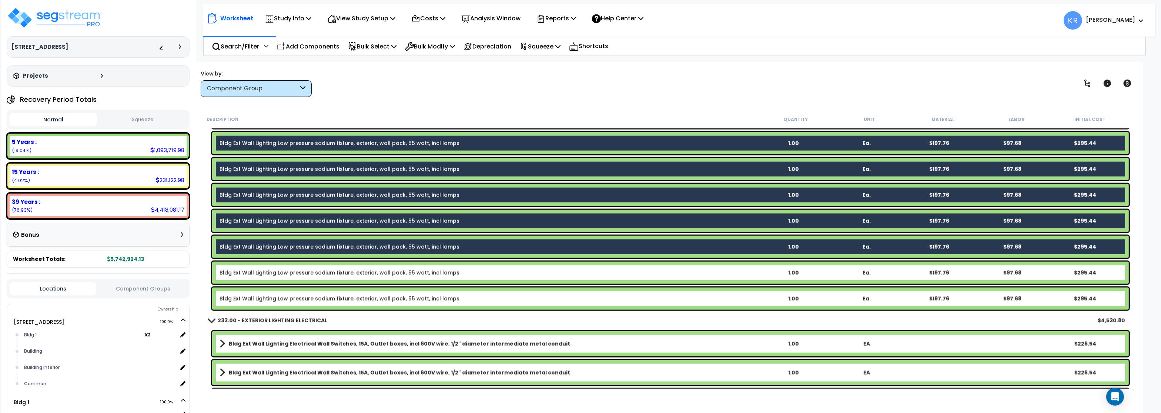
click at [276, 271] on link "Bldg Ext Wall Lighting Low pressure sodium fixture, exterior, wall pack, 55 wat…" at bounding box center [340, 272] width 240 height 7
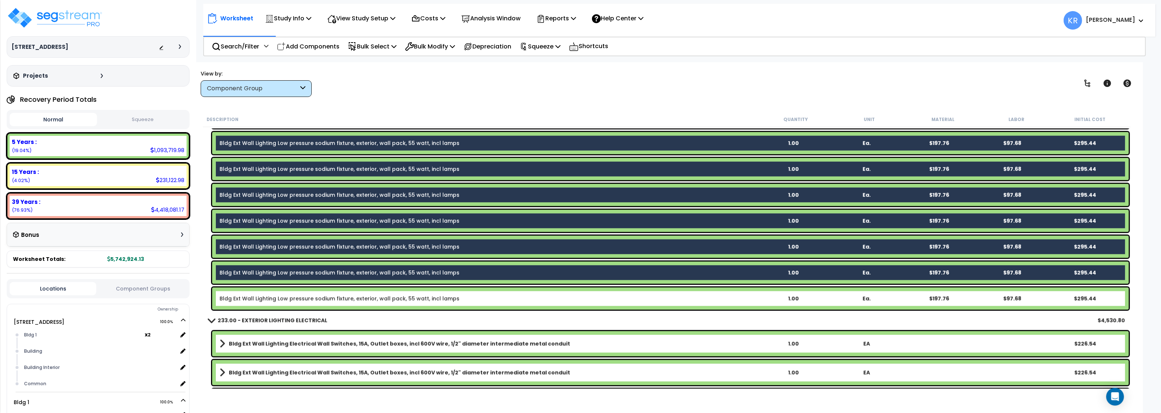
click at [275, 300] on link "Bldg Ext Wall Lighting Low pressure sodium fixture, exterior, wall pack, 55 wat…" at bounding box center [340, 298] width 240 height 7
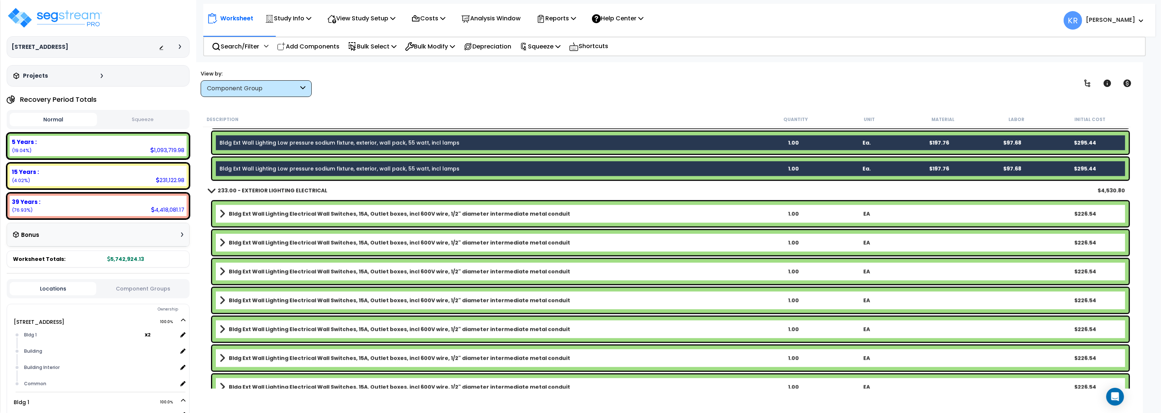
scroll to position [1599, 0]
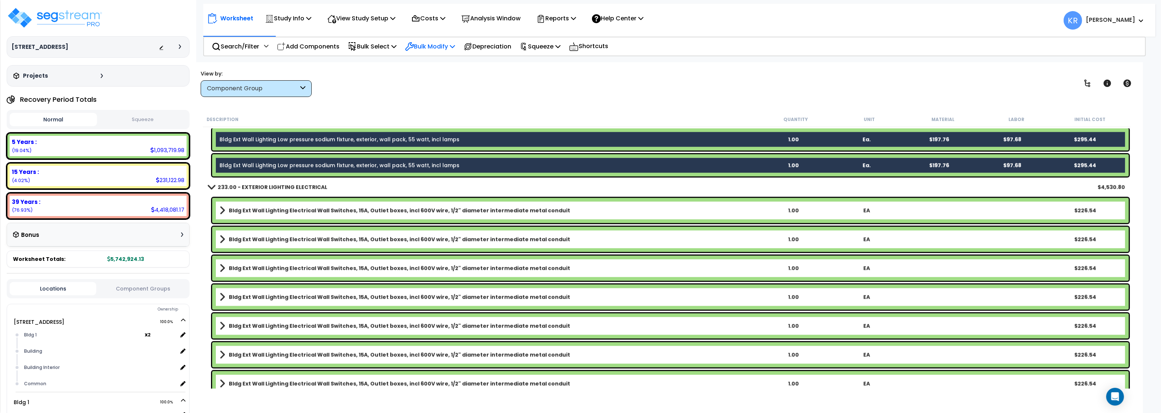
click at [429, 46] on p "Bulk Modify" at bounding box center [430, 46] width 50 height 10
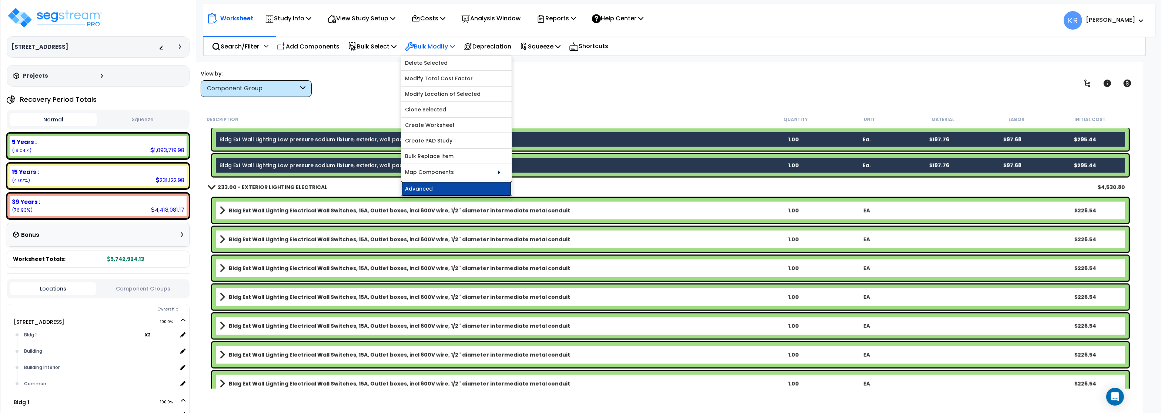
click at [433, 187] on link "Advanced" at bounding box center [456, 188] width 110 height 15
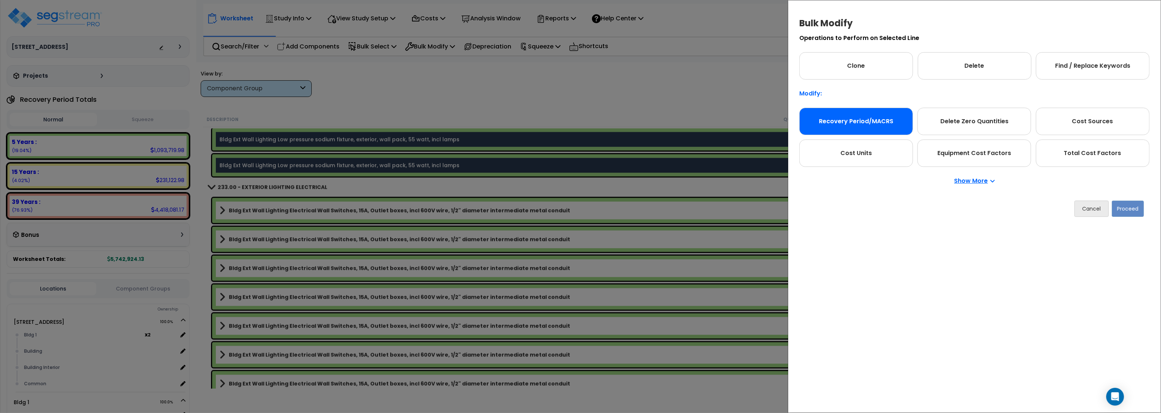
click at [828, 118] on div "Recovery Period/MACRS" at bounding box center [856, 121] width 114 height 27
click at [1128, 208] on button "Proceed" at bounding box center [1128, 209] width 32 height 16
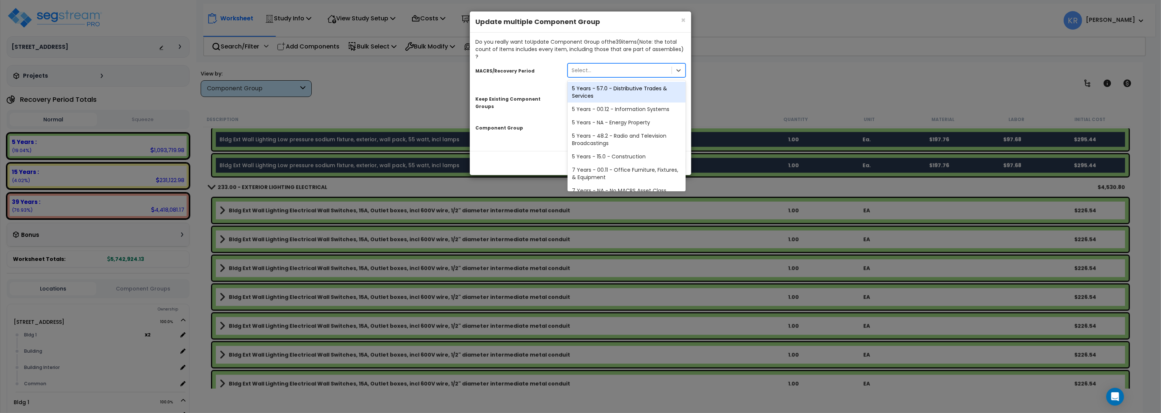
click at [579, 67] on div "Select..." at bounding box center [582, 70] width 20 height 7
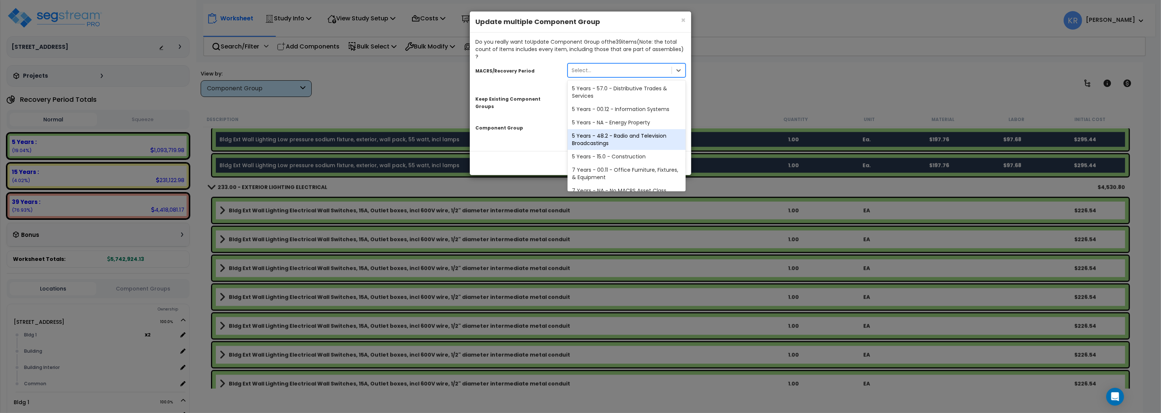
scroll to position [151, 0]
click at [613, 163] on div "39 Years - NA - Long-Life Property" at bounding box center [627, 169] width 118 height 13
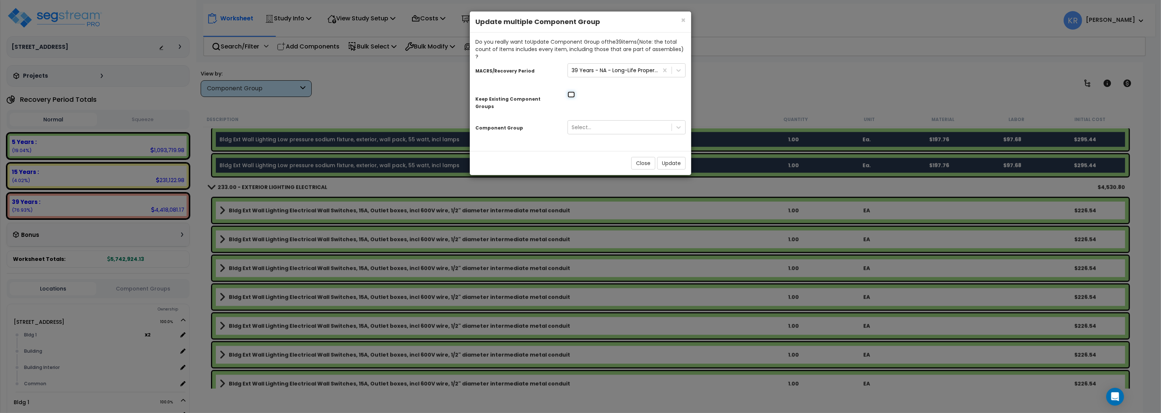
click at [569, 91] on input "checkbox" at bounding box center [571, 94] width 7 height 6
checkbox input "true"
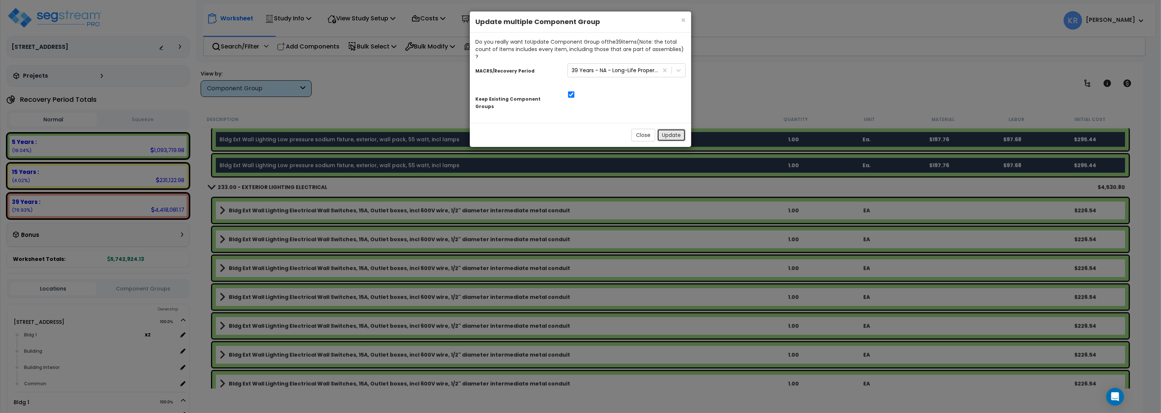
click at [668, 129] on button "Update" at bounding box center [671, 135] width 29 height 13
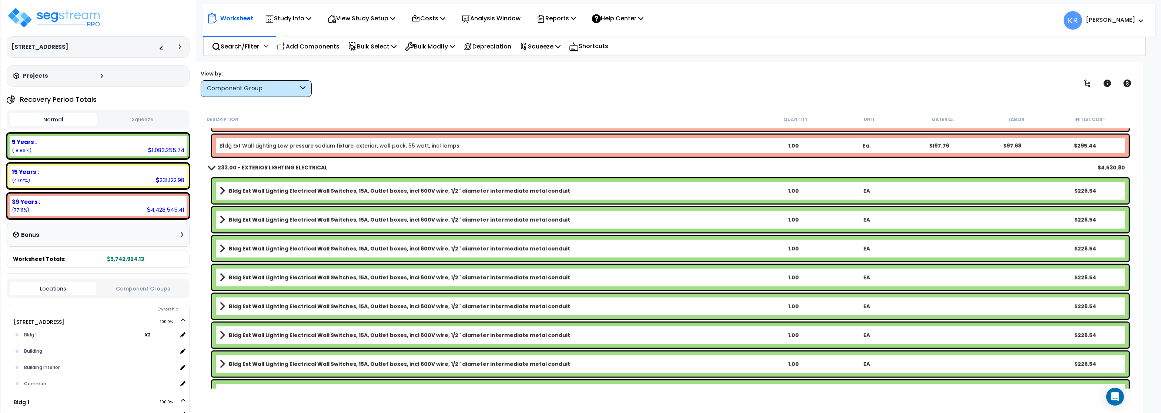
scroll to position [1599, 0]
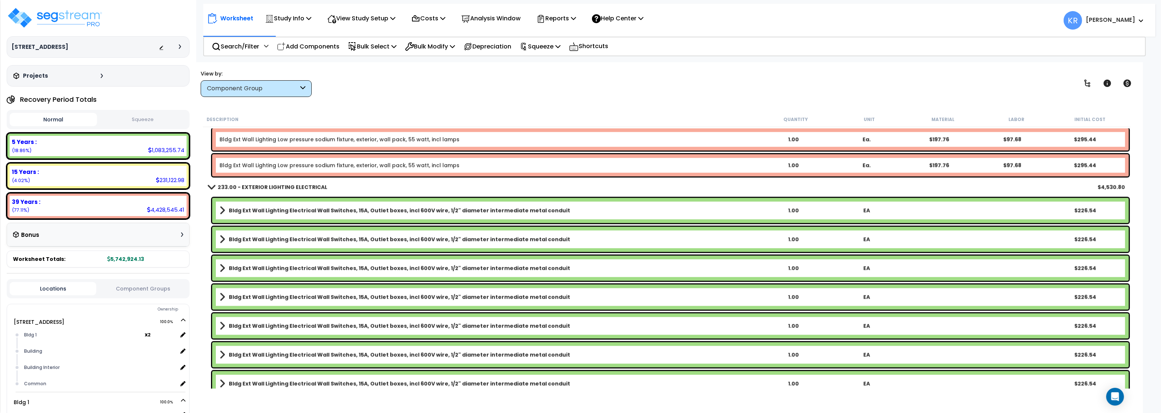
click at [242, 211] on b "Bldg Ext Wall Lighting Electrical Wall Switches, 15A, Outlet boxes, incl 600V w…" at bounding box center [399, 210] width 341 height 7
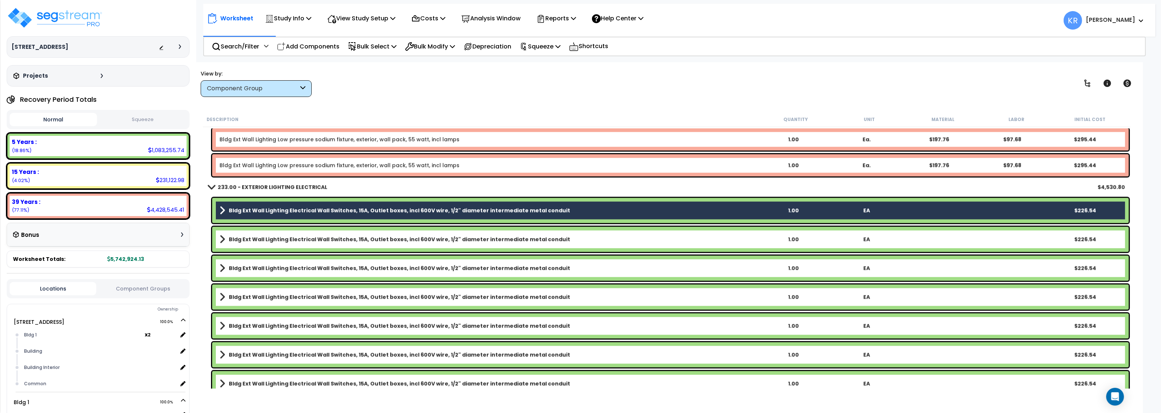
click at [244, 237] on b "Bldg Ext Wall Lighting Electrical Wall Switches, 15A, Outlet boxes, incl 600V w…" at bounding box center [399, 239] width 341 height 7
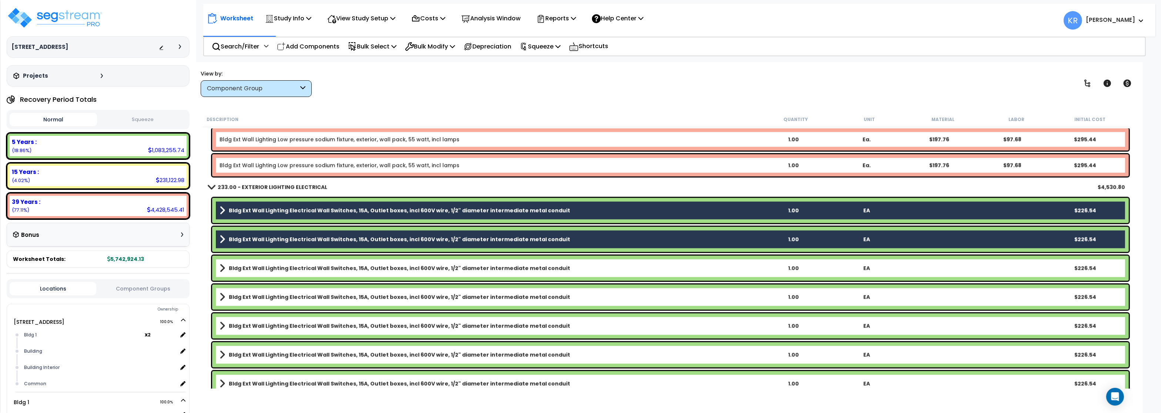
click at [239, 270] on b "Bldg Ext Wall Lighting Electrical Wall Switches, 15A, Outlet boxes, incl 600V w…" at bounding box center [399, 268] width 341 height 7
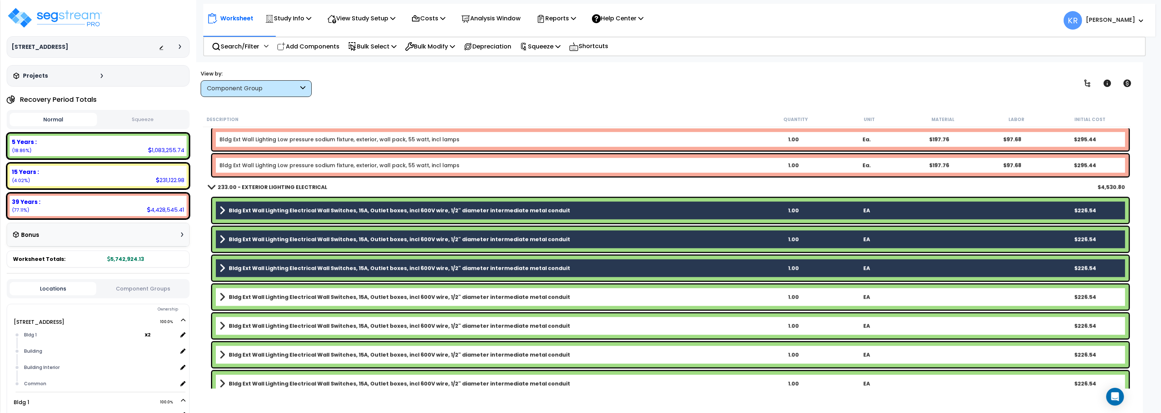
click at [239, 305] on div "Bldg Ext Wall Lighting Electrical Wall Switches, 15A, Outlet boxes, incl 600V w…" at bounding box center [670, 297] width 917 height 25
click at [253, 298] on b "Bldg Ext Wall Lighting Electrical Wall Switches, 15A, Outlet boxes, incl 600V w…" at bounding box center [399, 297] width 341 height 7
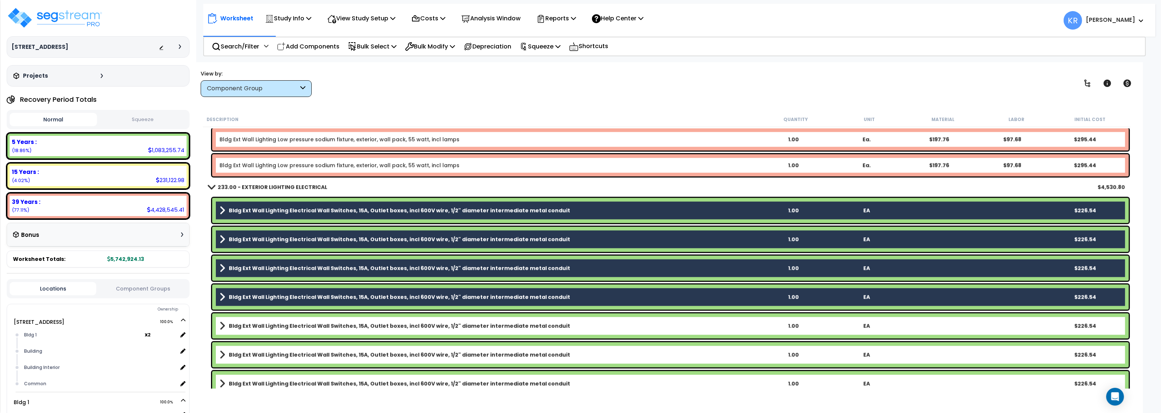
click at [238, 331] on div "Bldg Ext Wall Lighting Electrical Wall Switches, 15A, Outlet boxes, incl 600V w…" at bounding box center [670, 326] width 917 height 25
click at [240, 353] on b "Bldg Ext Wall Lighting Electrical Wall Switches, 15A, Outlet boxes, incl 600V w…" at bounding box center [399, 354] width 341 height 7
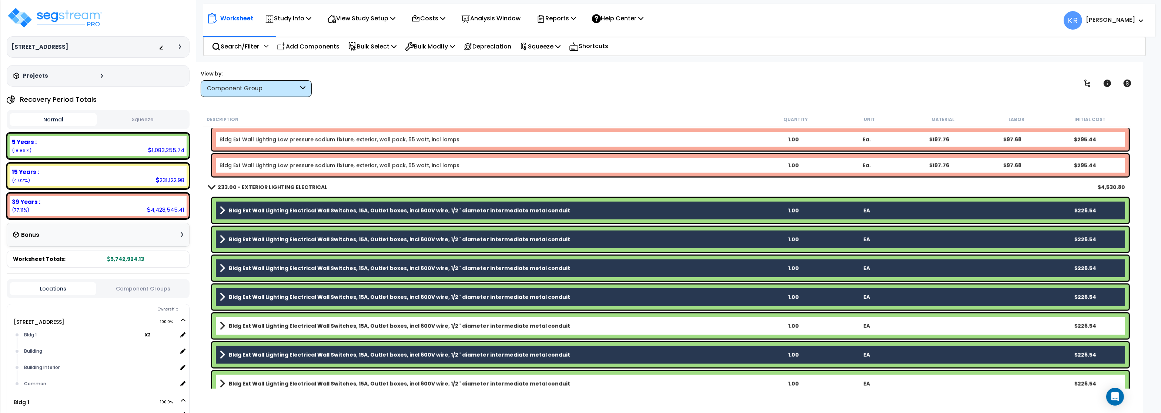
click at [248, 324] on b "Bldg Ext Wall Lighting Electrical Wall Switches, 15A, Outlet boxes, incl 600V w…" at bounding box center [399, 325] width 341 height 7
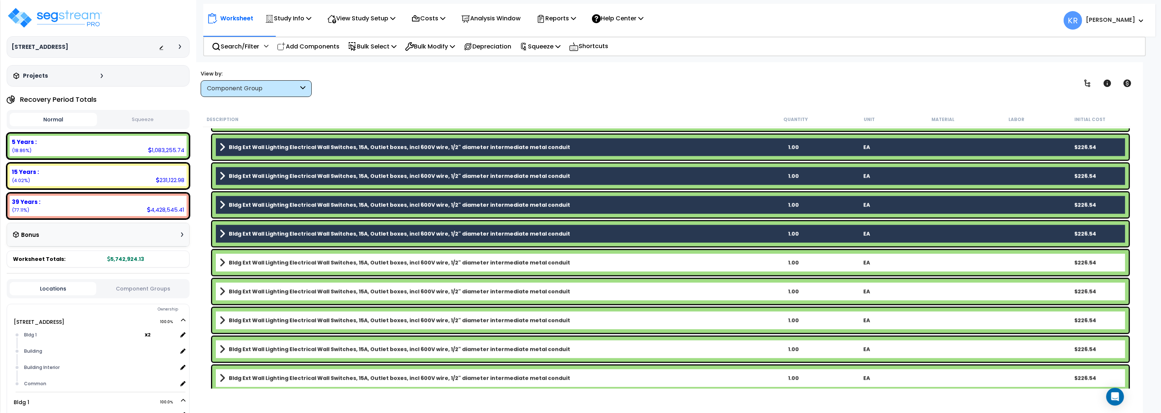
scroll to position [1733, 0]
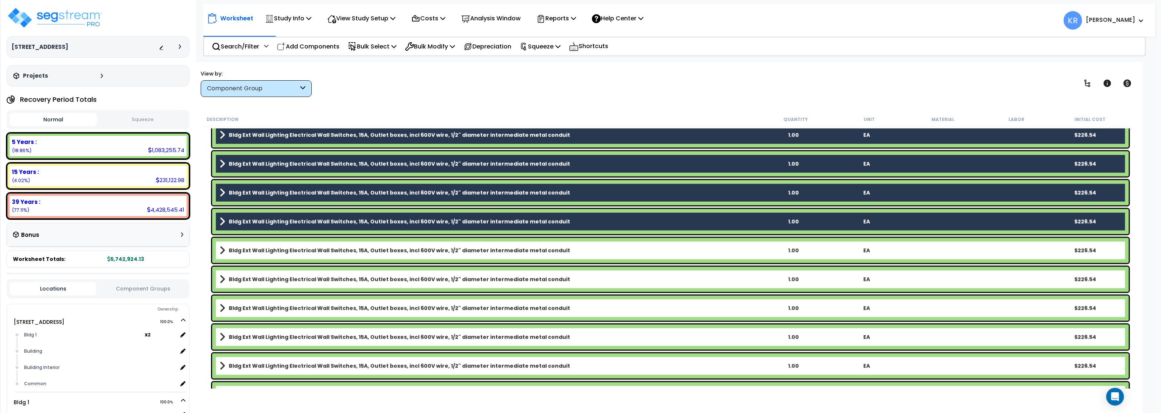
click at [255, 251] on b "Bldg Ext Wall Lighting Electrical Wall Switches, 15A, Outlet boxes, incl 600V w…" at bounding box center [399, 250] width 341 height 7
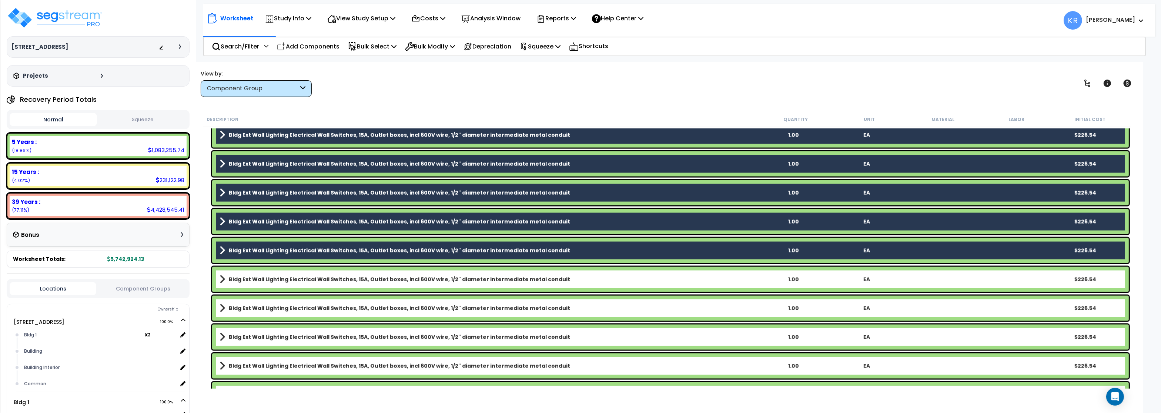
click at [251, 285] on div "Bldg Ext Wall Lighting Electrical Wall Switches, 15A, Outlet boxes, incl 600V w…" at bounding box center [670, 279] width 917 height 25
click at [249, 316] on div "Bldg Ext Wall Lighting Electrical Wall Switches, 15A, Outlet boxes, incl 600V w…" at bounding box center [670, 308] width 917 height 25
click at [244, 279] on b "Bldg Ext Wall Lighting Electrical Wall Switches, 15A, Outlet boxes, incl 600V w…" at bounding box center [399, 279] width 341 height 7
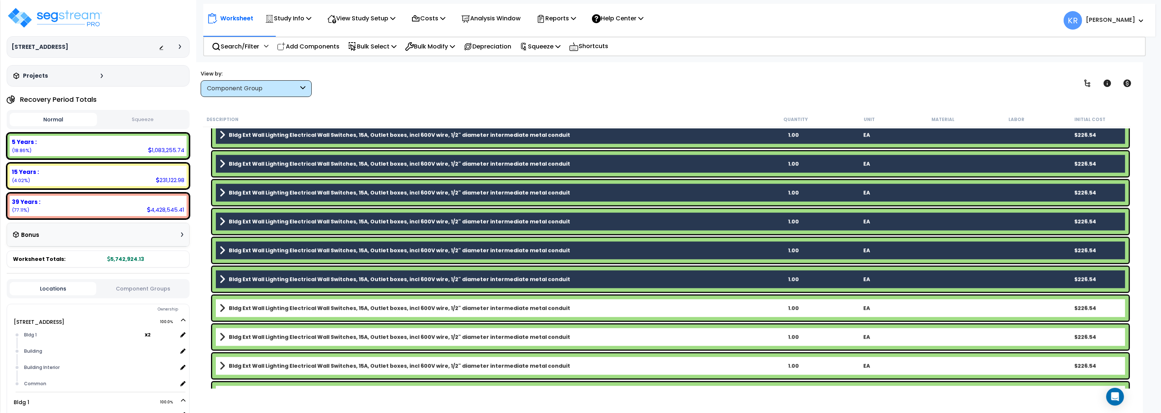
click at [241, 307] on b "Bldg Ext Wall Lighting Electrical Wall Switches, 15A, Outlet boxes, incl 600V w…" at bounding box center [399, 308] width 341 height 7
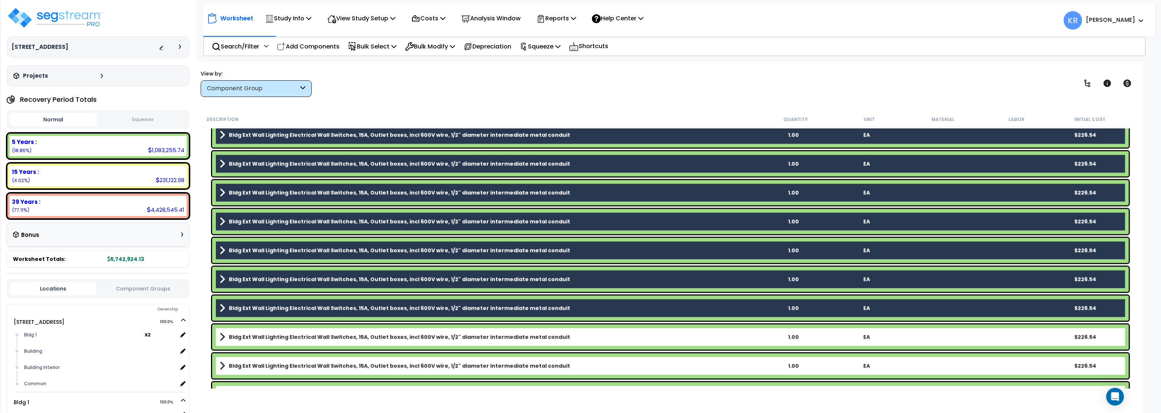
click at [235, 342] on div "Bldg Ext Wall Lighting Electrical Wall Switches, 15A, Outlet boxes, incl 600V w…" at bounding box center [670, 337] width 917 height 25
click at [240, 335] on b "Bldg Ext Wall Lighting Electrical Wall Switches, 15A, Outlet boxes, incl 600V w…" at bounding box center [399, 337] width 341 height 7
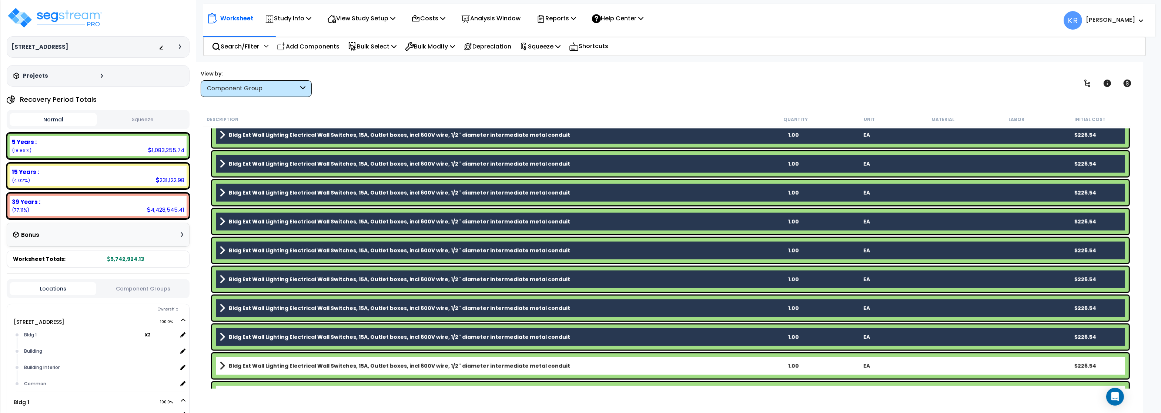
click at [242, 363] on b "Bldg Ext Wall Lighting Electrical Wall Switches, 15A, Outlet boxes, incl 600V w…" at bounding box center [399, 365] width 341 height 7
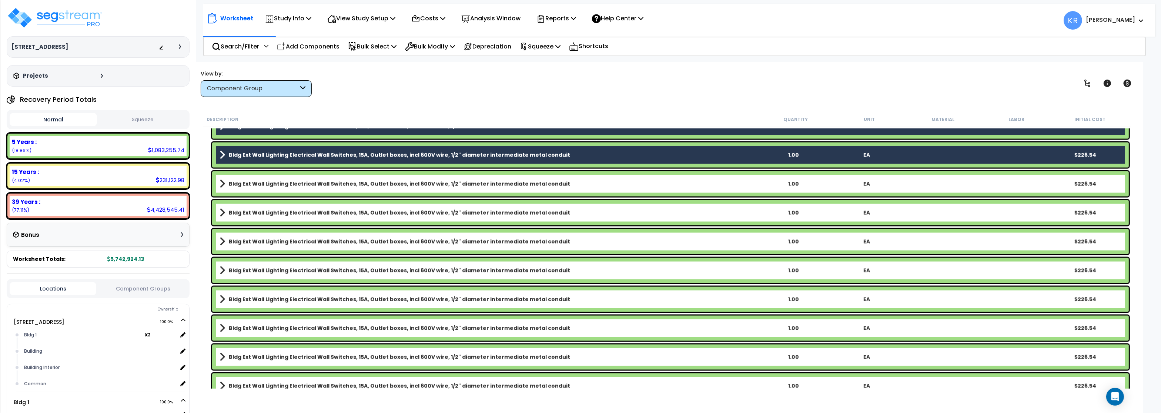
scroll to position [1955, 0]
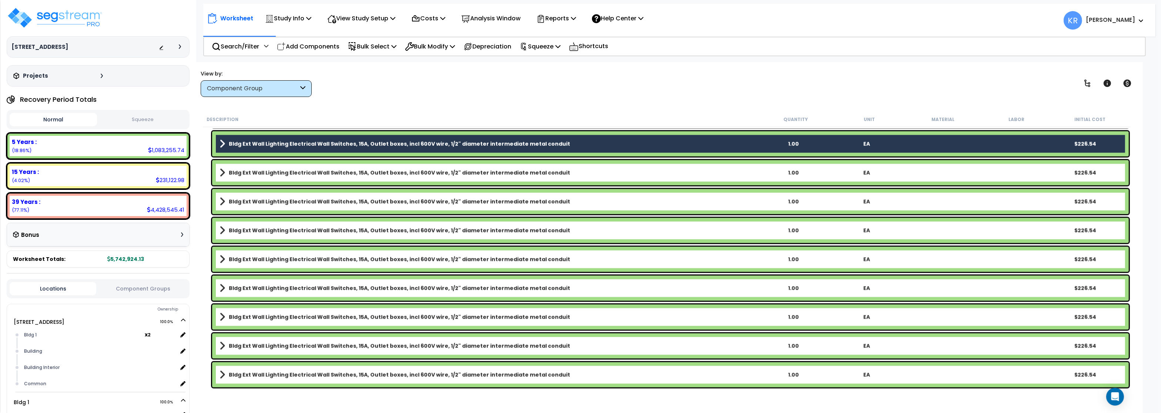
click at [263, 171] on b "Bldg Ext Wall Lighting Electrical Wall Switches, 15A, Outlet boxes, incl 600V w…" at bounding box center [399, 172] width 341 height 7
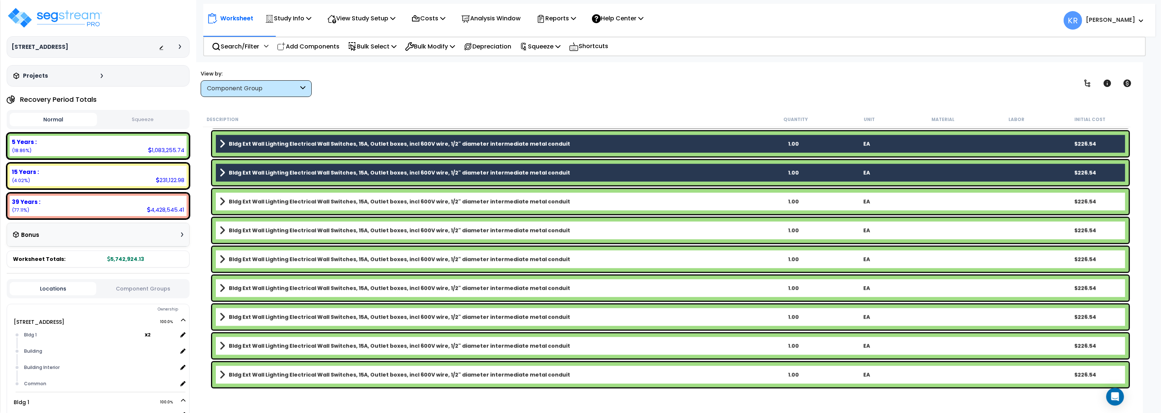
click at [262, 200] on b "Bldg Ext Wall Lighting Electrical Wall Switches, 15A, Outlet boxes, incl 600V w…" at bounding box center [399, 201] width 341 height 7
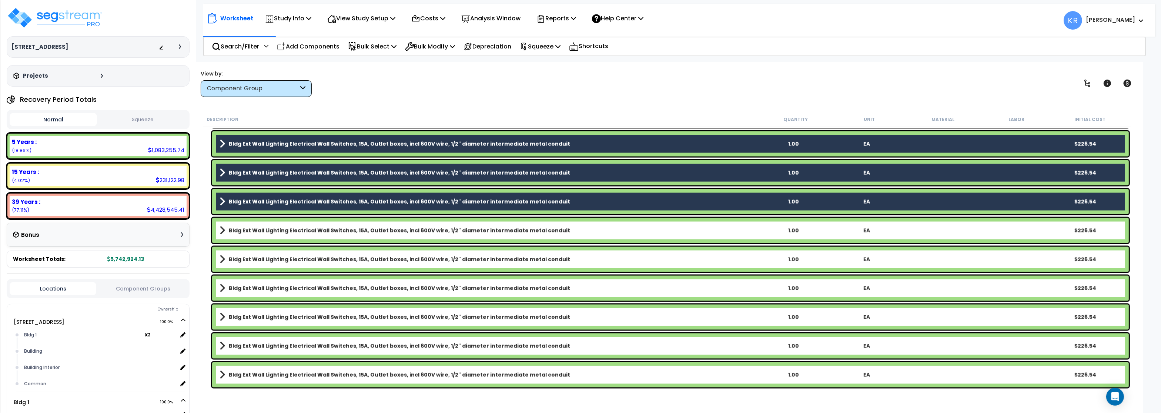
click at [257, 234] on b "Bldg Ext Wall Lighting Electrical Wall Switches, 15A, Outlet boxes, incl 600V w…" at bounding box center [399, 230] width 341 height 7
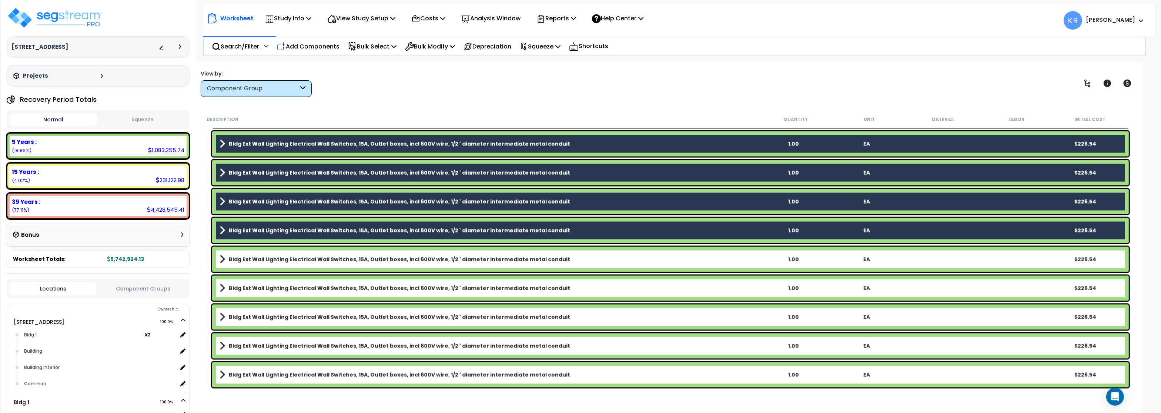
click at [261, 258] on b "Bldg Ext Wall Lighting Electrical Wall Switches, 15A, Outlet boxes, incl 600V w…" at bounding box center [399, 259] width 341 height 7
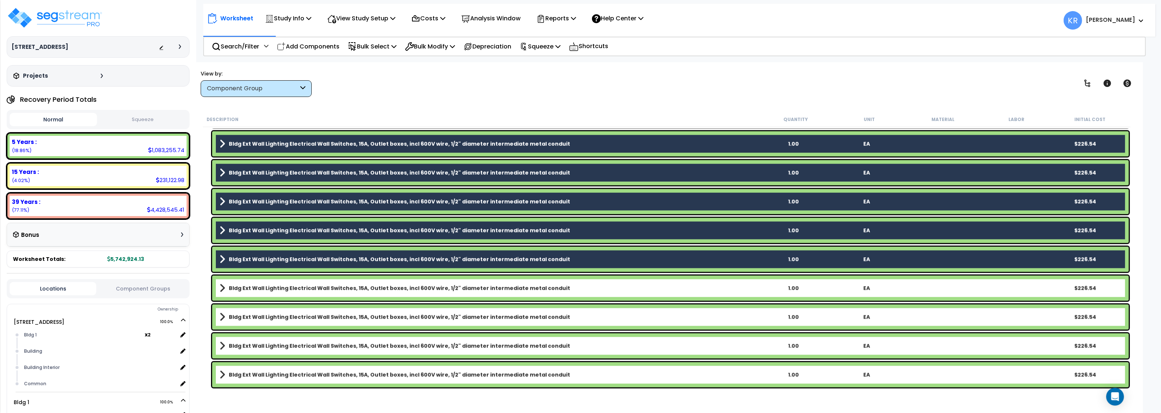
click at [258, 294] on link "Bldg Ext Wall Lighting Electrical Wall Switches, 15A, Outlet boxes, incl 600V w…" at bounding box center [488, 288] width 537 height 10
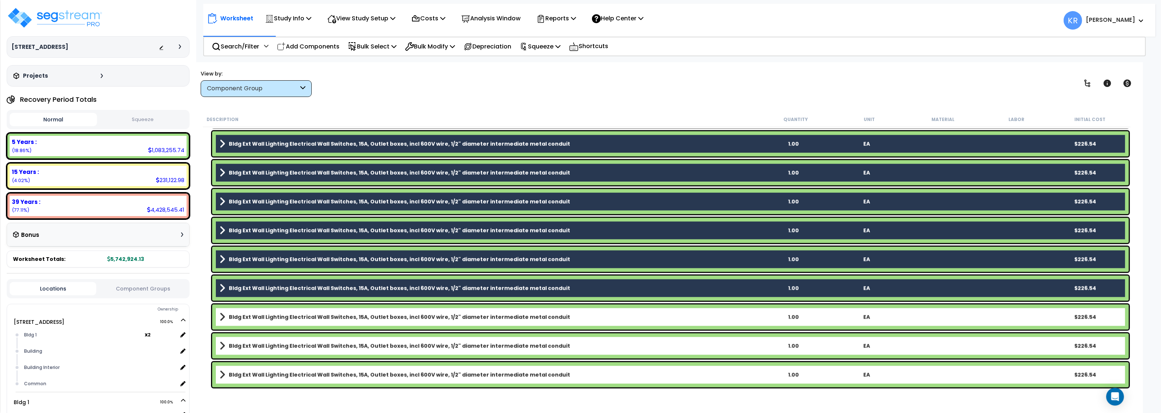
click at [254, 318] on b "Bldg Ext Wall Lighting Electrical Wall Switches, 15A, Outlet boxes, incl 600V w…" at bounding box center [399, 317] width 341 height 7
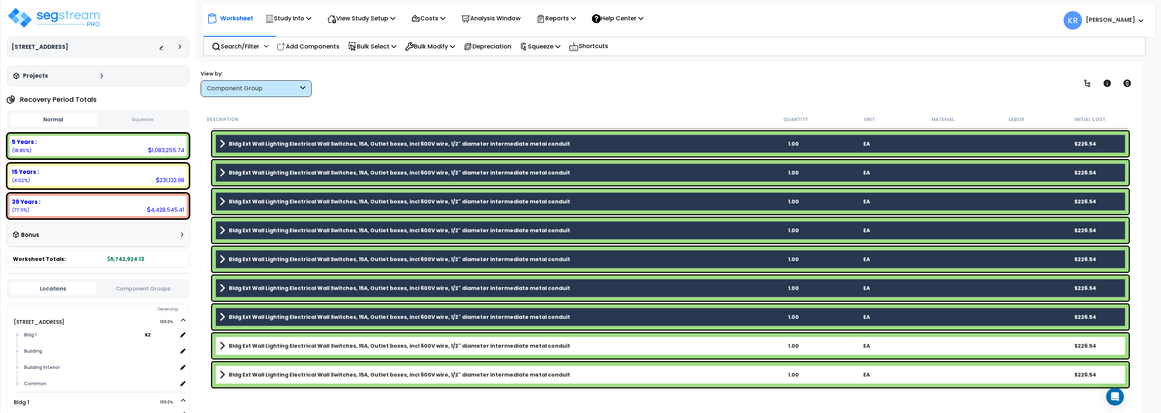
click at [250, 349] on b "Bldg Ext Wall Lighting Electrical Wall Switches, 15A, Outlet boxes, incl 600V w…" at bounding box center [399, 345] width 341 height 7
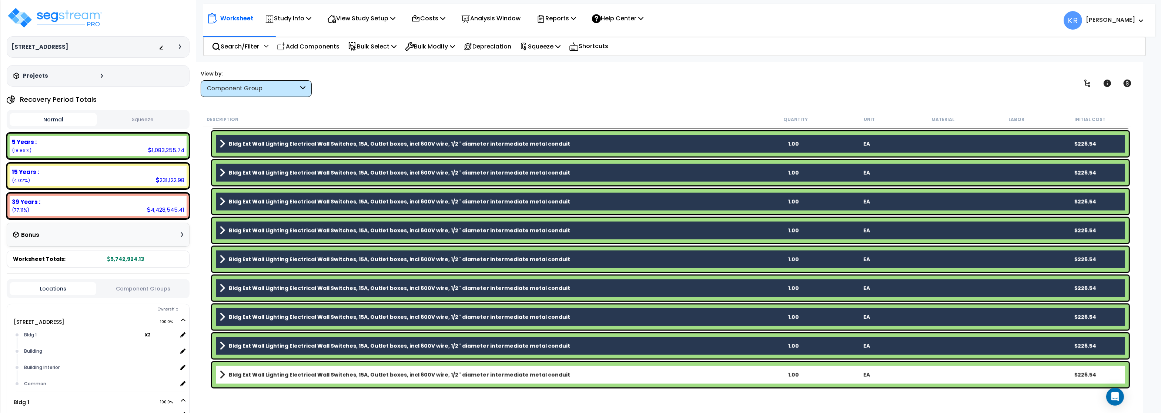
click at [260, 376] on b "Bldg Ext Wall Lighting Electrical Wall Switches, 15A, Outlet boxes, incl 600V w…" at bounding box center [399, 374] width 341 height 7
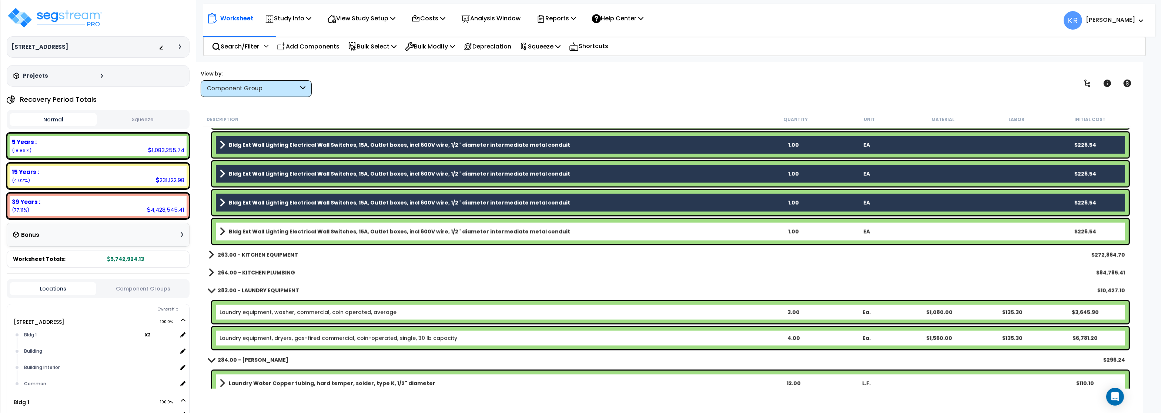
scroll to position [2132, 0]
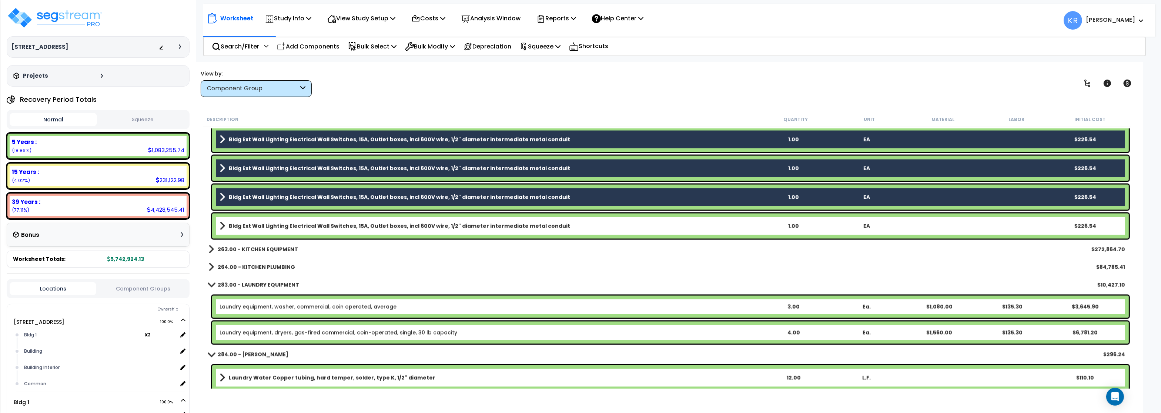
click at [262, 226] on b "Bldg Ext Wall Lighting Electrical Wall Switches, 15A, Outlet boxes, incl 600V w…" at bounding box center [399, 225] width 341 height 7
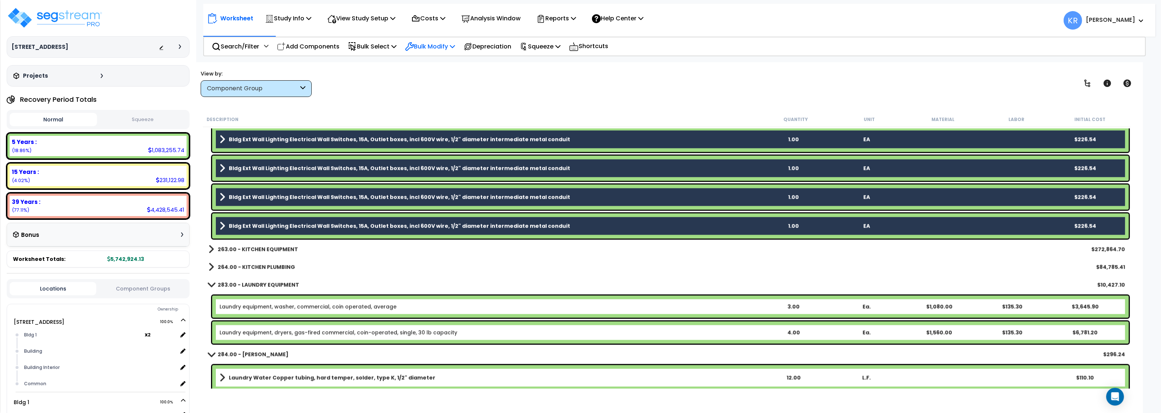
click at [424, 44] on p "Bulk Modify" at bounding box center [430, 46] width 50 height 10
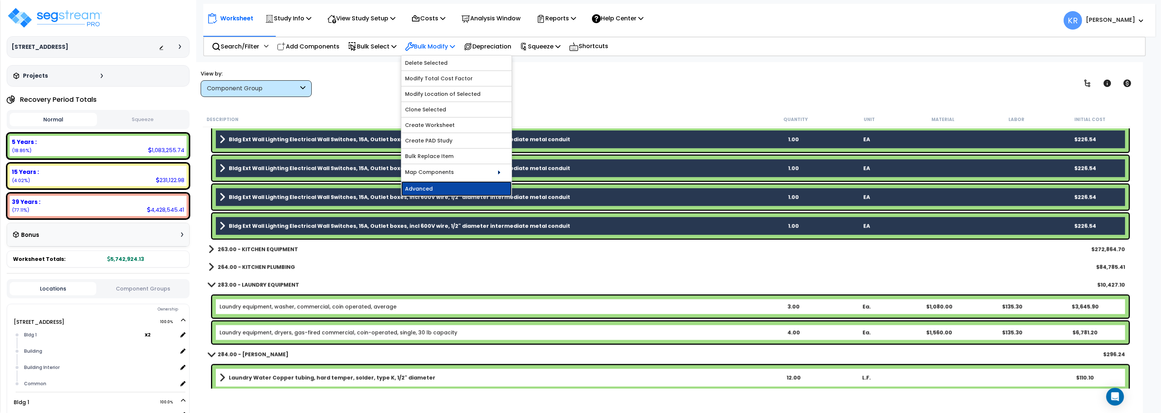
click at [431, 193] on link "Advanced" at bounding box center [456, 188] width 110 height 15
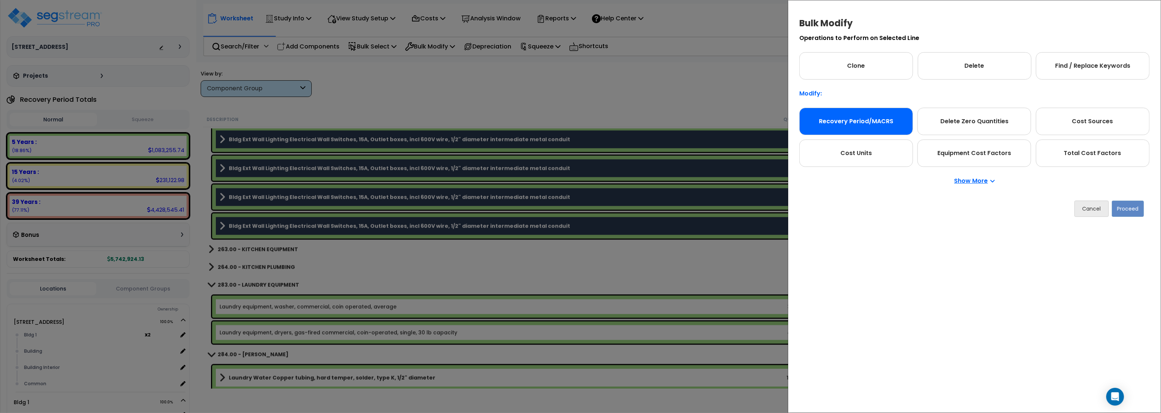
click at [844, 130] on div "Recovery Period/MACRS" at bounding box center [856, 121] width 114 height 27
click at [1131, 212] on button "Proceed" at bounding box center [1128, 209] width 32 height 16
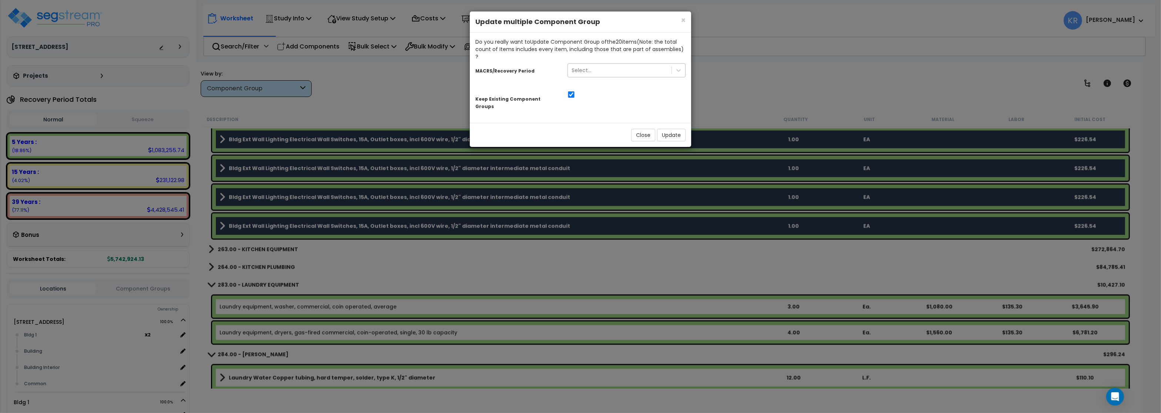
click at [594, 65] on div "Select..." at bounding box center [620, 70] width 104 height 12
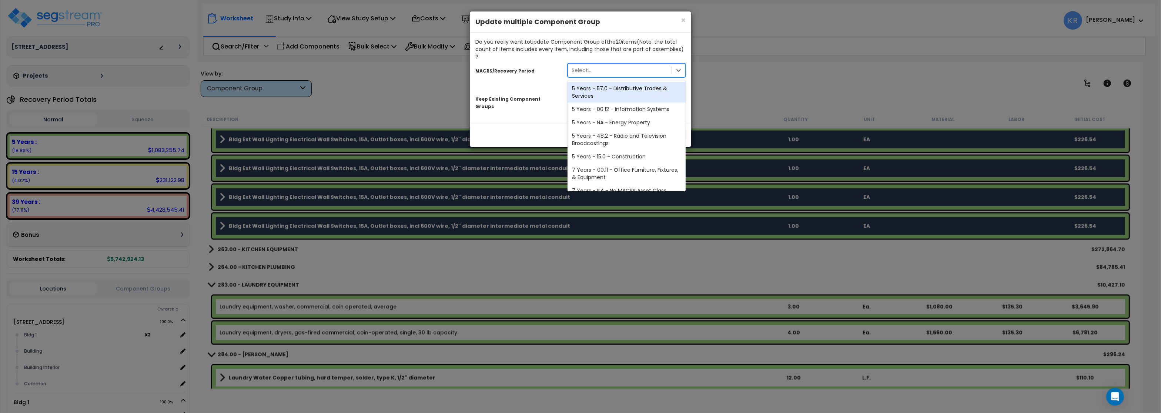
scroll to position [151, 0]
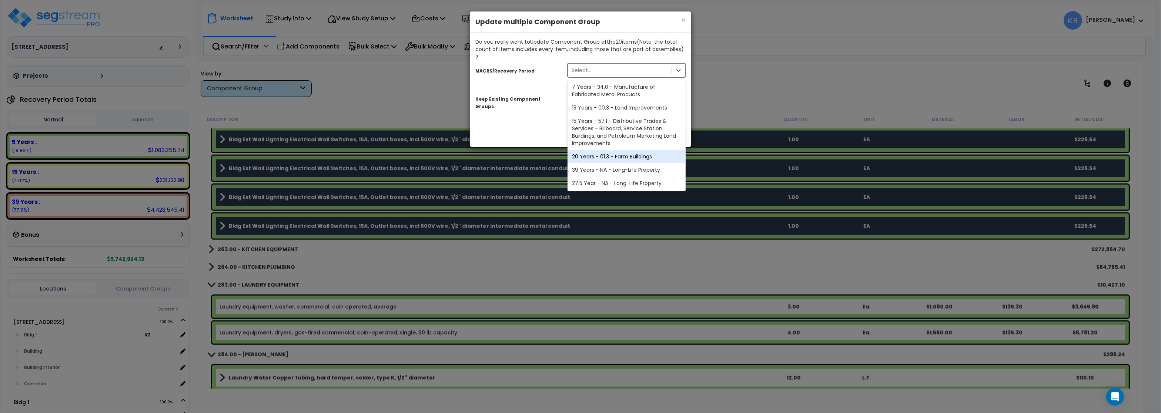
click at [619, 163] on div "39 Years - NA - Long-Life Property" at bounding box center [627, 169] width 118 height 13
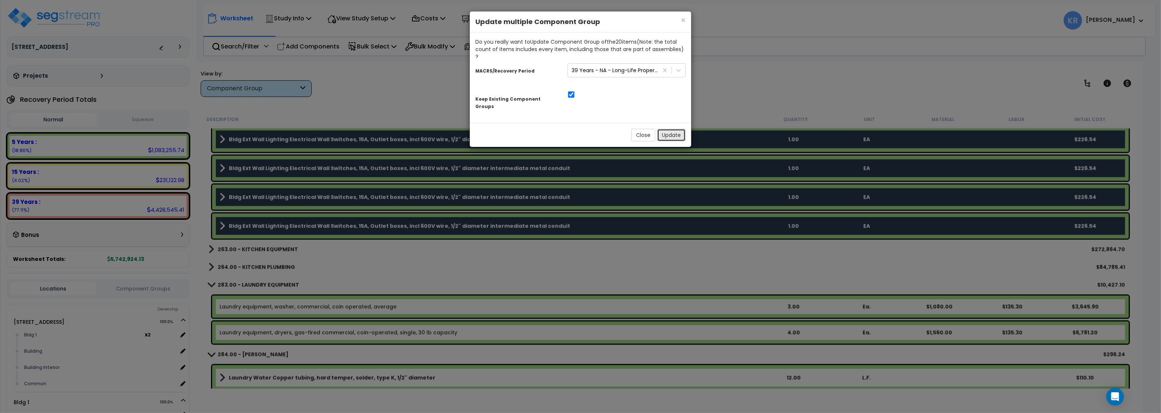
click at [665, 129] on button "Update" at bounding box center [671, 135] width 29 height 13
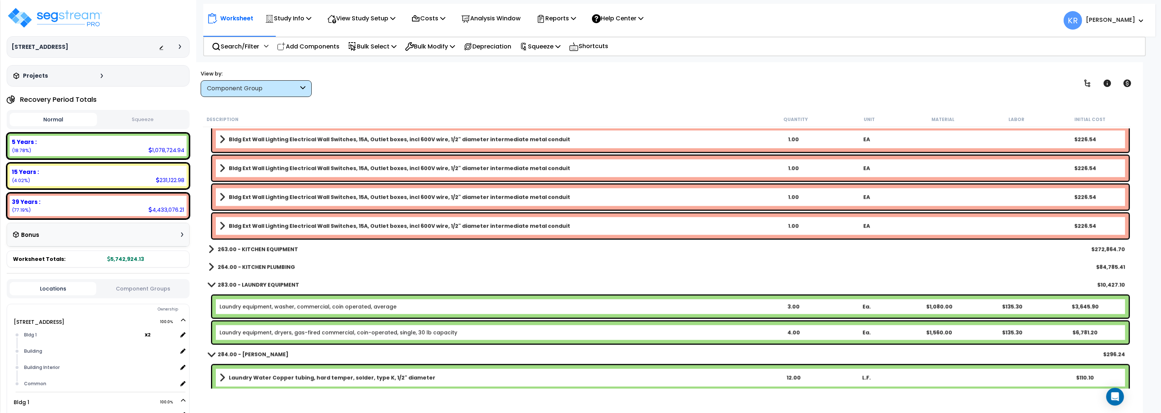
click at [261, 246] on b "263.00 - KITCHEN EQUIPMENT" at bounding box center [258, 249] width 80 height 7
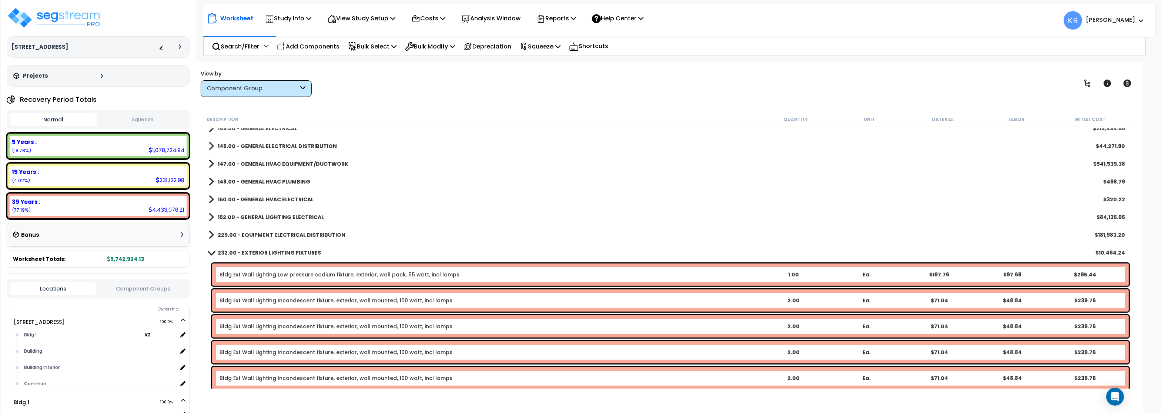
scroll to position [489, 0]
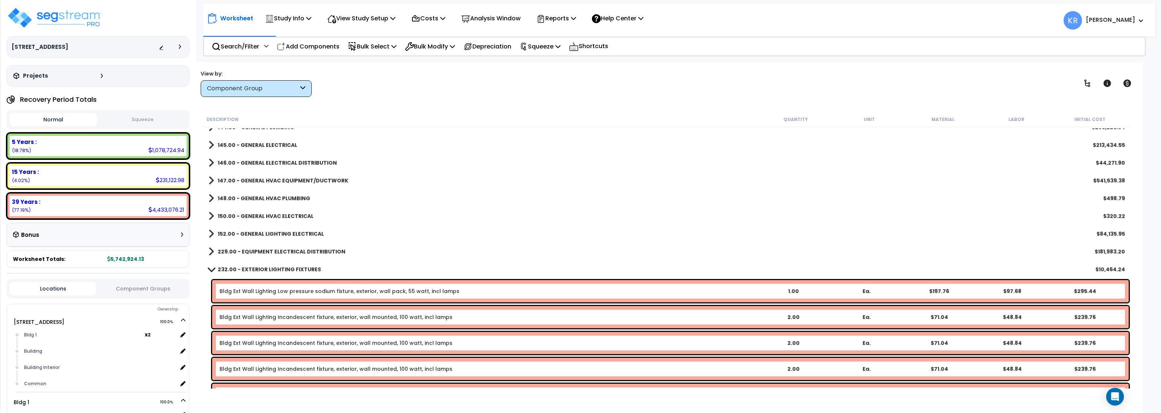
click at [234, 266] on b "232.00 - EXTERIOR LIGHTING FIXTURES" at bounding box center [269, 269] width 103 height 7
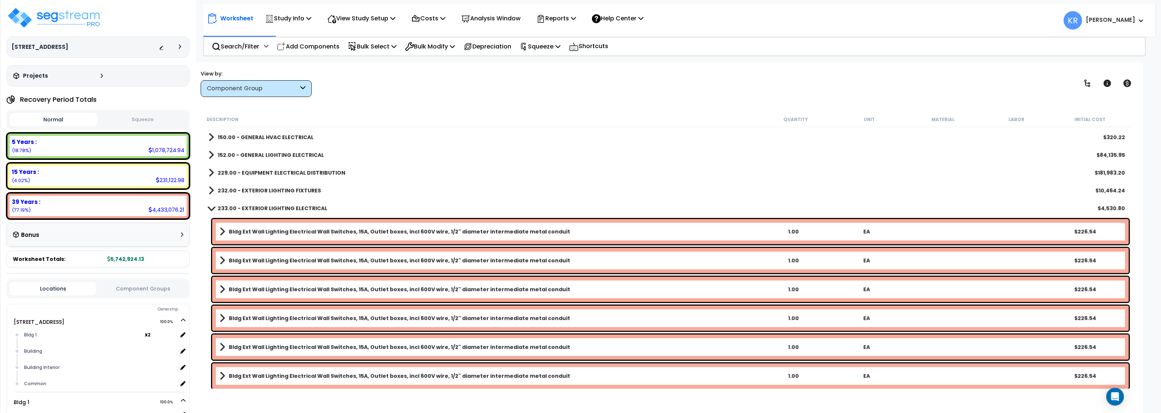
scroll to position [578, 0]
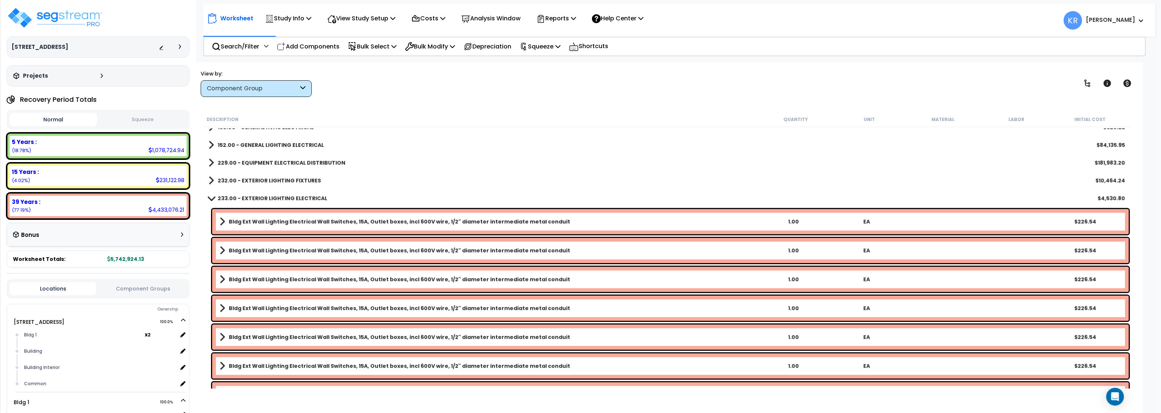
click at [240, 198] on b "233.00 - EXTERIOR LIGHTING ELECTRICAL" at bounding box center [273, 198] width 110 height 7
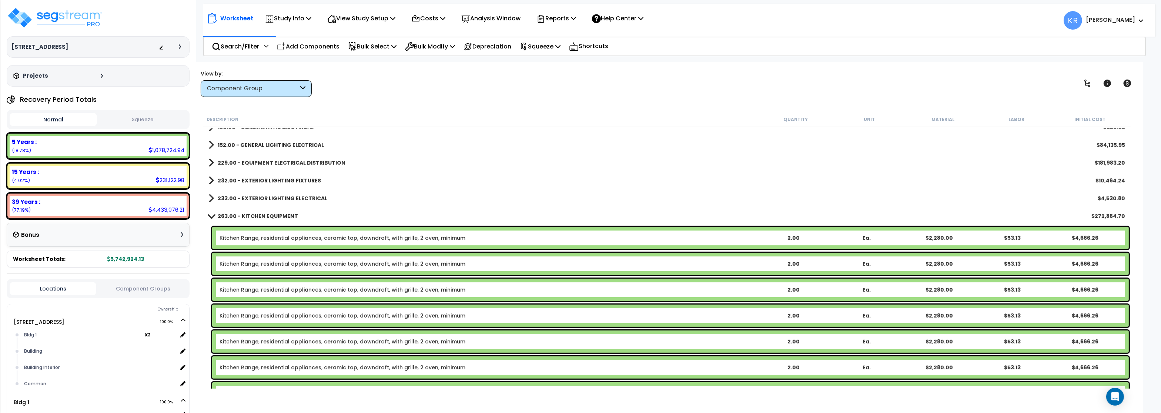
click at [240, 220] on link "263.00 - KITCHEN EQUIPMENT" at bounding box center [253, 216] width 90 height 10
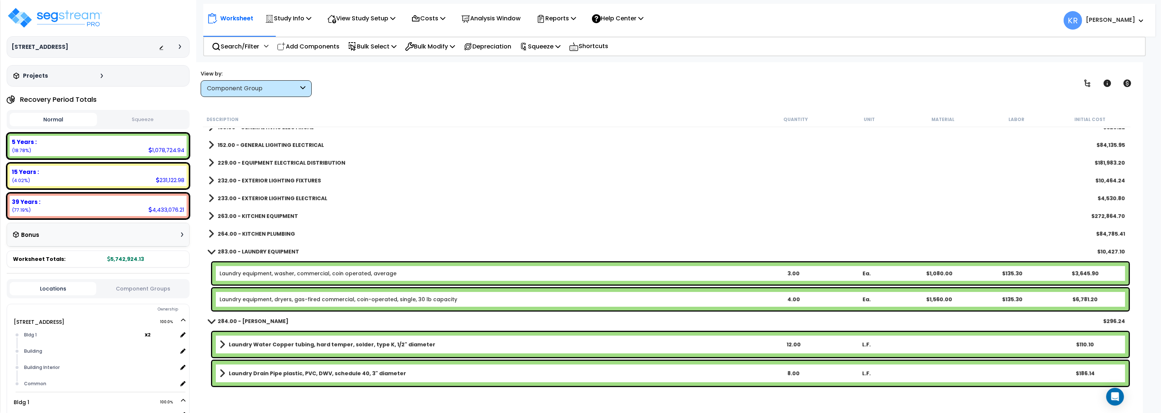
click at [242, 234] on b "264.00 - KITCHEN PLUMBING" at bounding box center [256, 233] width 77 height 7
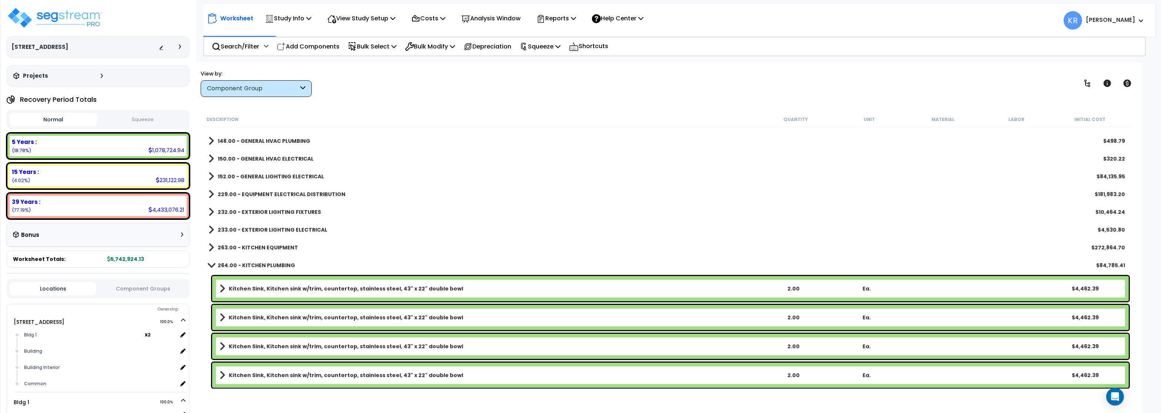
scroll to position [533, 0]
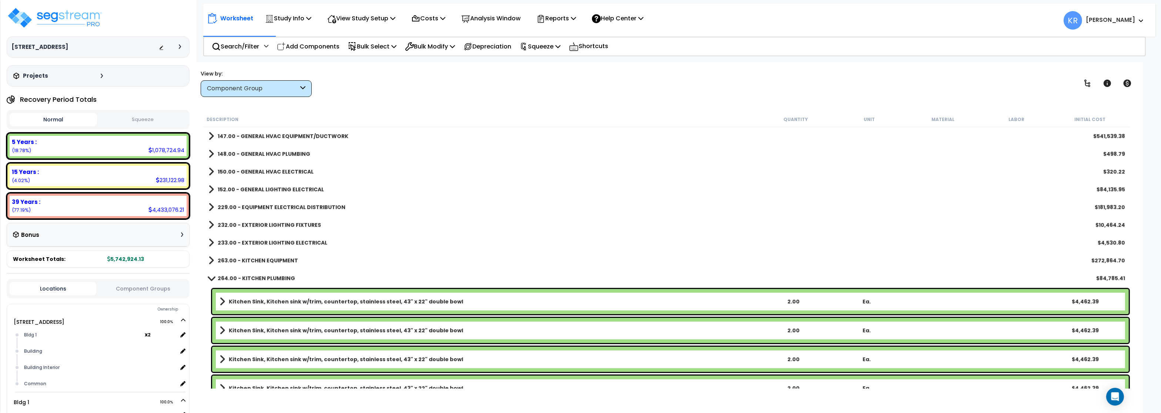
click at [239, 278] on b "264.00 - KITCHEN PLUMBING" at bounding box center [256, 278] width 77 height 7
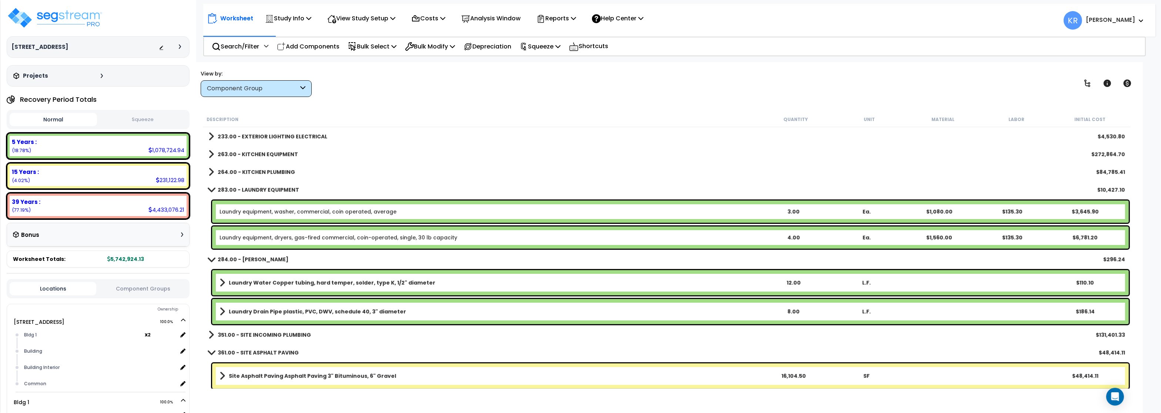
scroll to position [666, 0]
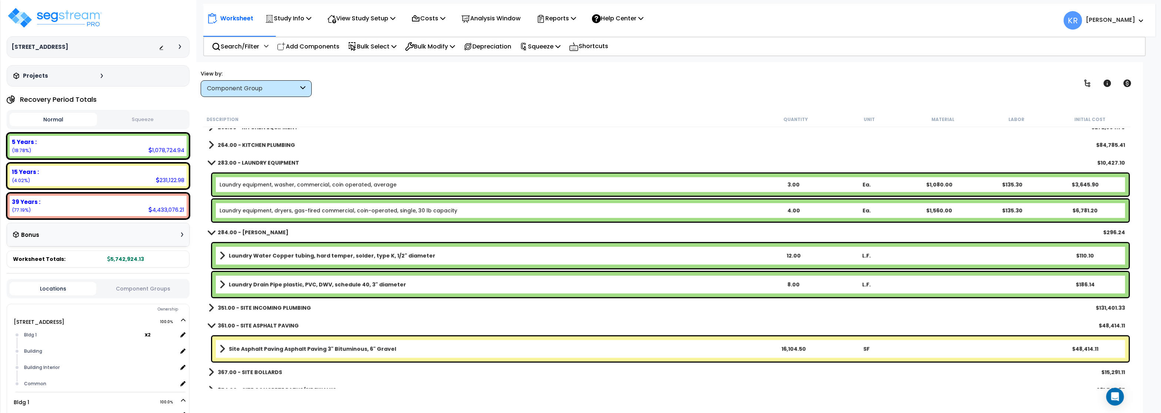
click at [239, 162] on b "283.00 - LAUNDRY EQUIPMENT" at bounding box center [258, 162] width 81 height 7
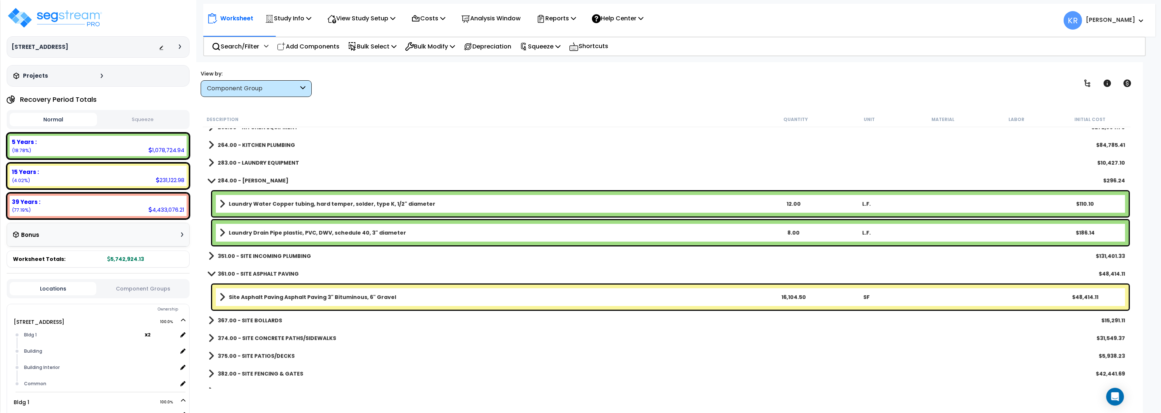
click at [237, 181] on b "284.00 - [PERSON_NAME]" at bounding box center [253, 180] width 71 height 7
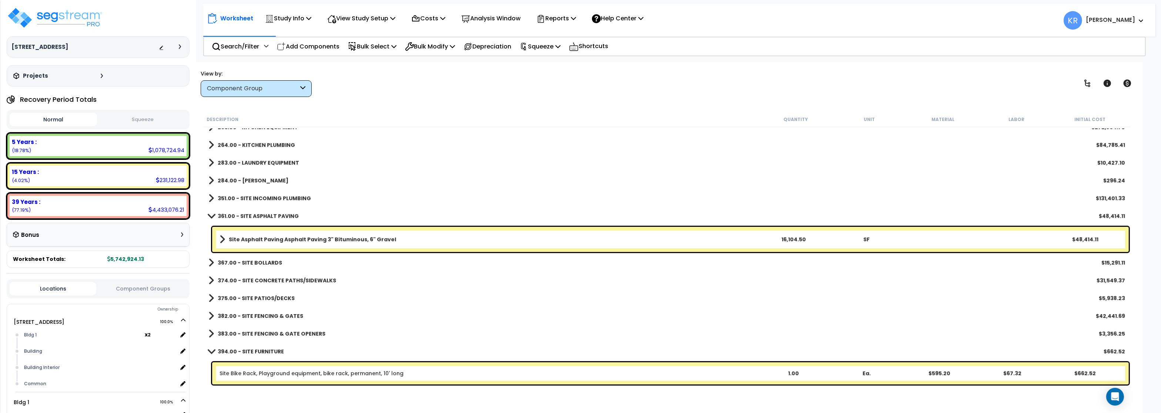
click at [238, 213] on b "361.00 - SITE ASPHALT PAVING" at bounding box center [258, 215] width 81 height 7
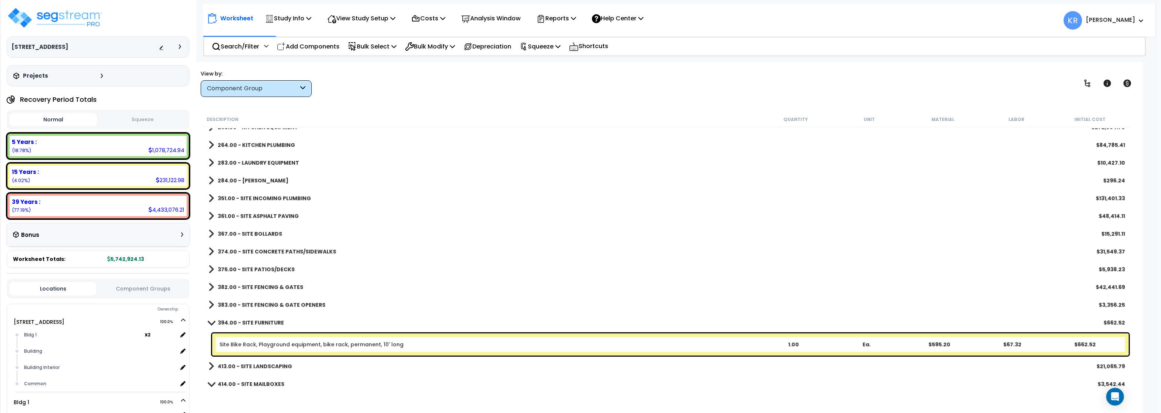
click at [238, 233] on b "367.00 - SITE BOLLARDS" at bounding box center [250, 233] width 64 height 7
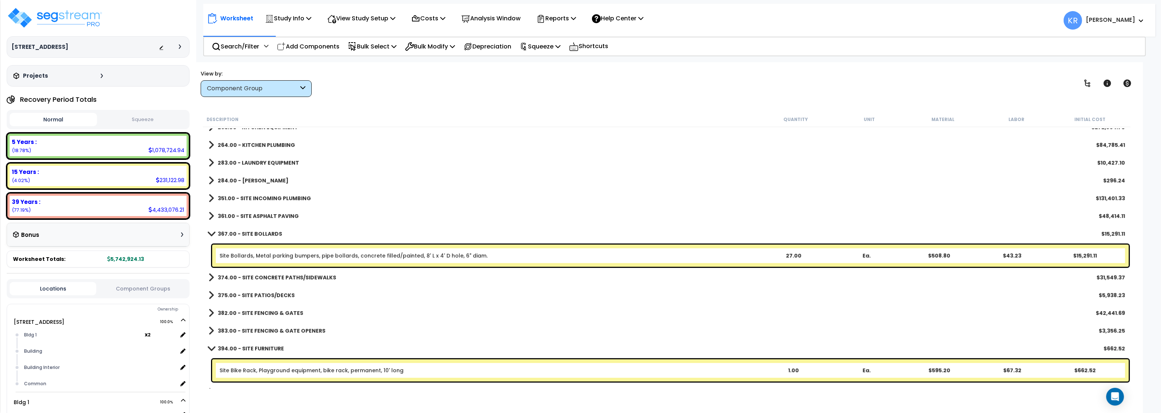
click at [238, 233] on b "367.00 - SITE BOLLARDS" at bounding box center [250, 233] width 64 height 7
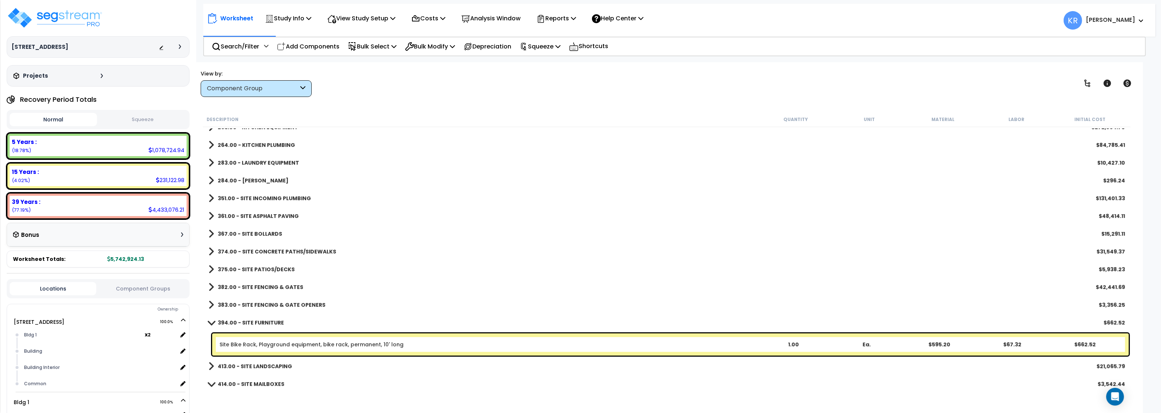
click at [238, 250] on b "374.00 - SITE CONCRETE PATHS/SIDEWALKS" at bounding box center [277, 251] width 118 height 7
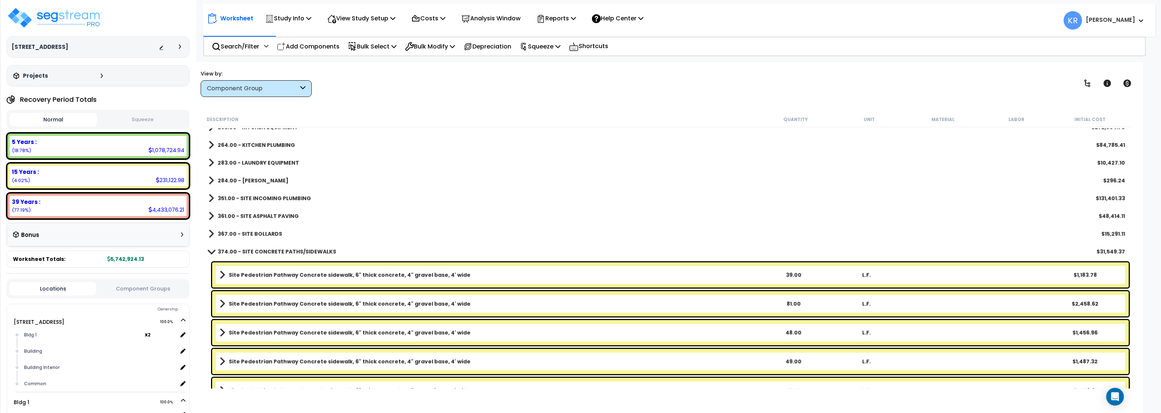
click at [238, 250] on b "374.00 - SITE CONCRETE PATHS/SIDEWALKS" at bounding box center [277, 251] width 118 height 7
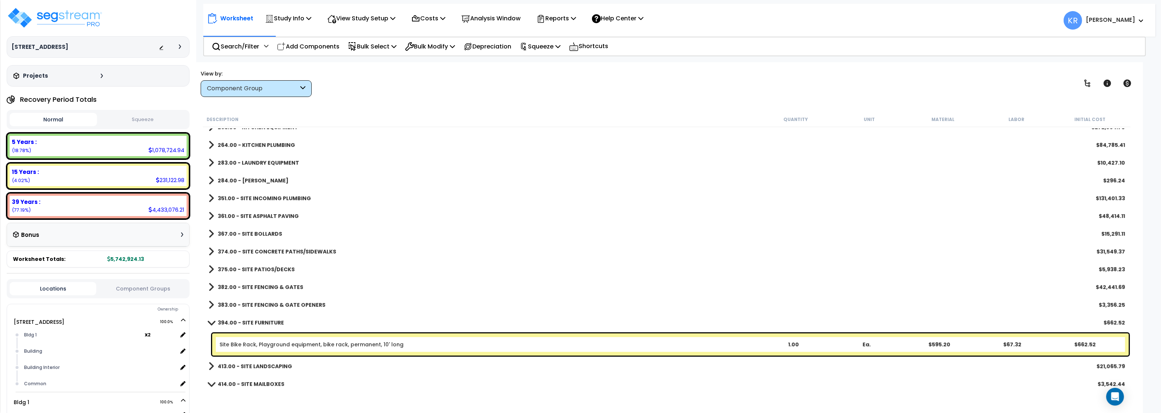
click at [240, 265] on link "375.00 - SITE PATIOS/DECKS" at bounding box center [251, 269] width 86 height 10
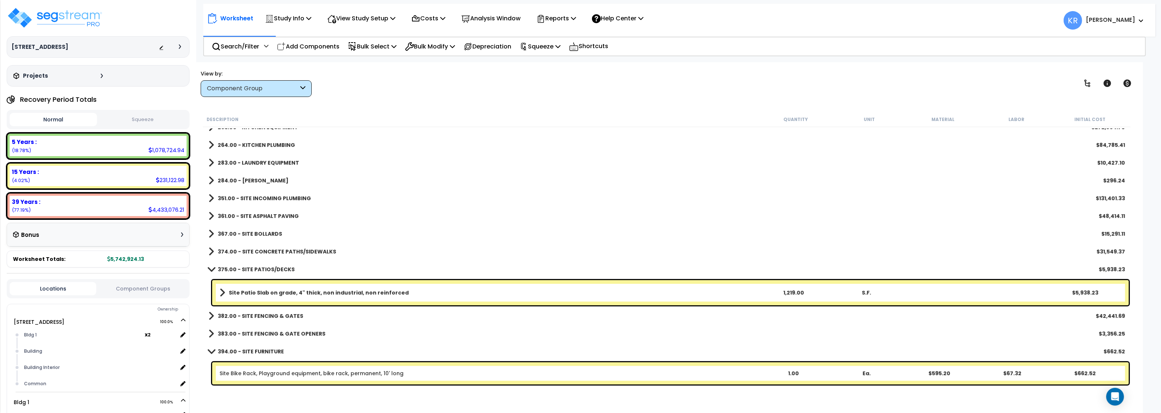
click at [241, 265] on link "375.00 - SITE PATIOS/DECKS" at bounding box center [251, 269] width 86 height 10
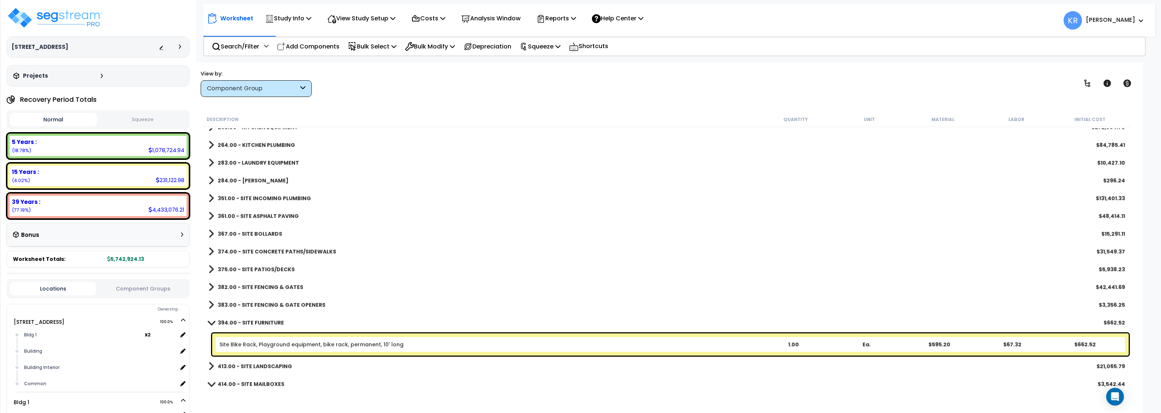
click at [241, 285] on b "382.00 - SITE FENCING & GATES" at bounding box center [261, 287] width 86 height 7
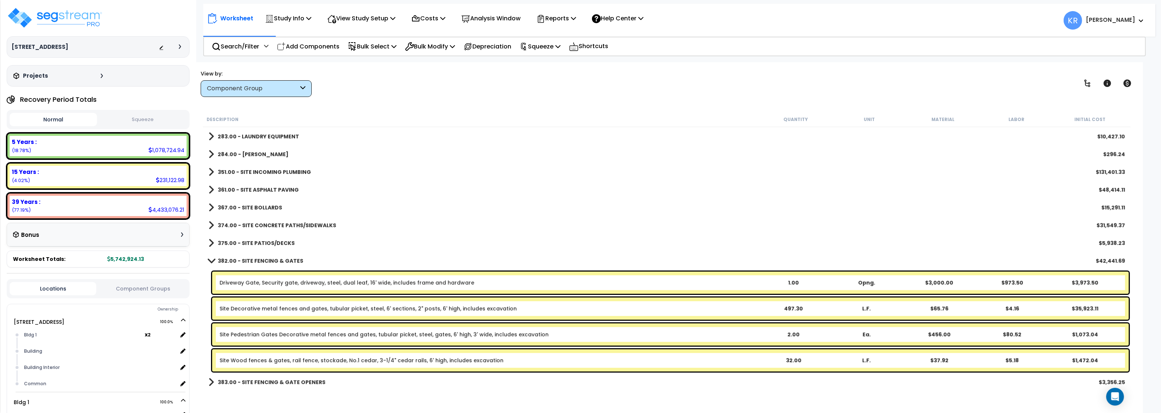
scroll to position [755, 0]
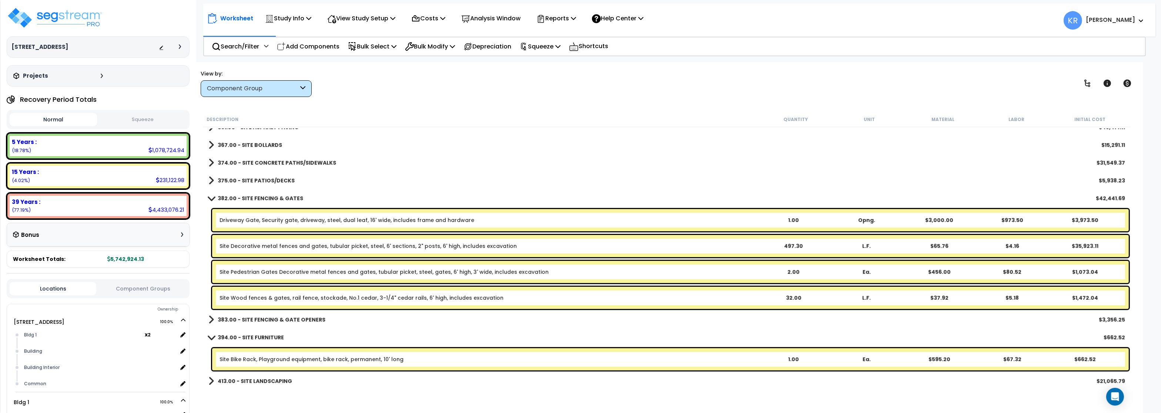
click at [245, 201] on b "382.00 - SITE FENCING & GATES" at bounding box center [261, 198] width 86 height 7
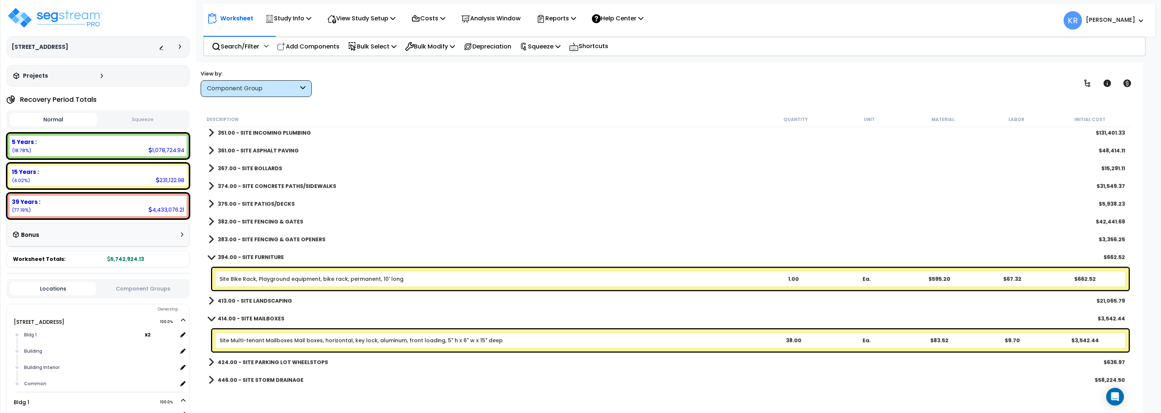
click at [244, 257] on b "394.00 - SITE FURNITURE" at bounding box center [251, 257] width 66 height 7
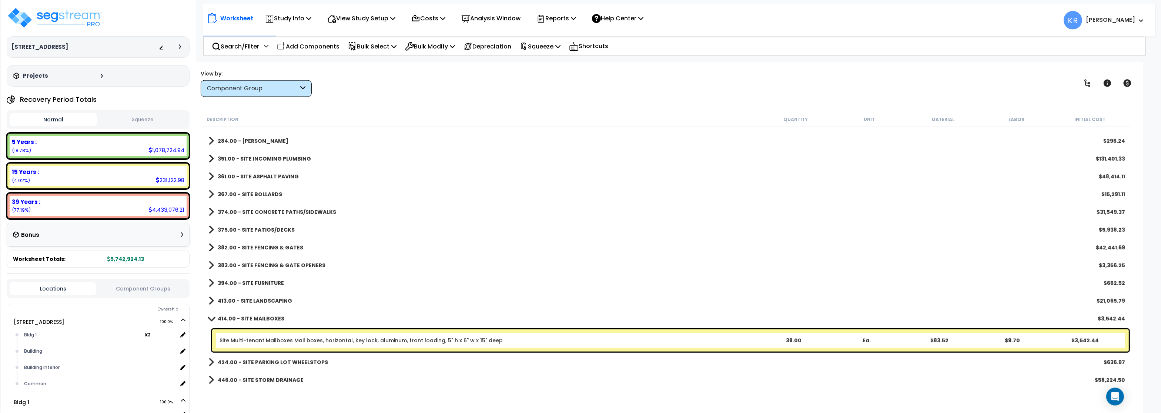
scroll to position [32, 0]
click at [255, 302] on b "413.00 - SITE LANDSCAPING" at bounding box center [255, 300] width 74 height 7
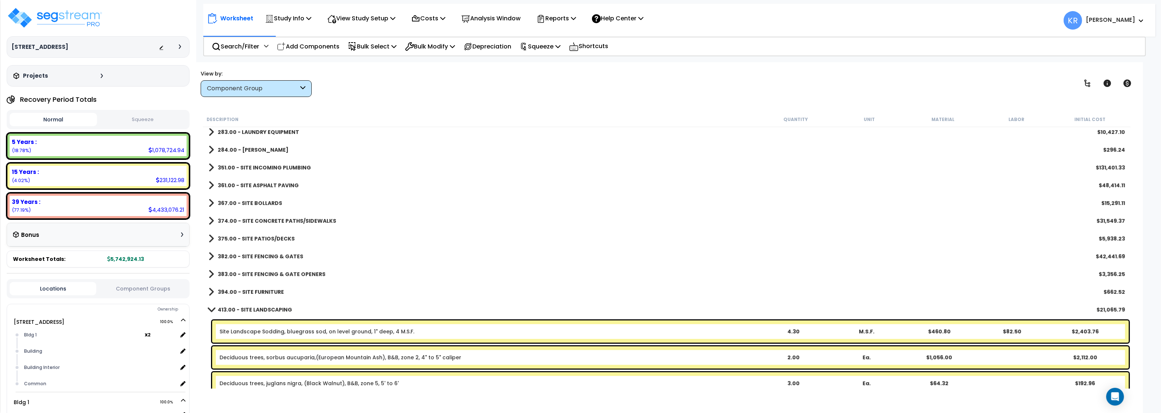
scroll to position [706, 0]
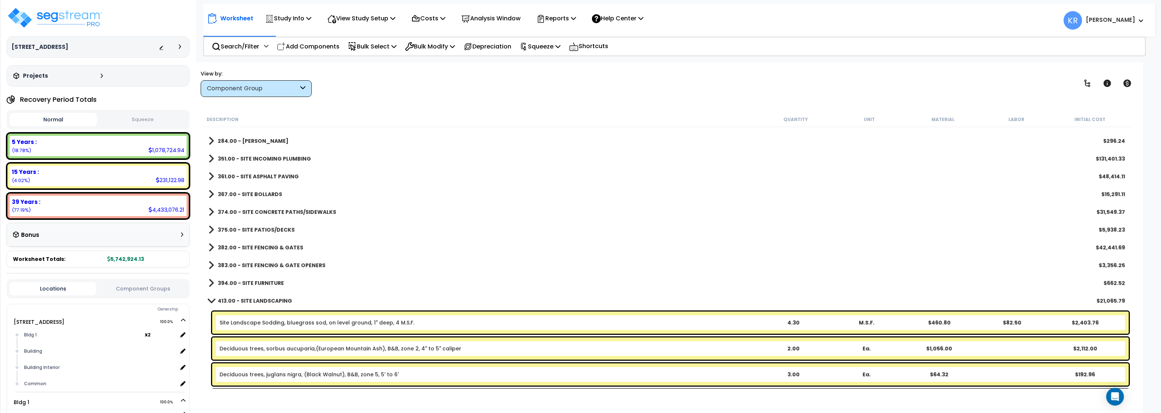
click at [242, 302] on b "413.00 - SITE LANDSCAPING" at bounding box center [255, 300] width 74 height 7
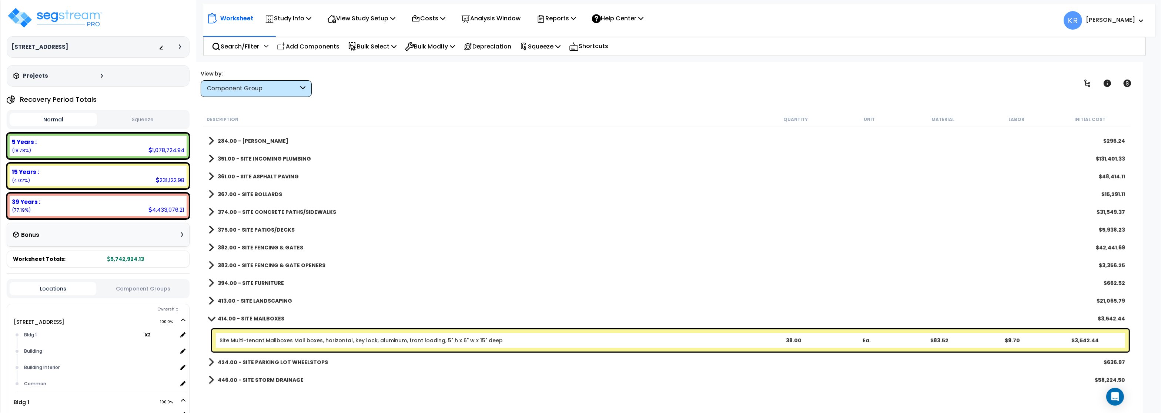
click at [242, 319] on b "414.00 - SITE MAILBOXES" at bounding box center [251, 318] width 67 height 7
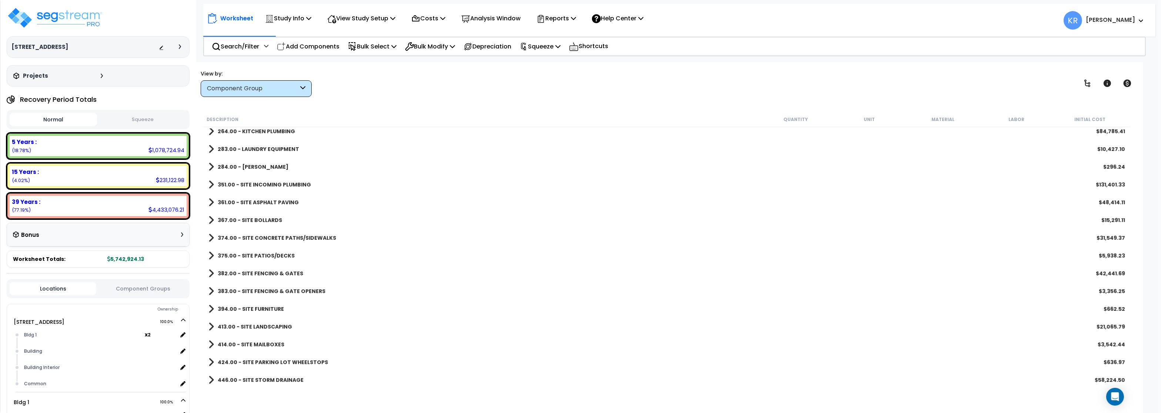
click at [246, 362] on b "424.00 - SITE PARKING LOT WHEELSTOPS" at bounding box center [273, 362] width 110 height 7
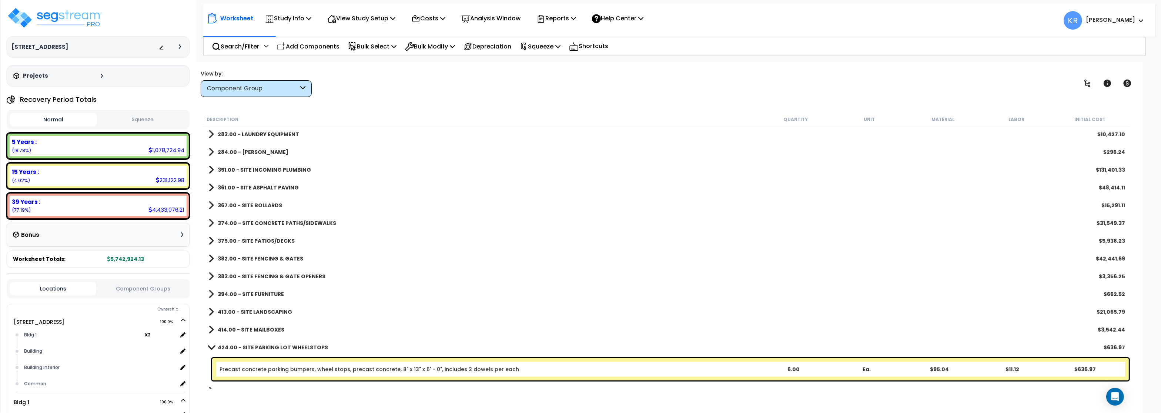
scroll to position [706, 0]
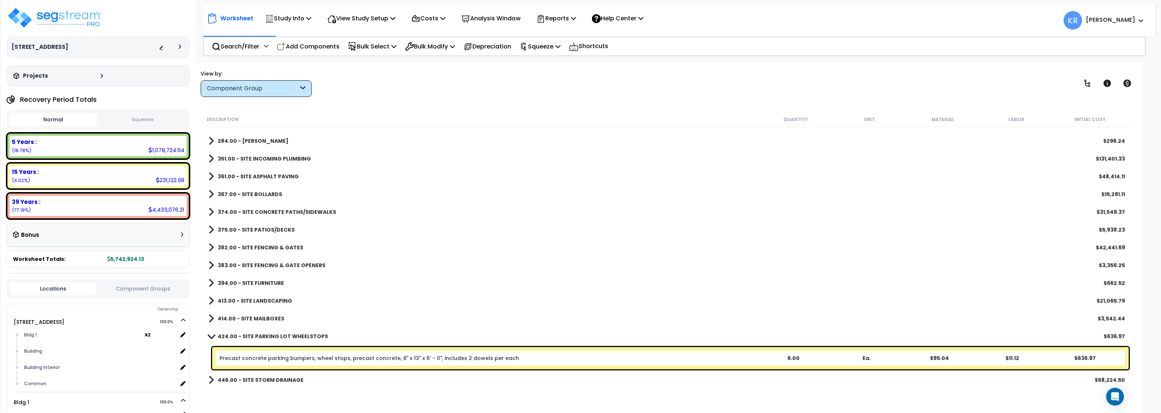
click at [249, 335] on b "424.00 - SITE PARKING LOT WHEELSTOPS" at bounding box center [273, 336] width 110 height 7
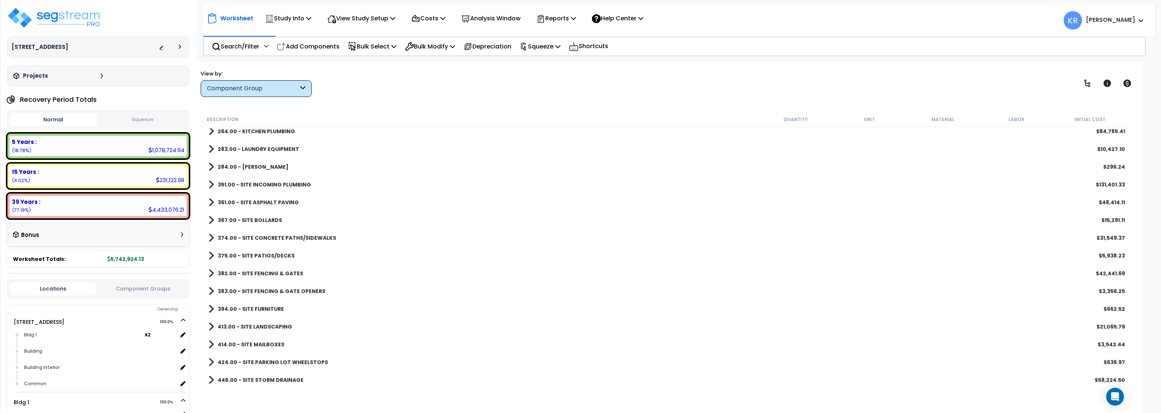
click at [248, 379] on b "446.00 - SITE STORM DRAINAGE" at bounding box center [261, 379] width 86 height 7
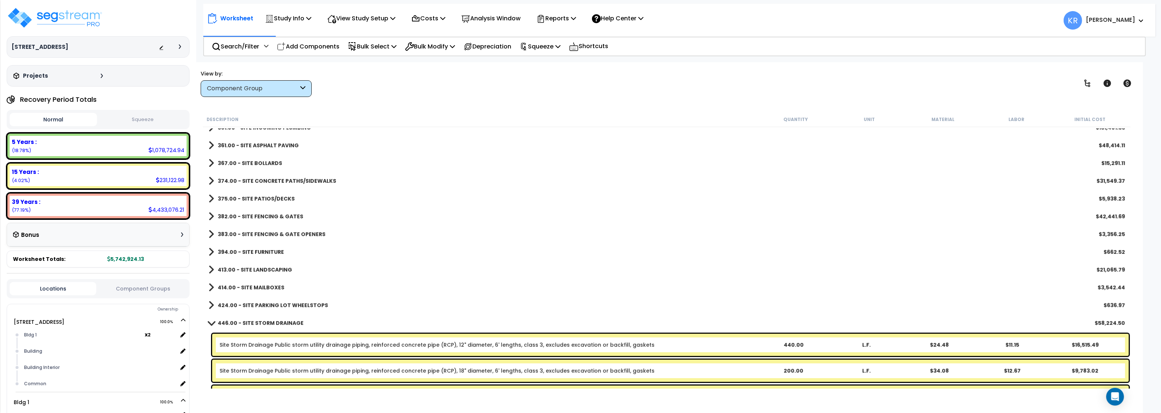
scroll to position [790, 0]
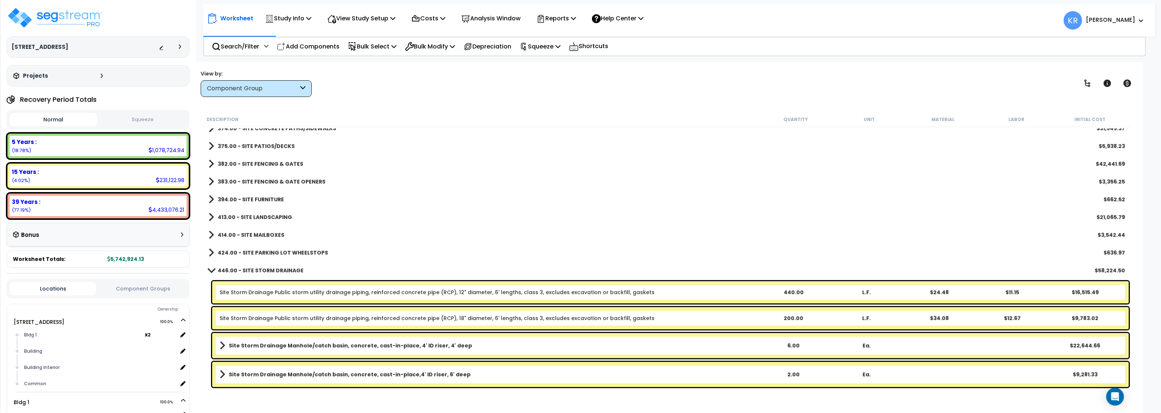
click at [242, 268] on b "446.00 - SITE STORM DRAINAGE" at bounding box center [261, 270] width 86 height 7
